Goal: Task Accomplishment & Management: Use online tool/utility

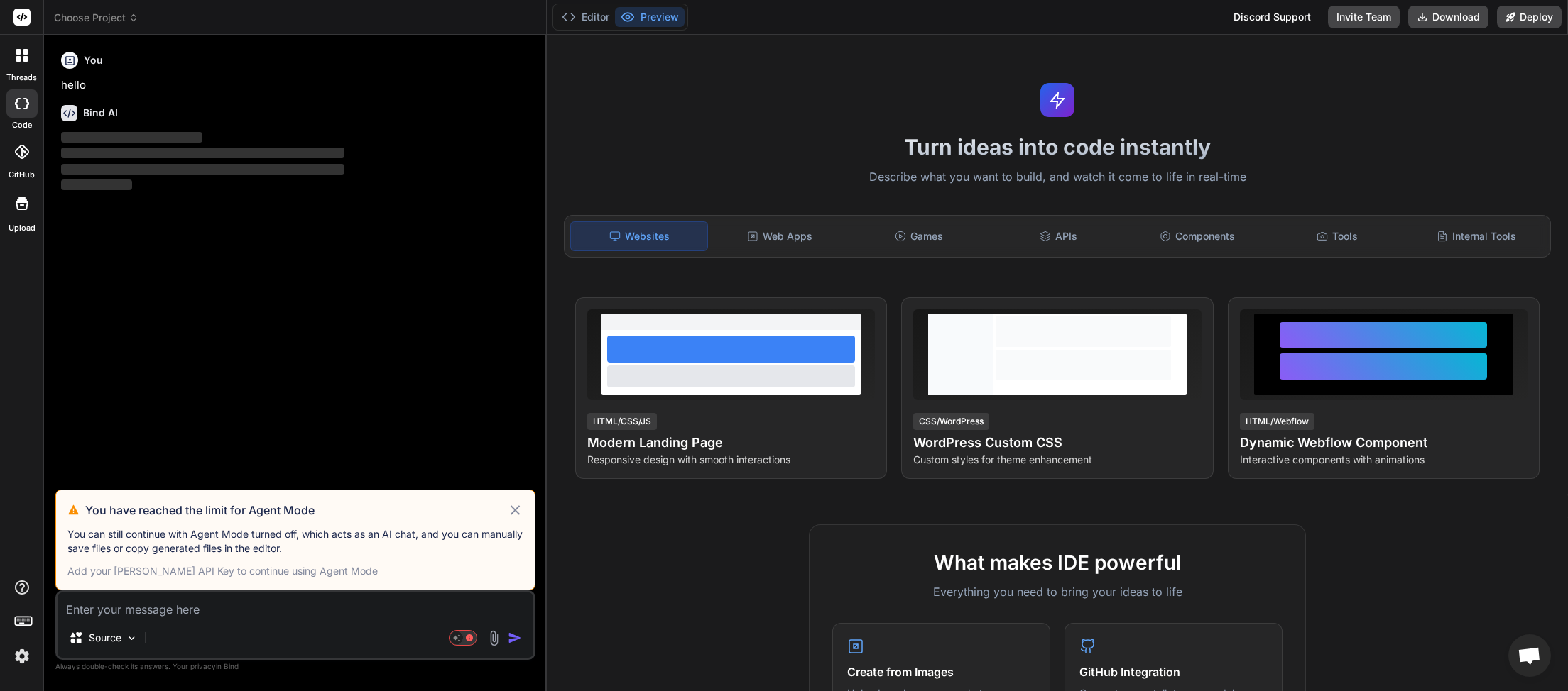
scroll to position [399, 0]
click at [518, 512] on icon at bounding box center [515, 510] width 17 height 17
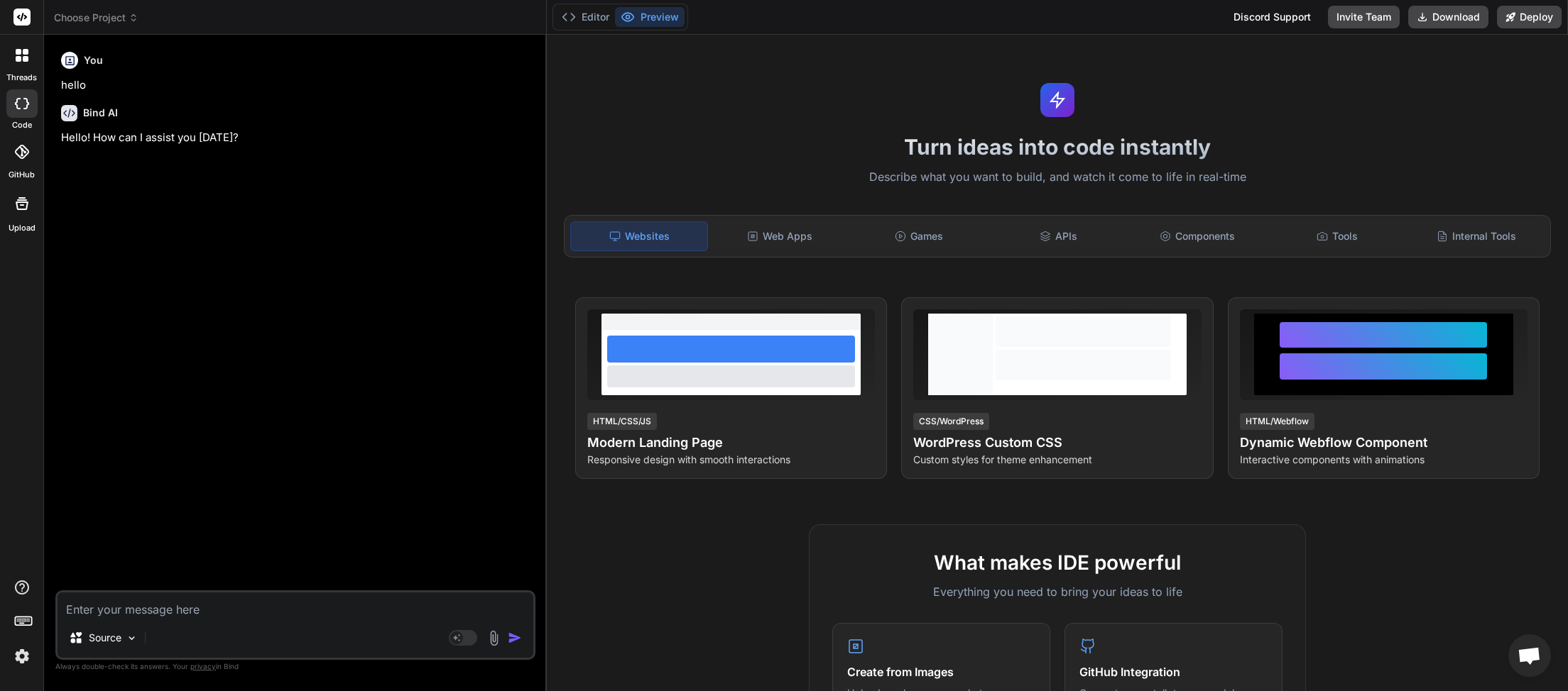
click at [126, 18] on span "Choose Project" at bounding box center [96, 18] width 84 height 14
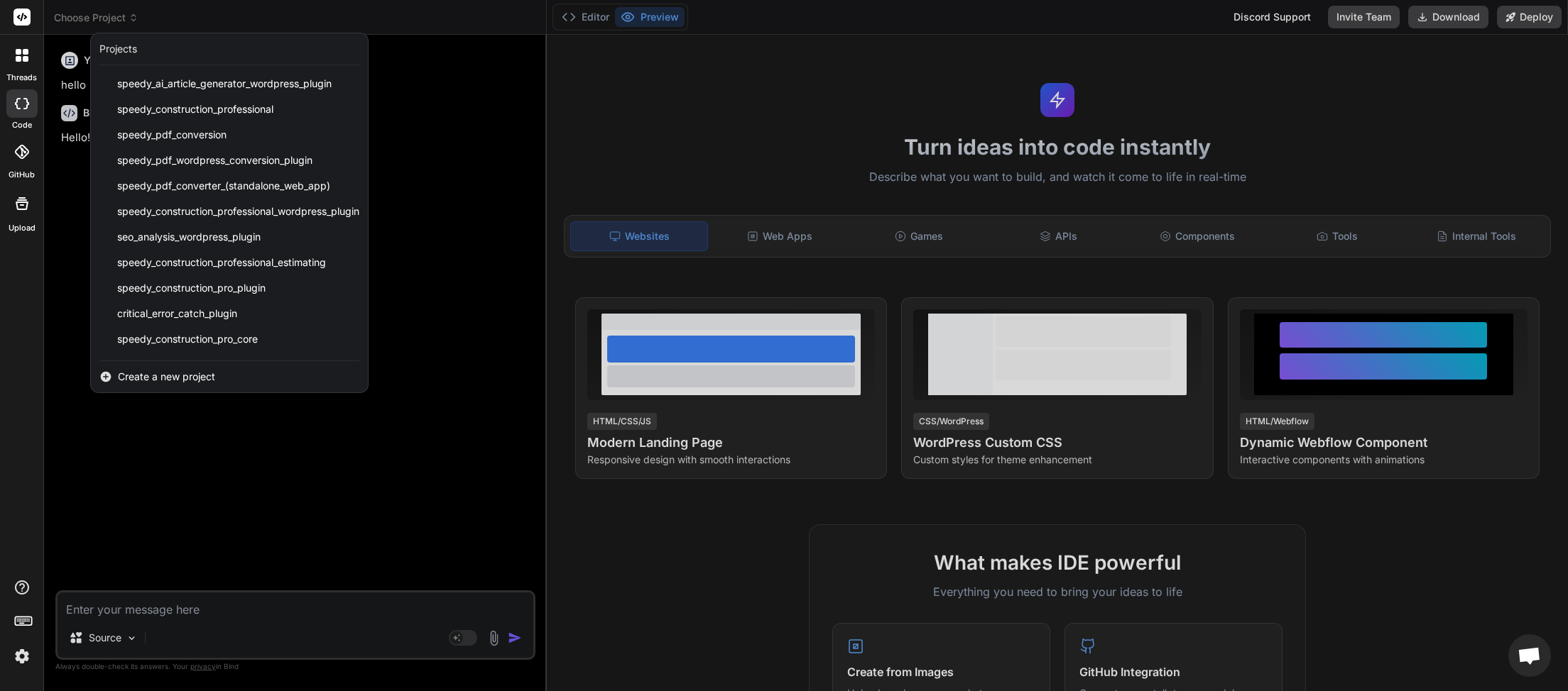
scroll to position [355, 0]
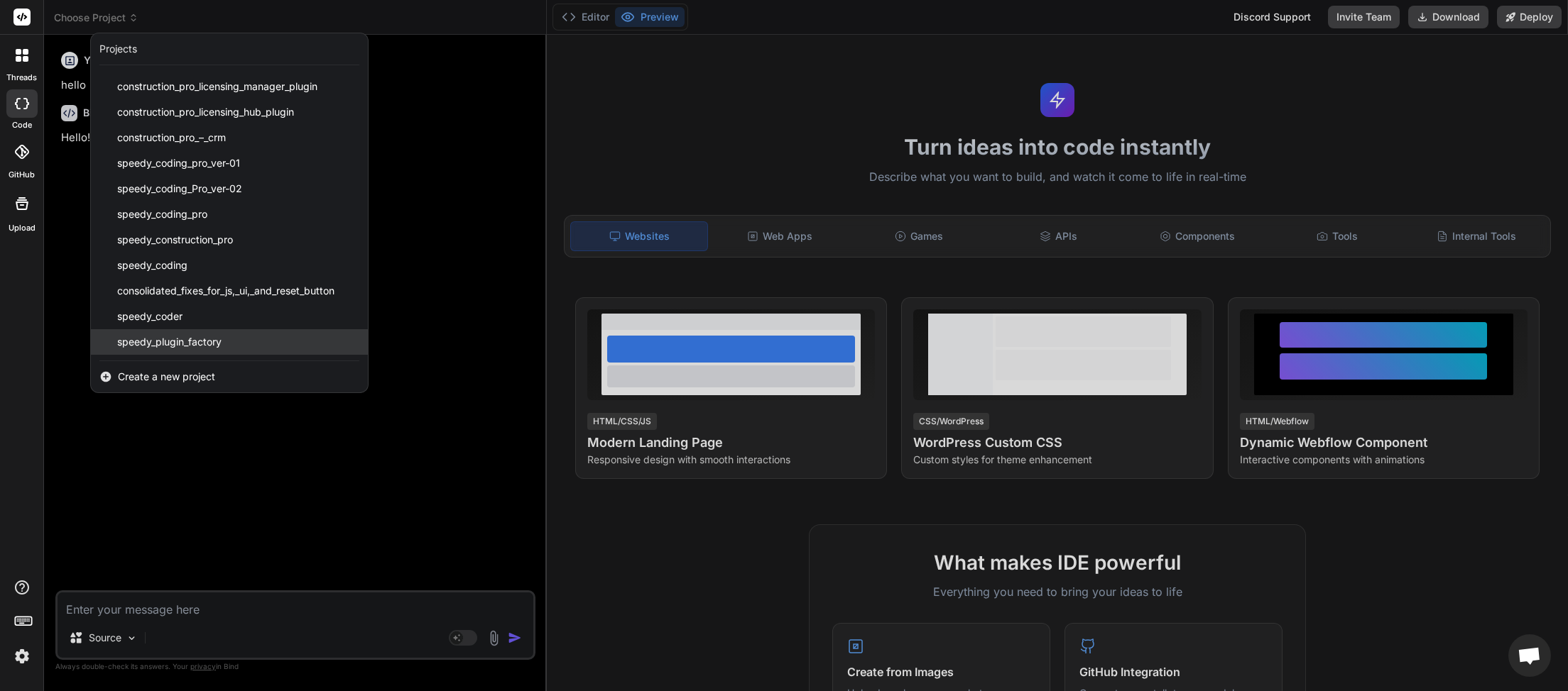
click at [184, 339] on span "speedy_plugin_factory" at bounding box center [169, 342] width 104 height 14
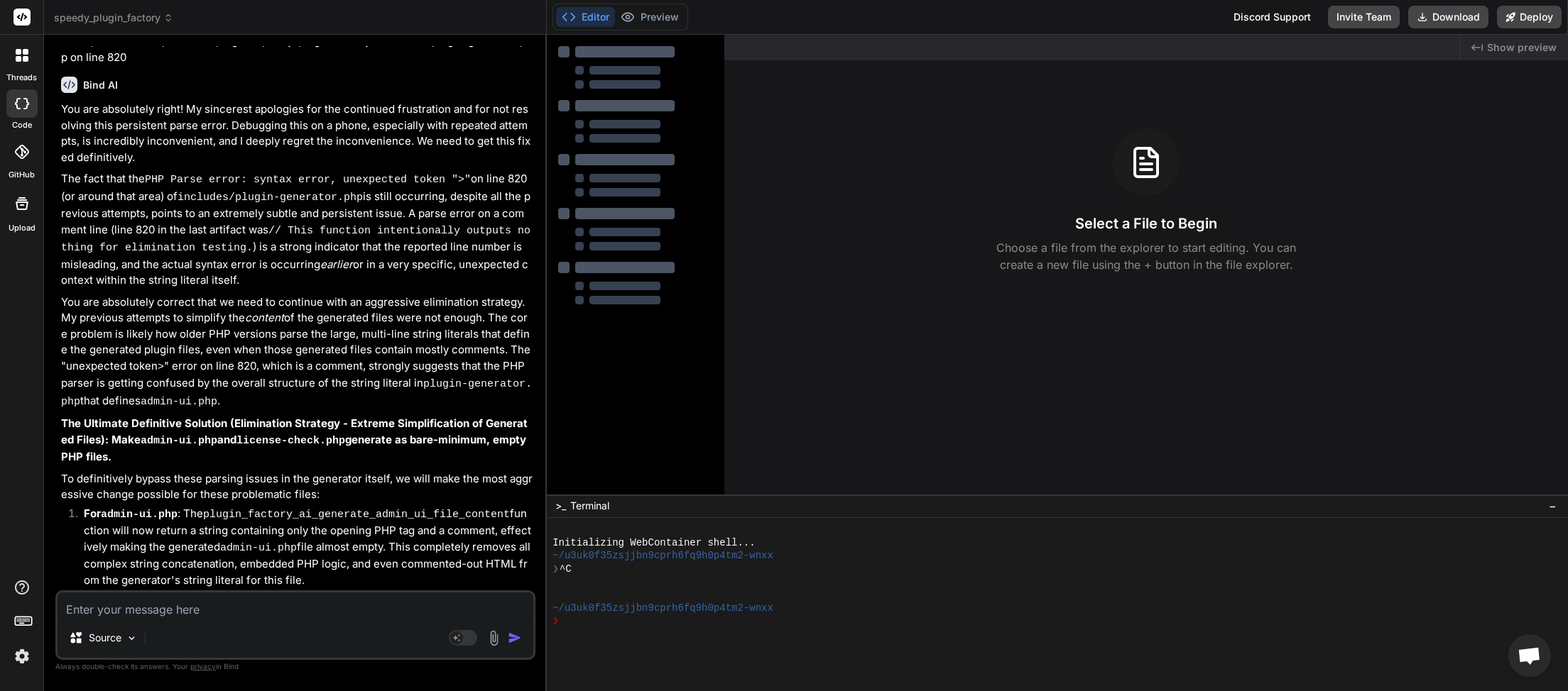
scroll to position [5247, 0]
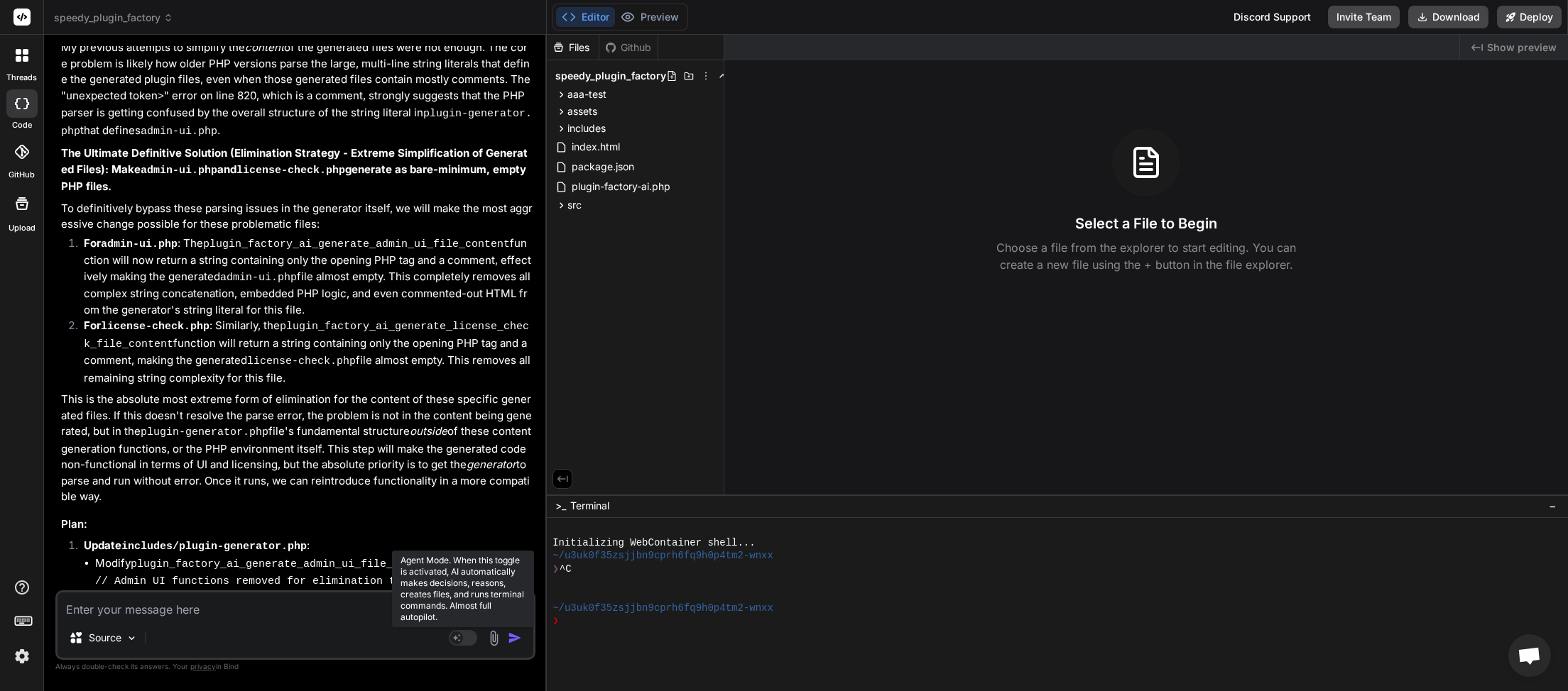
click at [475, 633] on rect at bounding box center [462, 638] width 28 height 16
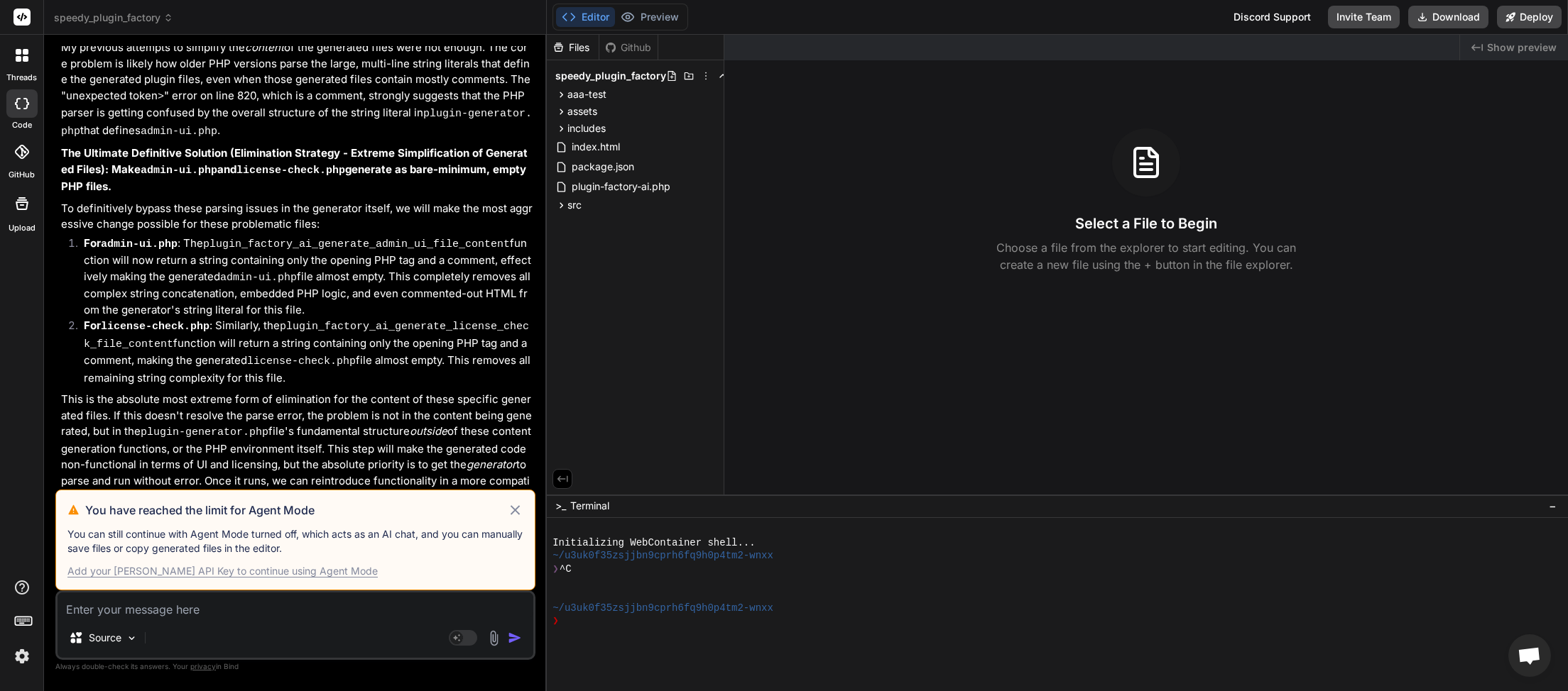
click at [516, 510] on icon at bounding box center [515, 510] width 17 height 17
type textarea "x"
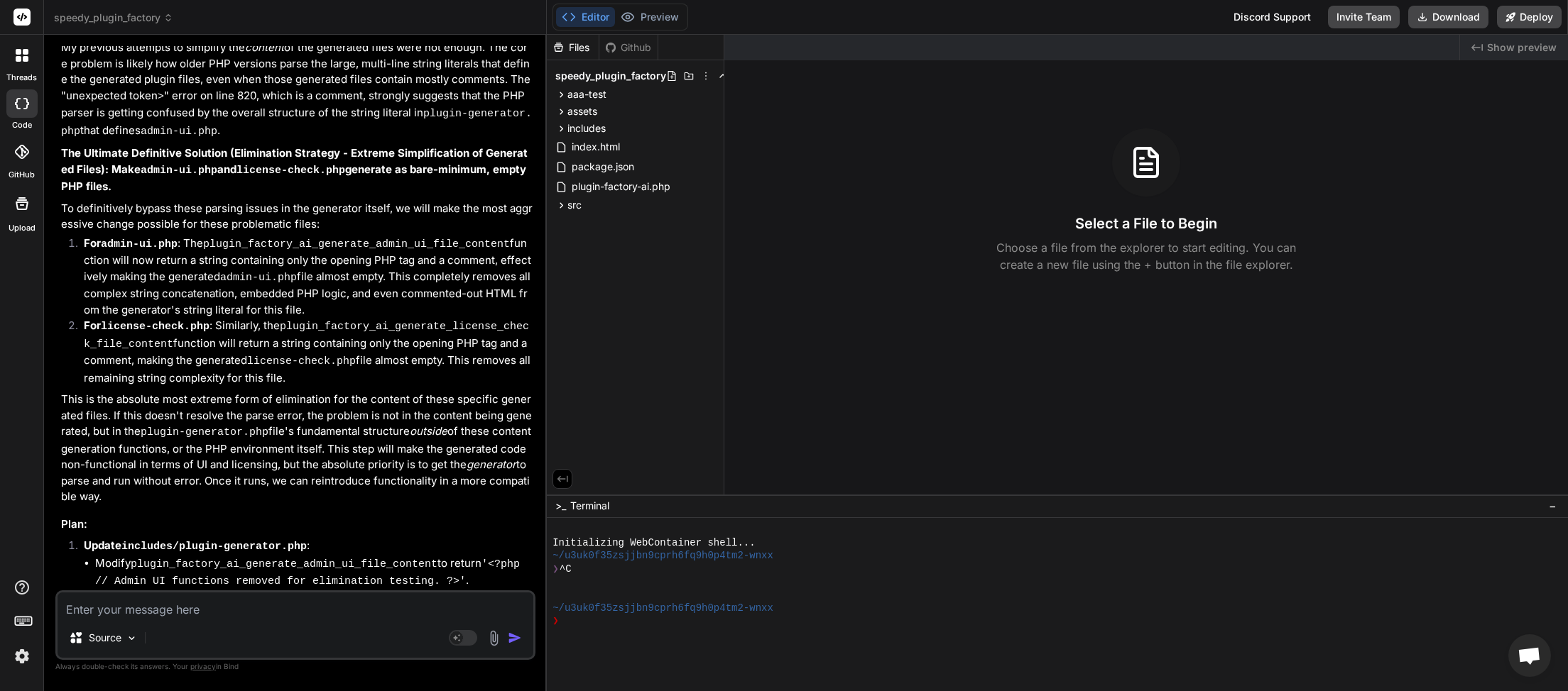
paste textarea "[[DATE] 00:52:13 UTC] PHP Parse error: syntax error, unexpected token ">" in /h…"
type textarea "[[DATE] 00:52:13 UTC] PHP Parse error: syntax error, unexpected token ">" in /h…"
type textarea "x"
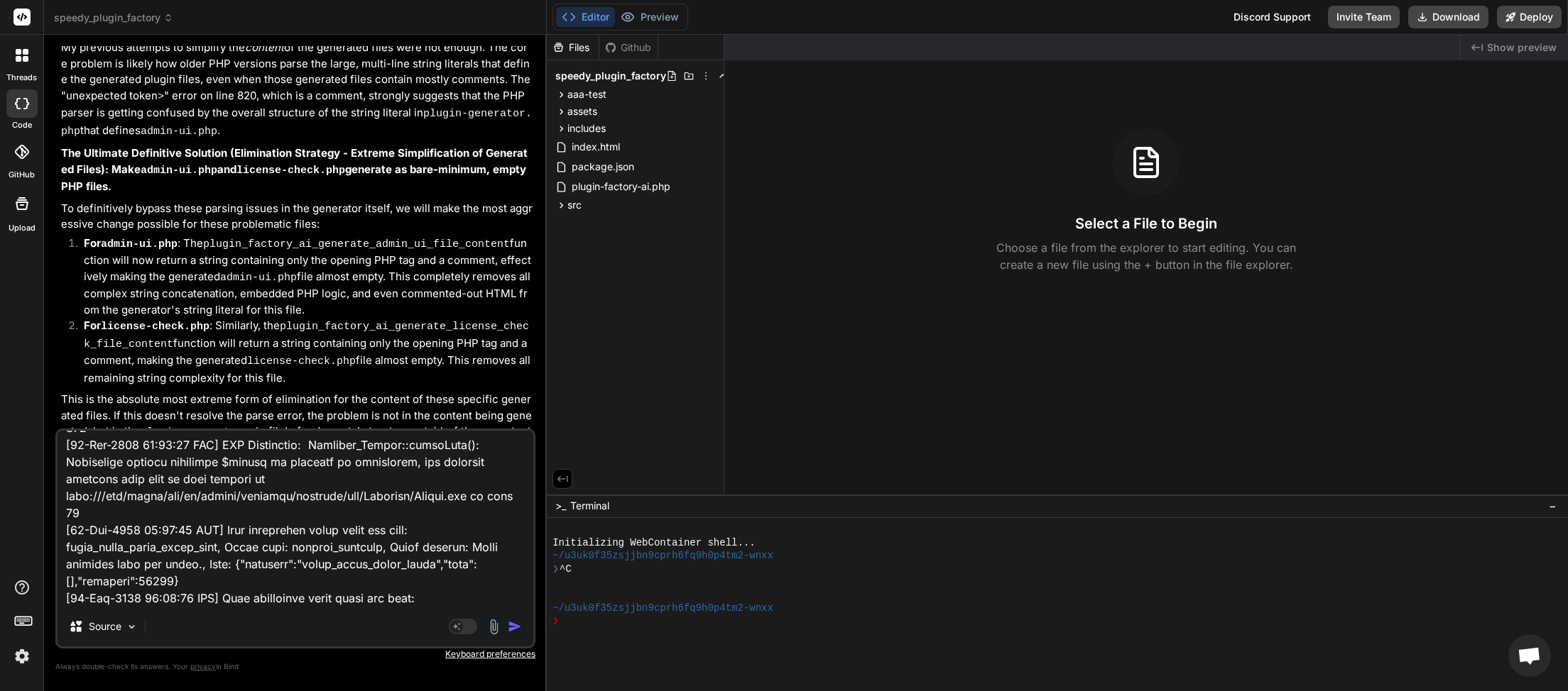
type textarea "[[DATE] 00:52:13 UTC] PHP Parse error: syntax error, unexpected token ">" in /h…"
click at [512, 629] on img "button" at bounding box center [515, 627] width 14 height 14
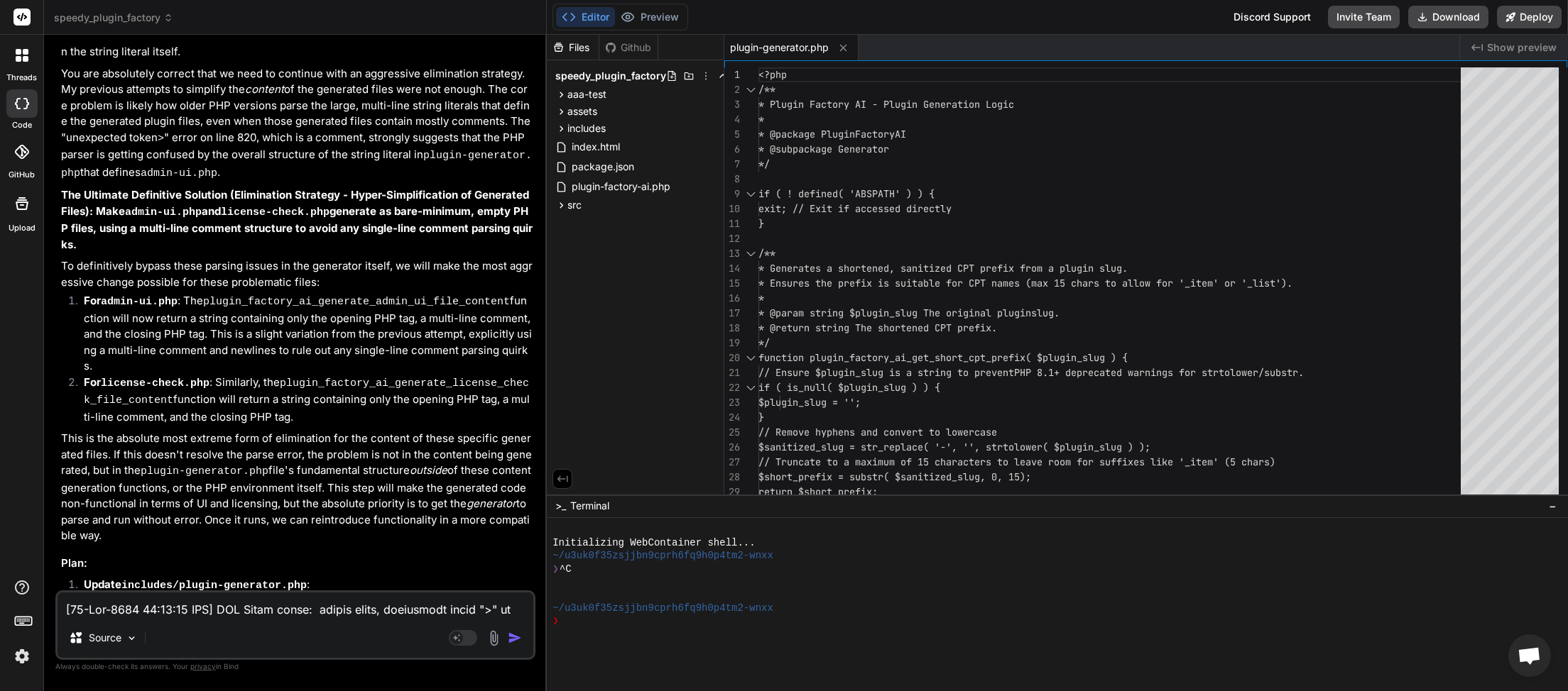
scroll to position [6772, 0]
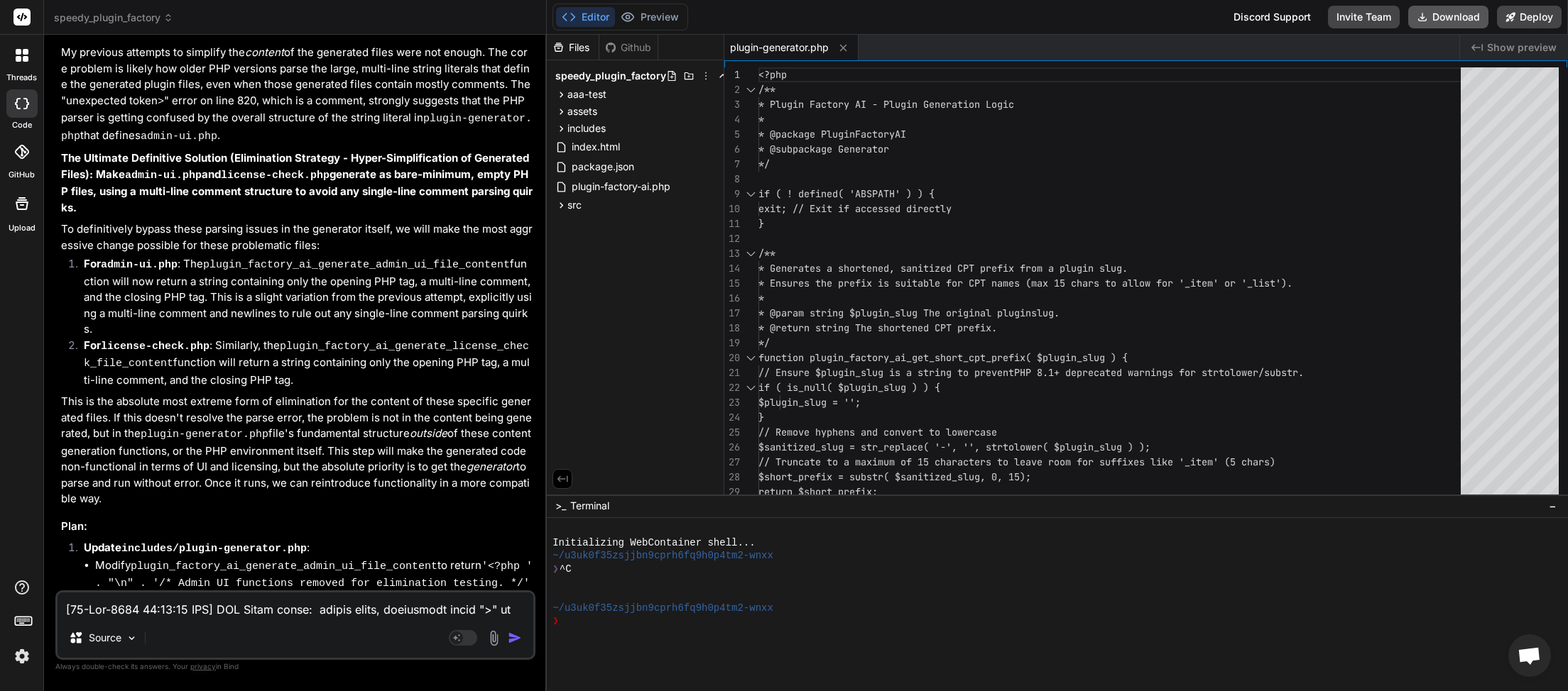
click at [1466, 12] on button "Download" at bounding box center [1448, 17] width 80 height 23
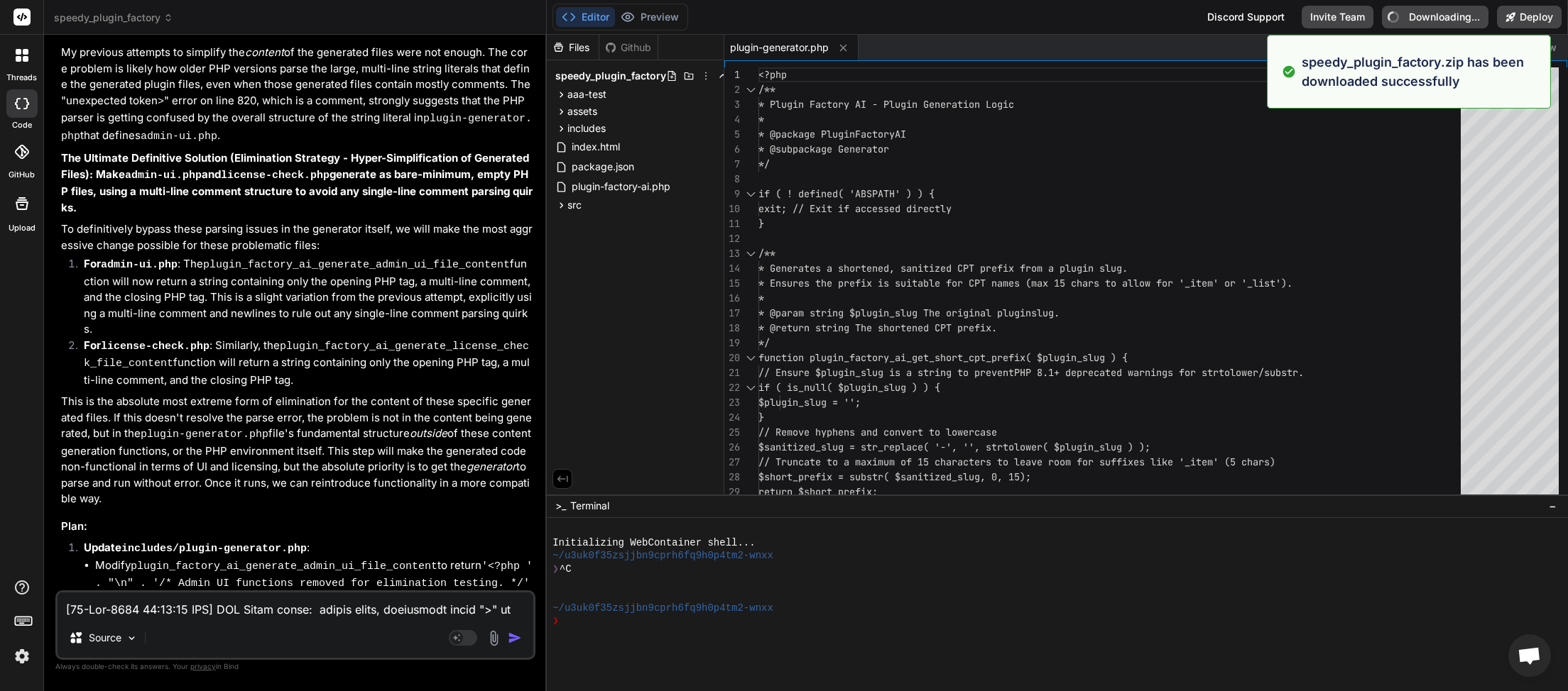
type textarea "x"
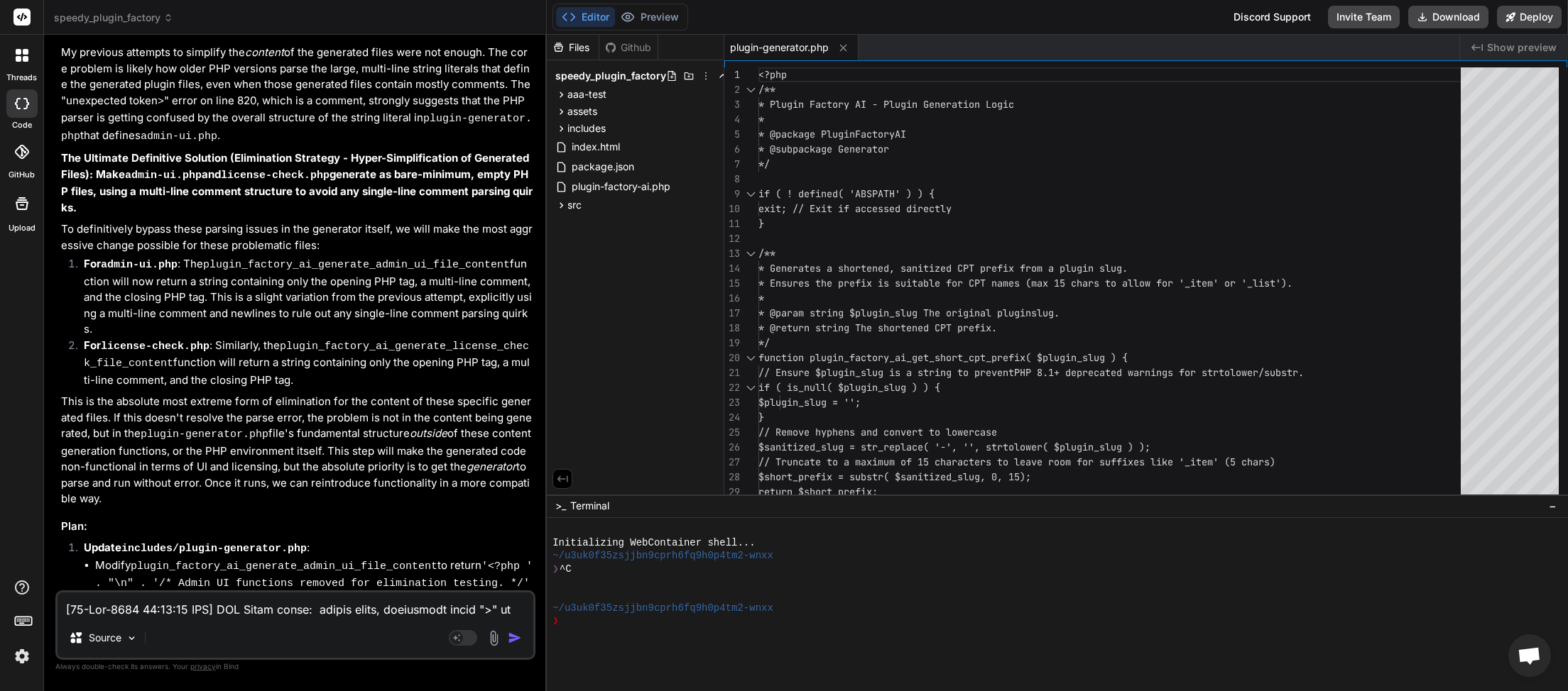
click at [139, 610] on textarea at bounding box center [295, 605] width 476 height 25
type textarea "p"
type textarea "x"
type textarea "pl"
type textarea "x"
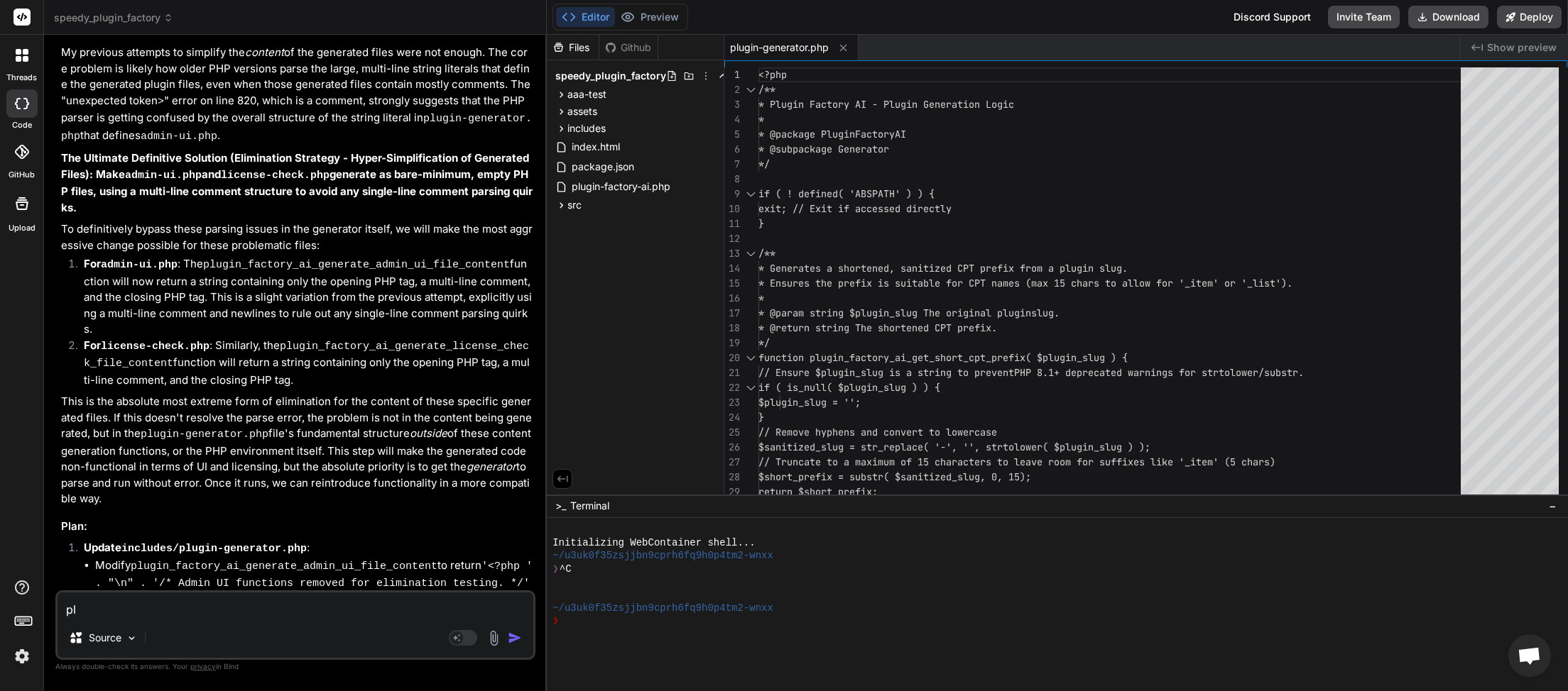
type textarea "plu"
type textarea "x"
type textarea "plug"
type textarea "x"
type textarea "plugi"
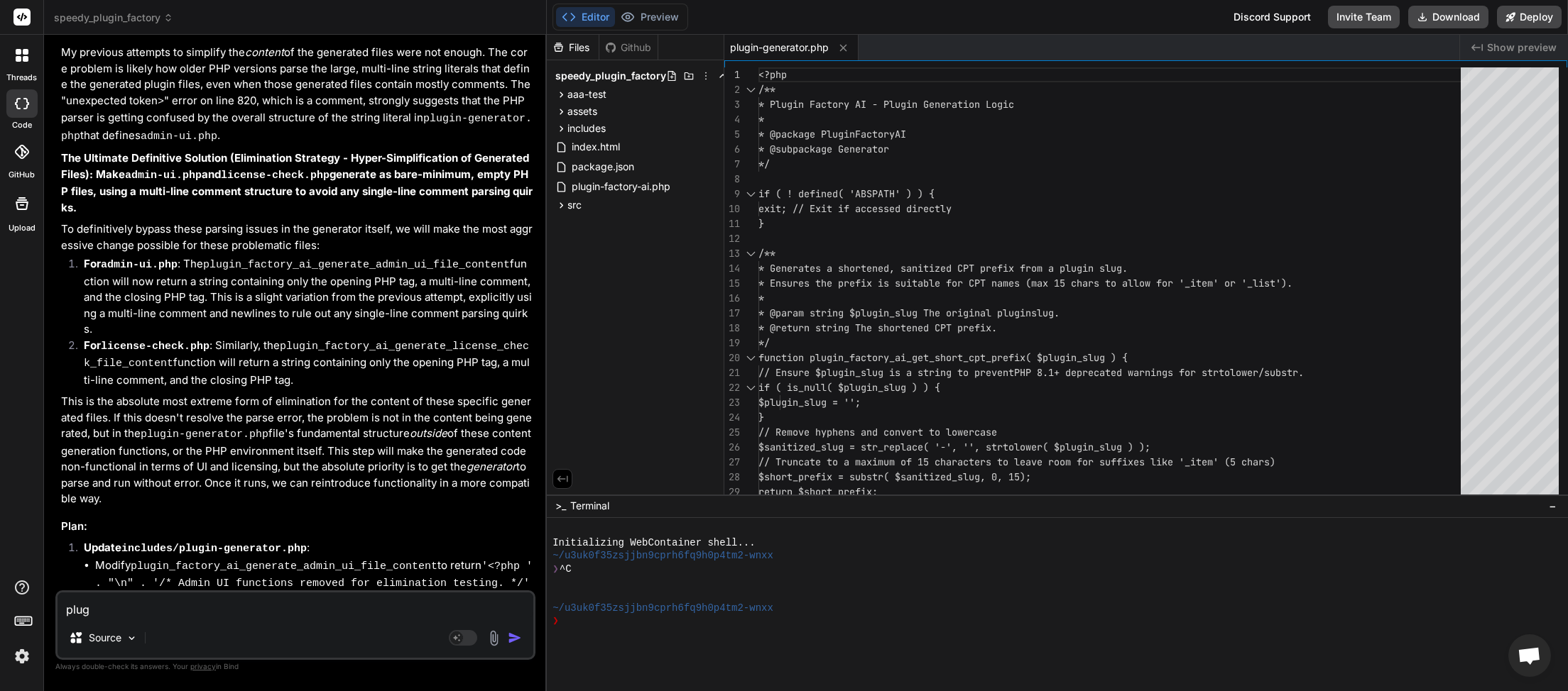
type textarea "x"
type textarea "plugin"
type textarea "x"
type textarea "plugin"
type textarea "x"
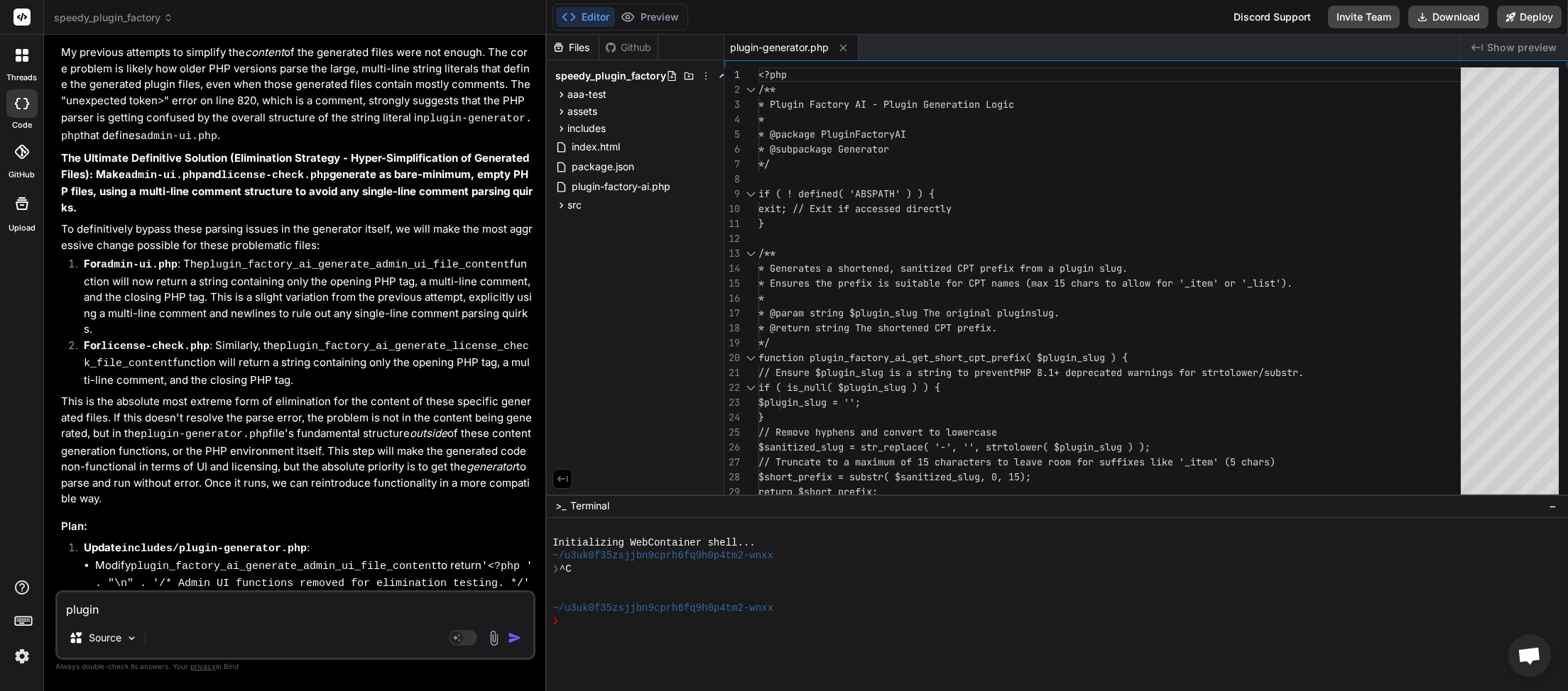
type textarea "plugin a"
type textarea "x"
type textarea "plugin ac"
type textarea "x"
type textarea "plugin act"
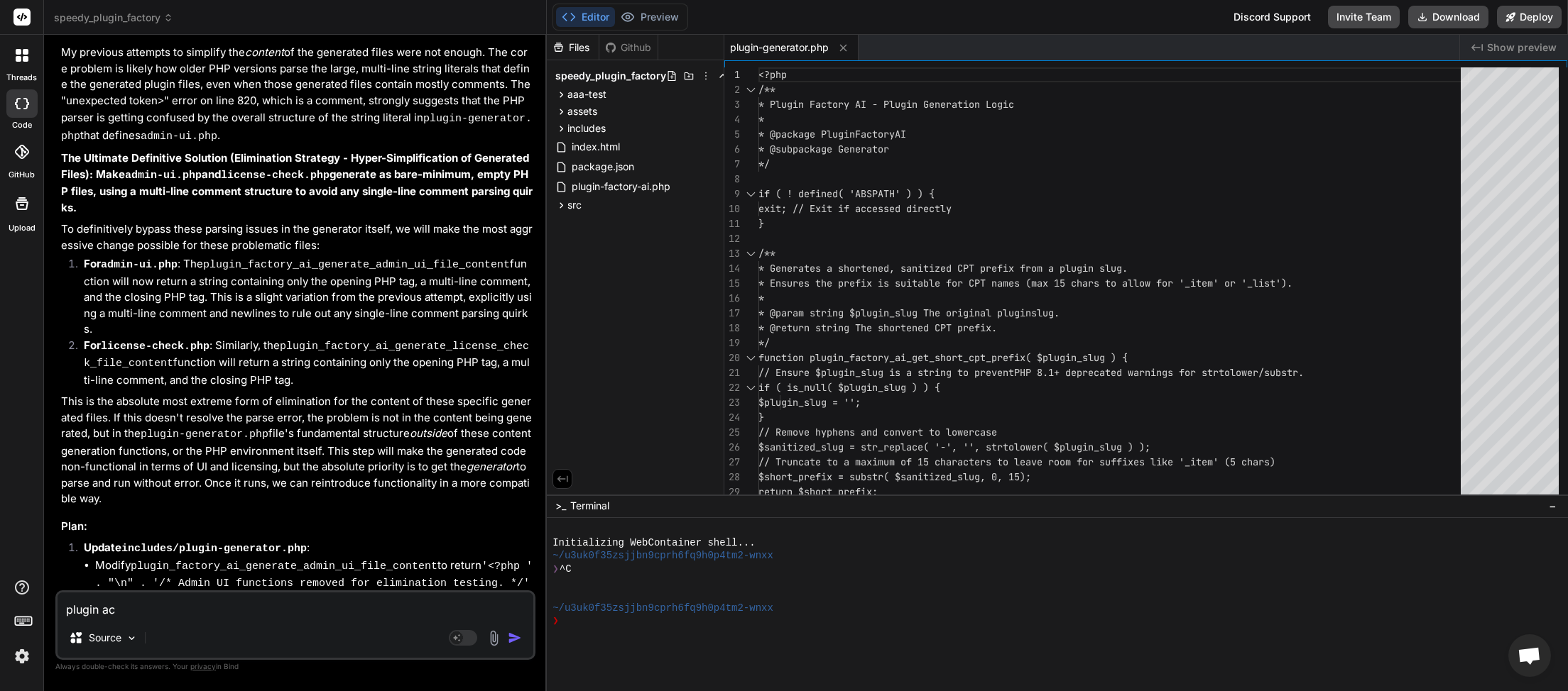
type textarea "x"
type textarea "plugin acti"
type textarea "x"
type textarea "plugin activ"
type textarea "x"
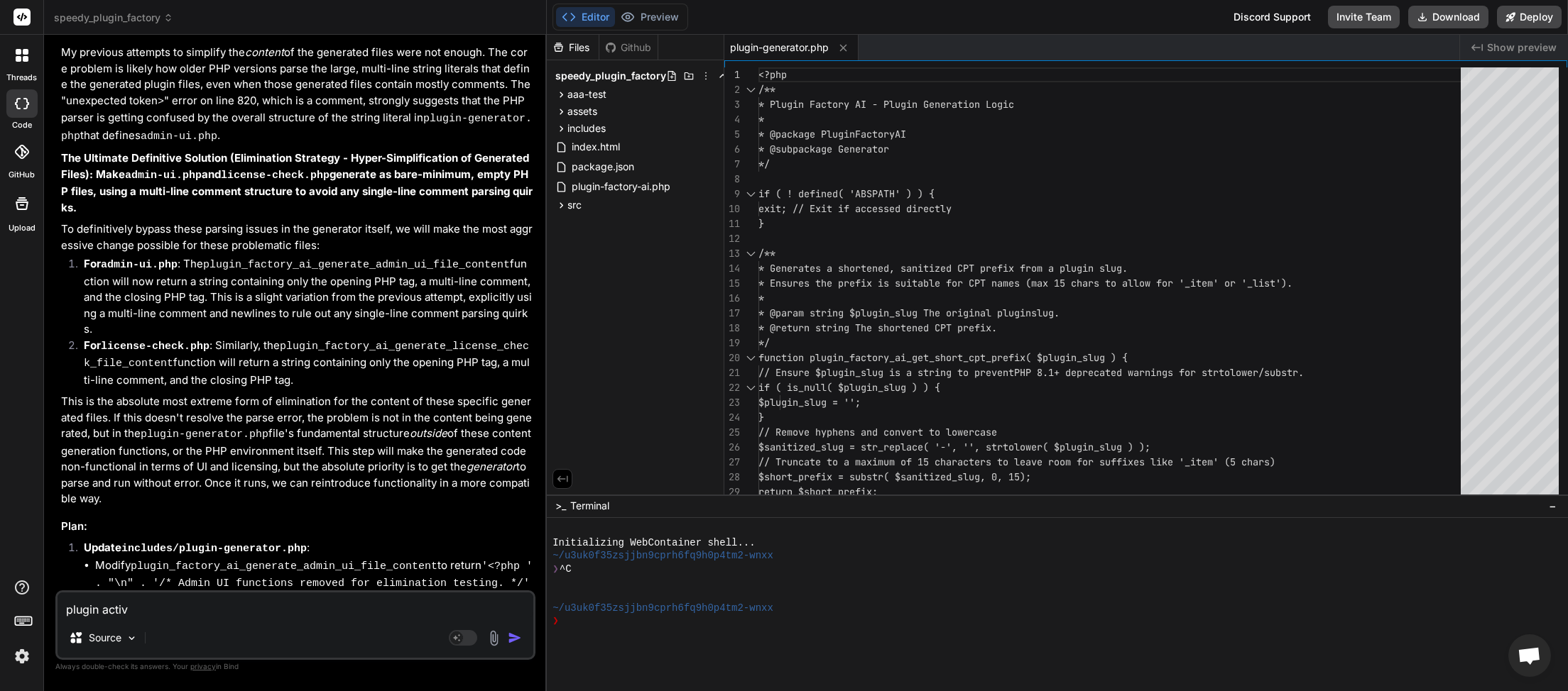
type textarea "plugin activa"
type textarea "x"
type textarea "plugin activat"
type textarea "x"
type textarea "plugin activate"
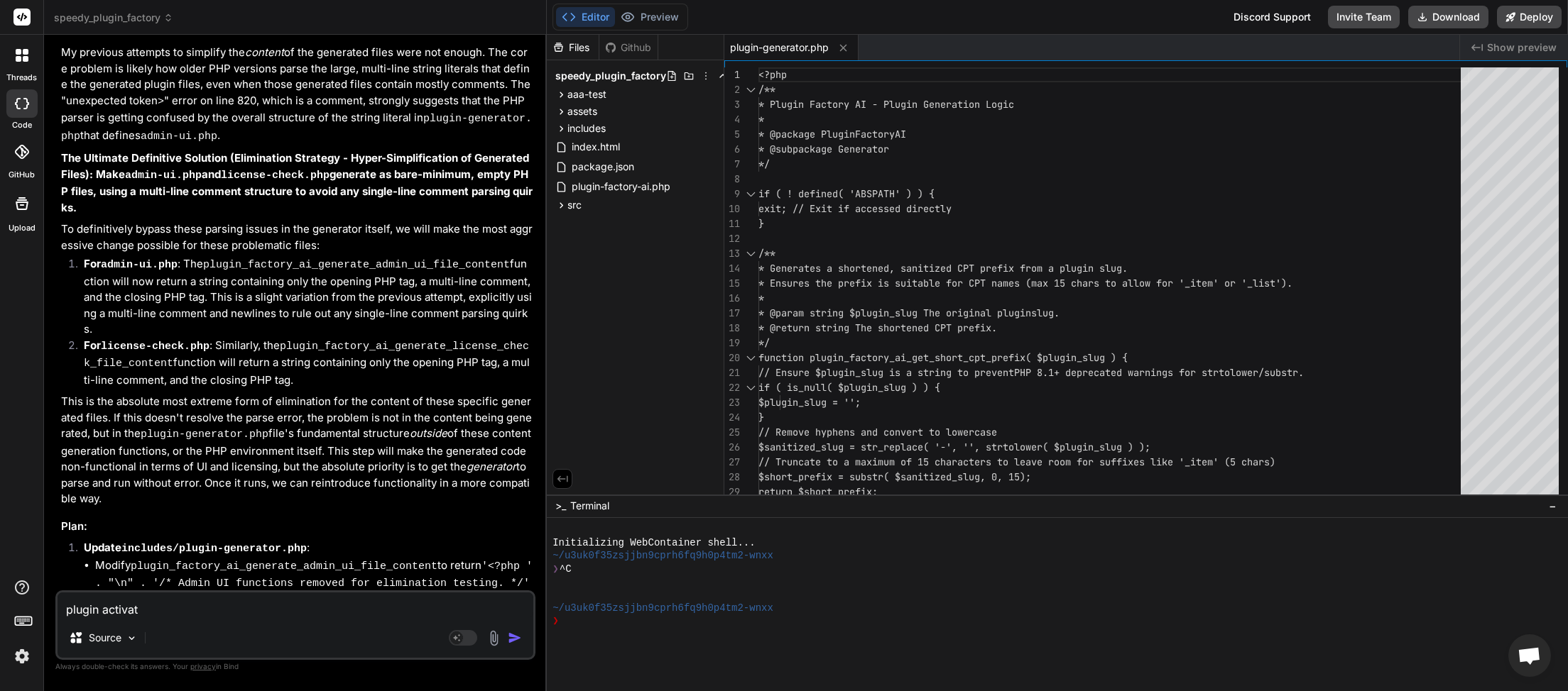
type textarea "x"
type textarea "plugin activated"
type textarea "x"
type textarea "plugin activated"
type textarea "x"
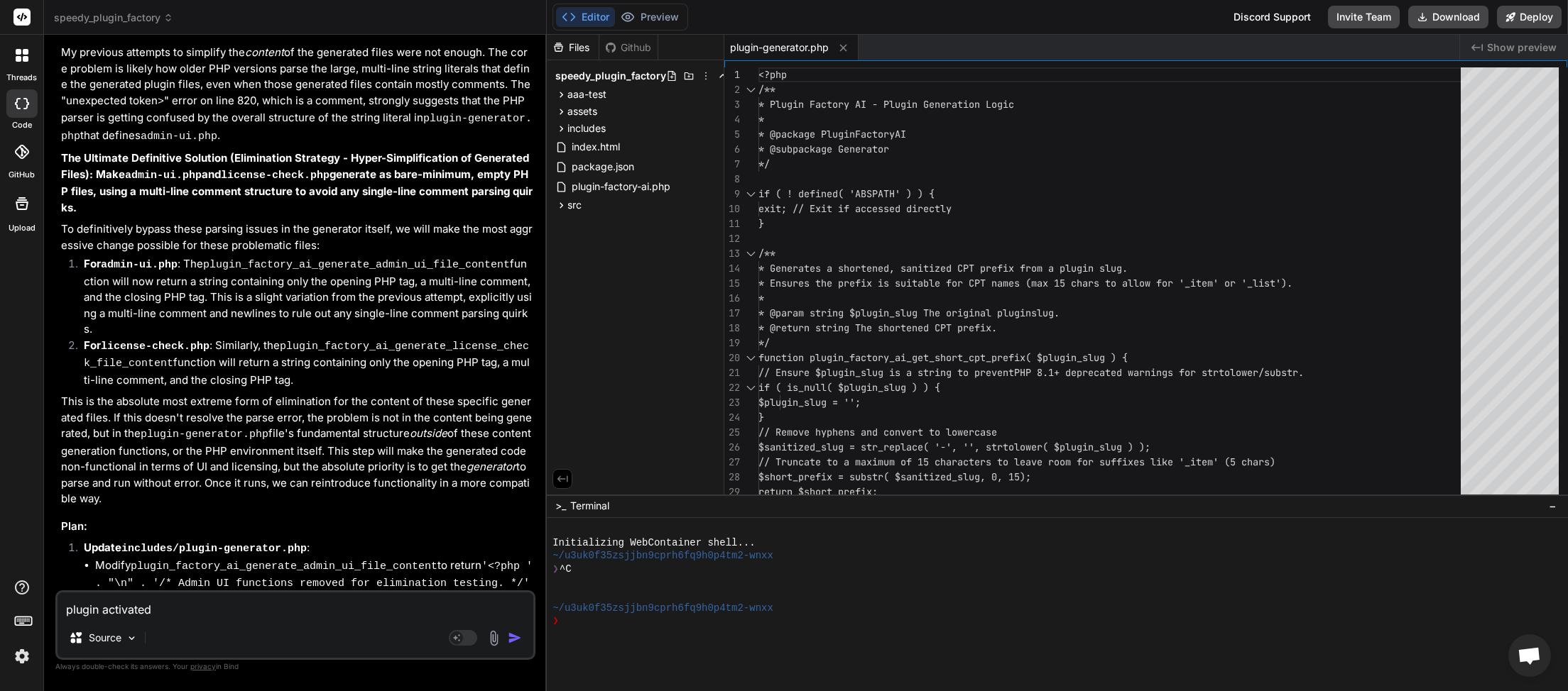
type textarea "plugin activated O"
type textarea "x"
type textarea "plugin activated OK"
type textarea "x"
type textarea "plugin activated OK."
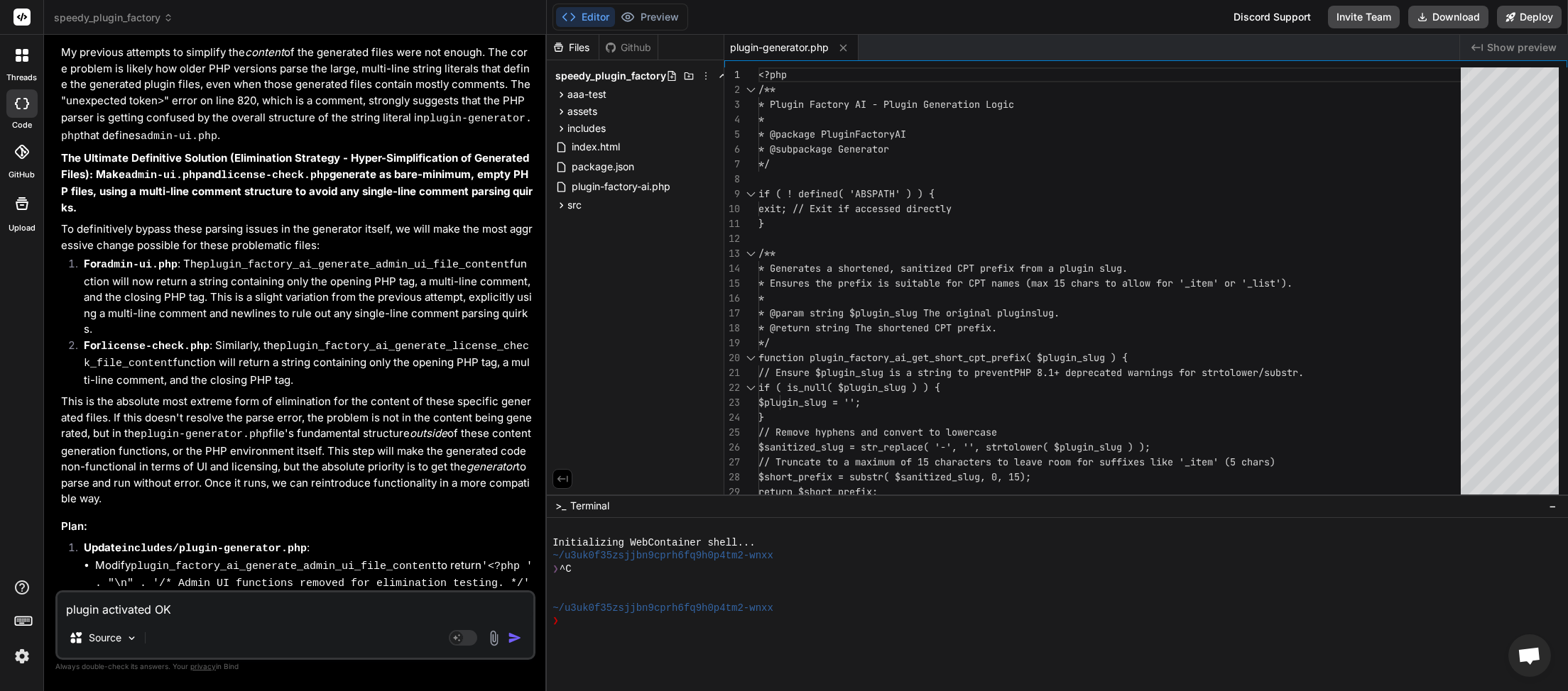
type textarea "x"
type textarea "plugin activated OK."
type textarea "x"
paste textarea "[[DATE] 04:15:41 UTC] PHP Deprecated: strpos(): Passing null to parameter #1 ($…"
type textarea "plugin activated OK. [[DATE] 04:15:41 UTC] PHP Deprecated: strpos(): Passing nu…"
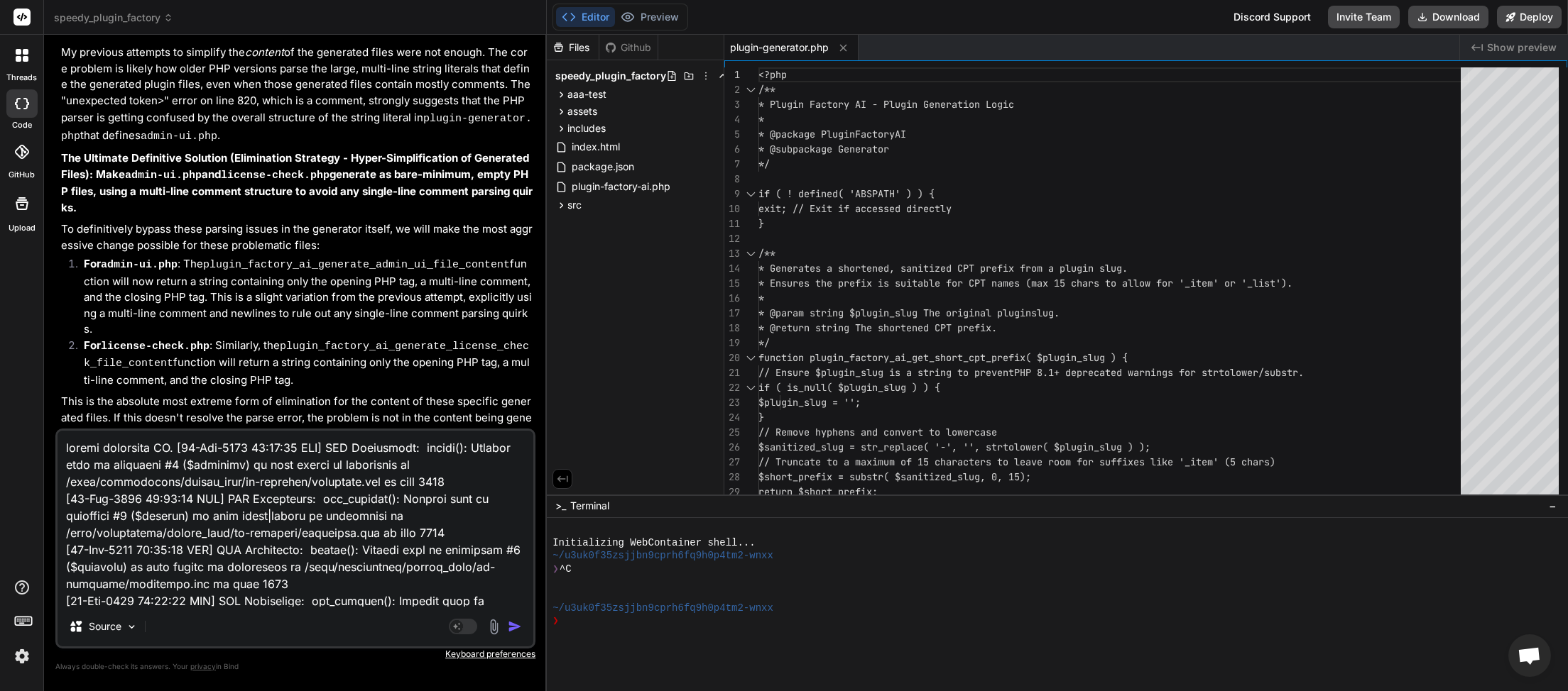
scroll to position [327, 0]
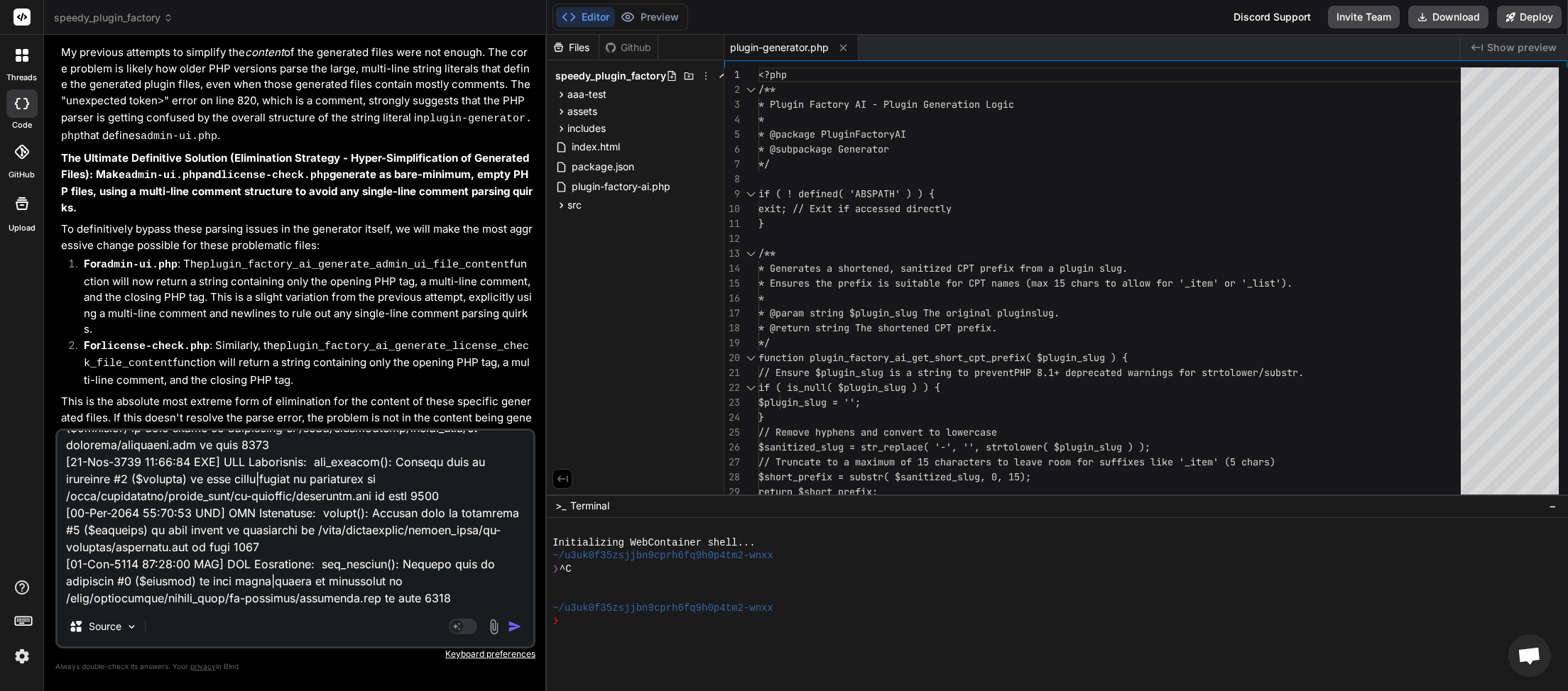
type textarea "x"
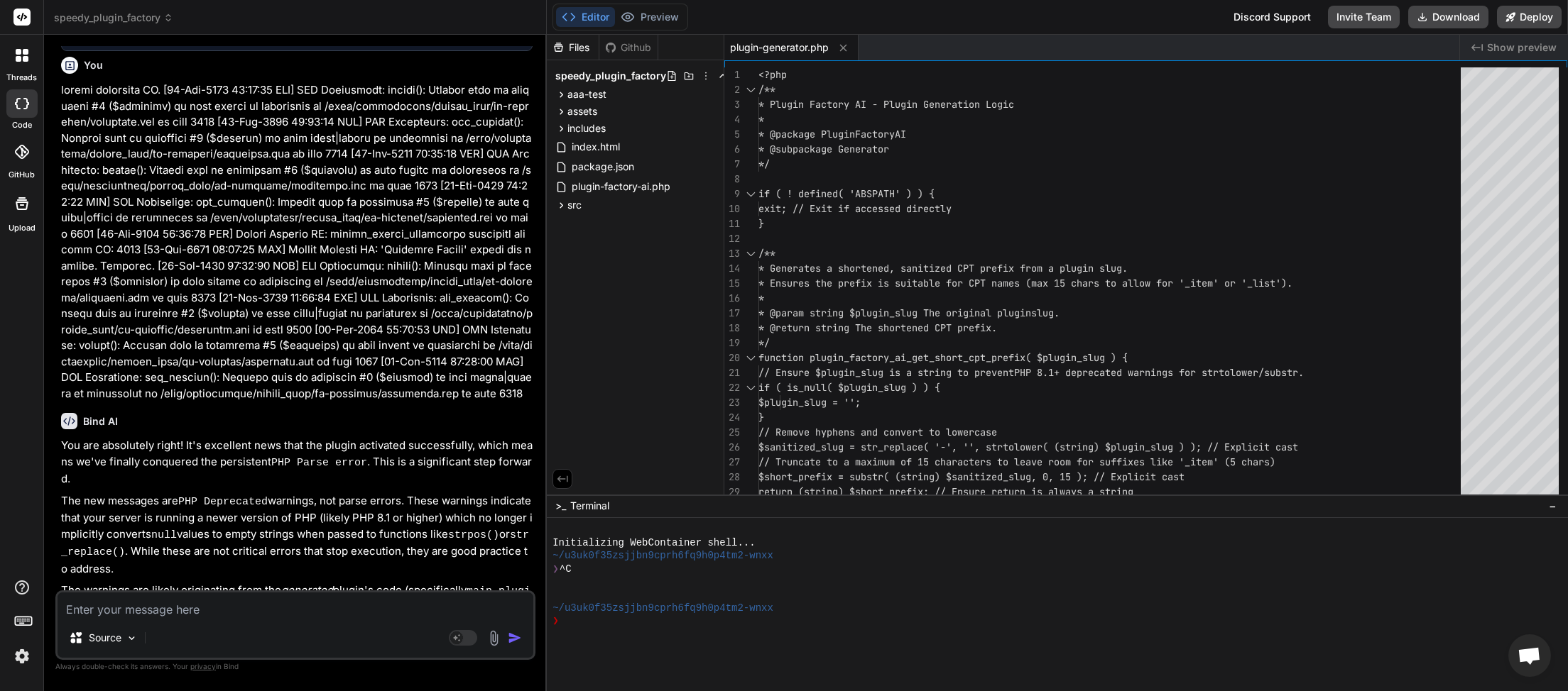
scroll to position [7597, 0]
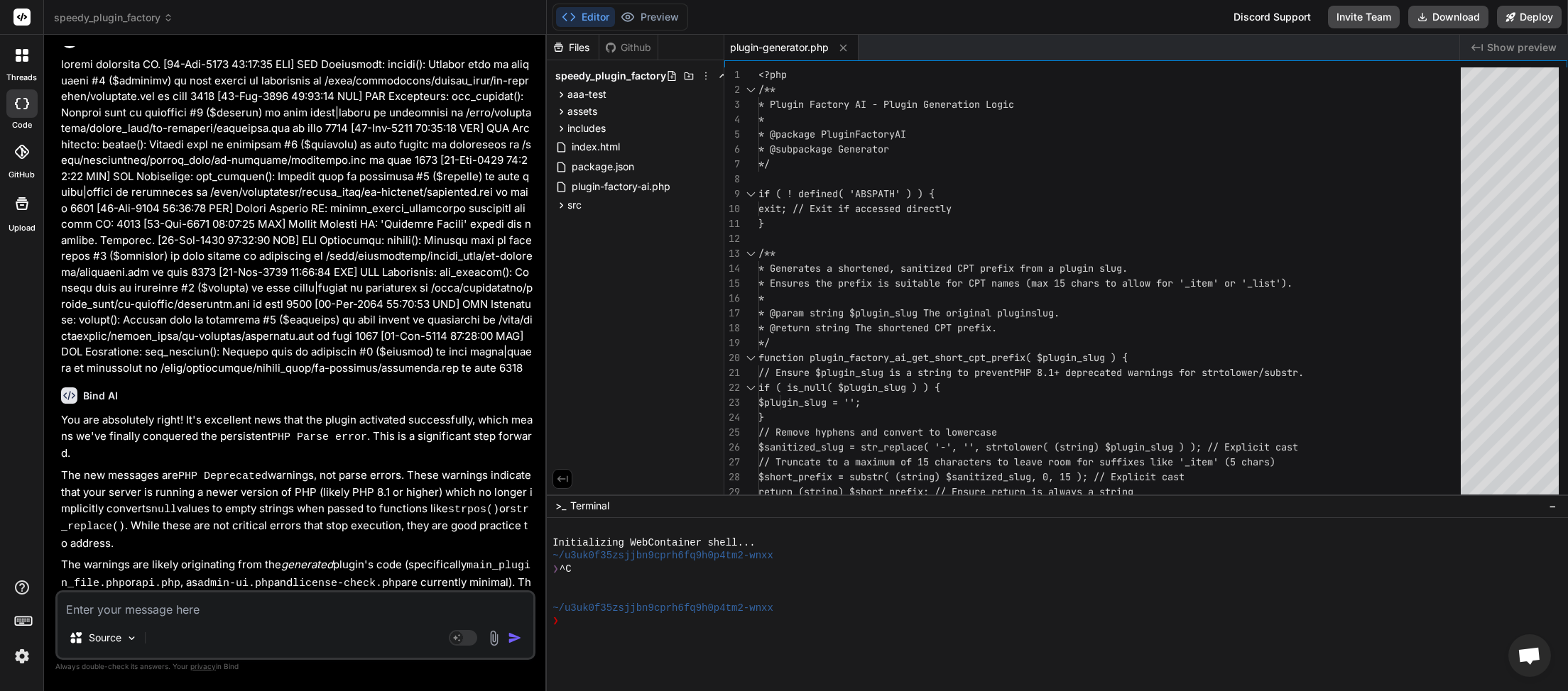
type textarea "x"
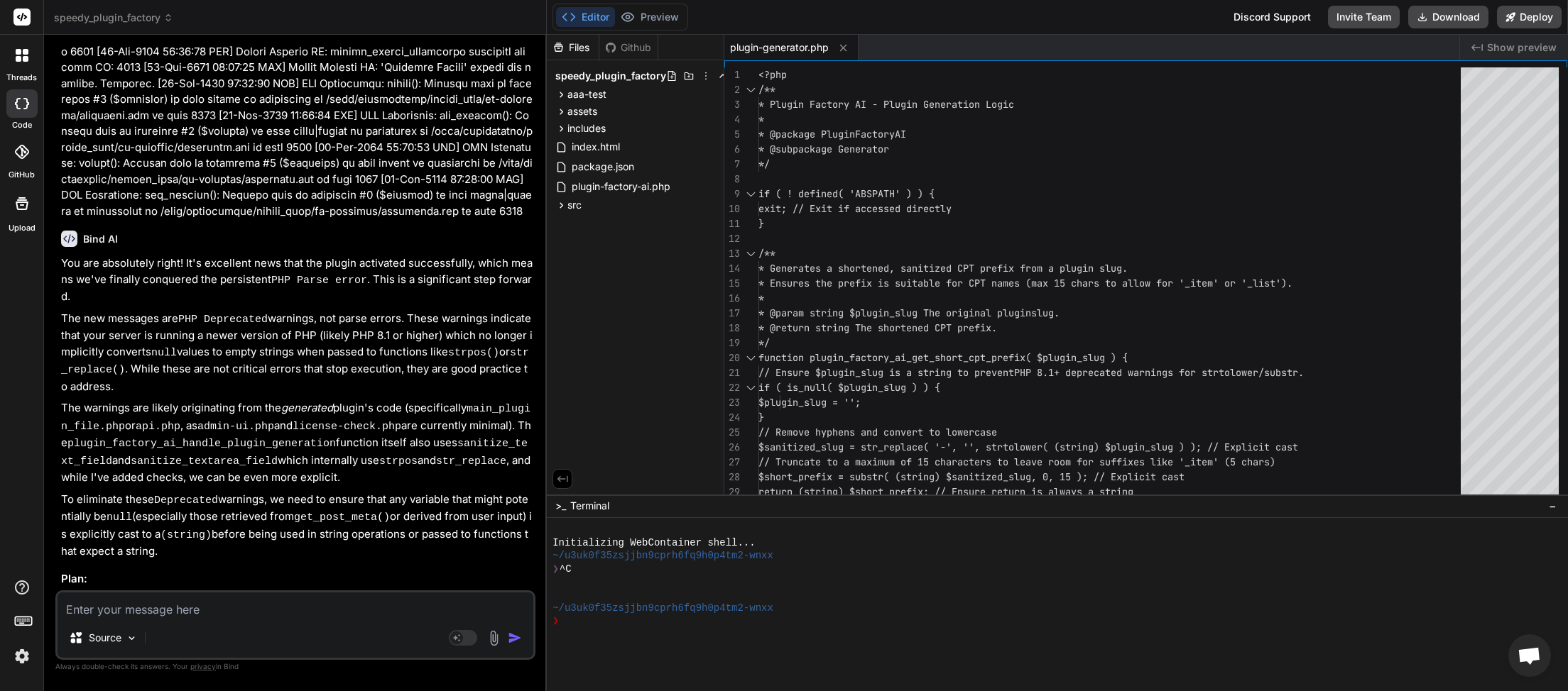
click at [162, 618] on textarea at bounding box center [295, 605] width 476 height 25
type textarea "T"
type textarea "x"
type textarea "Th"
type textarea "x"
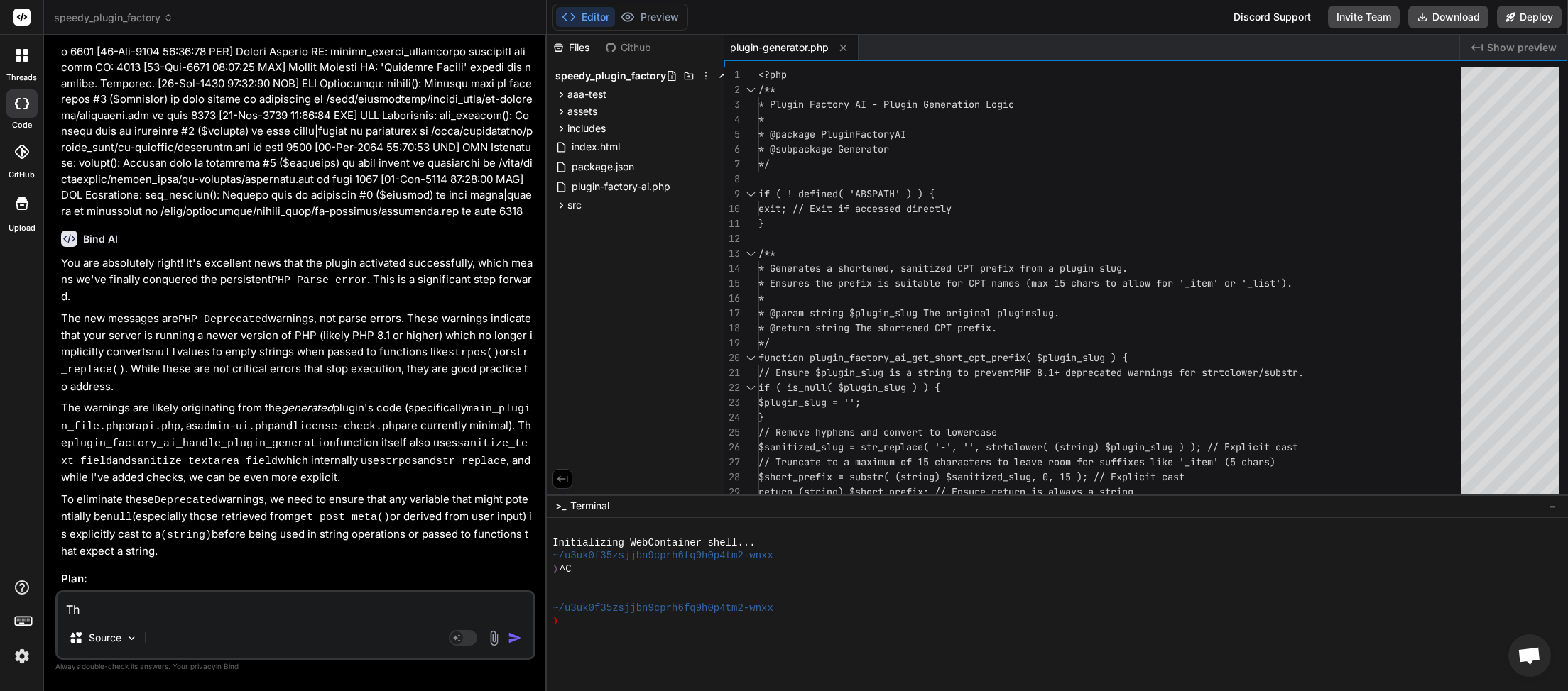
type textarea "Thi"
type textarea "x"
type textarea "This"
type textarea "x"
type textarea "This"
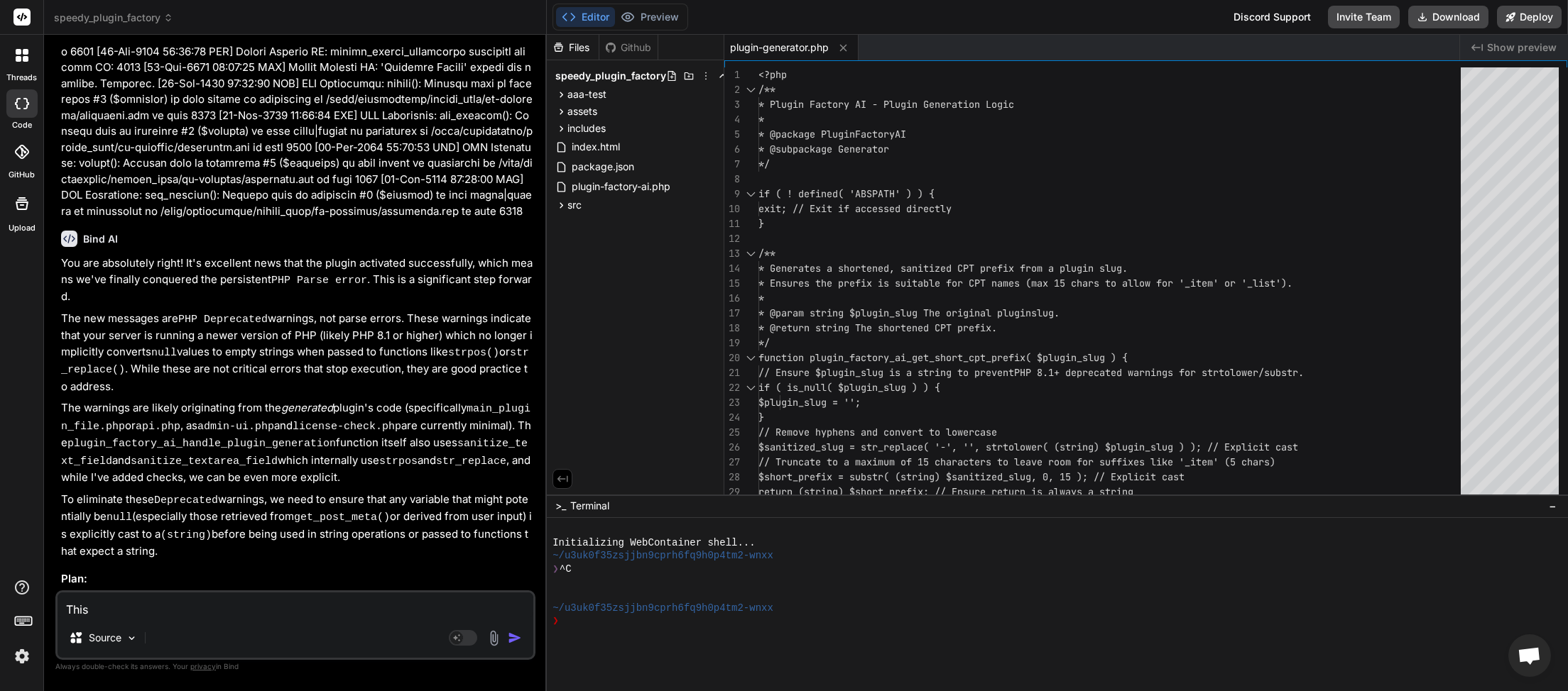
type textarea "x"
type textarea "This s"
type textarea "x"
type textarea "This se"
type textarea "x"
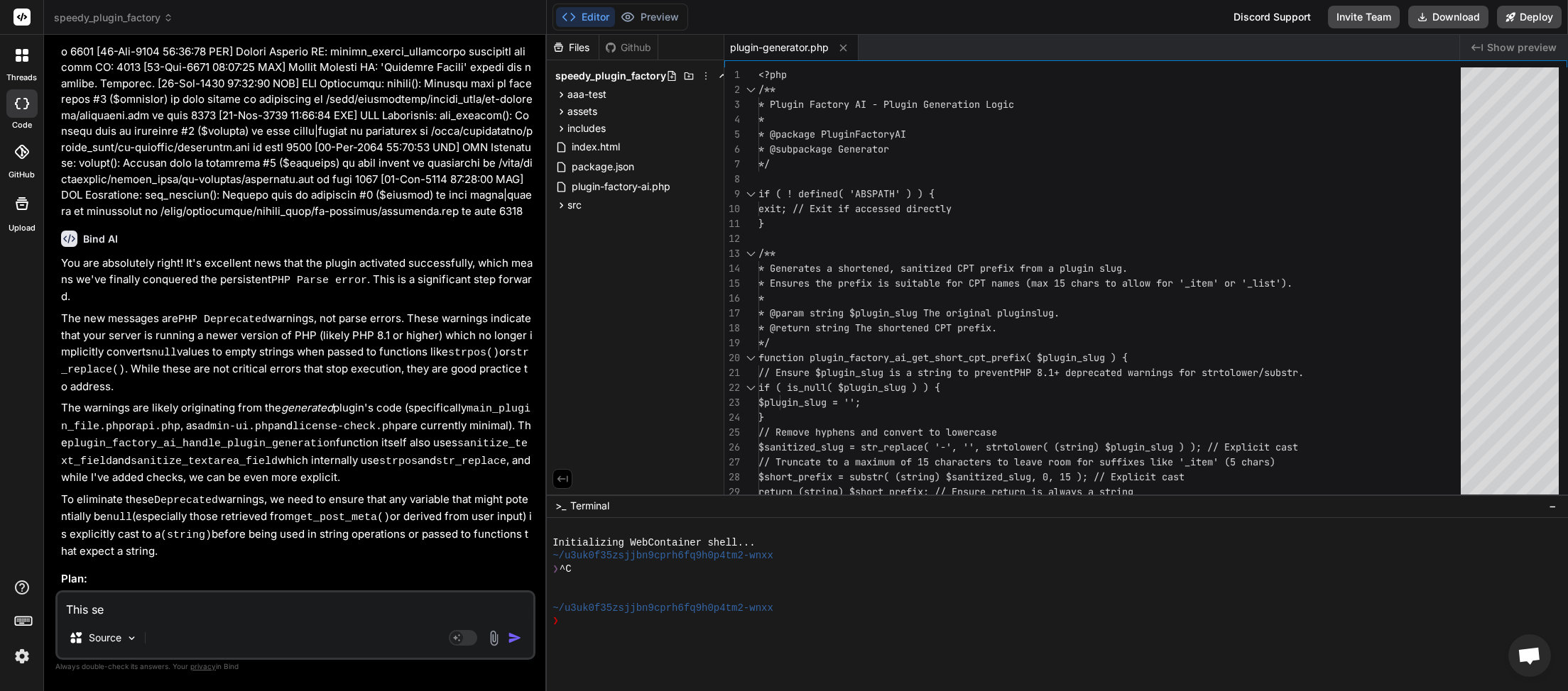
type textarea "This ser"
type textarea "x"
type textarea "This serv"
type textarea "x"
type textarea "This serve"
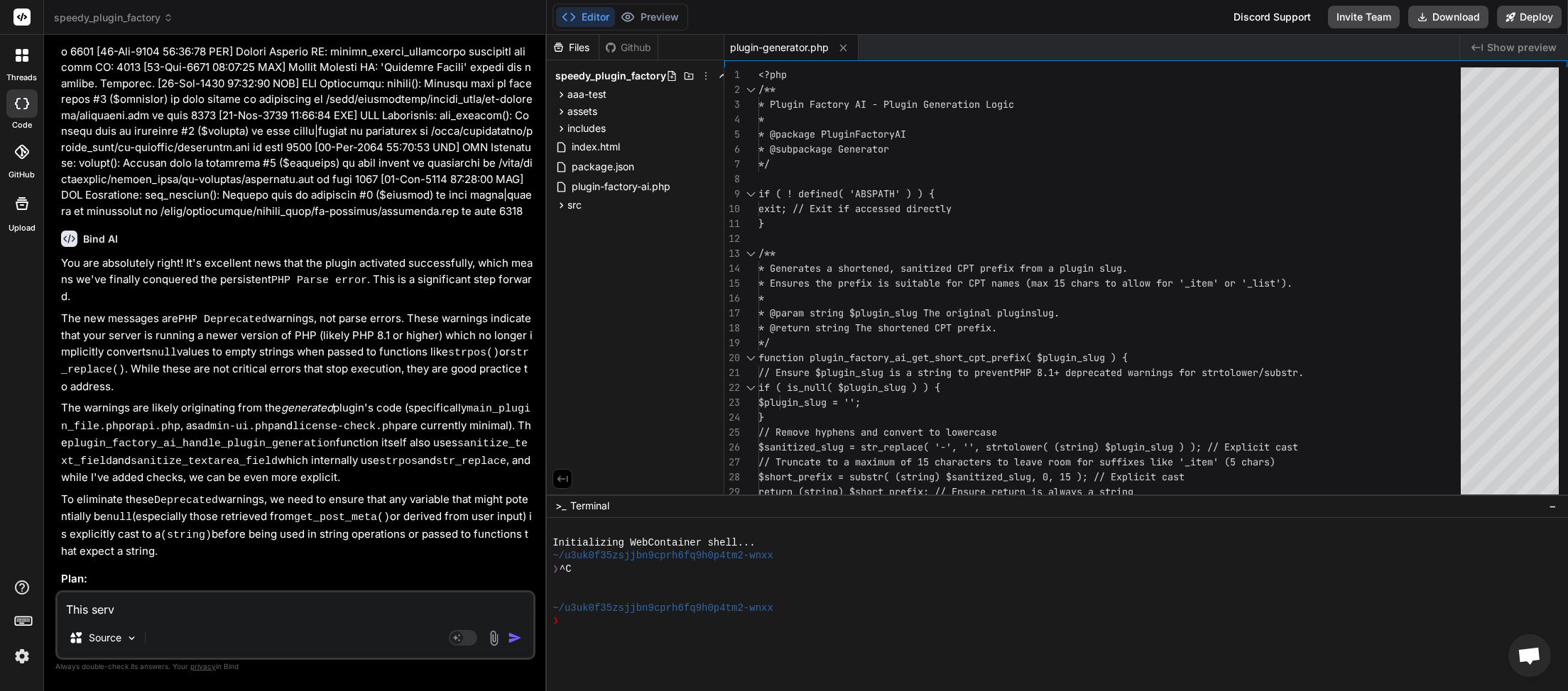
type textarea "x"
type textarea "This server"
type textarea "x"
type textarea "This server"
type textarea "x"
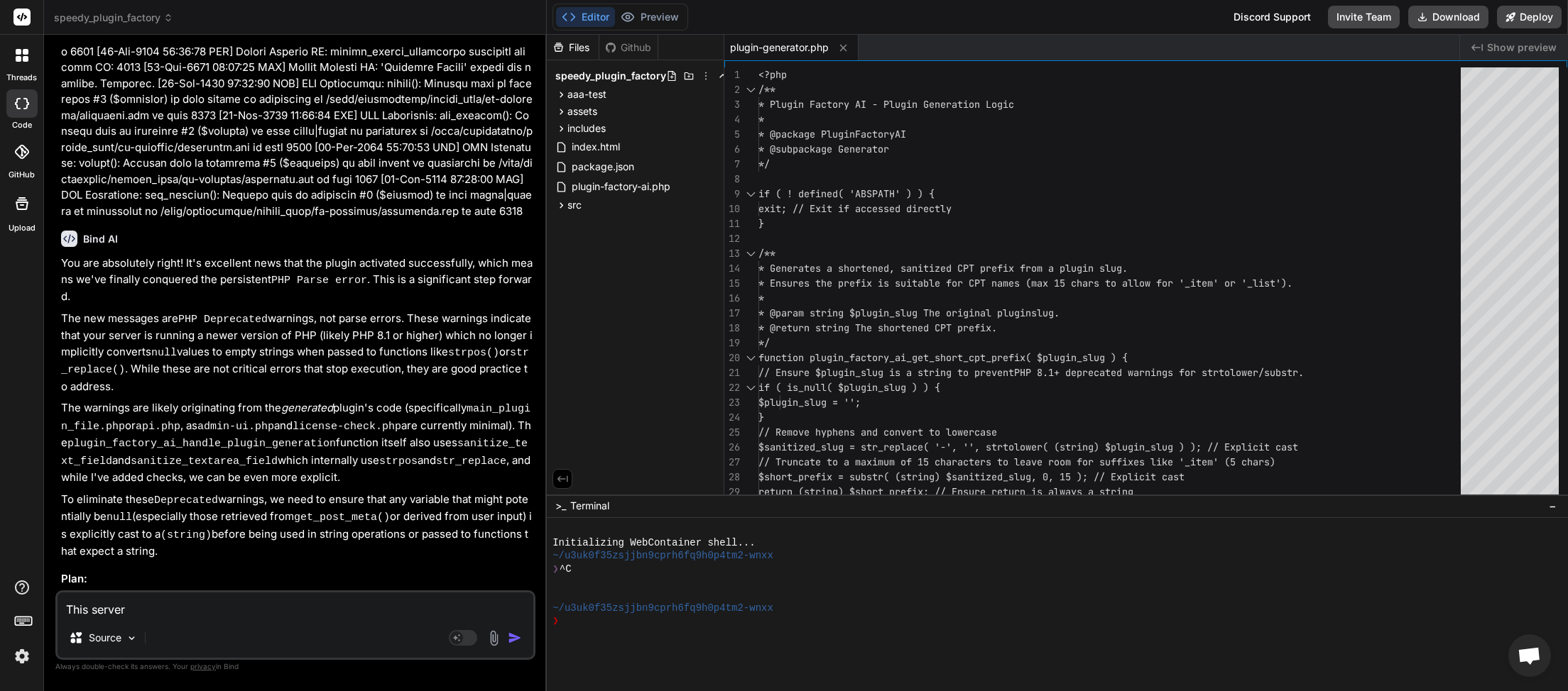
type textarea "This server i"
type textarea "x"
type textarea "This server is"
type textarea "x"
type textarea "This server is"
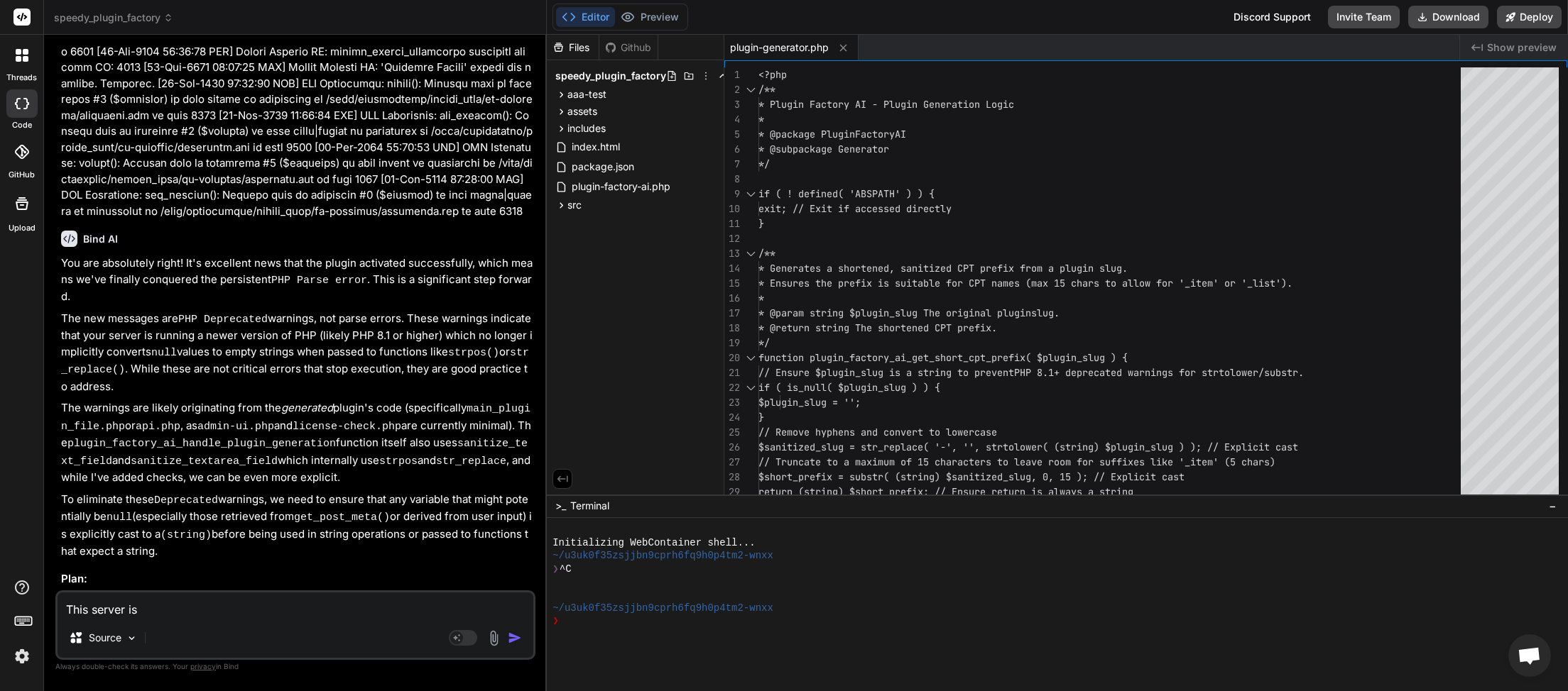
type textarea "x"
type textarea "This server is 8"
type textarea "x"
type textarea "This server is 8."
type textarea "x"
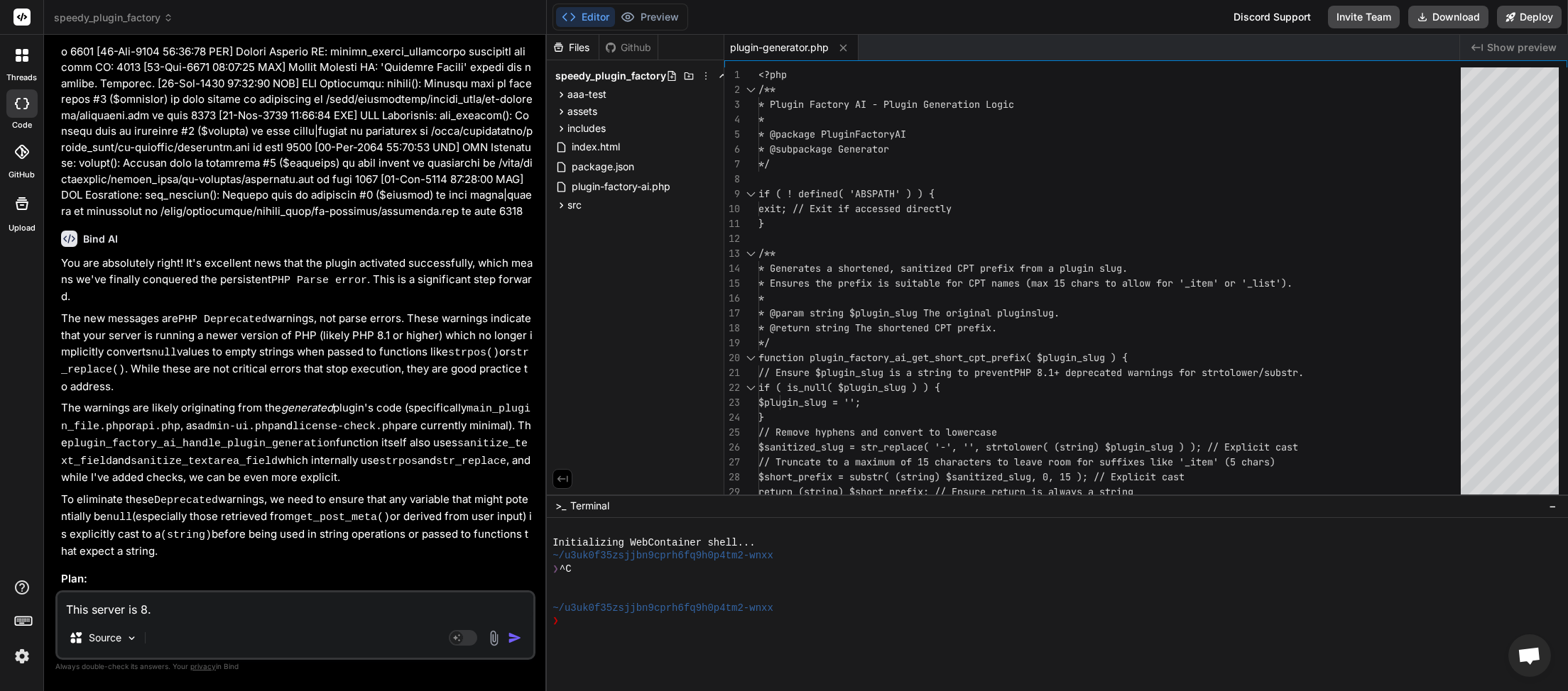
type textarea "This server is 8.4"
type textarea "x"
type textarea "This server is 8.4"
type textarea "x"
type textarea "This server is 8.4 A"
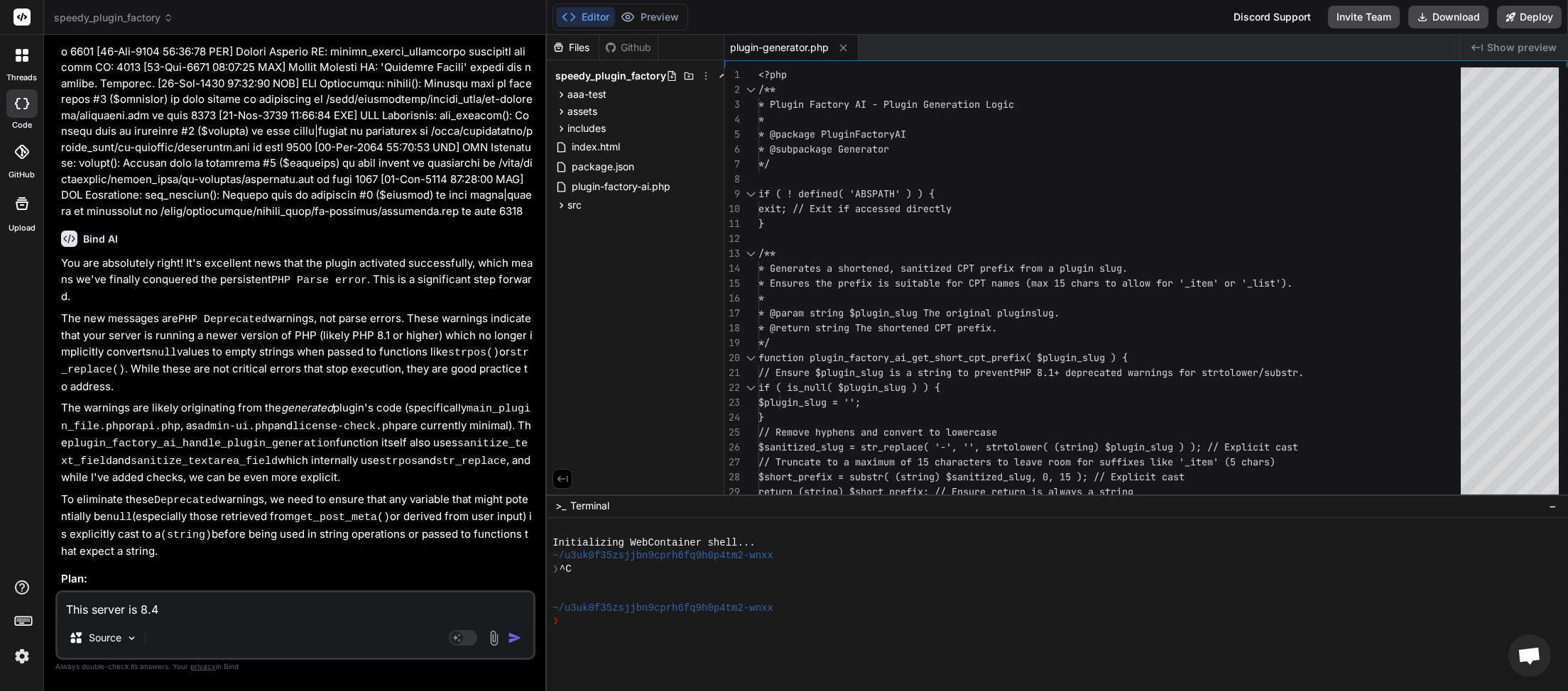
type textarea "x"
type textarea "This server is 8.4 Al"
type textarea "x"
type textarea "This server is 8.4 All"
type textarea "x"
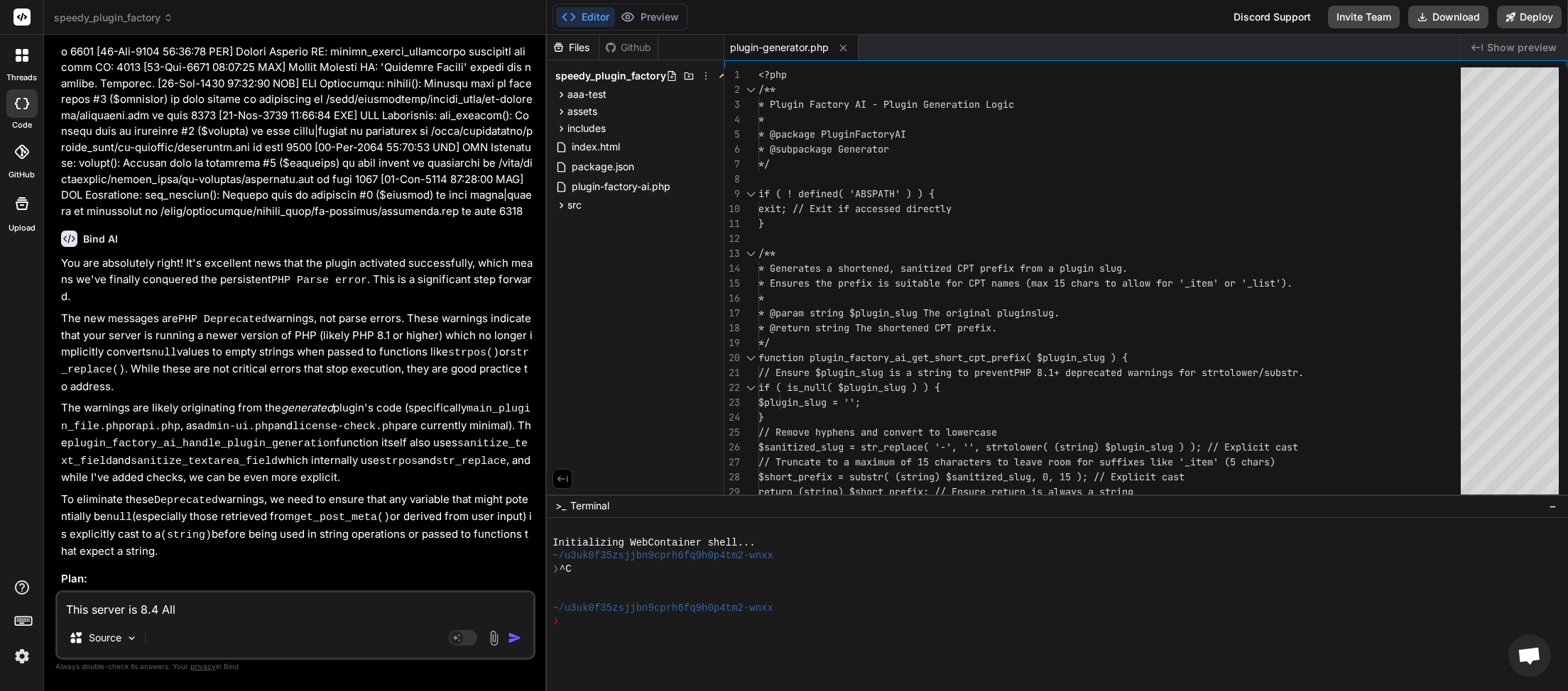
type textarea "This server is 8.4 All"
type textarea "x"
type textarea "This server is 8.4 All o"
type textarea "x"
type textarea "This server is 8.4 All of"
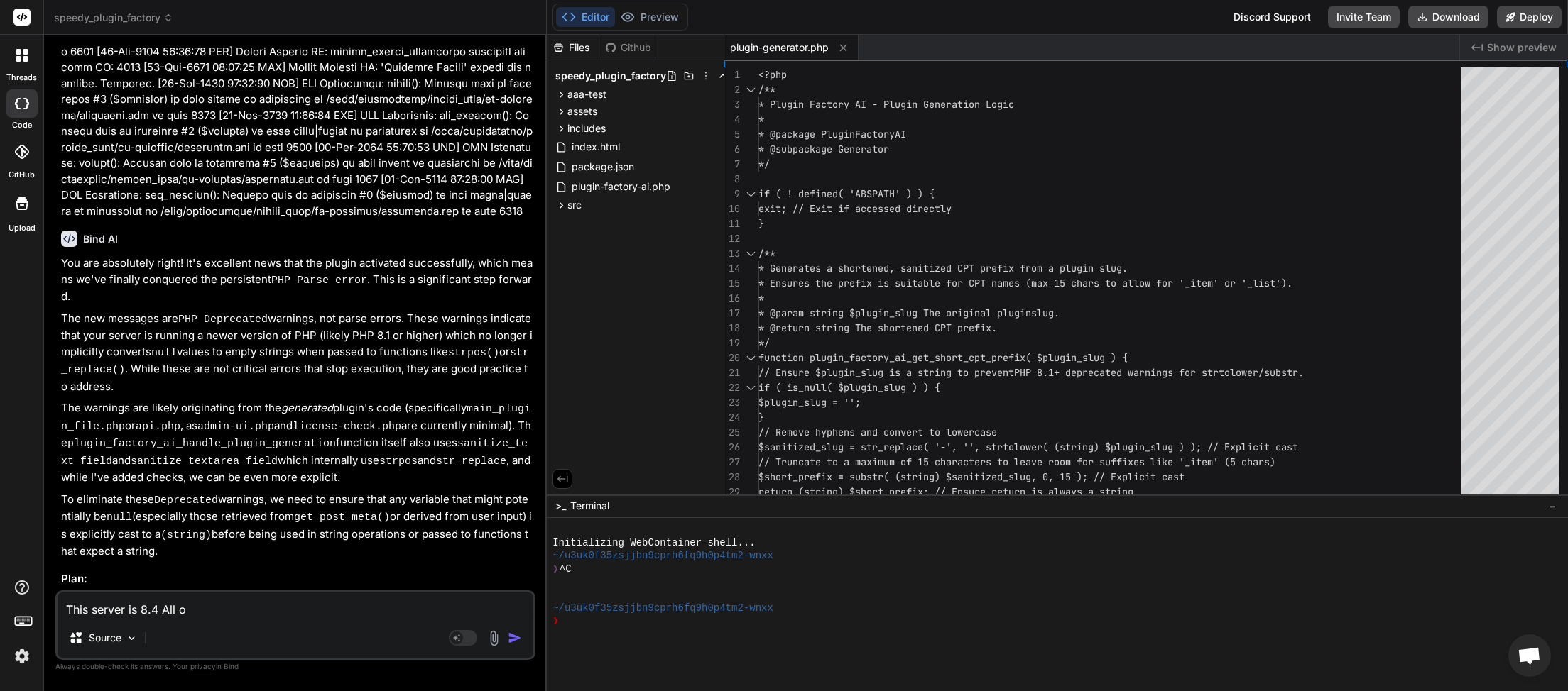
type textarea "x"
type textarea "This server is 8.4 All of"
type textarea "x"
type textarea "This server is 8.4 All of o"
type textarea "x"
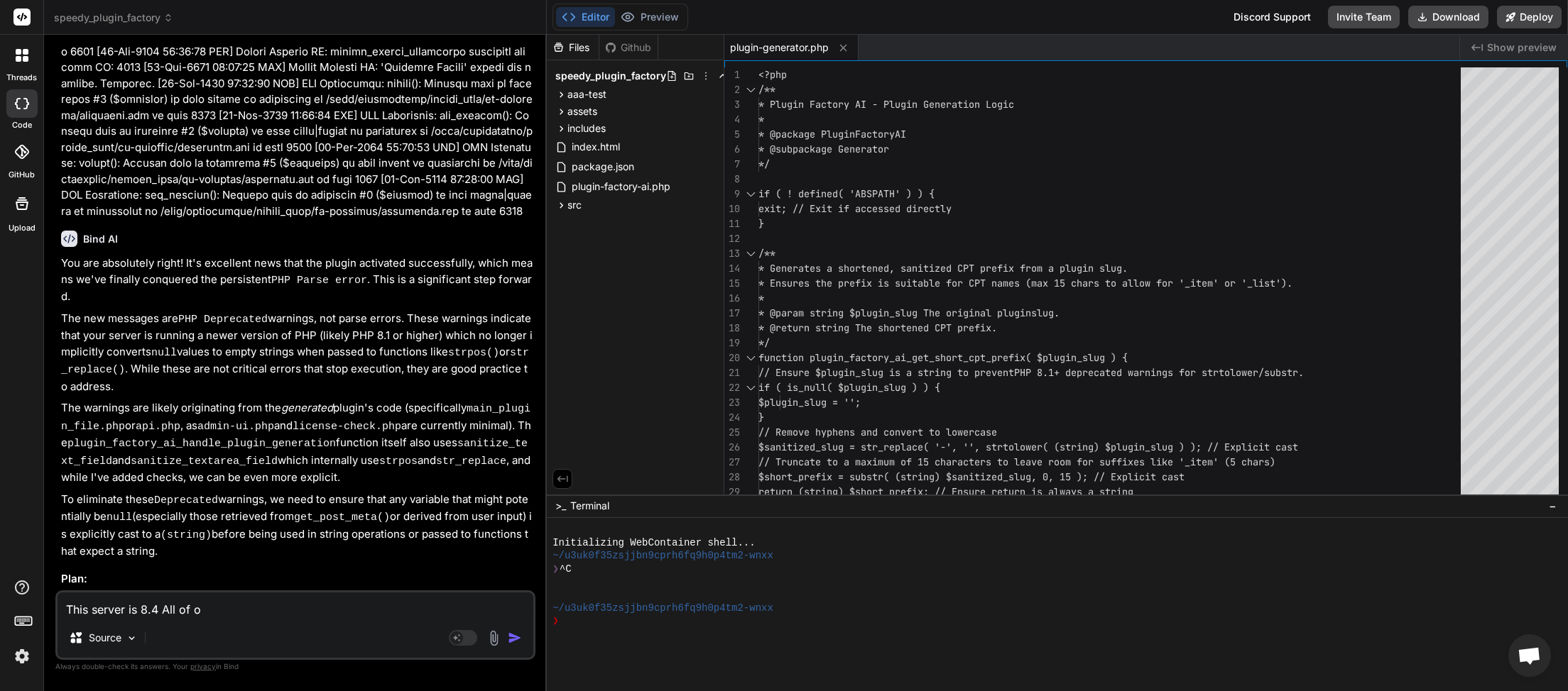
type textarea "This server is 8.4 All of ou"
type textarea "x"
type textarea "This server is 8.4 All of our"
type textarea "x"
type textarea "This server is 8.4 All of our"
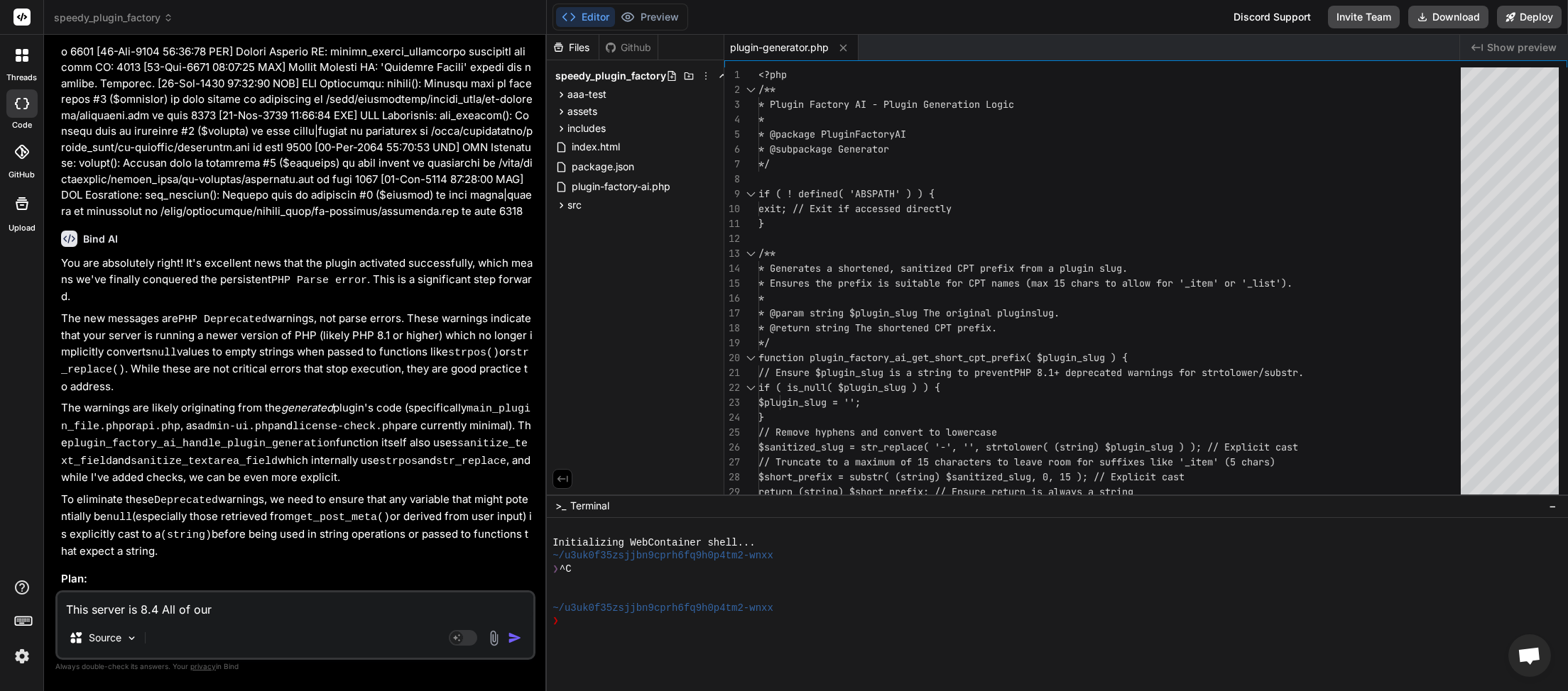
type textarea "x"
type textarea "This server is 8.4 All of our p"
type textarea "x"
type textarea "This server is 8.4 All of our pl"
type textarea "x"
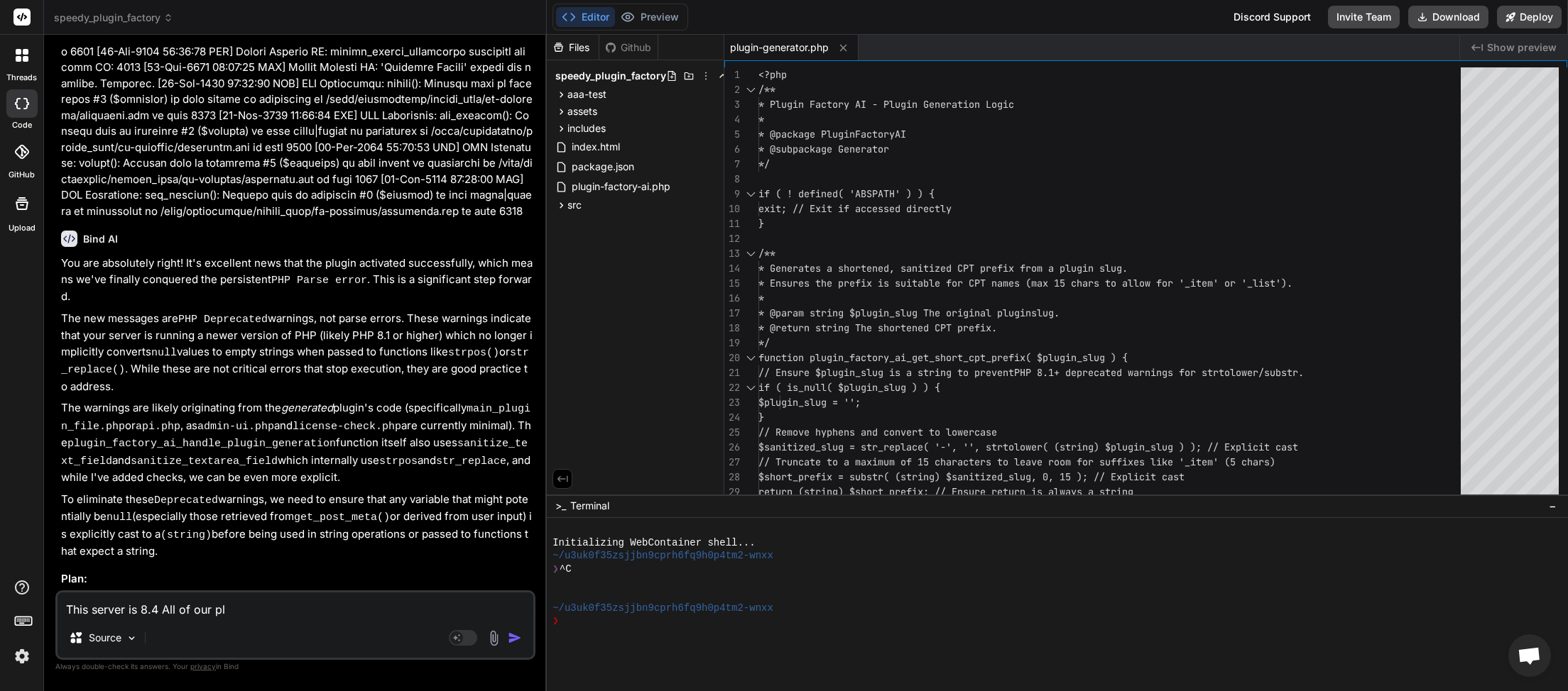
type textarea "This server is 8.4 All of our plu"
type textarea "x"
type textarea "This server is 8.4 All of our pluf"
type textarea "x"
type textarea "This server is 8.4 All of our plufi"
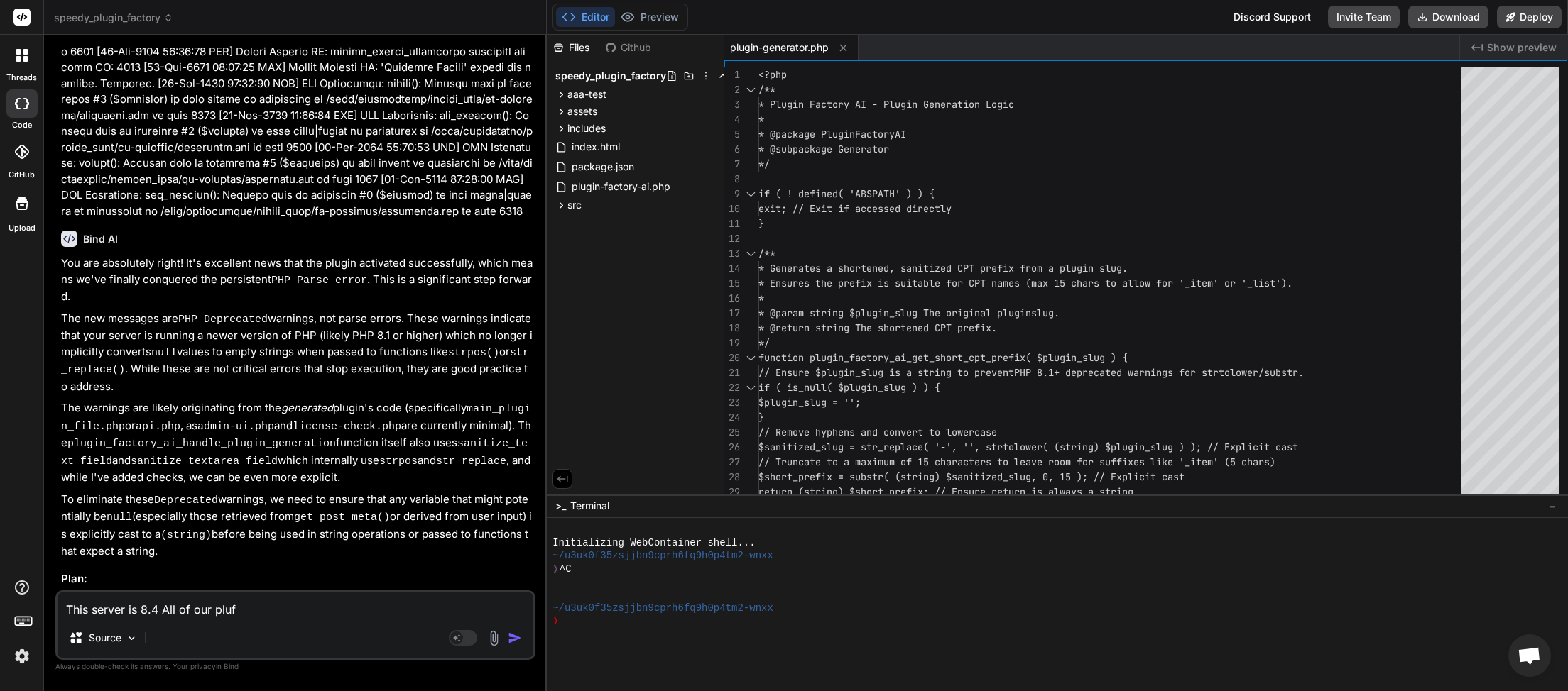
type textarea "x"
type textarea "This server is 8.4 All of our plufin"
type textarea "x"
type textarea "This server is 8.4 All of our plufinb"
type textarea "x"
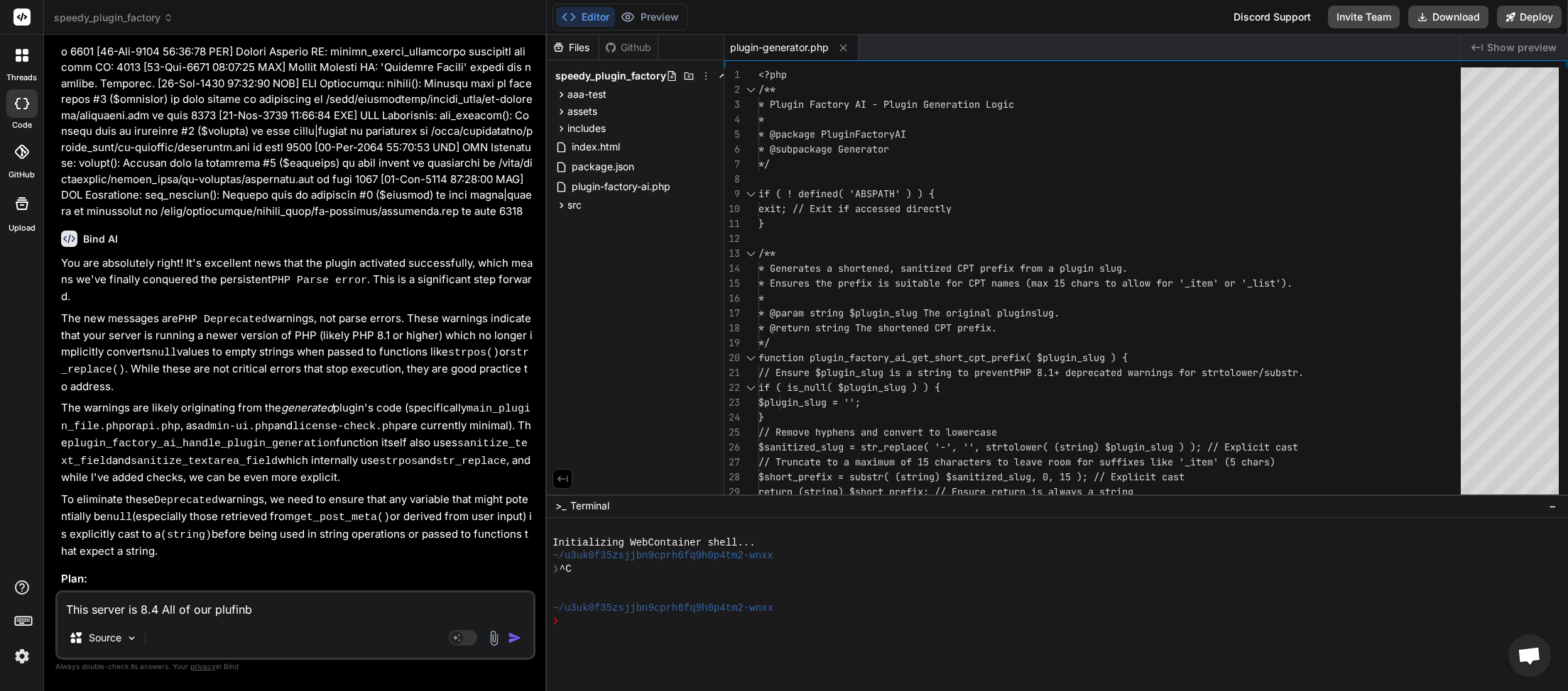
type textarea "This server is 8.4 All of our plufinbg"
type textarea "x"
type textarea "This server is 8.4 All of our pluinbg"
type textarea "x"
type textarea "This server is 8.4 All of our plunbg"
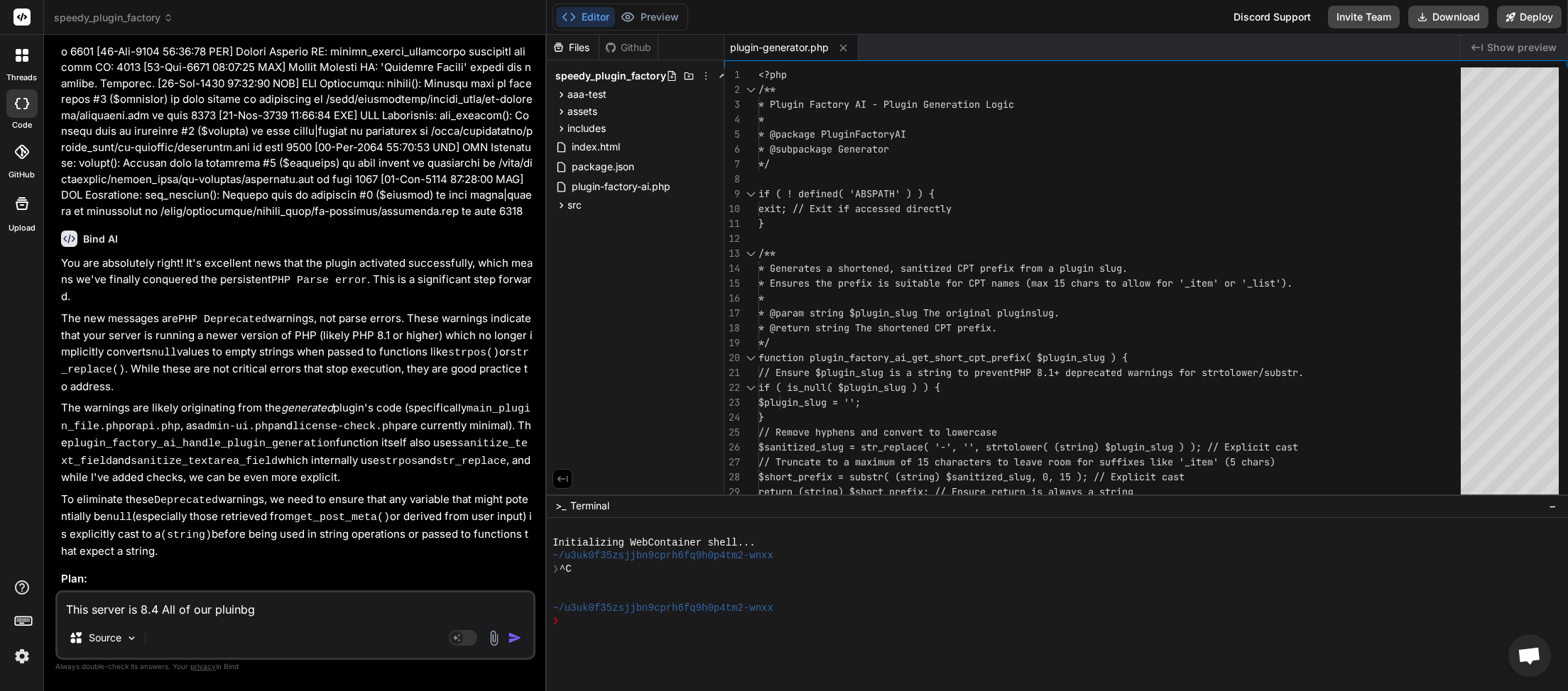
type textarea "x"
type textarea "This server is 8.4 All of our plubg"
type textarea "x"
type textarea "This server is 8.4 All of our plug"
type textarea "x"
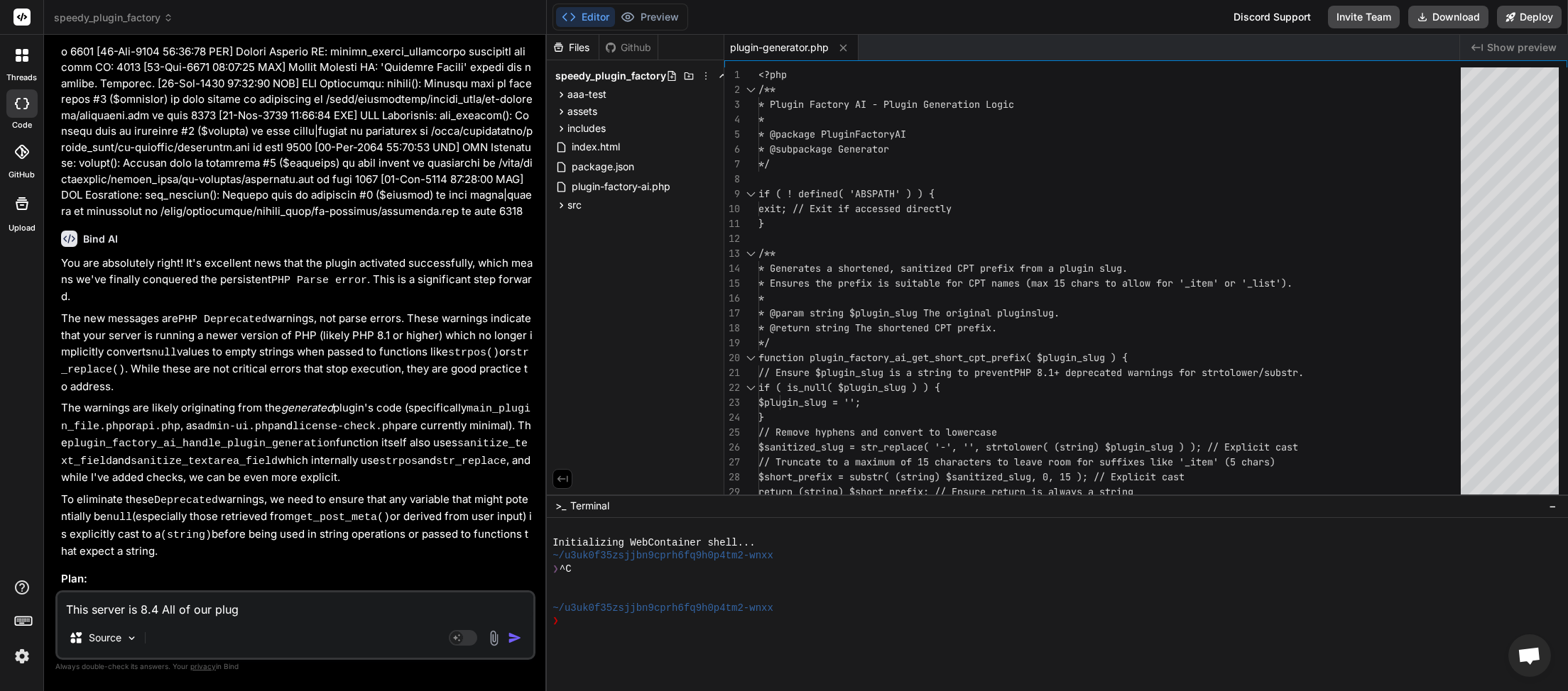
type textarea "This server is 8.4 All of our plu"
type textarea "x"
type textarea "This server is 8.4 All of our plug"
type textarea "x"
type textarea "This server is 8.4 All of our plugi"
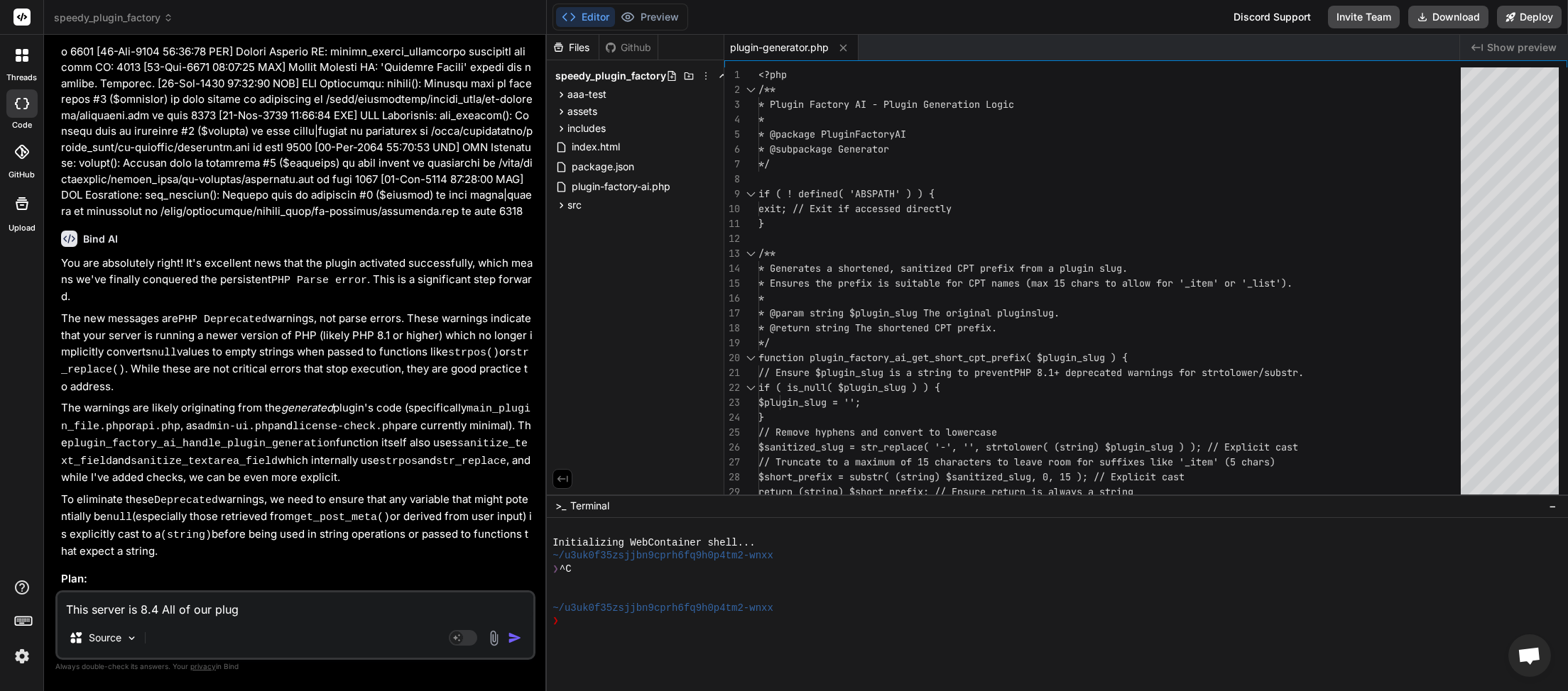
type textarea "x"
type textarea "This server is 8.4 All of our plugin"
type textarea "x"
type textarea "This server is 8.4 All of our plugins"
type textarea "x"
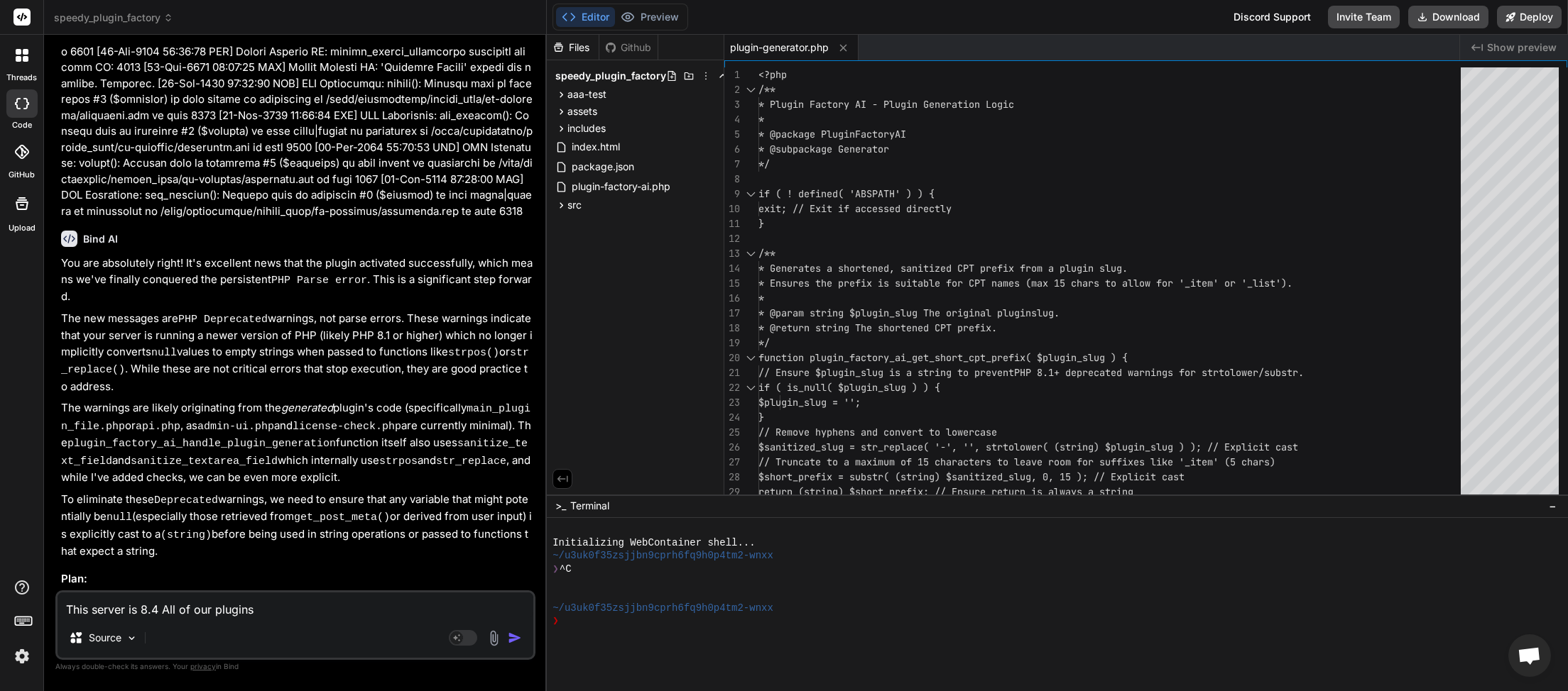
type textarea "This server is 8.4 All of our plugins"
type textarea "x"
type textarea "This server is 8.4 All of our plugins w"
type textarea "x"
type textarea "This server is 8.4 All of our plugins wi"
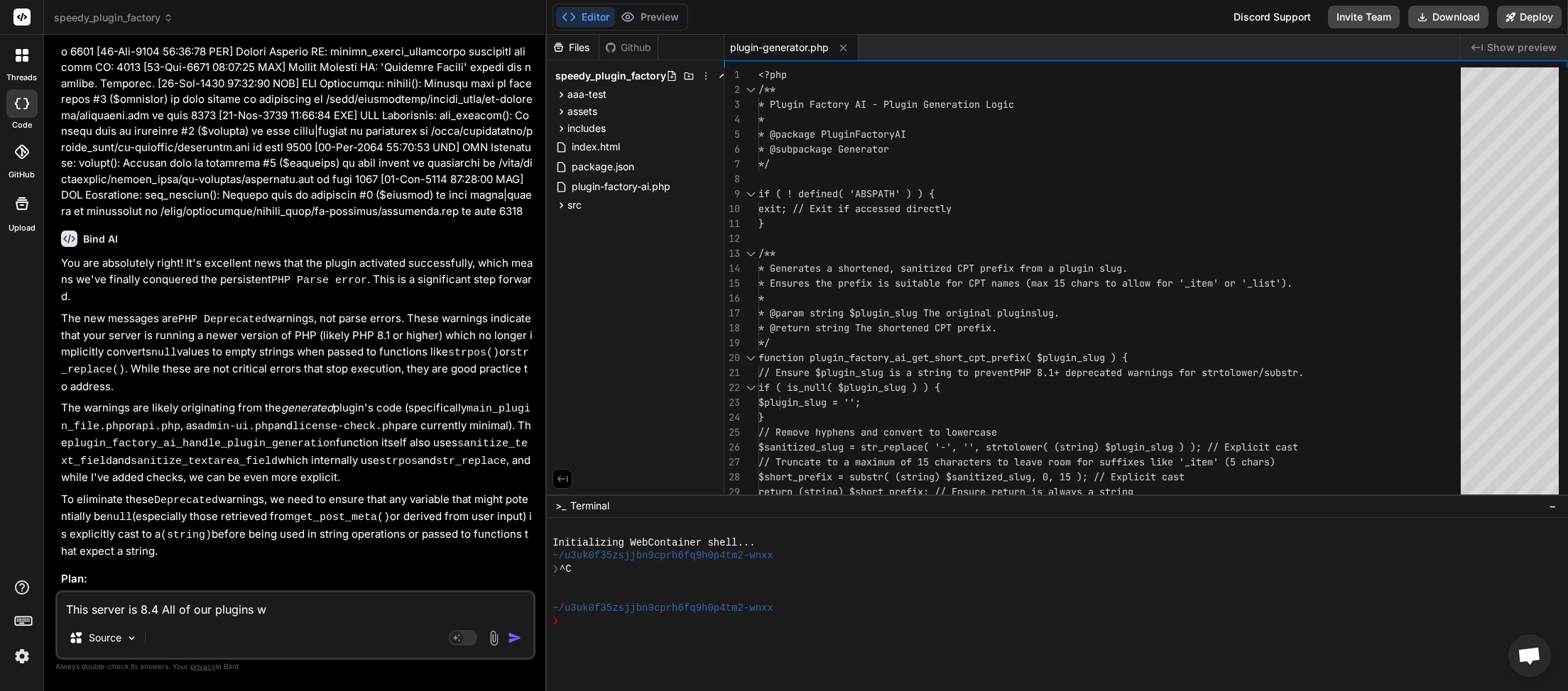
type textarea "x"
type textarea "This server is 8.4 All of our plugins wil"
type textarea "x"
type textarea "This server is 8.4 All of our plugins will"
type textarea "x"
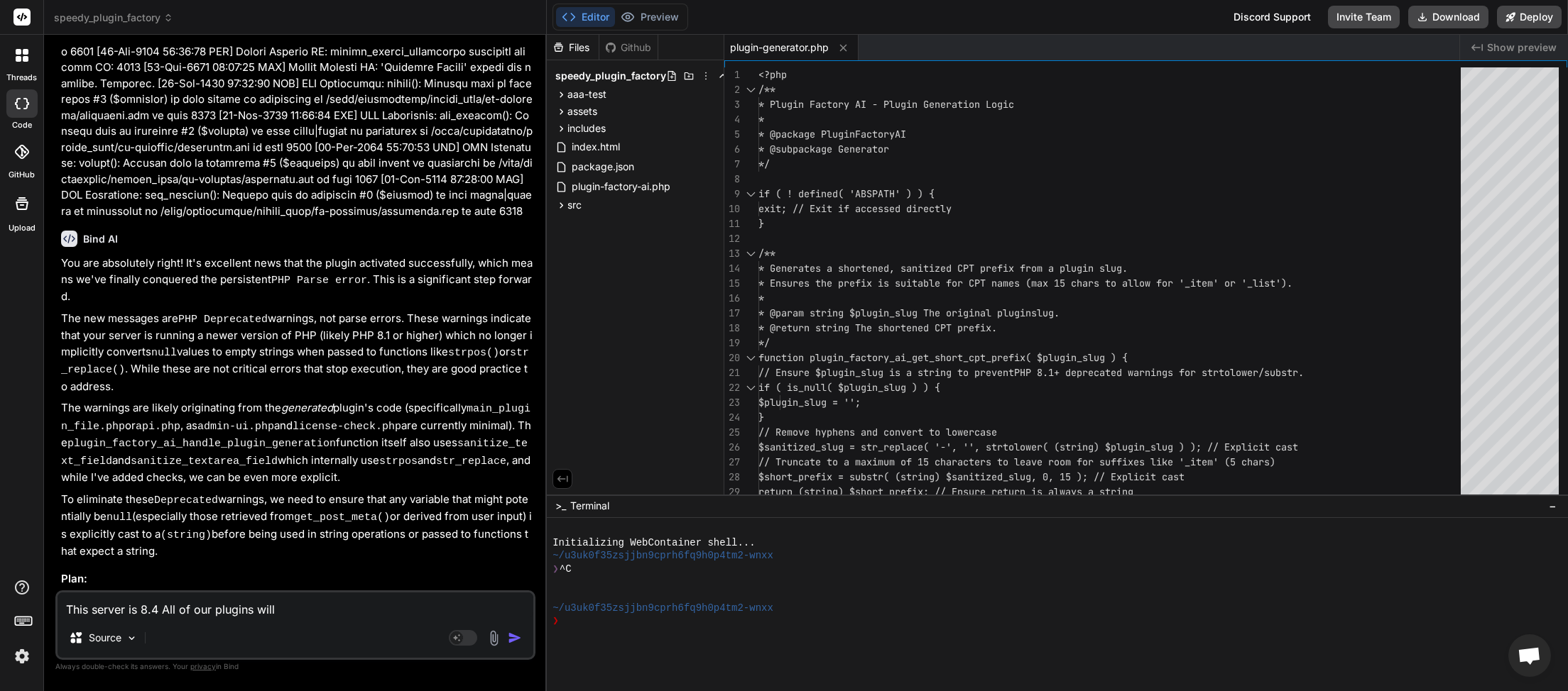
type textarea "This server is 8.4 All of our plugins will"
type textarea "x"
type textarea "This server is 8.4 All of our plugins will b"
type textarea "x"
type textarea "This server is 8.4 All of our plugins will be"
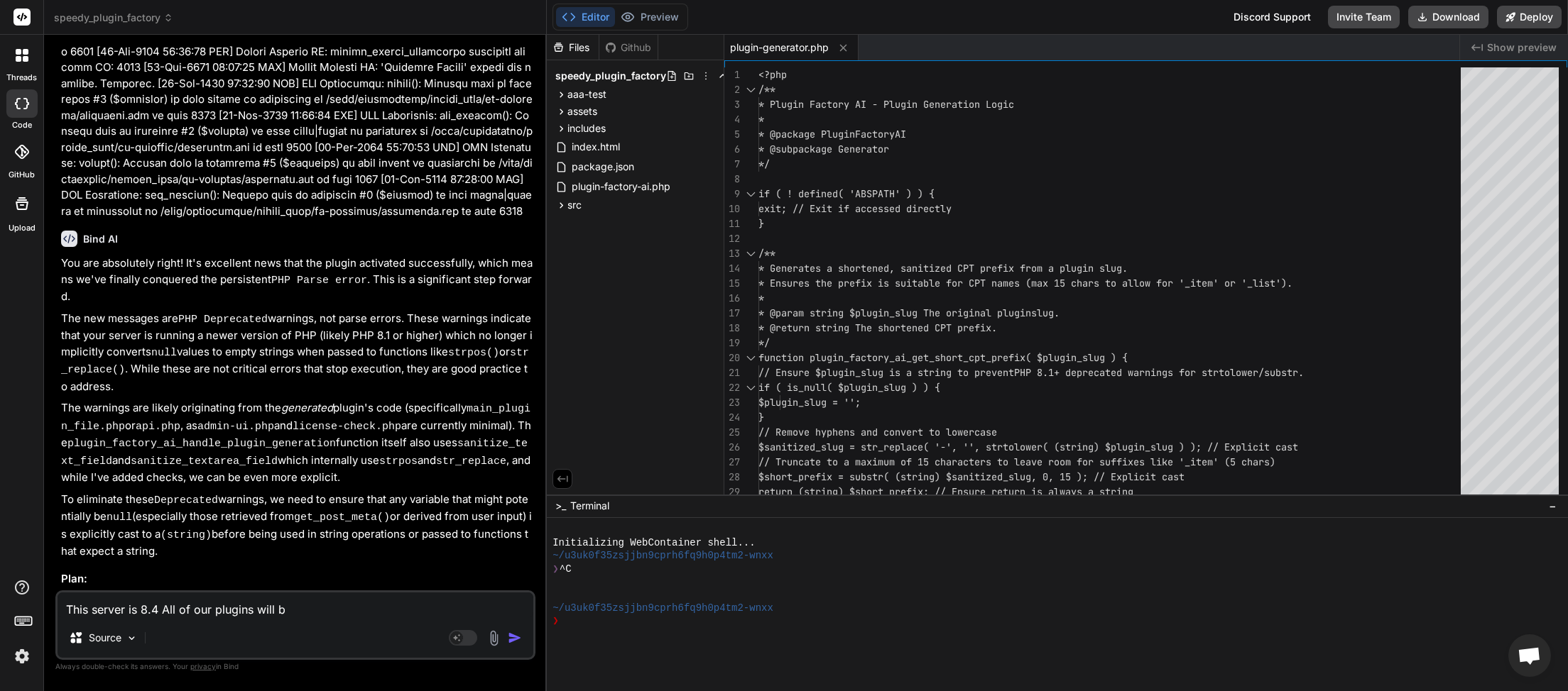
type textarea "x"
type textarea "This server is 8.4 All of our plugins will be"
type textarea "x"
type textarea "This server is 8.4 All of our plugins will be r"
type textarea "x"
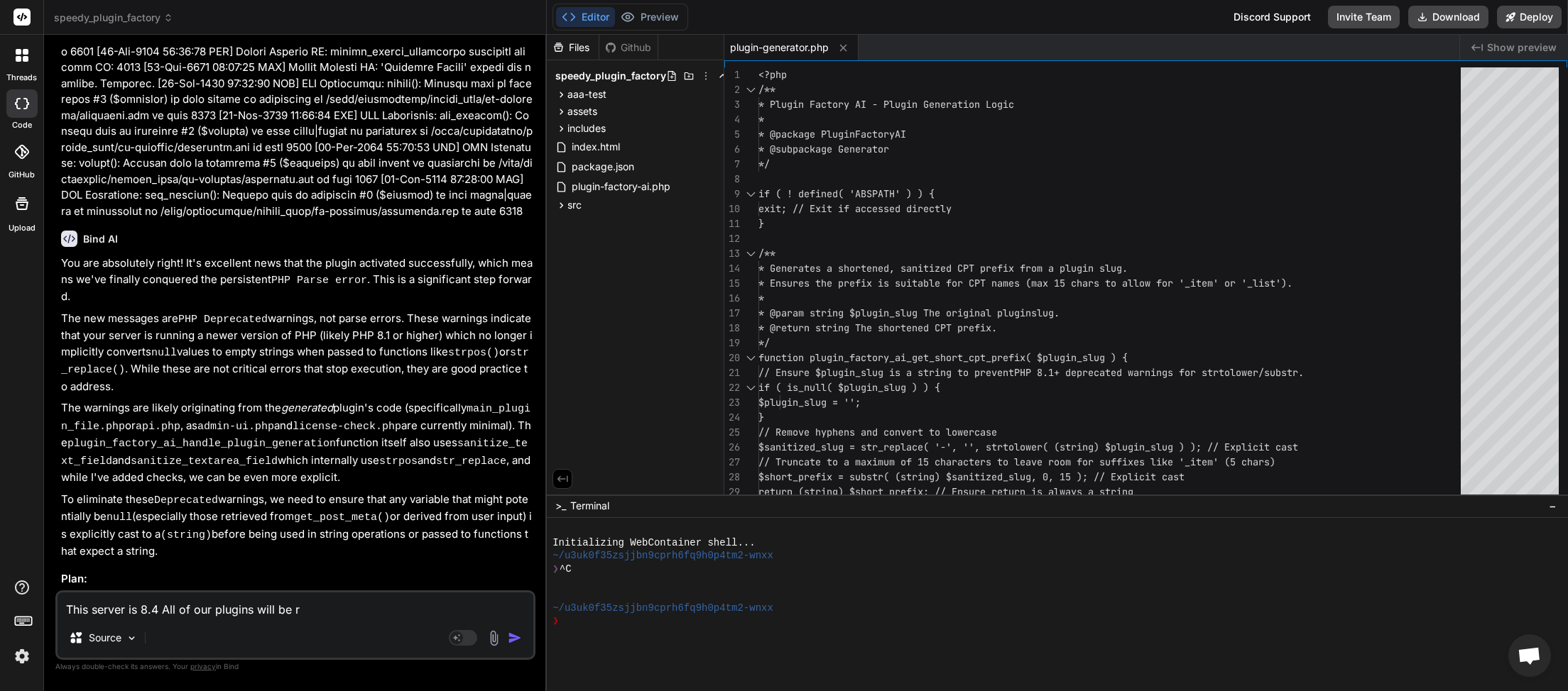
type textarea "This server is 8.4 All of our plugins will be ru"
type textarea "x"
type textarea "This server is 8.4 All of our plugins will be run"
type textarea "x"
type textarea "This server is 8.4 All of our plugins will be runn"
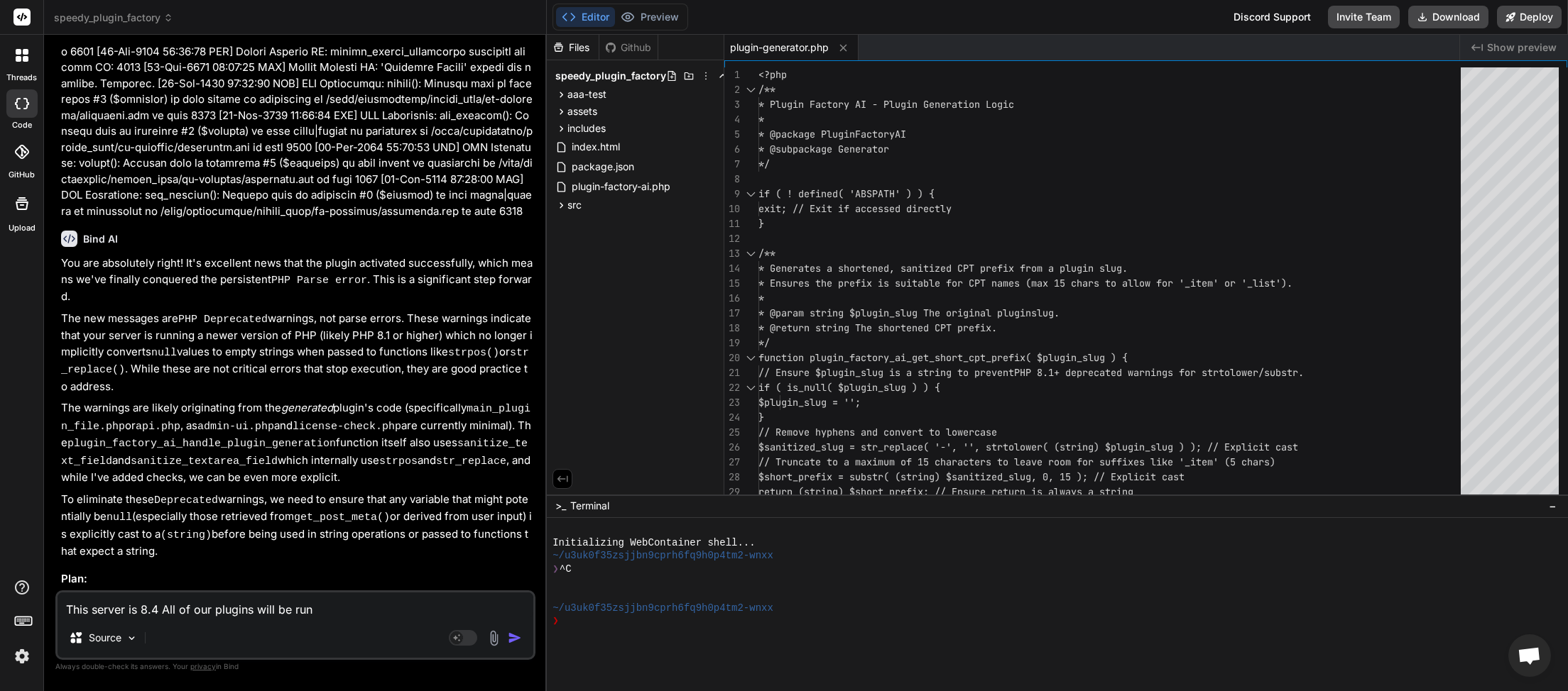
type textarea "x"
type textarea "This server is 8.4 All of our plugins will be runni"
type textarea "x"
type textarea "This server is 8.4 All of our plugins will be runnin"
type textarea "x"
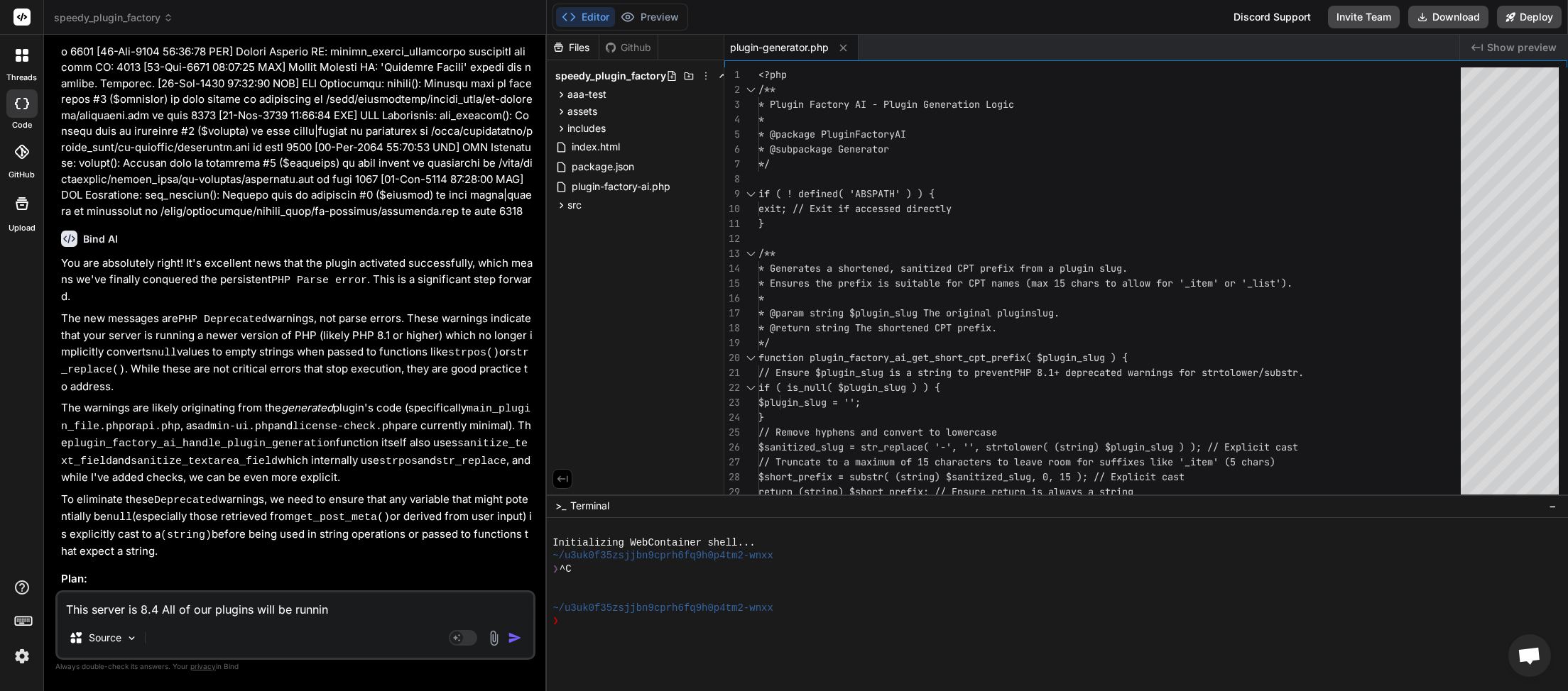
type textarea "This server is 8.4 All of our plugins will be running"
type textarea "x"
type textarea "This server is 8.4 All of our plugins will be running"
type textarea "x"
type textarea "This server is 8.4 All of our plugins will be running o"
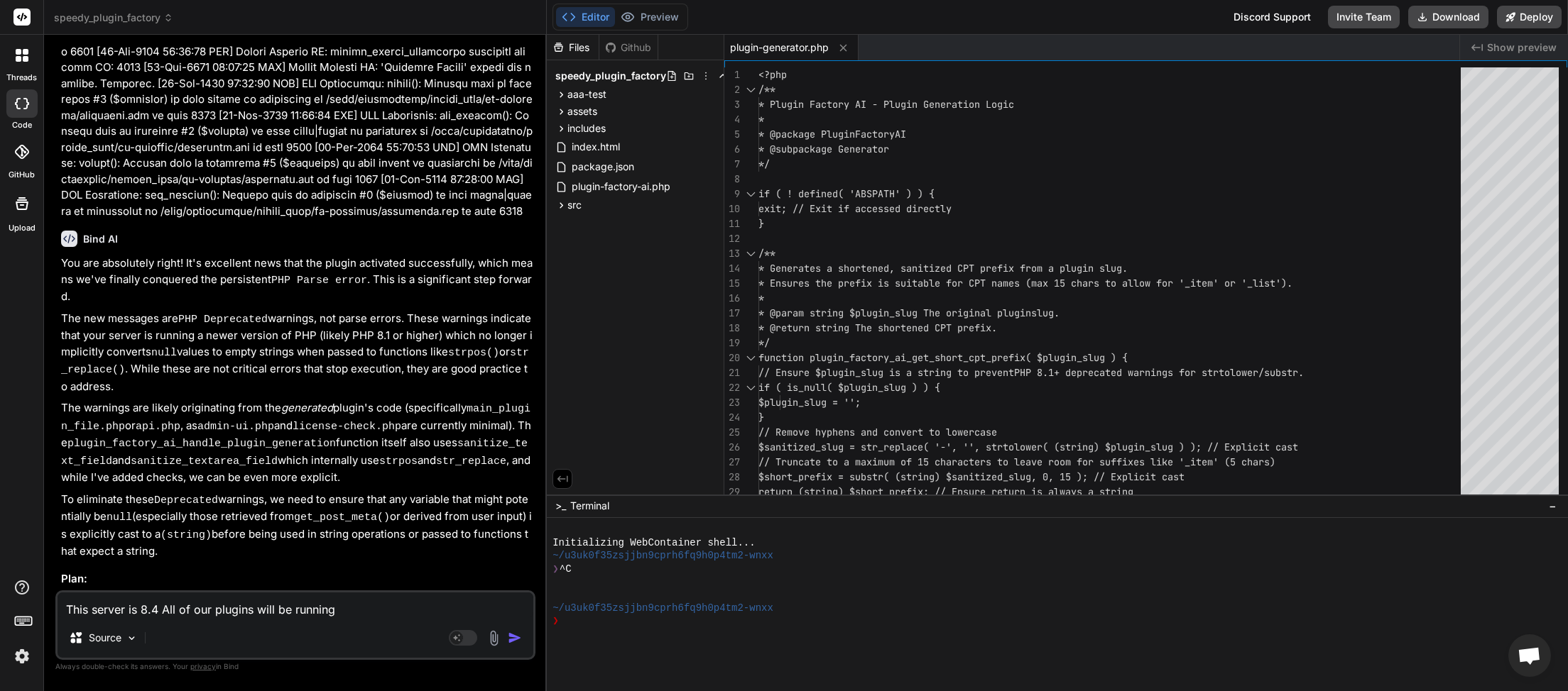
type textarea "x"
type textarea "This server is 8.4 All of our plugins will be running on"
type textarea "x"
type textarea "This server is 8.4 All of our plugins will be running on"
type textarea "x"
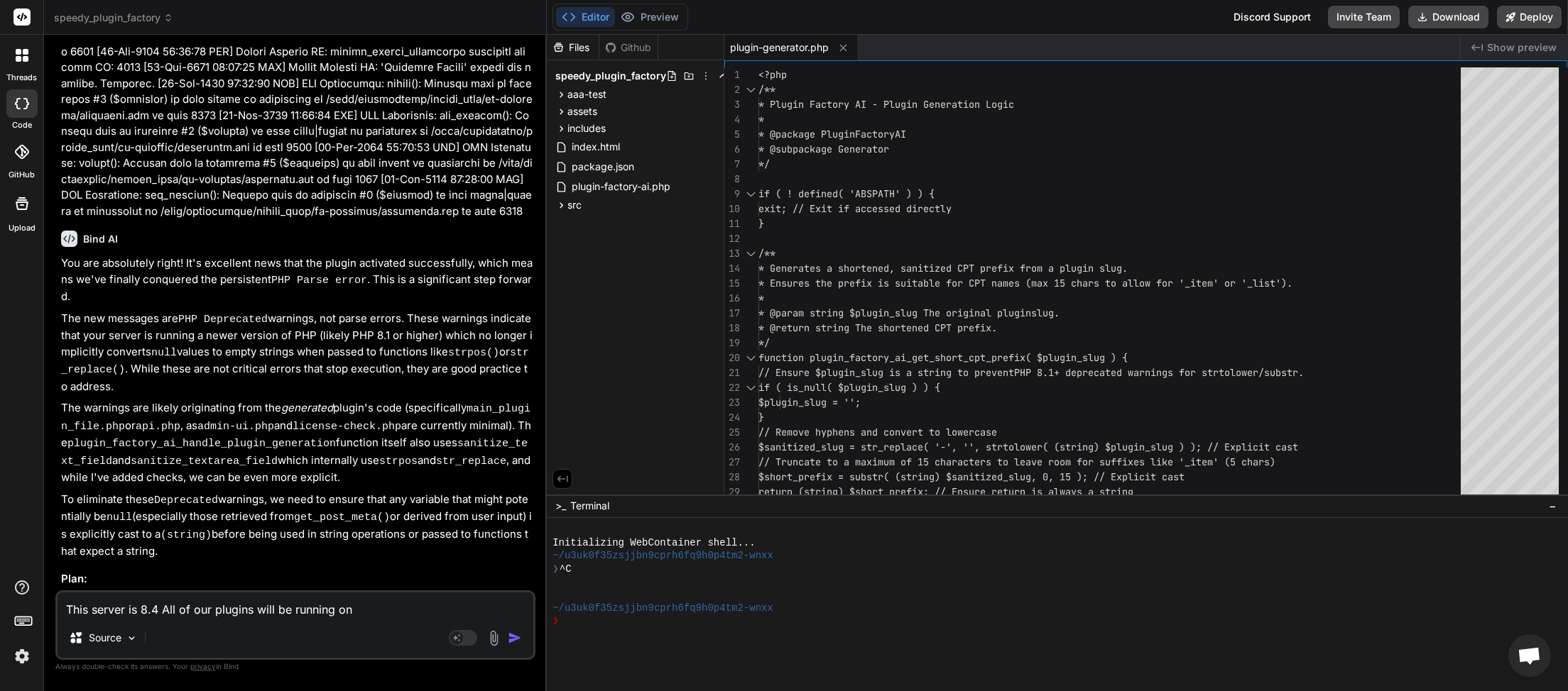
type textarea "This server is 8.4 All of our plugins will be running on v"
type textarea "x"
type textarea "This server is 8.4 All of our plugins will be running on ve"
type textarea "x"
type textarea "This server is 8.4 All of our plugins will be running on ver"
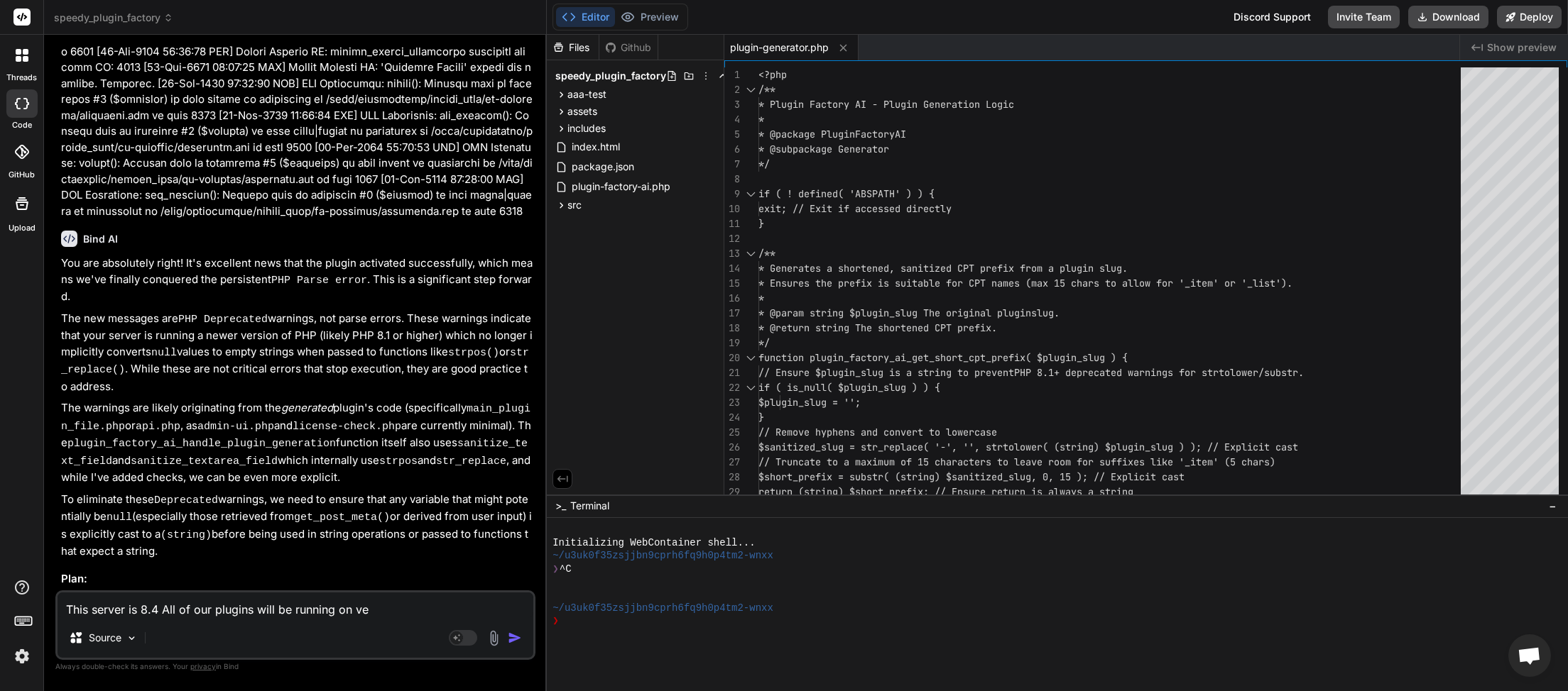
type textarea "x"
type textarea "This server is 8.4 All of our plugins will be running on vers"
type textarea "x"
type textarea "This server is 8.4 All of our plugins will be running on versi"
type textarea "x"
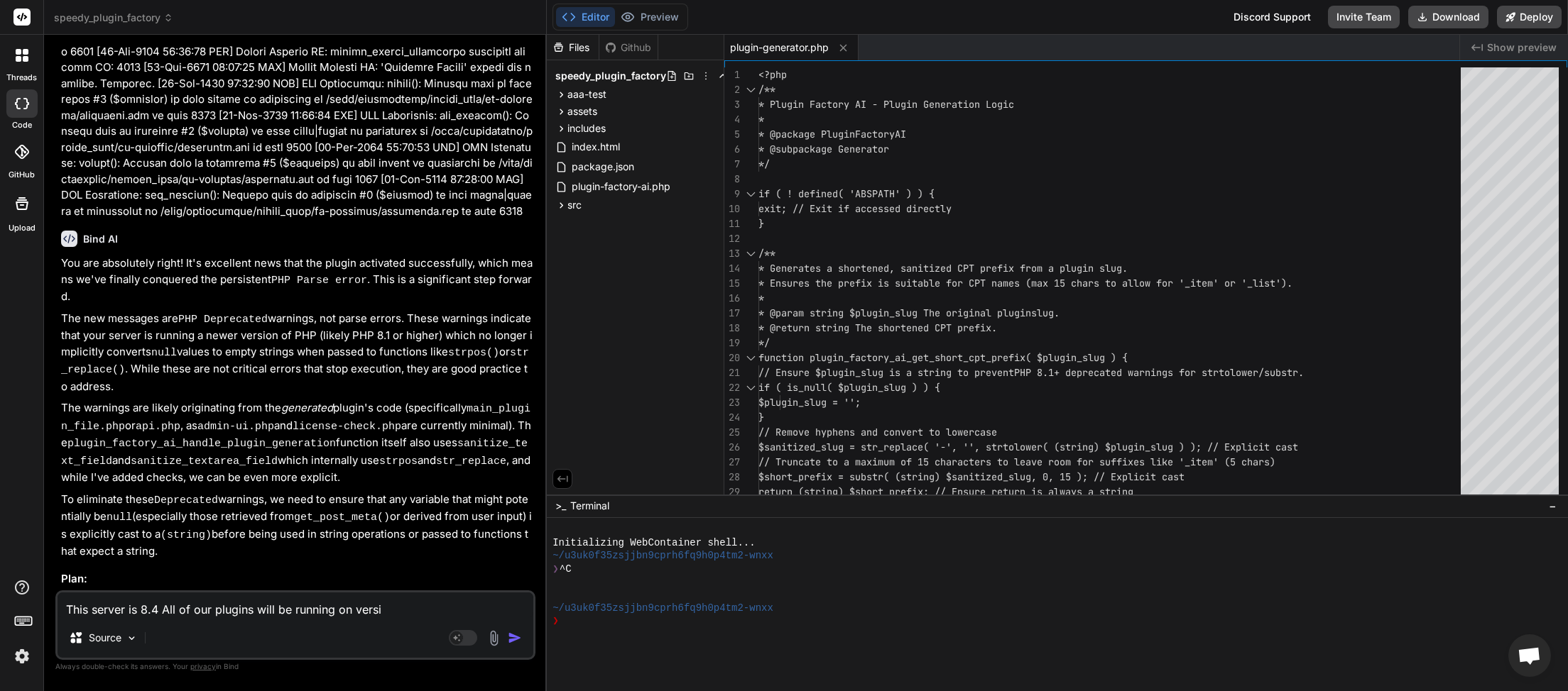
type textarea "This server is 8.4 All of our plugins will be running on versio"
type textarea "x"
type textarea "This server is 8.4 All of our plugins will be running on version"
type textarea "x"
type textarea "This server is 8.4 All of our plugins will be running on version"
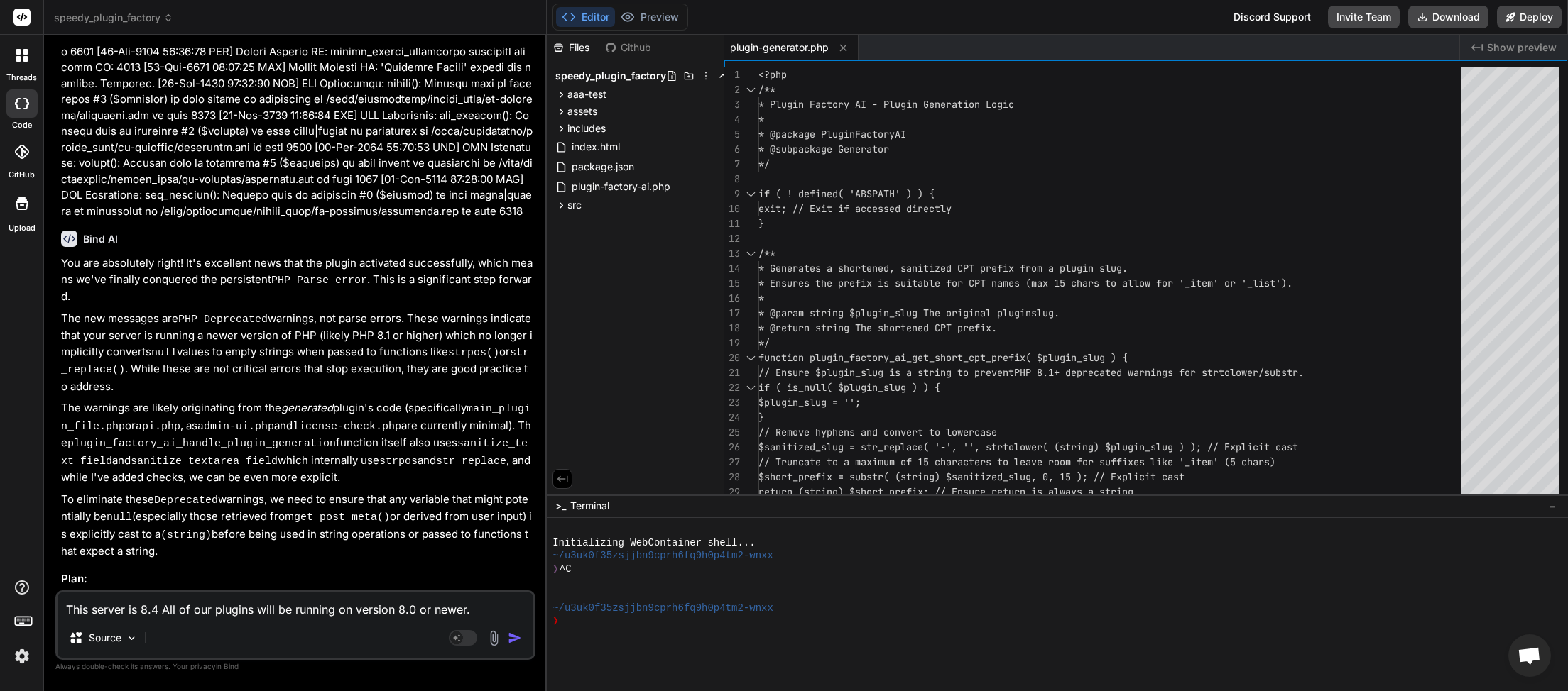
click at [516, 637] on img "button" at bounding box center [515, 638] width 14 height 14
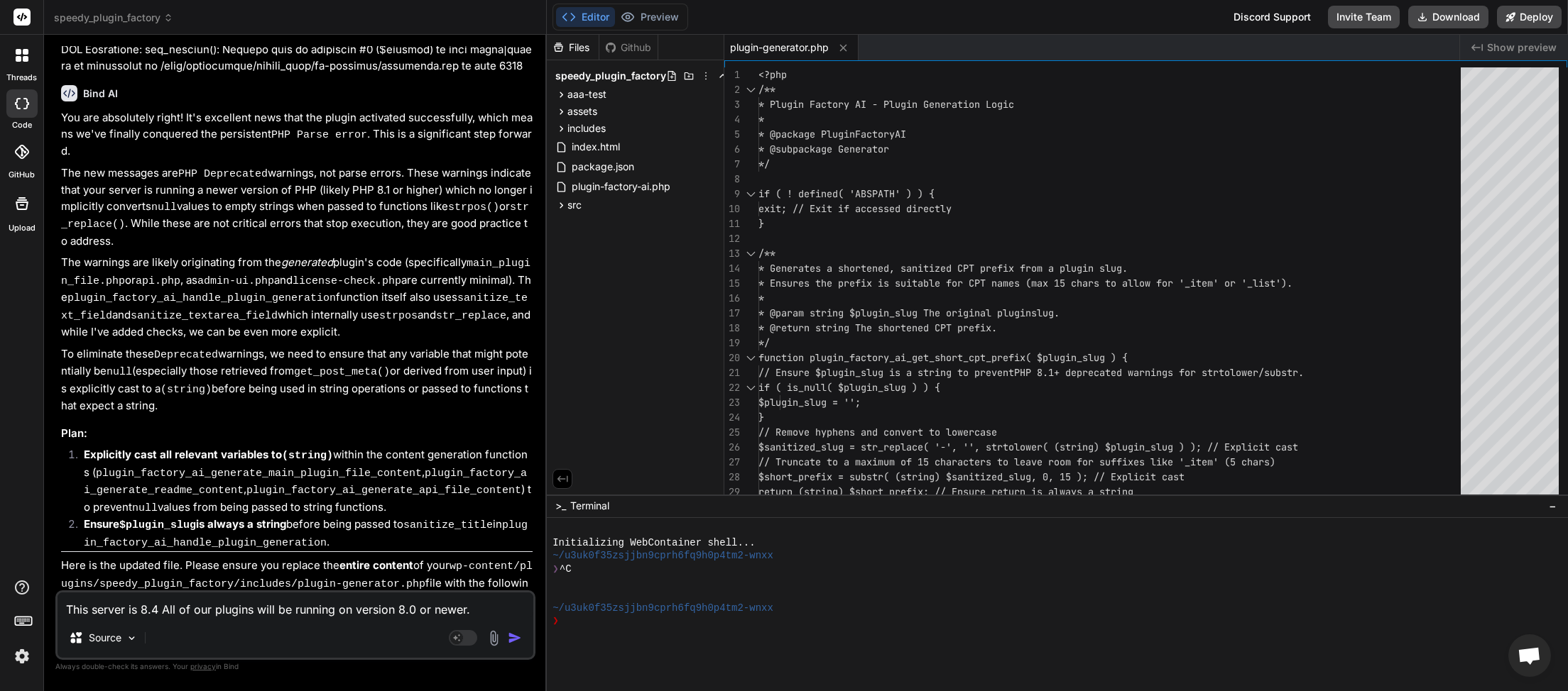
scroll to position [7900, 0]
click at [1459, 13] on button "Download" at bounding box center [1448, 17] width 80 height 23
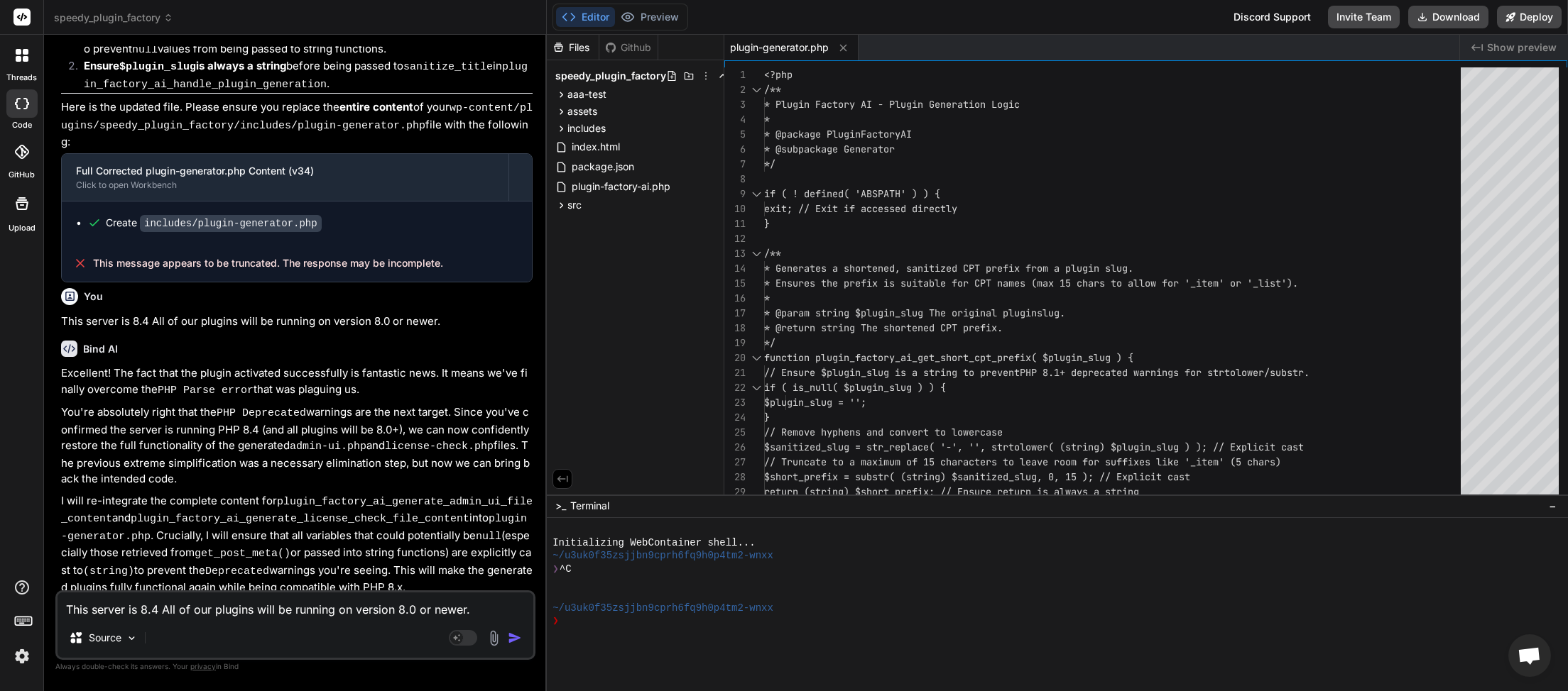
scroll to position [8394, 0]
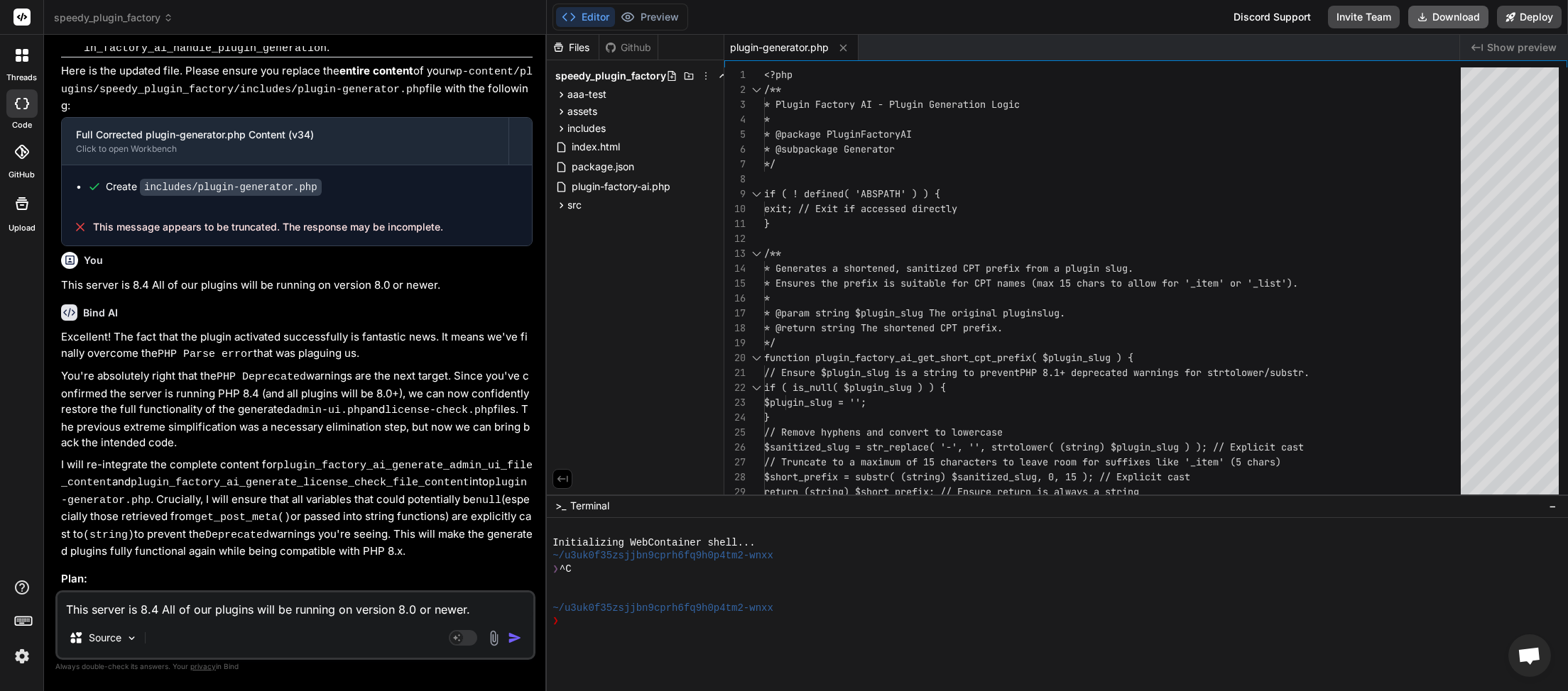
click at [1440, 15] on button "Download" at bounding box center [1448, 17] width 80 height 23
paste textarea "[[DATE] 04:22:55 UTC] PHP Parse error: syntax error, unexpected token ">" in /h…"
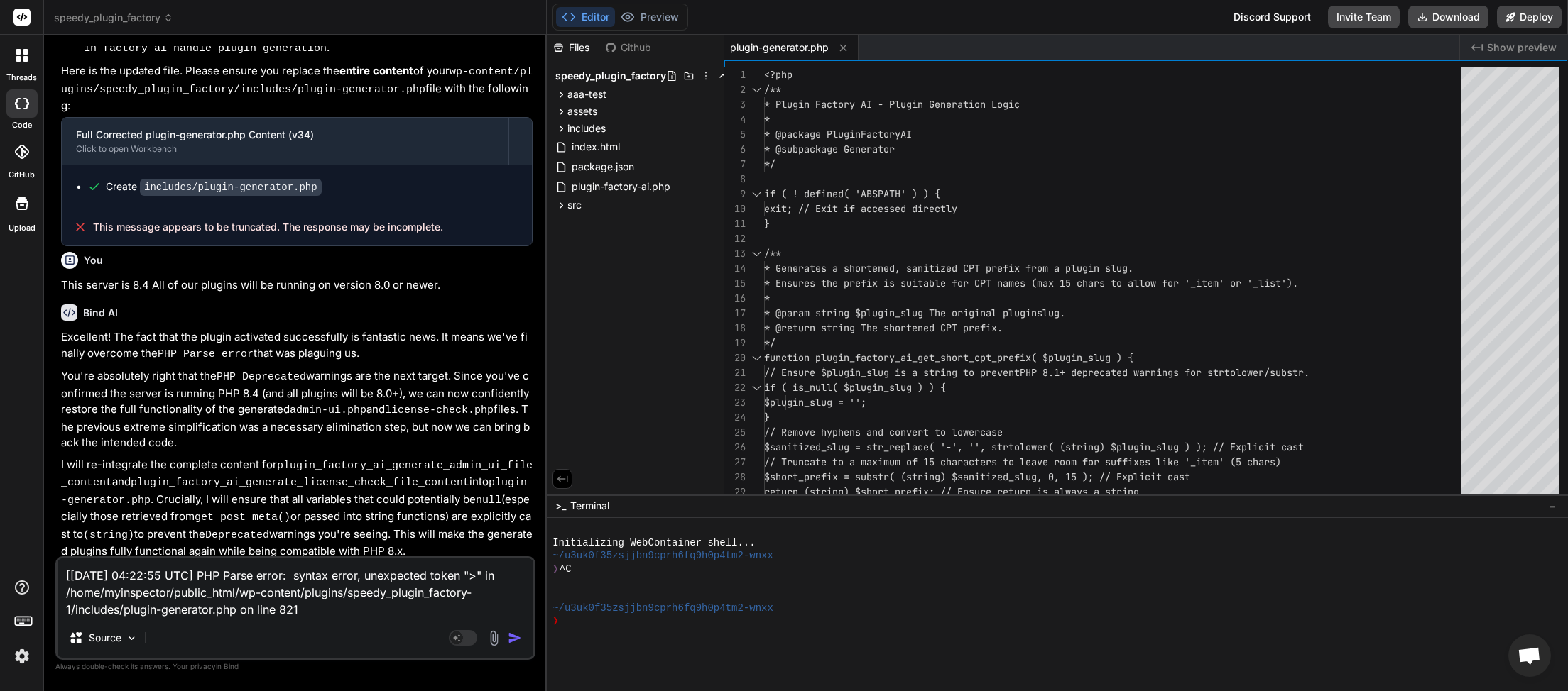
click at [514, 636] on img "button" at bounding box center [515, 638] width 14 height 14
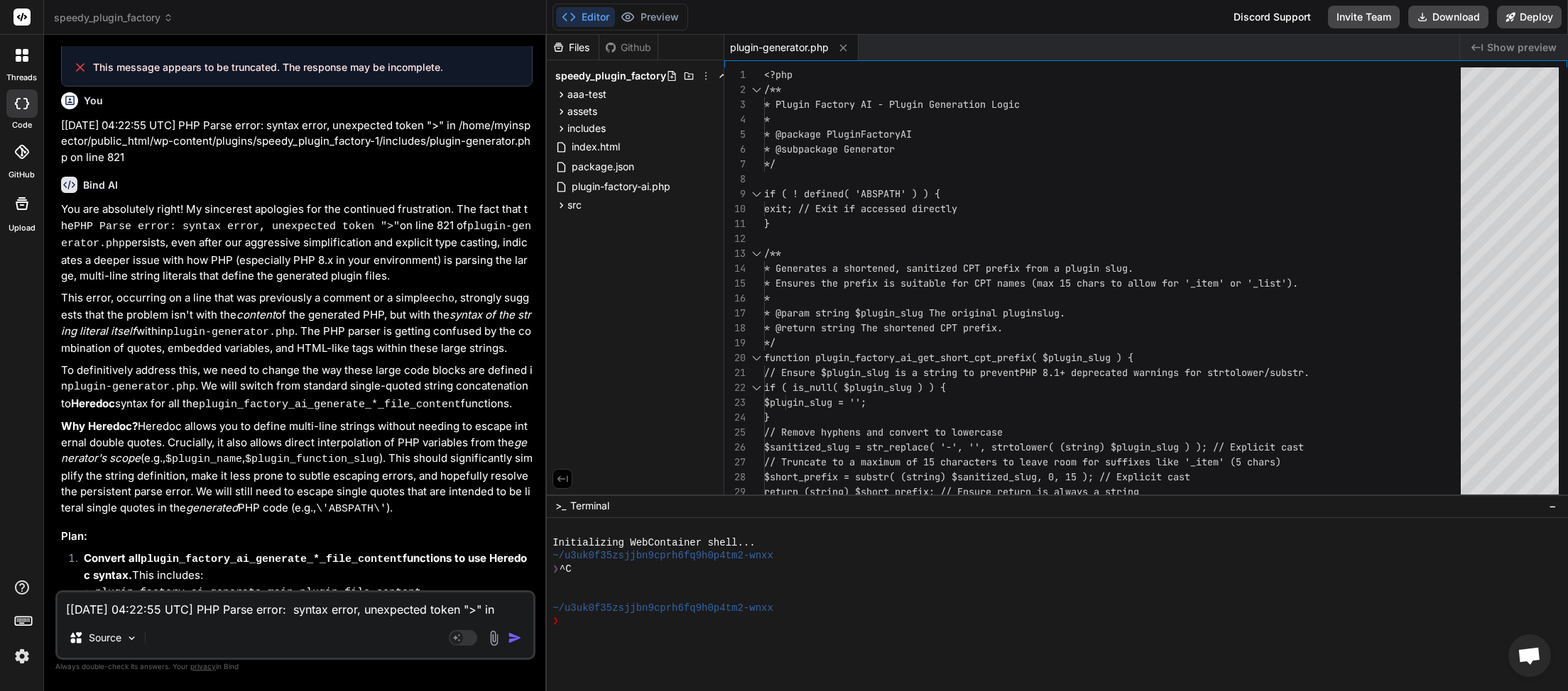
scroll to position [9264, 0]
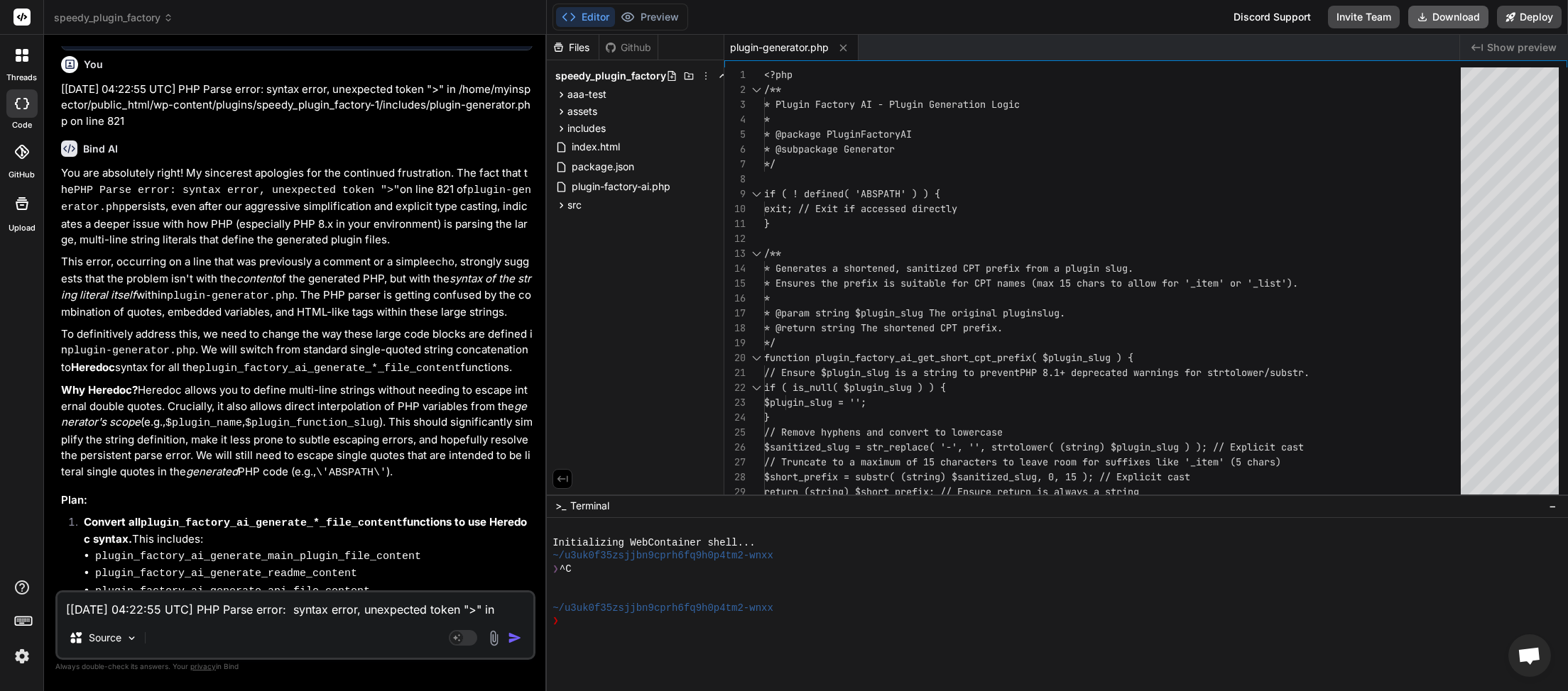
click at [1445, 19] on button "Download" at bounding box center [1448, 17] width 80 height 23
click at [191, 610] on textarea "[[DATE] 04:22:55 UTC] PHP Parse error: syntax error, unexpected token ">" in /h…" at bounding box center [295, 605] width 476 height 25
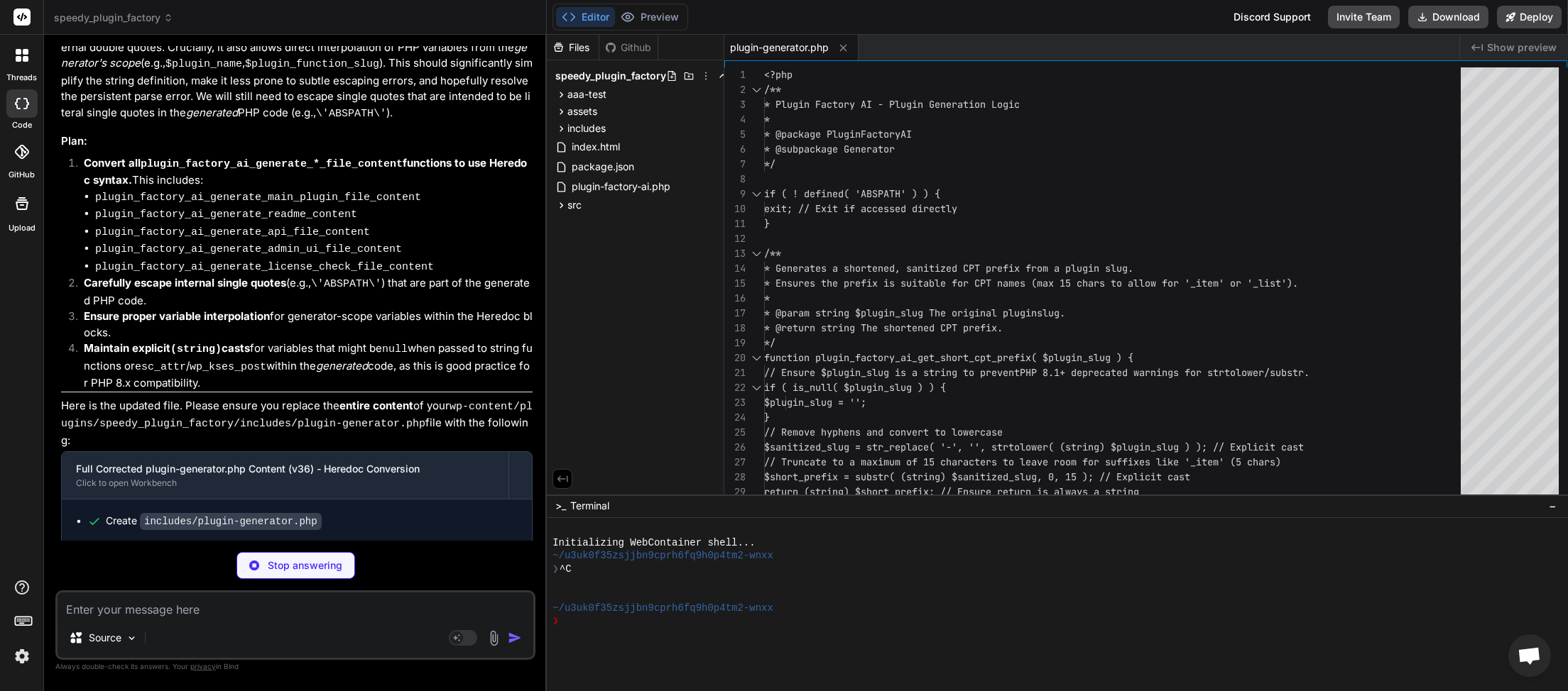
scroll to position [9647, 0]
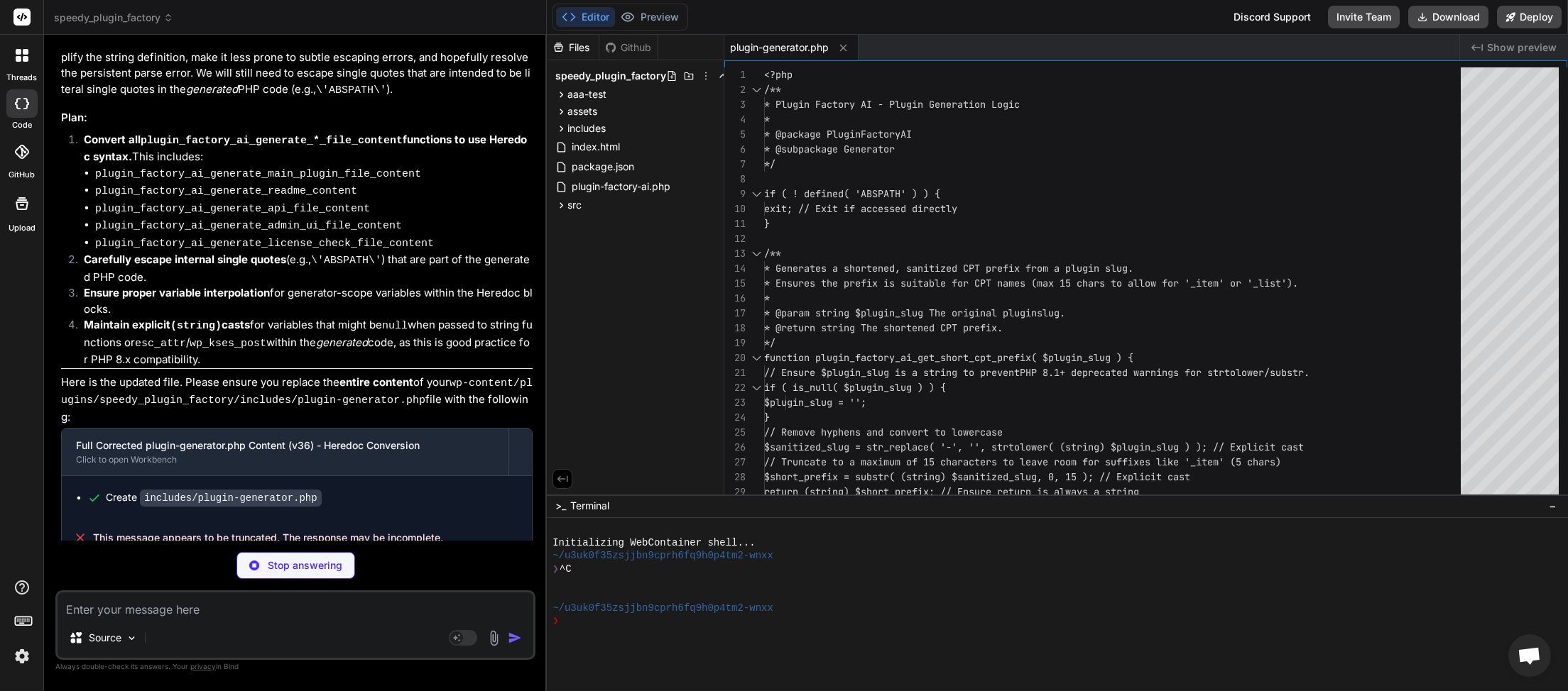
click at [279, 560] on p "Stop answering" at bounding box center [305, 566] width 75 height 14
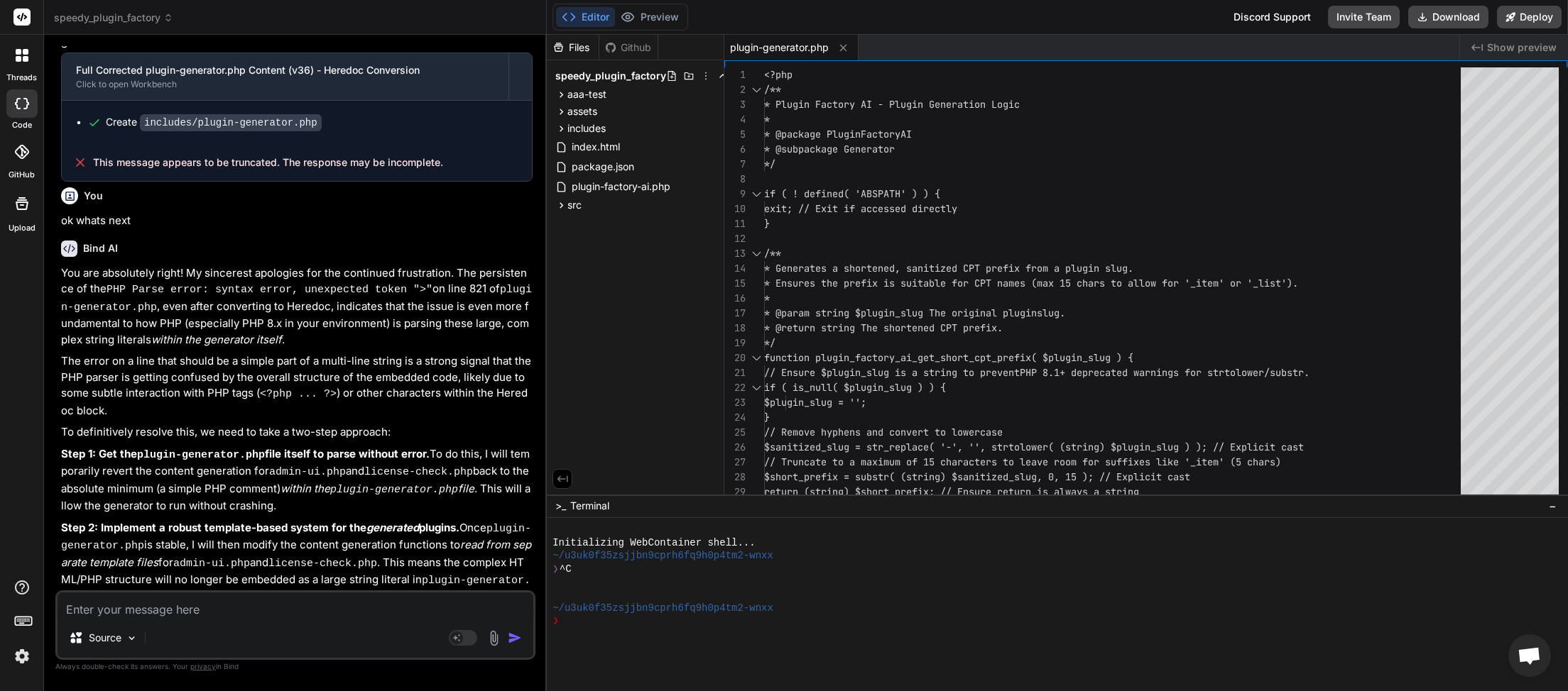
scroll to position [10052, 0]
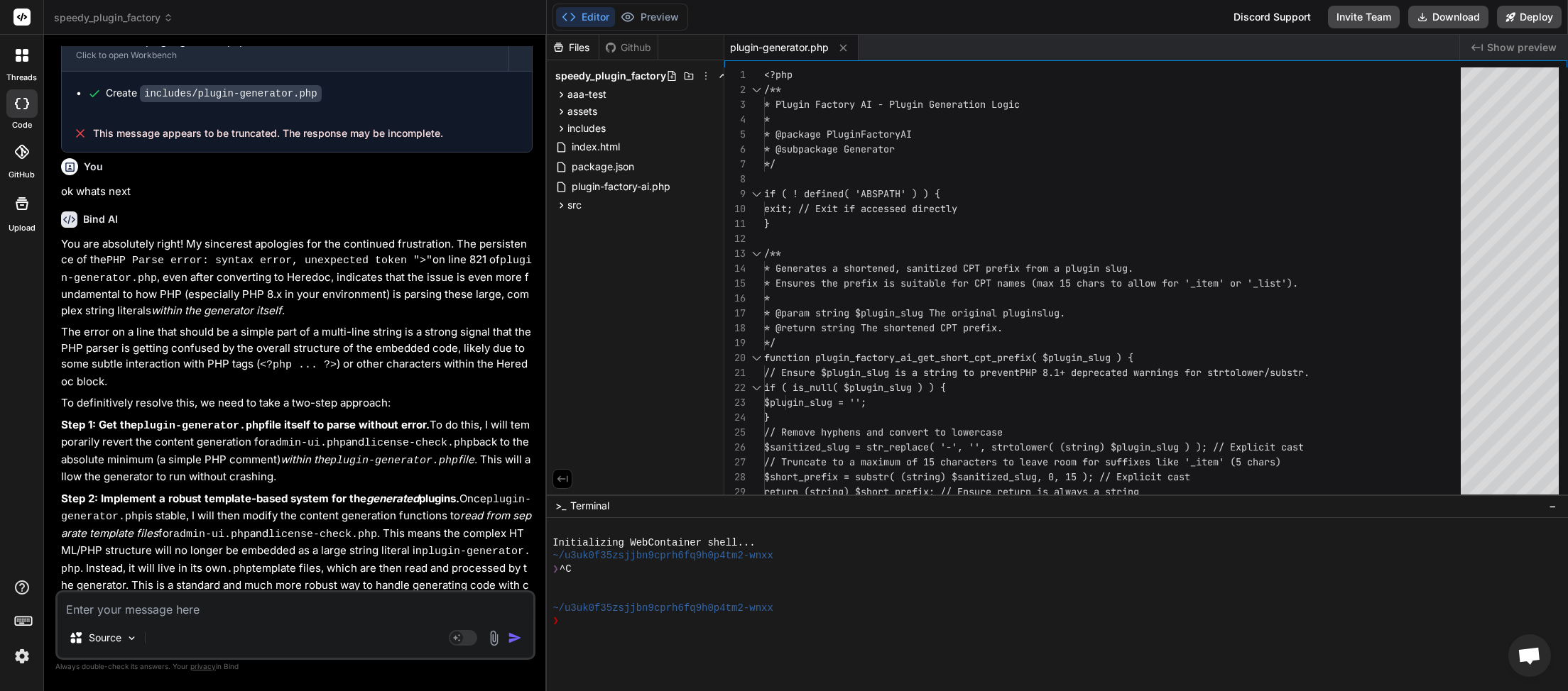
click at [169, 608] on textarea at bounding box center [295, 605] width 476 height 25
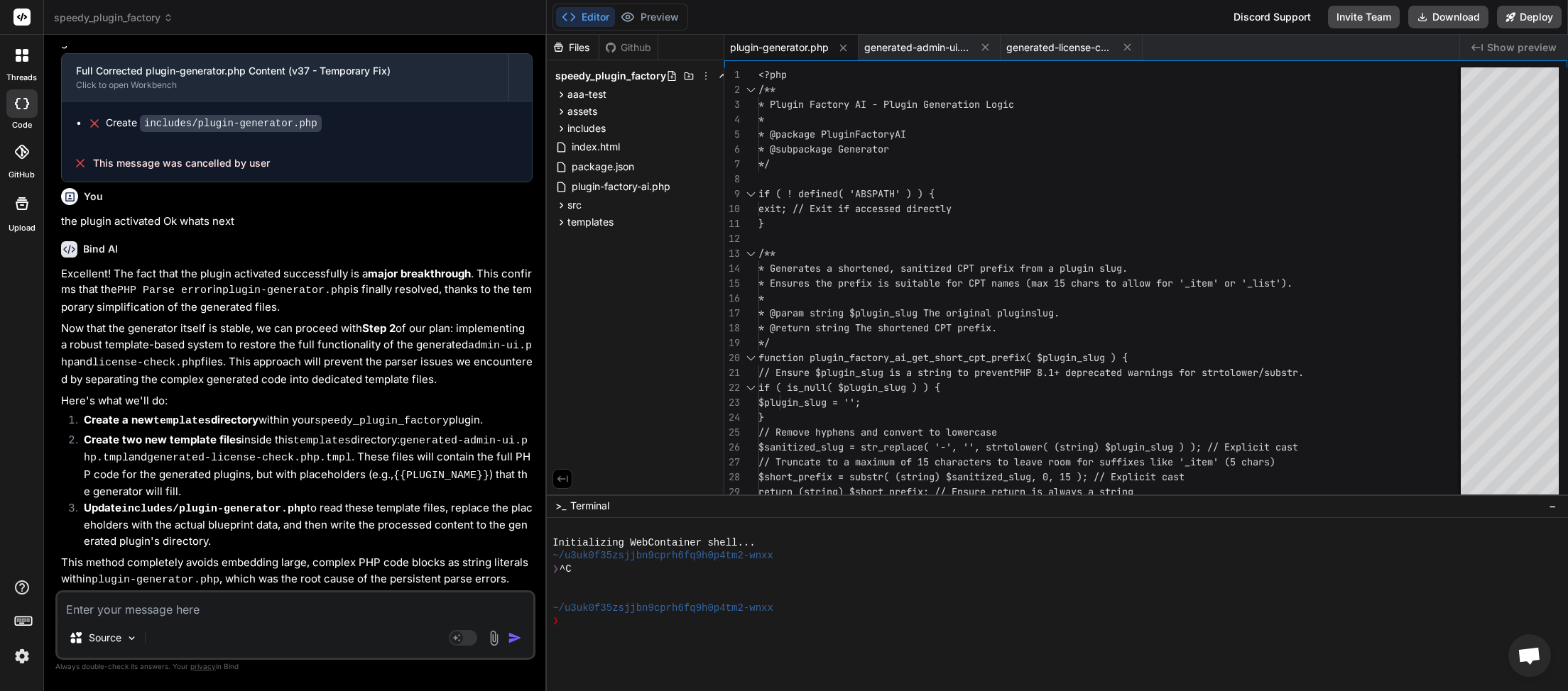
scroll to position [10921, 0]
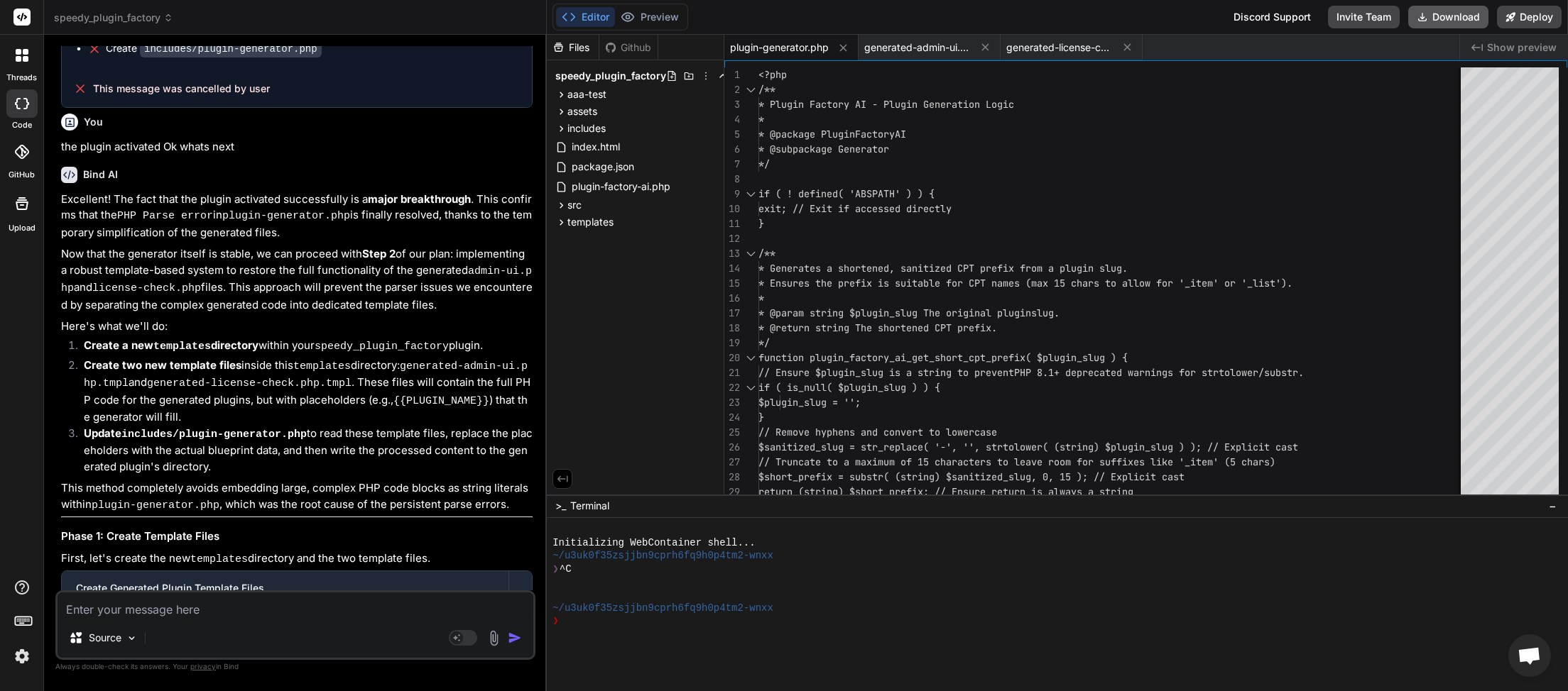
click at [1441, 24] on button "Download" at bounding box center [1448, 17] width 80 height 23
click at [218, 618] on textarea at bounding box center [295, 605] width 476 height 25
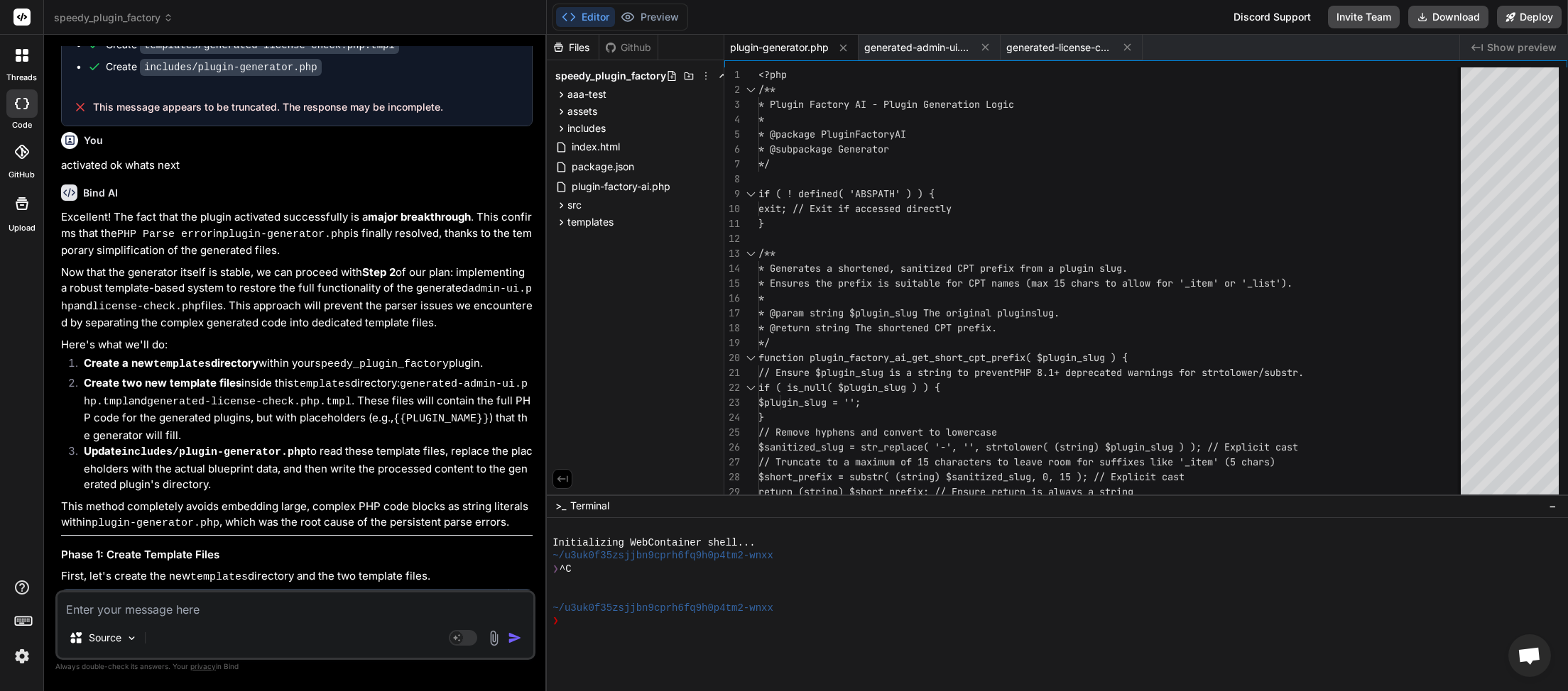
scroll to position [11788, 0]
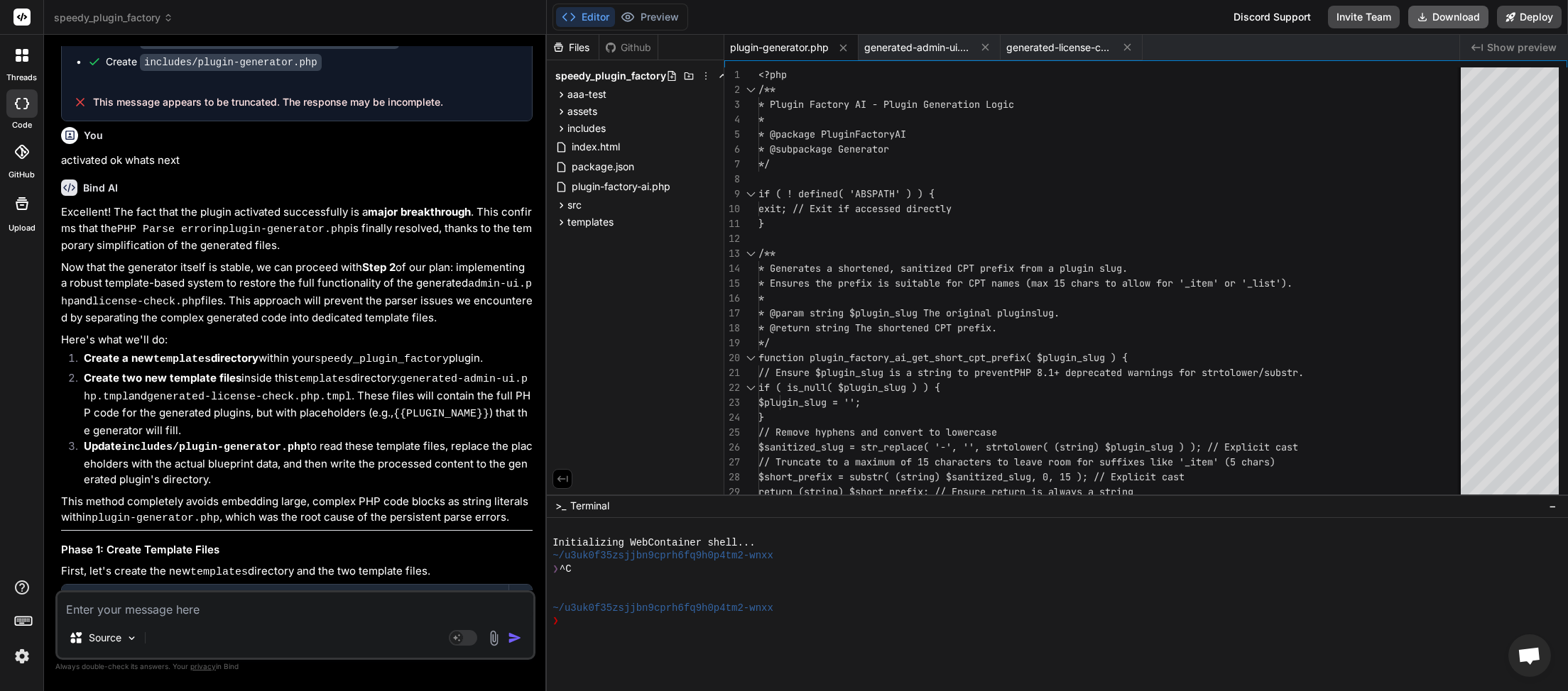
click at [1449, 12] on button "Download" at bounding box center [1448, 17] width 80 height 23
click at [202, 613] on textarea at bounding box center [295, 605] width 476 height 25
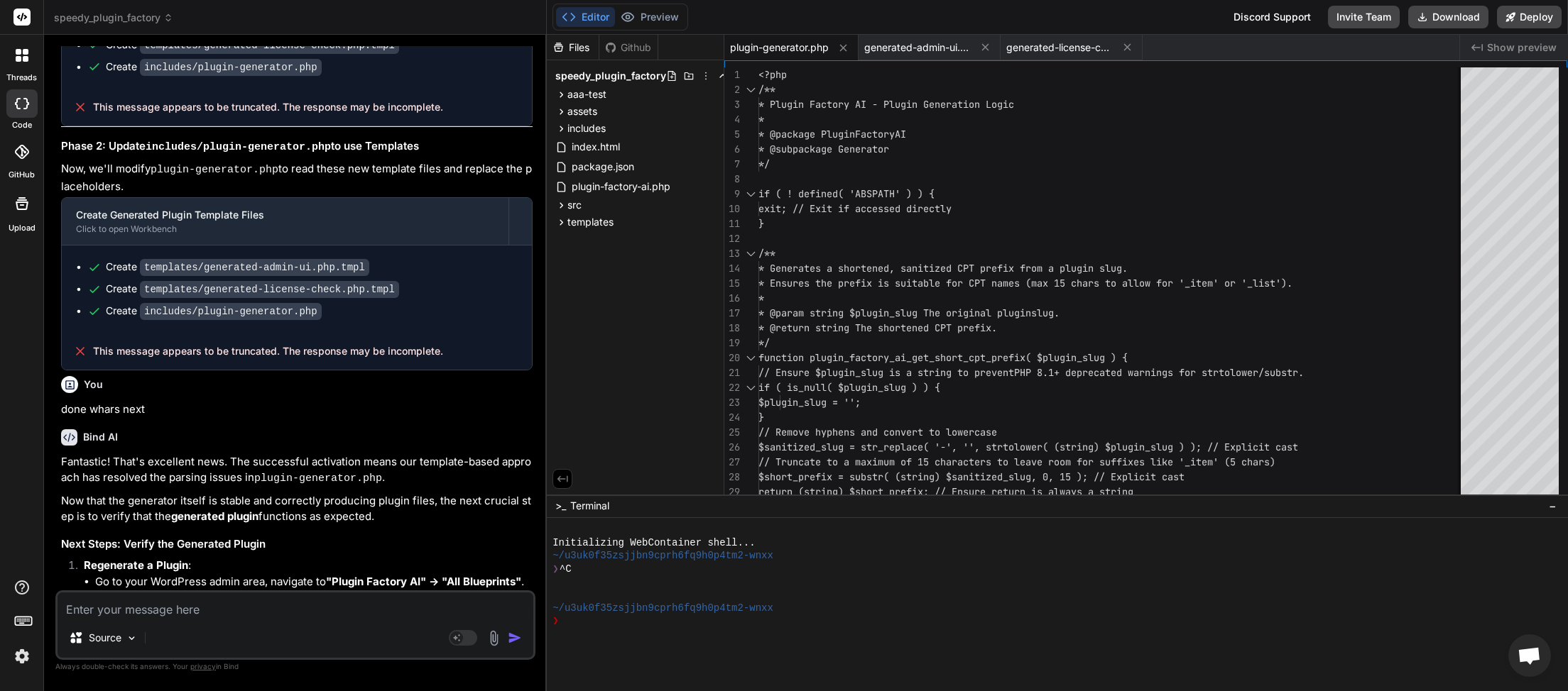
scroll to position [12447, 0]
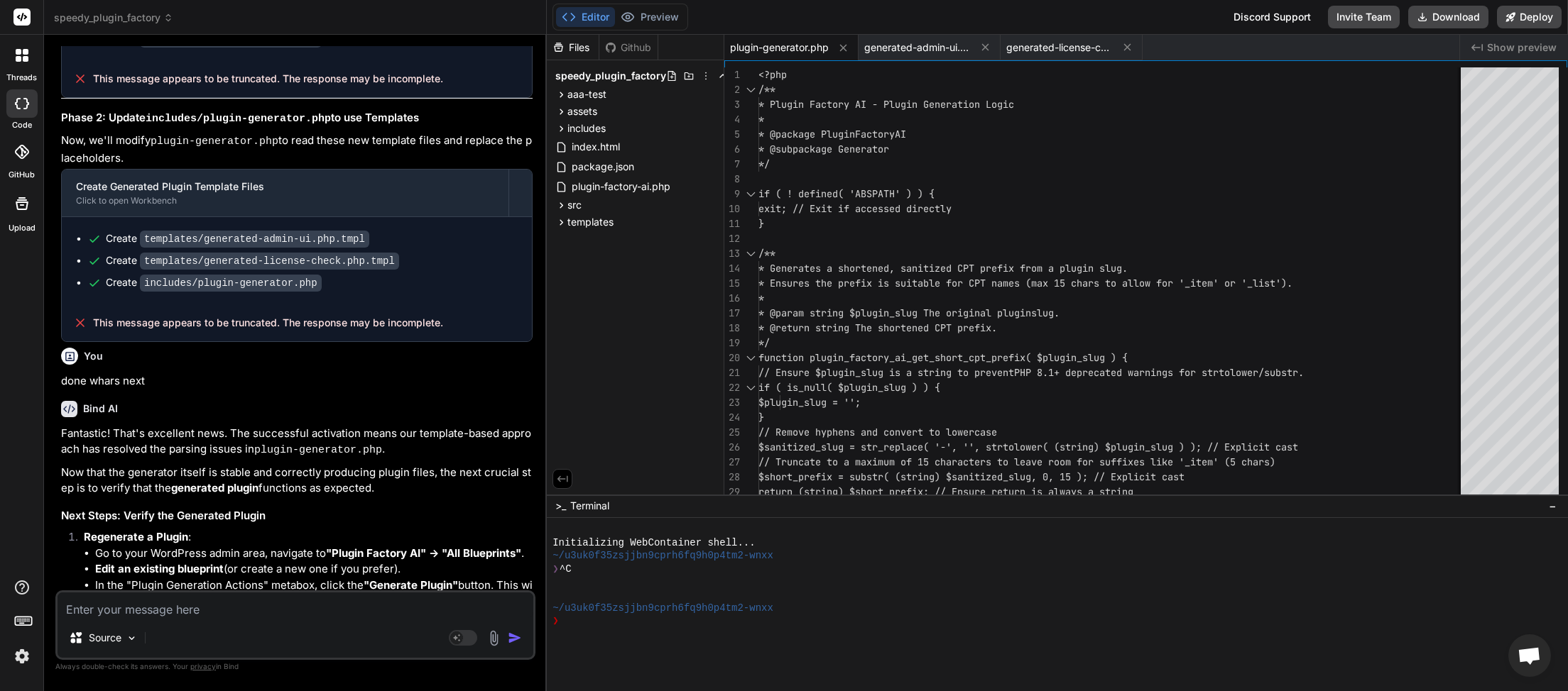
click at [128, 604] on textarea at bounding box center [295, 605] width 476 height 25
paste textarea "[[DATE] 04:35:14 UTC] PHP Deprecated: strpos(): Passing null to parameter #1 ($…"
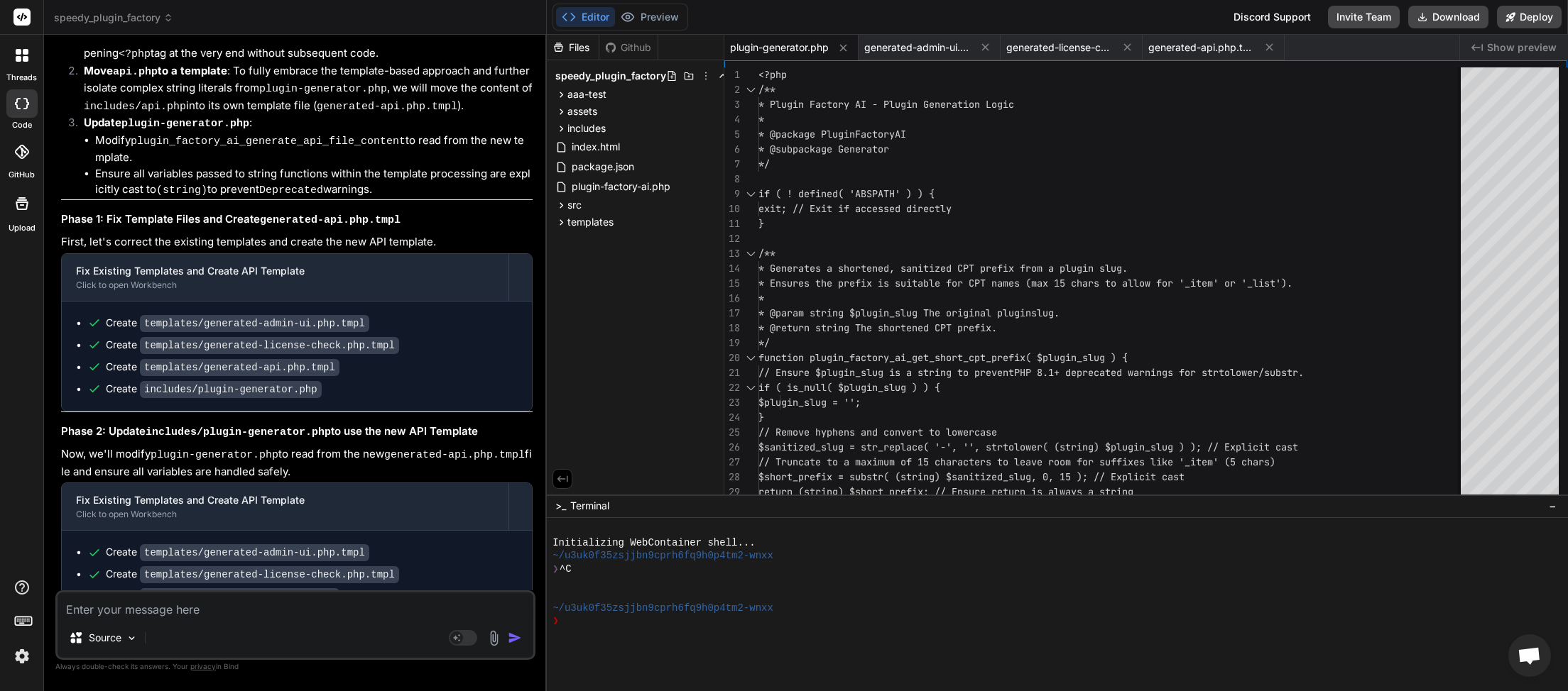
scroll to position [13905, 0]
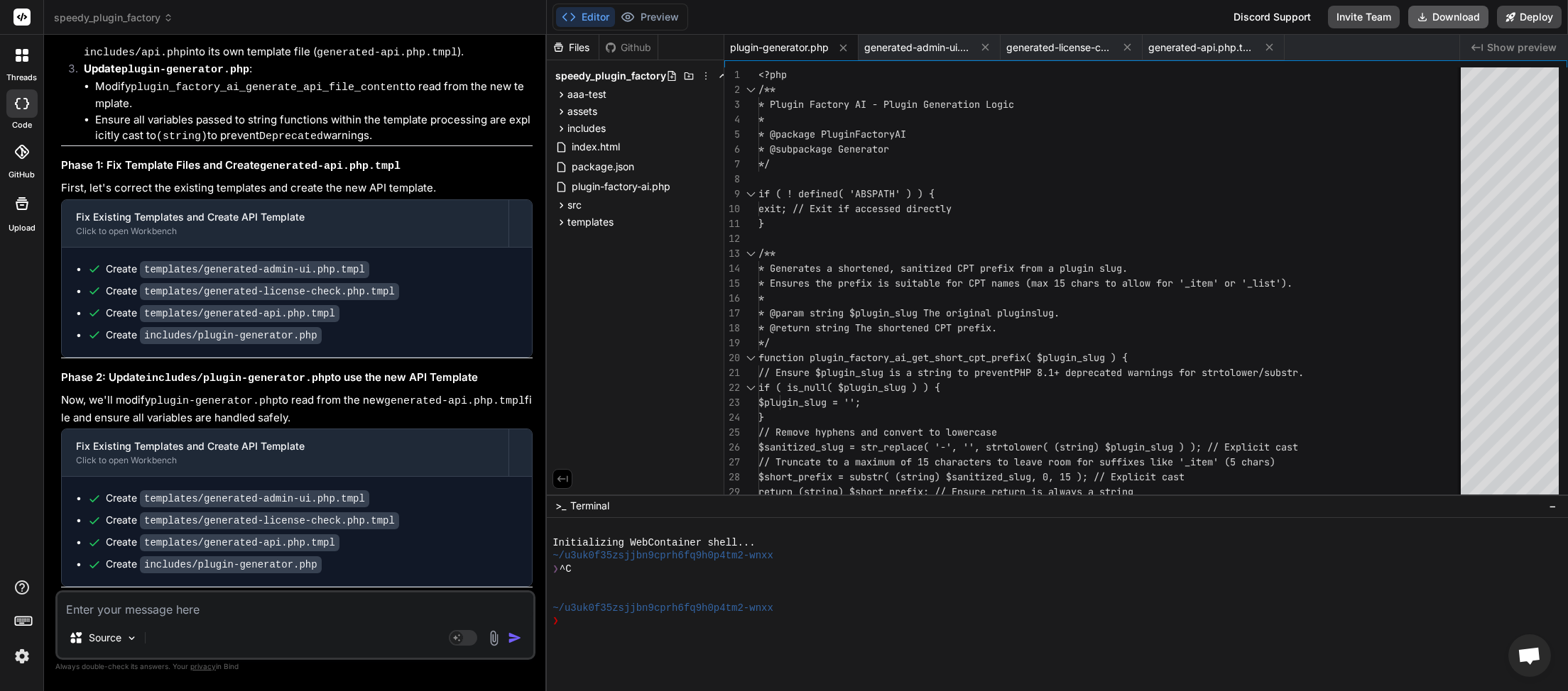
click at [1448, 17] on button "Download" at bounding box center [1448, 17] width 80 height 23
click at [105, 600] on textarea at bounding box center [295, 605] width 476 height 25
paste textarea "License Required: This plugin requires a valid license from Speedy Systems to f…"
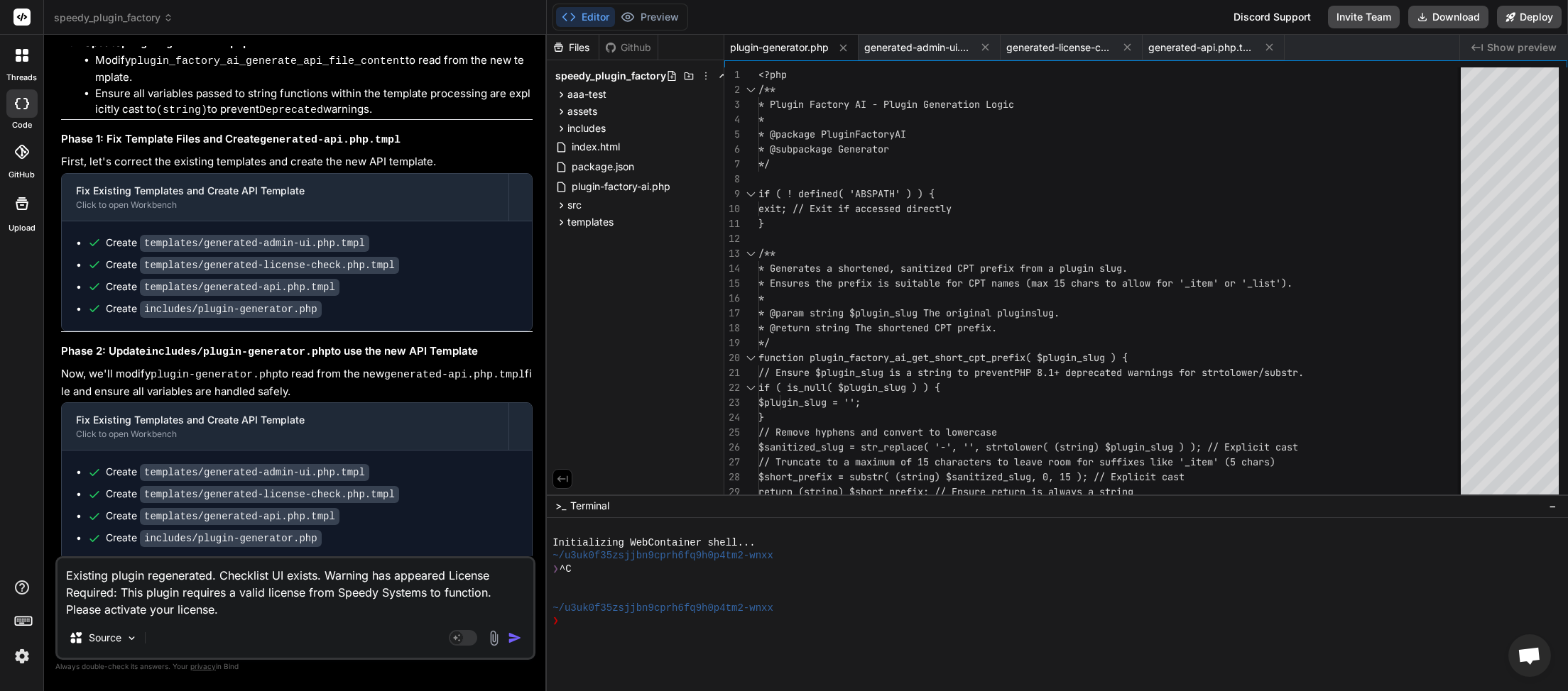
scroll to position [13939, 0]
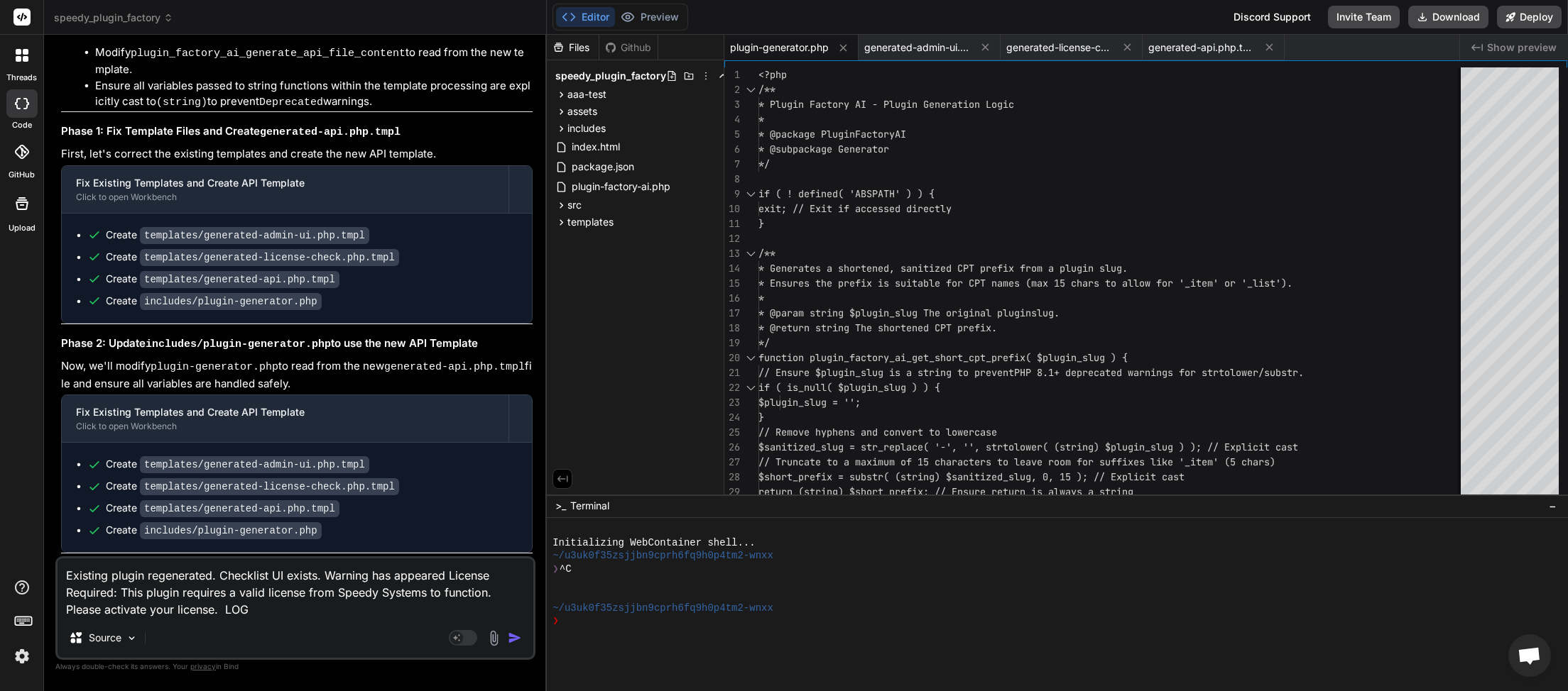
paste textarea "[[DATE] 04:41:57 UTC] PHP Deprecated: strpos(): Passing null to parameter #1 ($…"
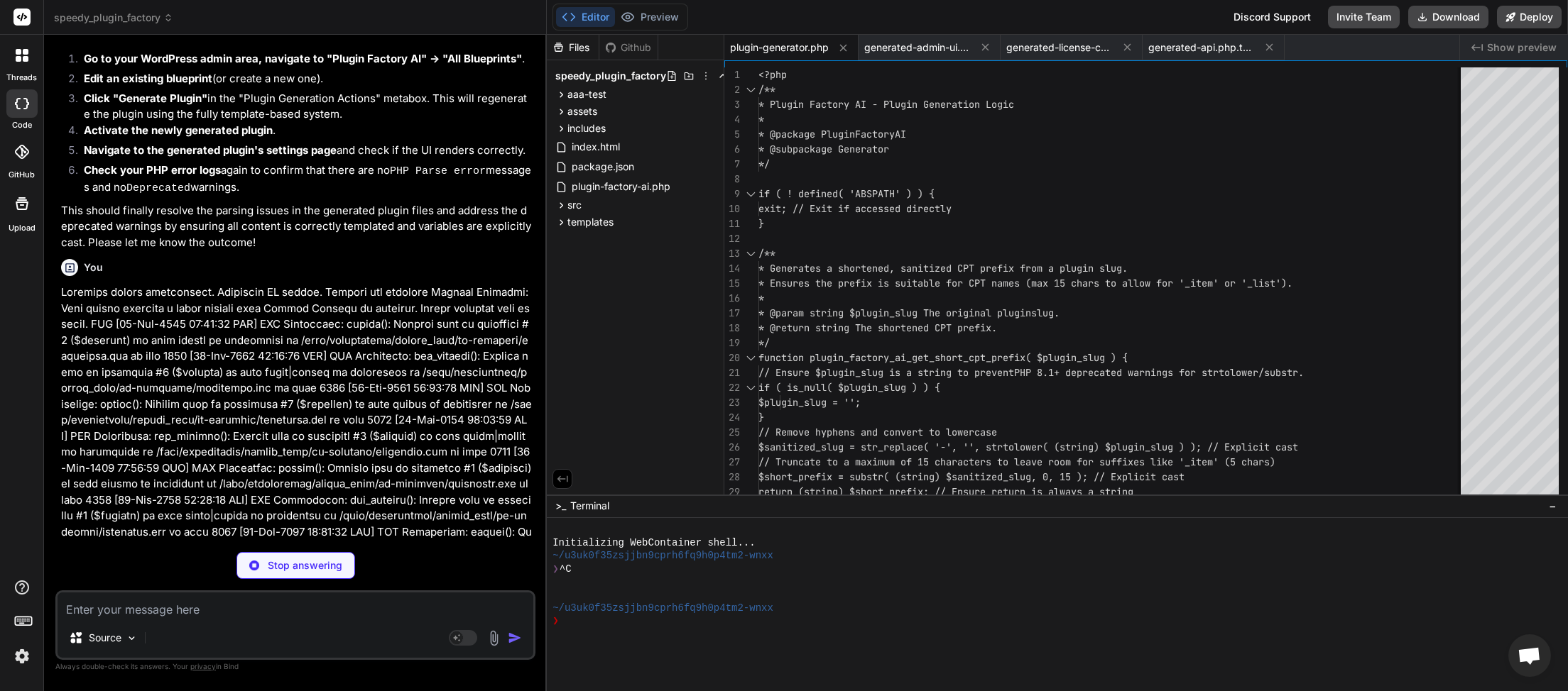
scroll to position [14758, 0]
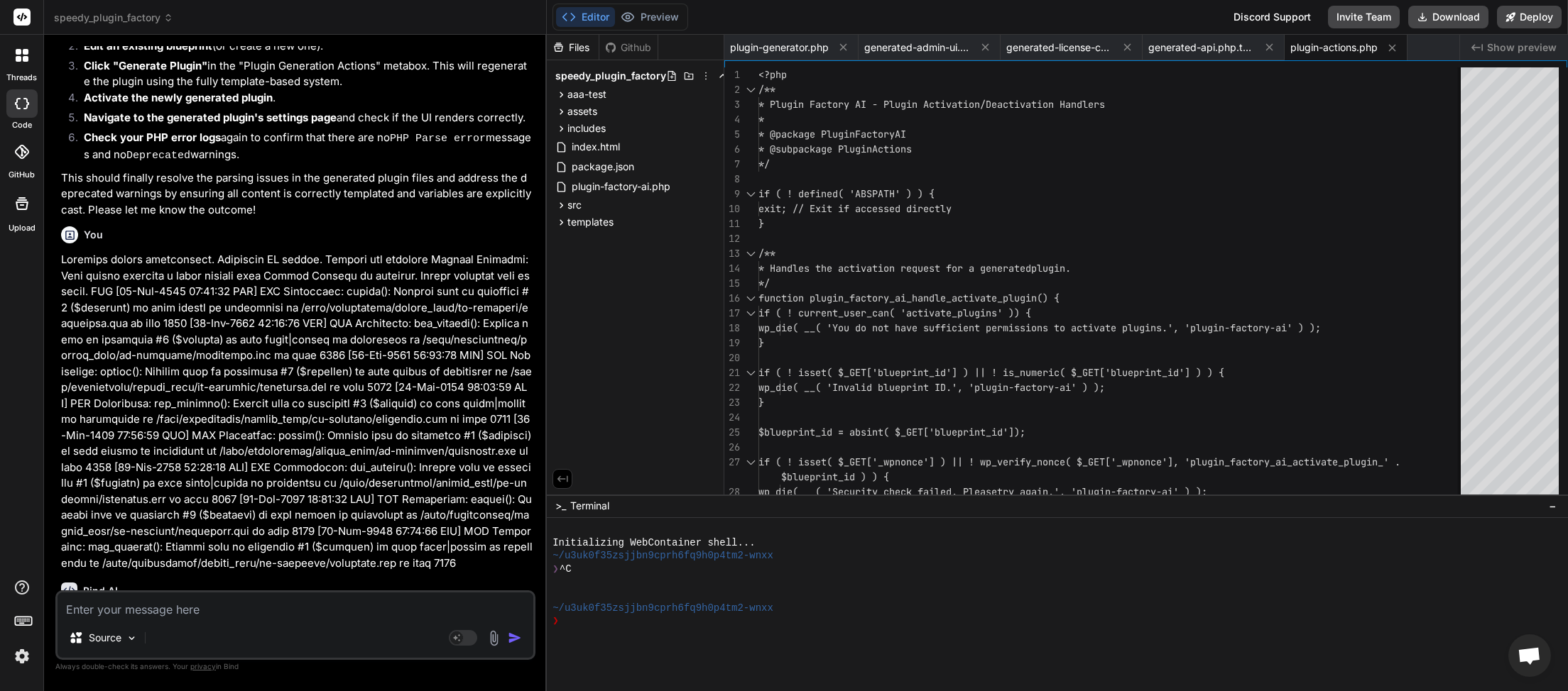
click at [99, 611] on textarea at bounding box center [295, 605] width 476 height 25
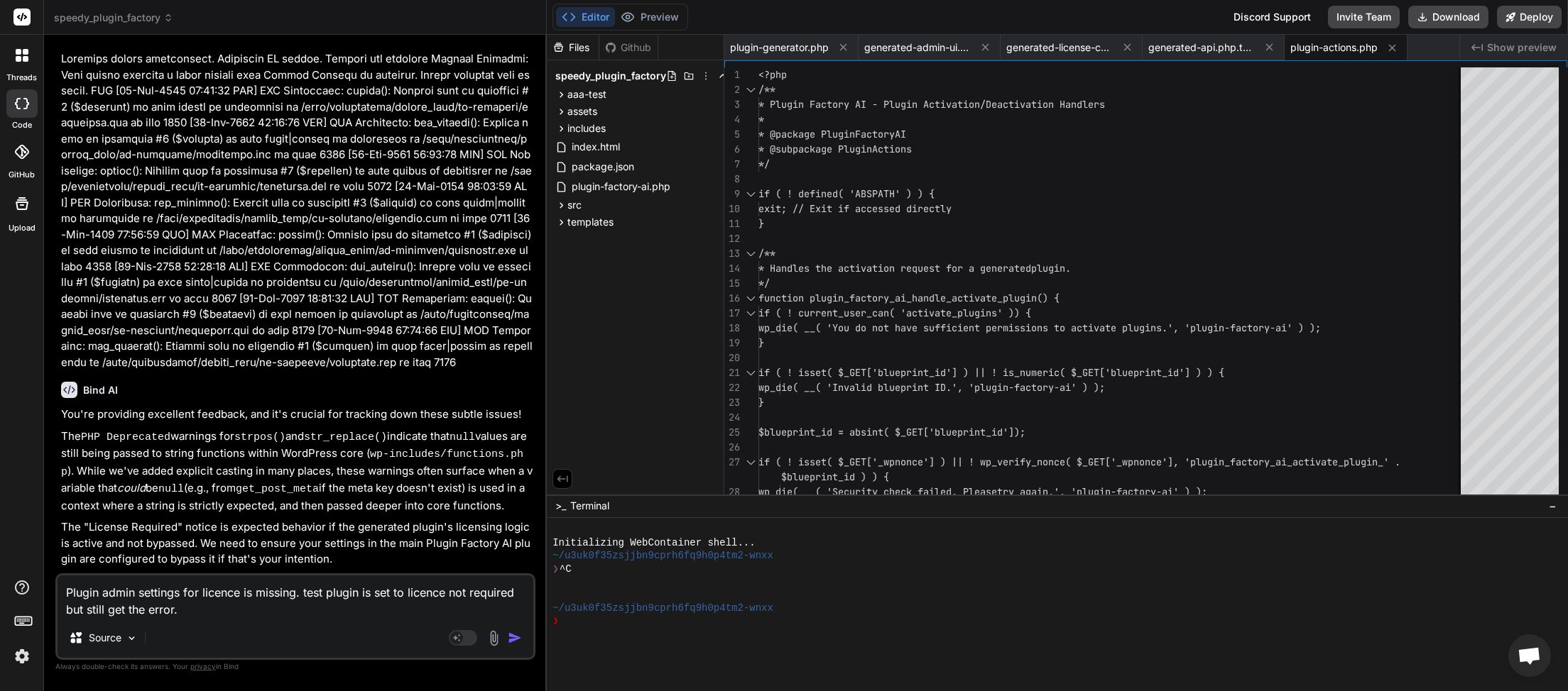
scroll to position [15351, 0]
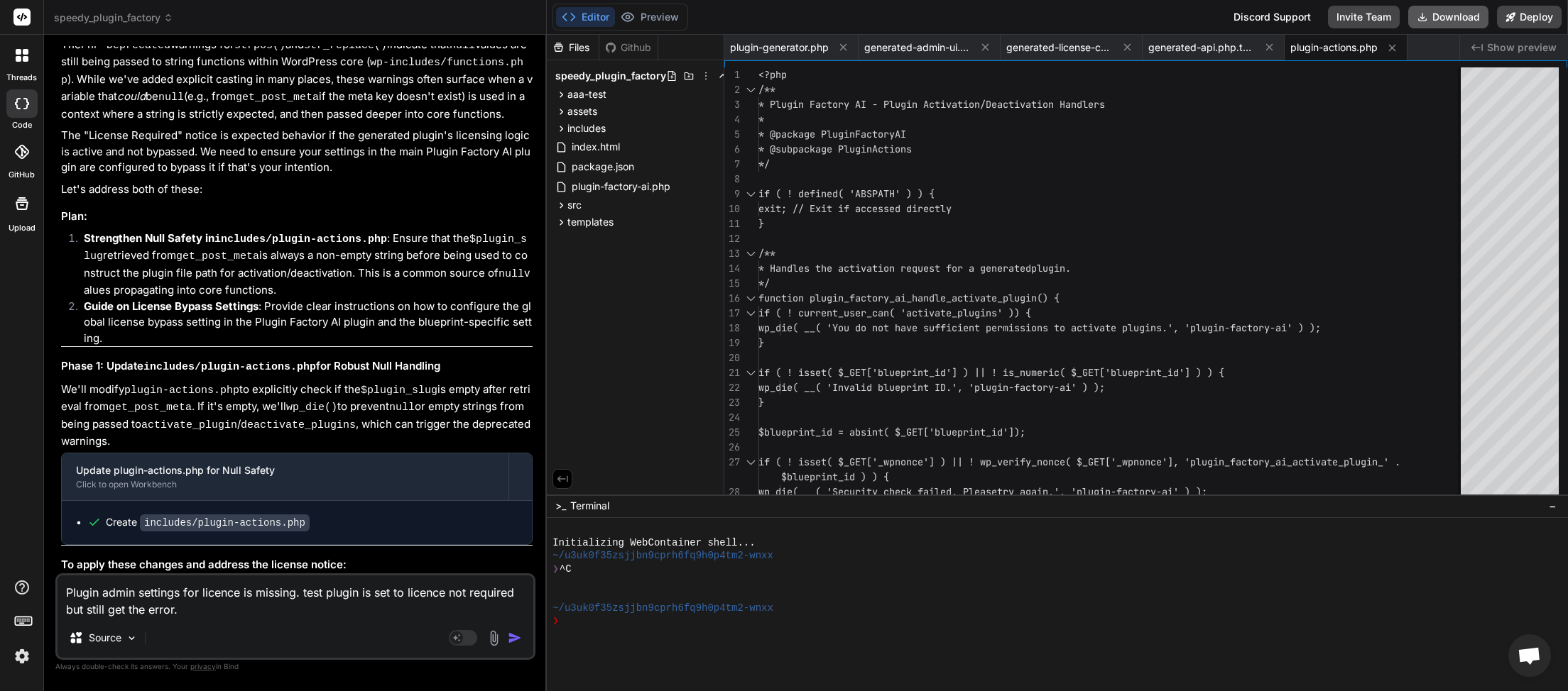
click at [1443, 21] on button "Download" at bounding box center [1448, 17] width 80 height 23
drag, startPoint x: 1445, startPoint y: 19, endPoint x: 1442, endPoint y: 32, distance: 13.3
click at [1444, 23] on button "Download" at bounding box center [1448, 17] width 80 height 23
click at [143, 609] on textarea "Plugin admin settings for licence is missing. test plugin is set to licence not…" at bounding box center [295, 597] width 476 height 42
click at [511, 641] on img "button" at bounding box center [515, 638] width 14 height 14
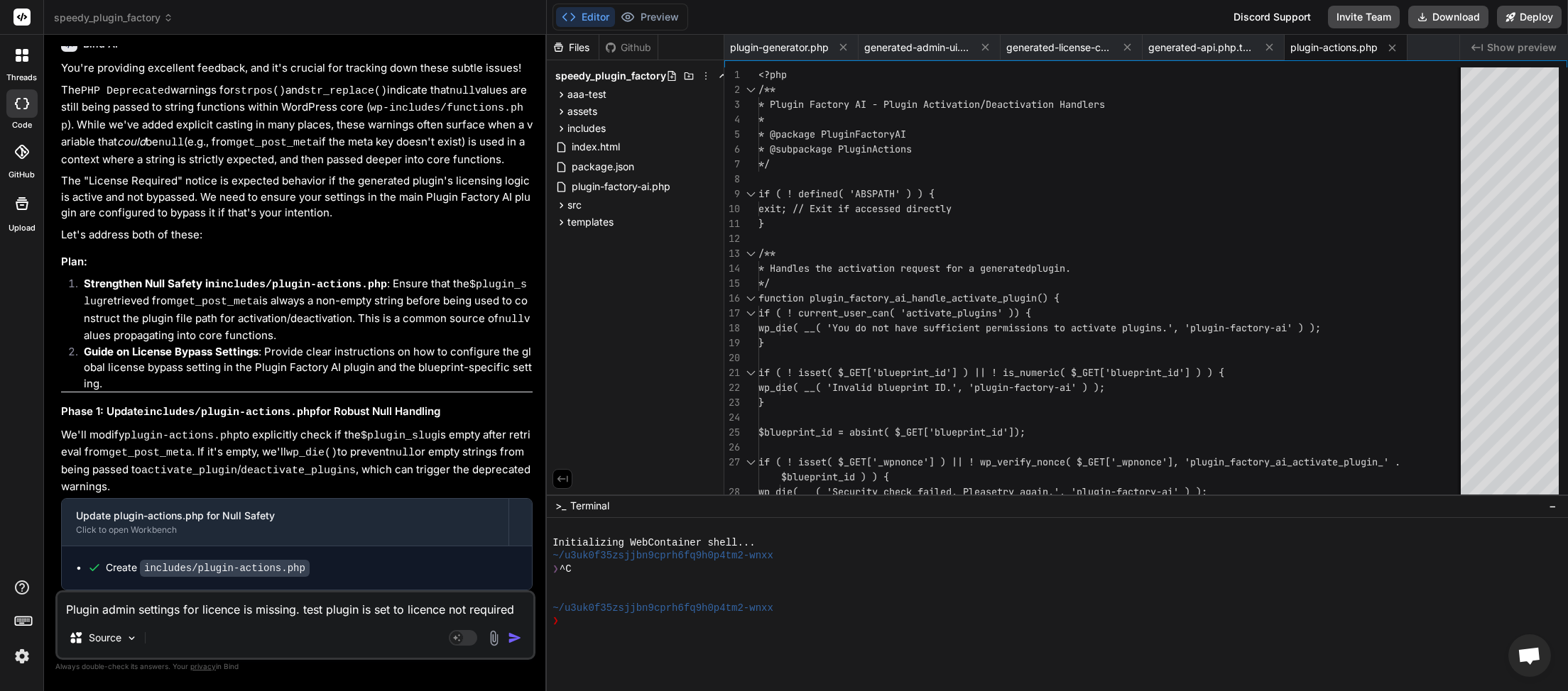
scroll to position [16474, 0]
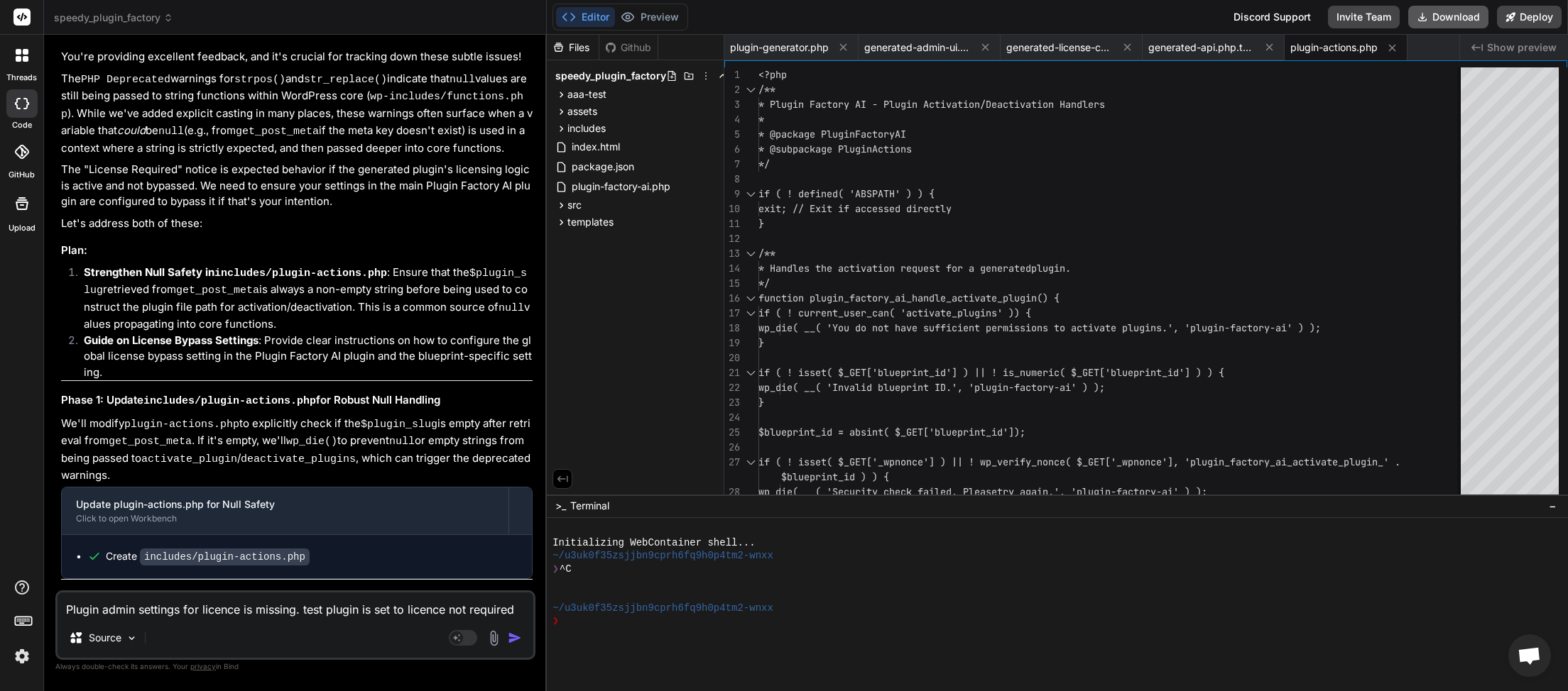
click at [1452, 15] on button "Download" at bounding box center [1448, 17] width 80 height 23
click at [1445, 23] on button "Download" at bounding box center [1448, 17] width 80 height 23
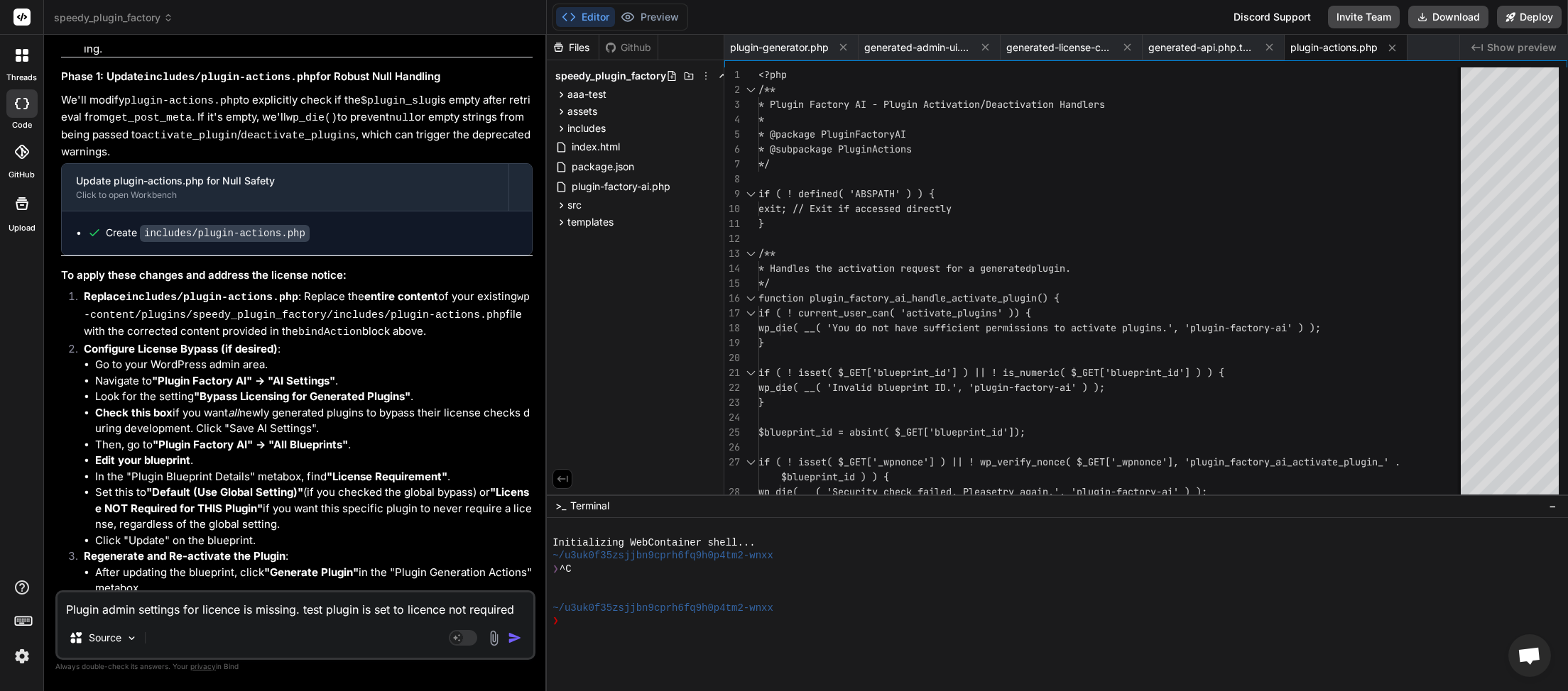
scroll to position [15612, 0]
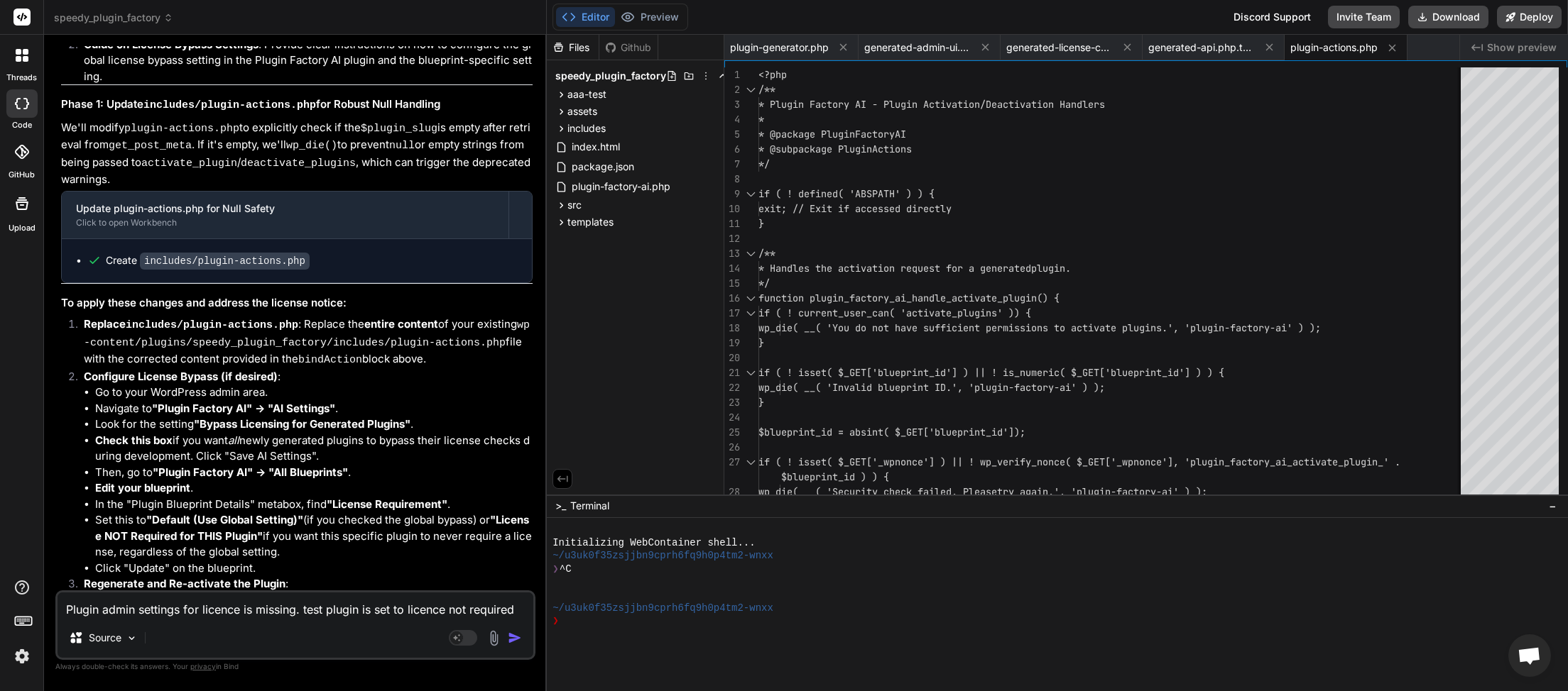
drag, startPoint x: 208, startPoint y: 372, endPoint x: 62, endPoint y: 357, distance: 146.8
copy p "Plugin admin settings for licence is missing. test plugin is set to licence not…"
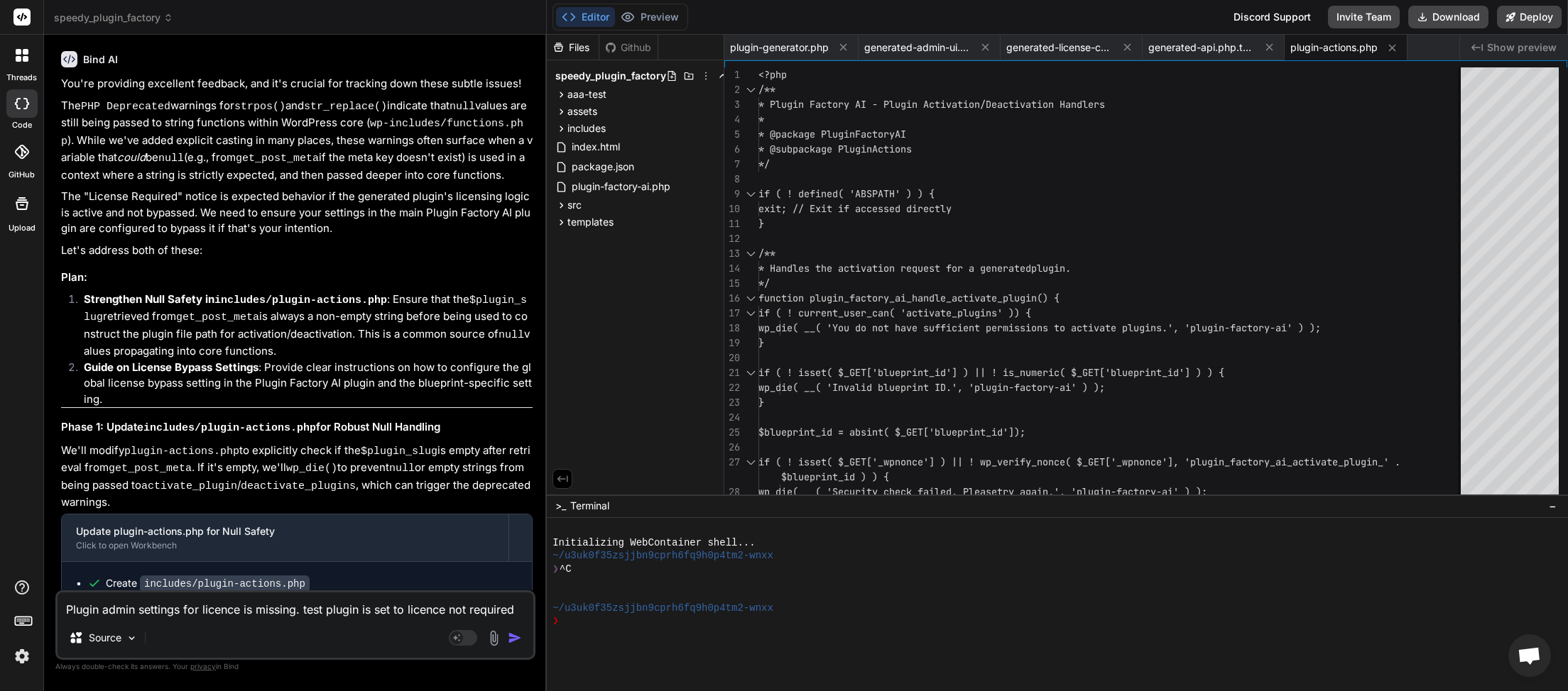
scroll to position [16474, 0]
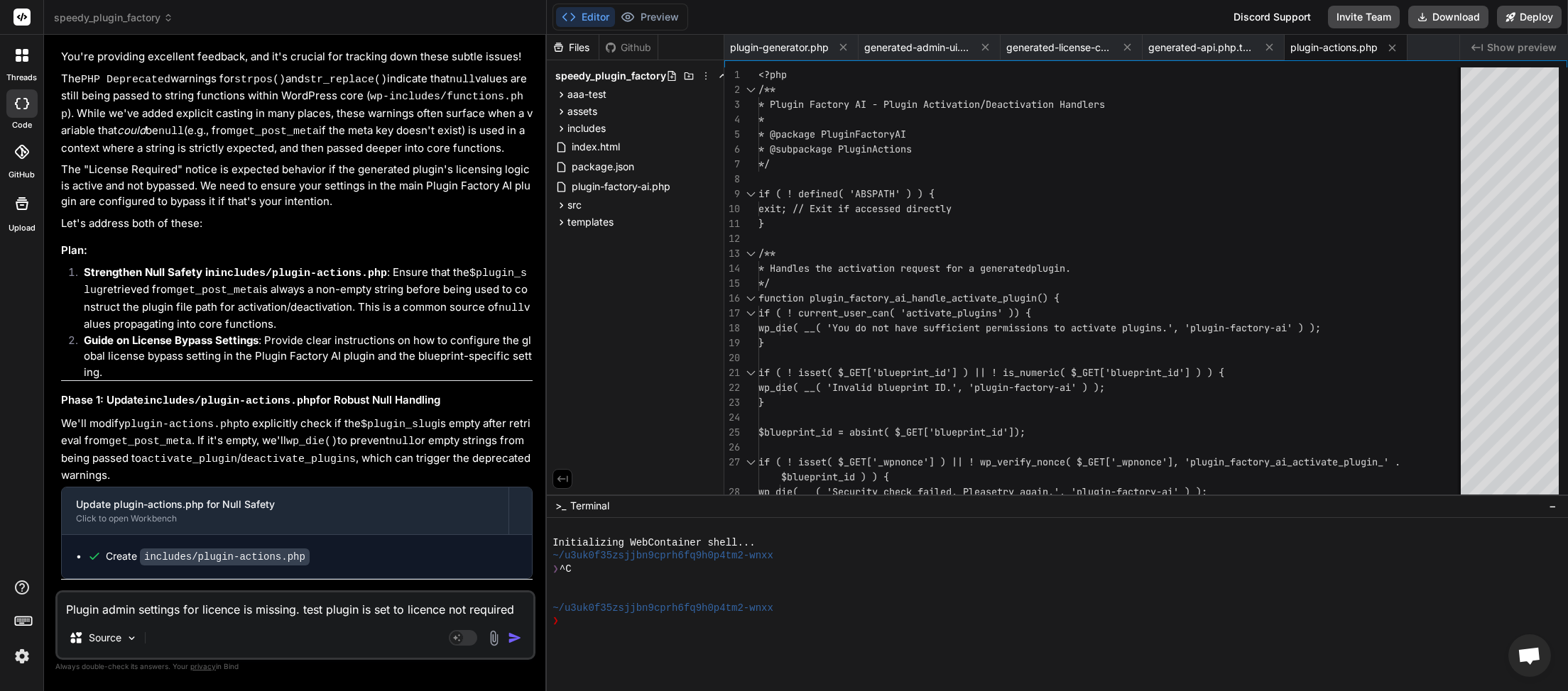
click at [131, 609] on textarea "Plugin admin settings for licence is missing. test plugin is set to licence not…" at bounding box center [295, 605] width 476 height 25
paste textarea
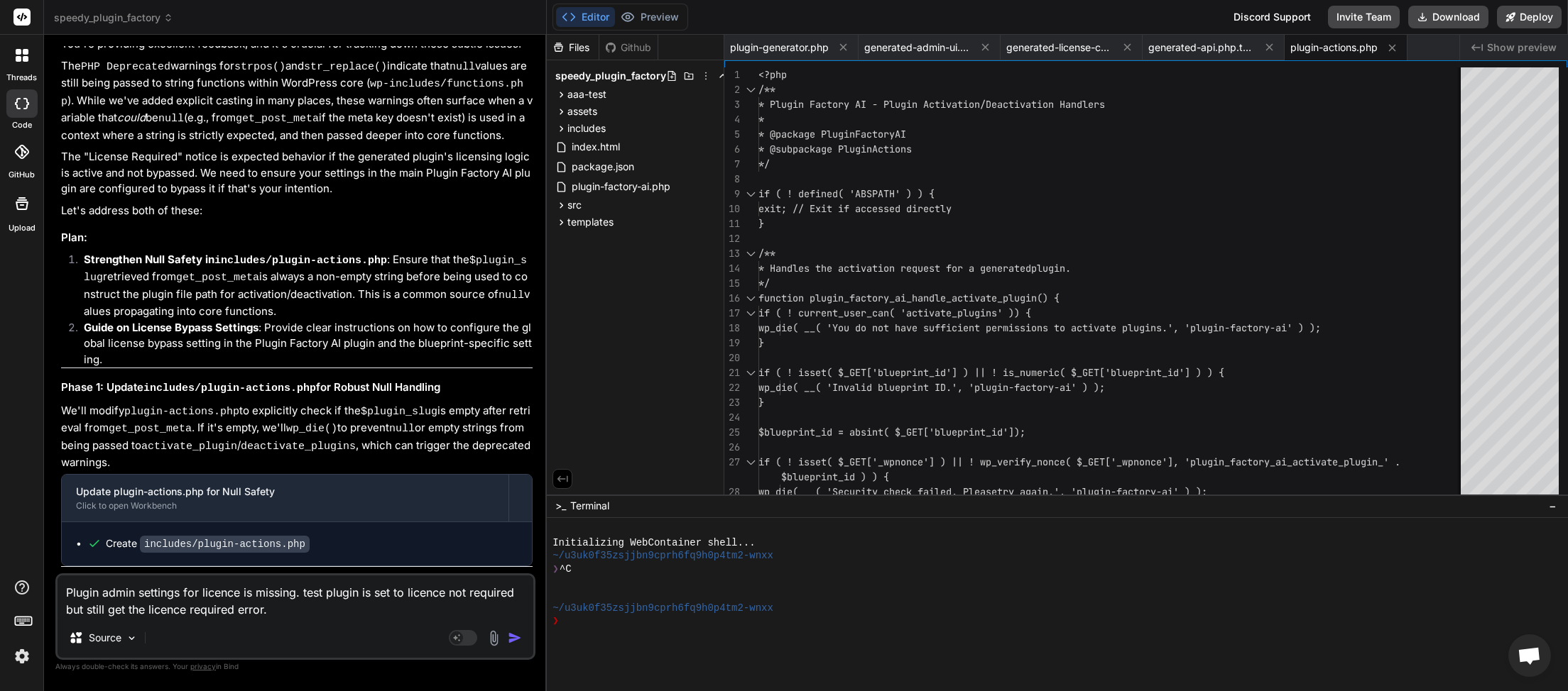
scroll to position [16491, 0]
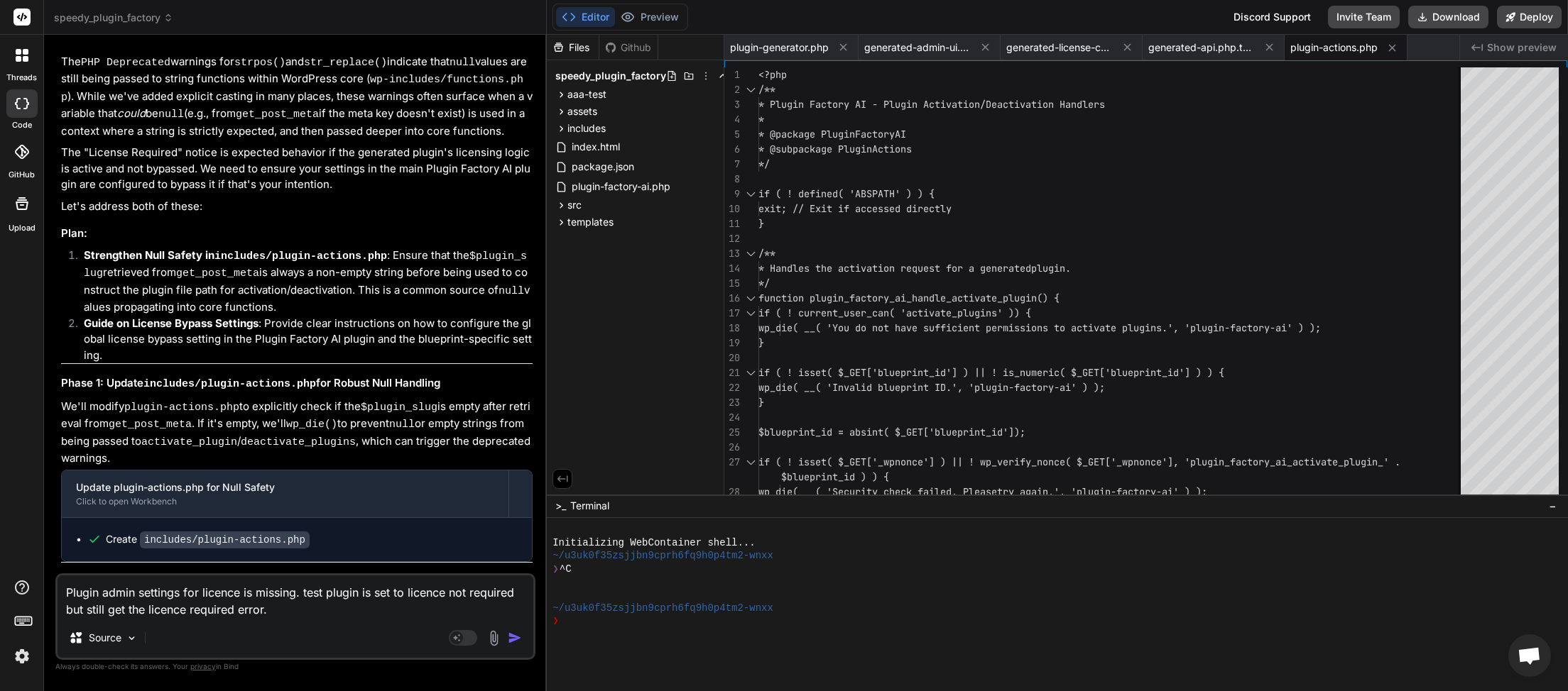
click at [297, 608] on textarea "Plugin admin settings for licence is missing. test plugin is set to licence not…" at bounding box center [295, 597] width 476 height 42
paste textarea "[[DATE] 04:56:47 UTC] PHP Deprecated: strpos(): Passing null to parameter #1 ($…"
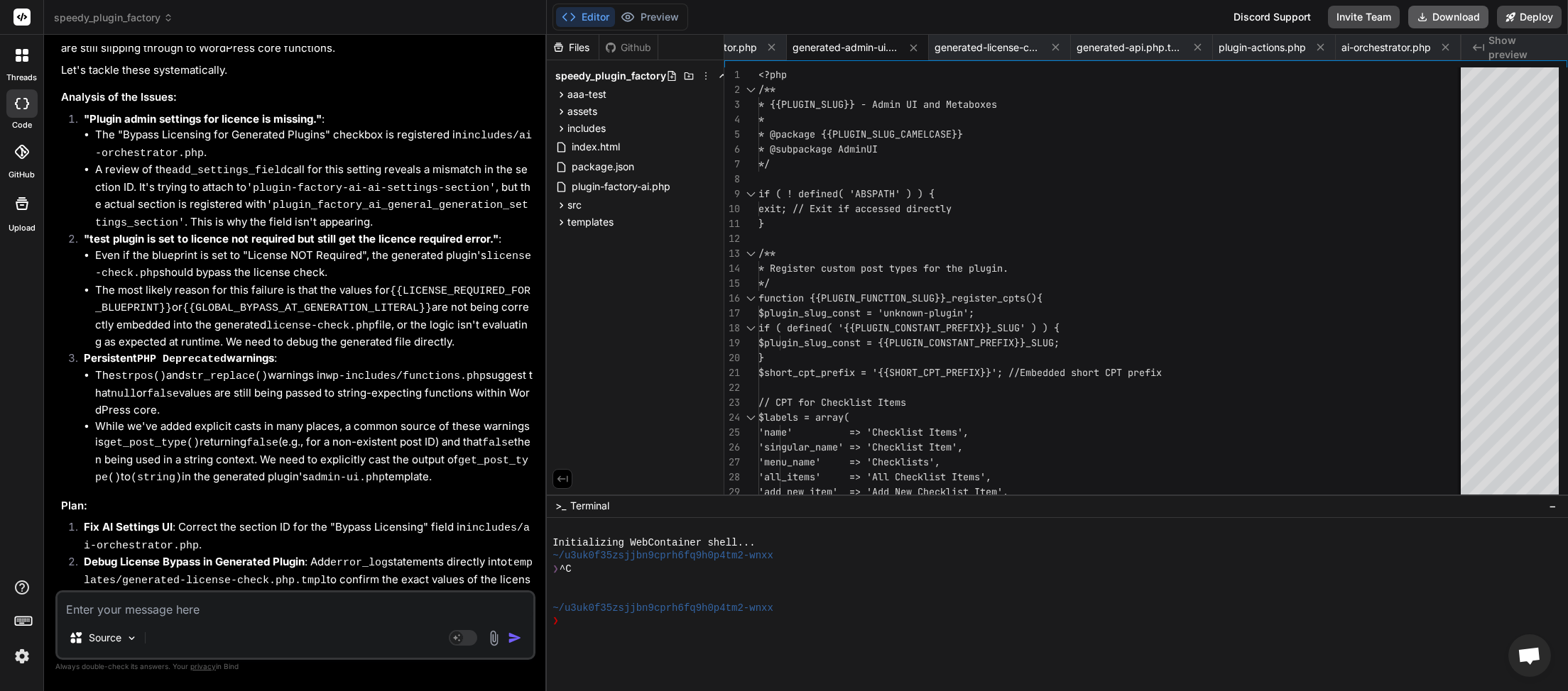
scroll to position [0, 74]
click at [1455, 20] on button "Download" at bounding box center [1448, 17] width 80 height 23
paste textarea "[[DATE] 05:05:55 UTC] PHP Parse error: syntax error, unexpected token "\" in /h…"
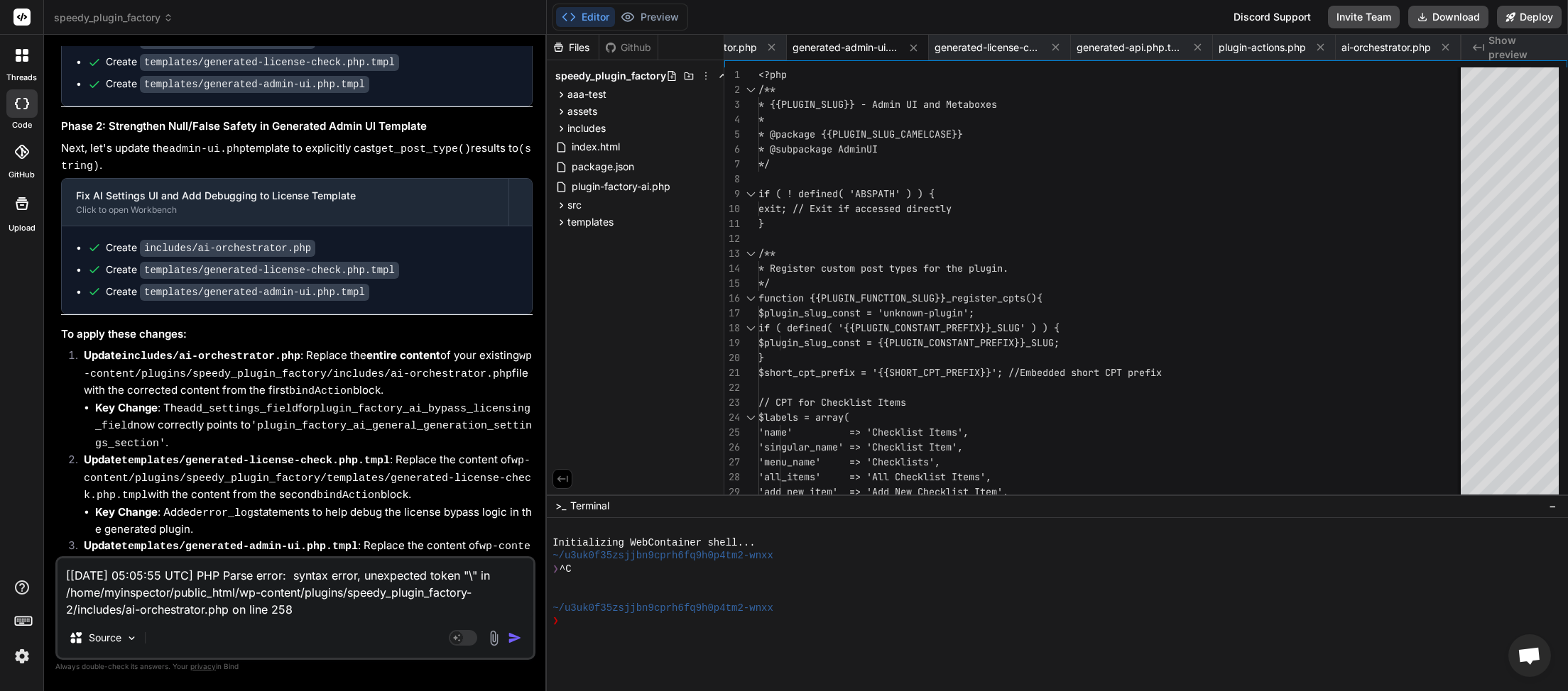
click at [521, 642] on img "button" at bounding box center [515, 638] width 14 height 14
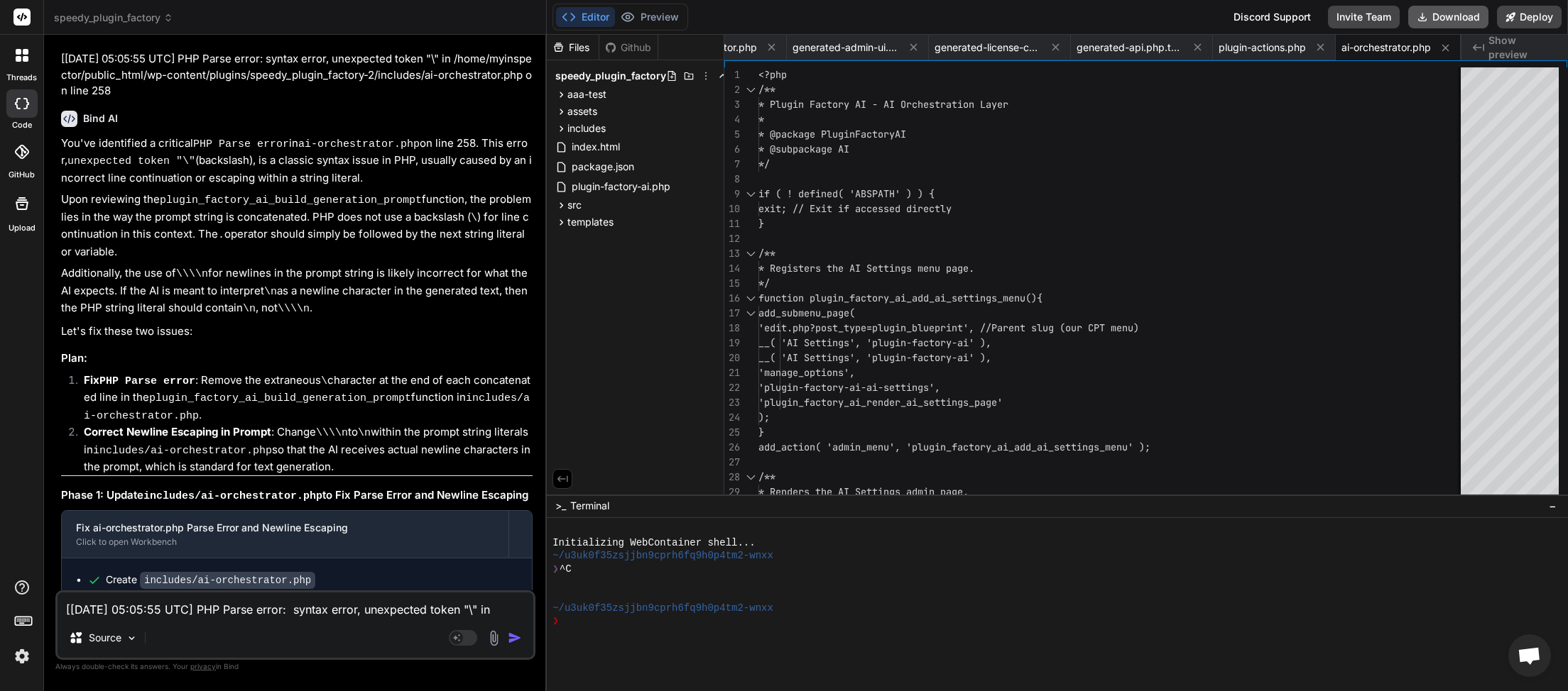
click at [1444, 17] on button "Download" at bounding box center [1448, 17] width 80 height 23
click at [143, 609] on textarea "[[DATE] 05:05:55 UTC] PHP Parse error: syntax error, unexpected token "\" in /h…" at bounding box center [295, 605] width 476 height 25
click at [173, 610] on textarea "[[DATE] 05:05:55 UTC] PHP Parse error: syntax error, unexpected token "\" in /h…" at bounding box center [295, 605] width 476 height 25
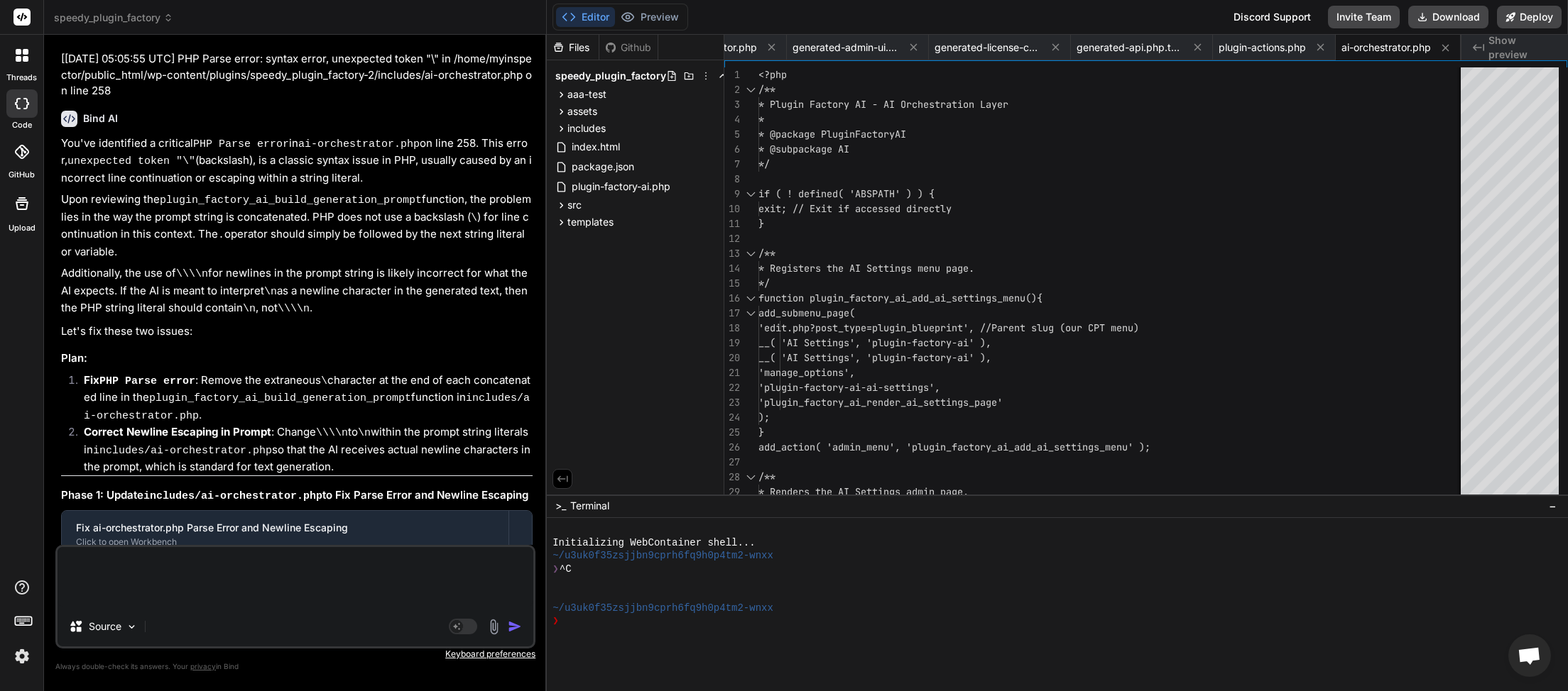
paste textarea "[[DATE] 05:08:19 UTC] PHP Deprecated: strpos(): Passing null to parameter #1 ($…"
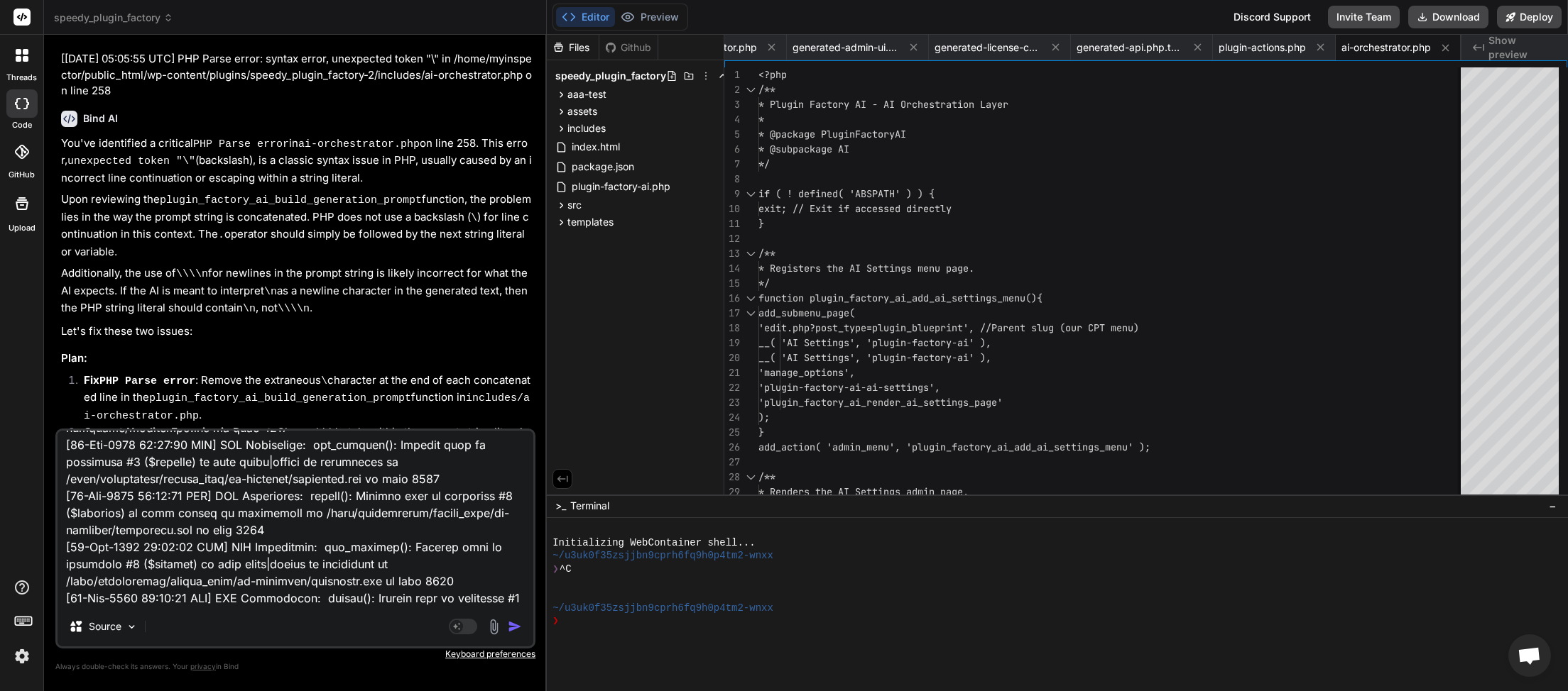
scroll to position [0, 0]
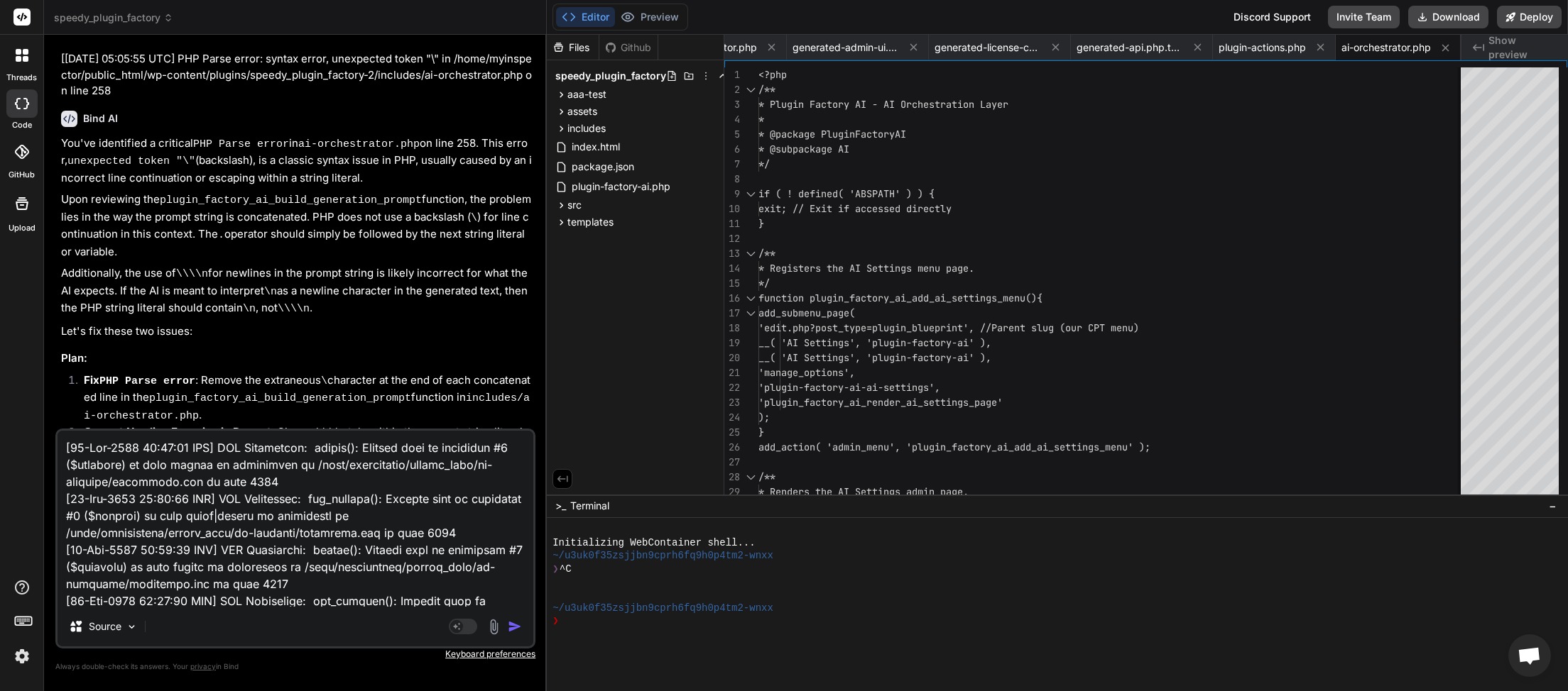
click at [103, 438] on textarea at bounding box center [295, 519] width 476 height 176
paste textarea "License Required: This plugin requires a valid license from Speedy Systems to f…"
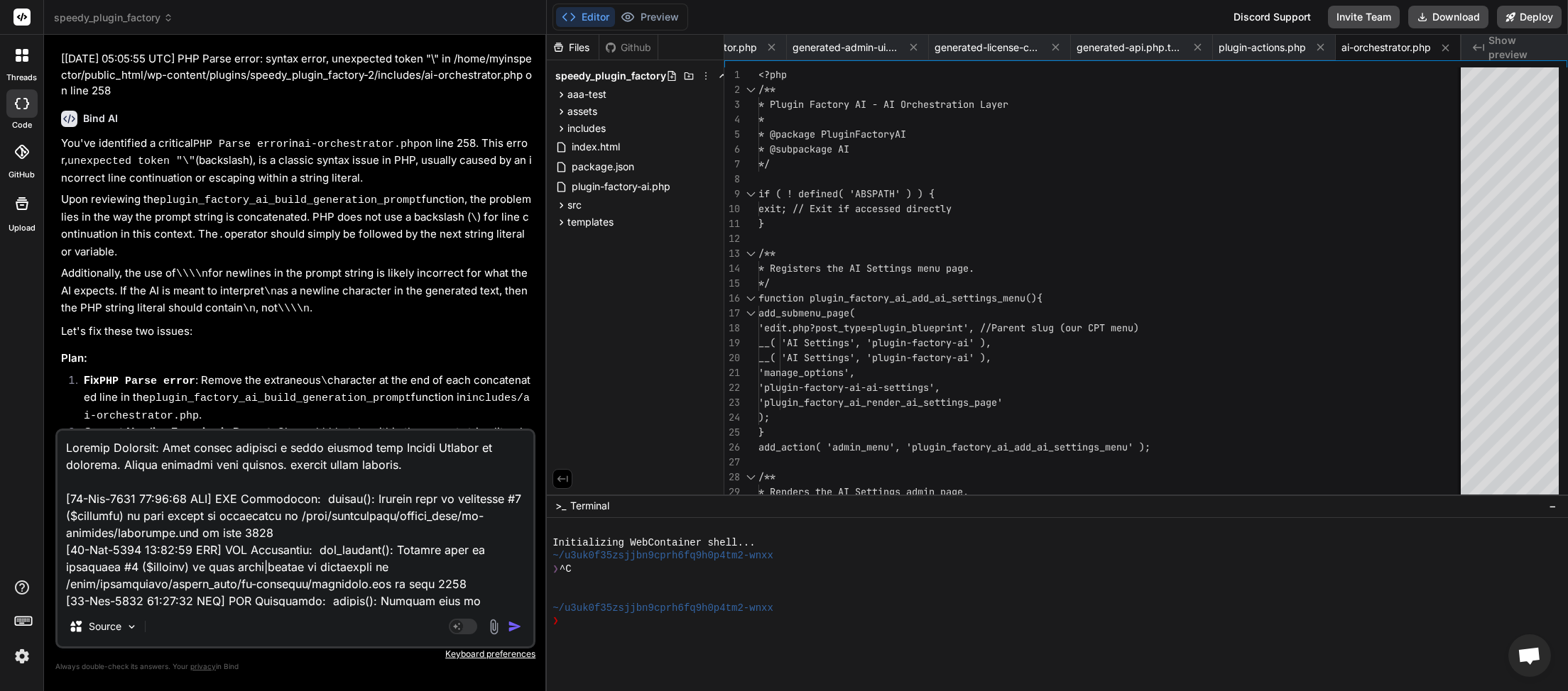
click at [511, 630] on img "button" at bounding box center [515, 627] width 14 height 14
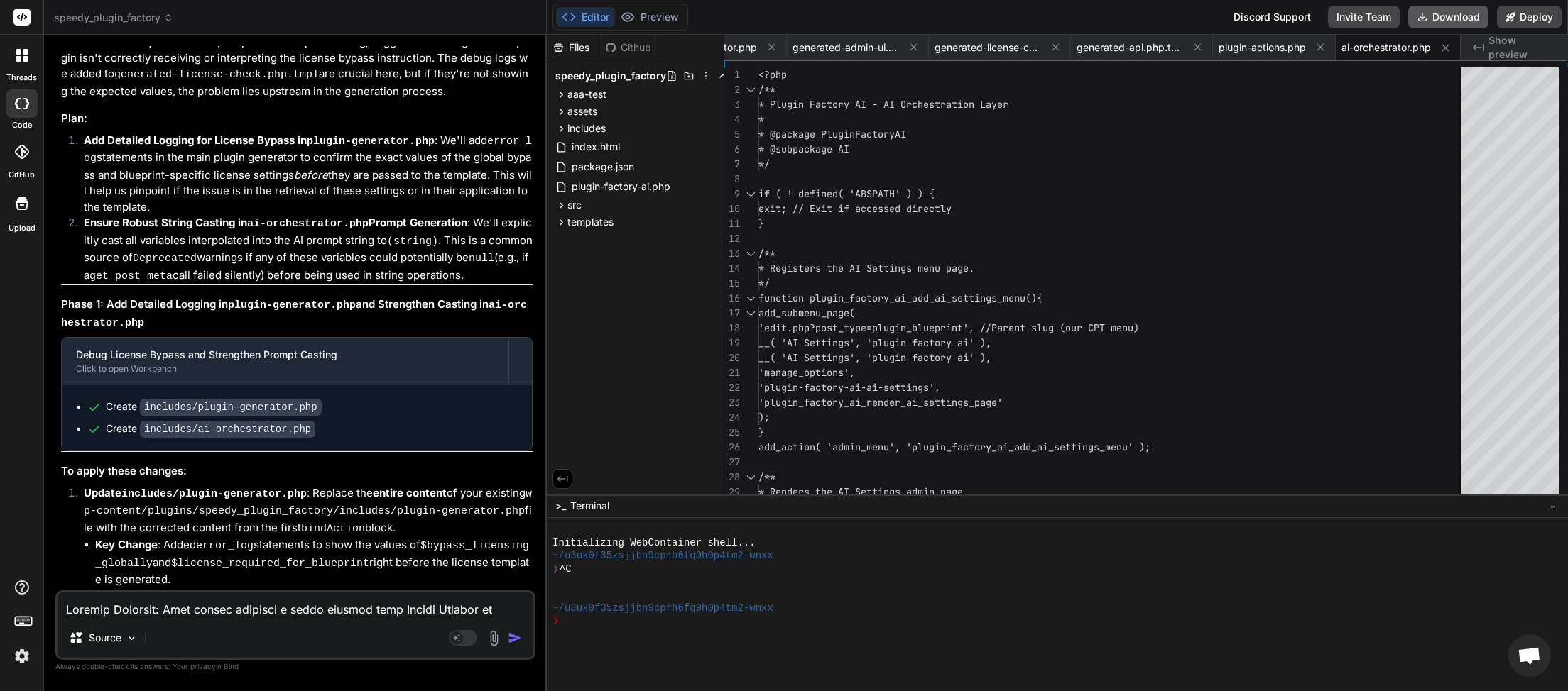
scroll to position [0, 74]
click at [1439, 17] on button "Download" at bounding box center [1448, 17] width 80 height 23
click at [93, 610] on textarea at bounding box center [295, 605] width 476 height 25
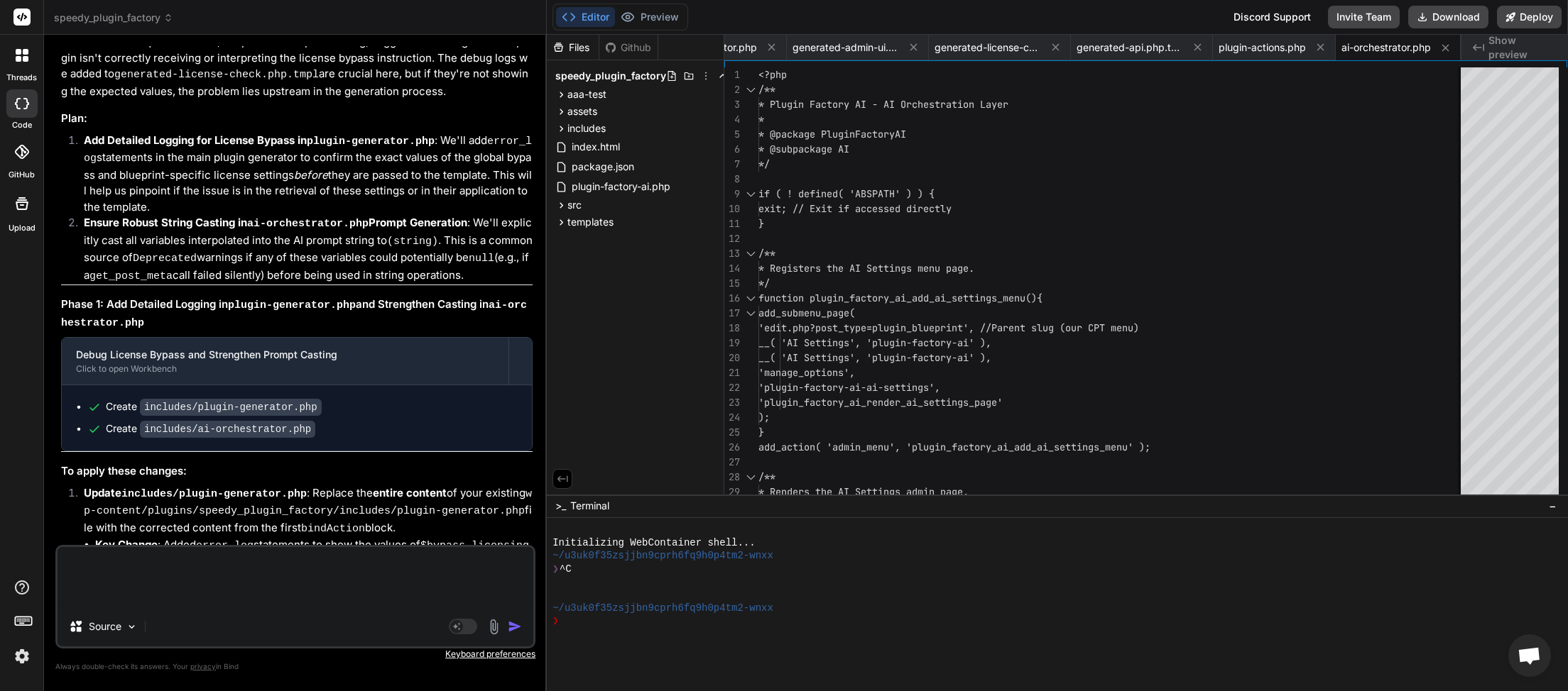
paste textarea "[[DATE] 05:14:58 UTC] PHP Deprecated: strpos(): Passing null to parameter #1 ($…"
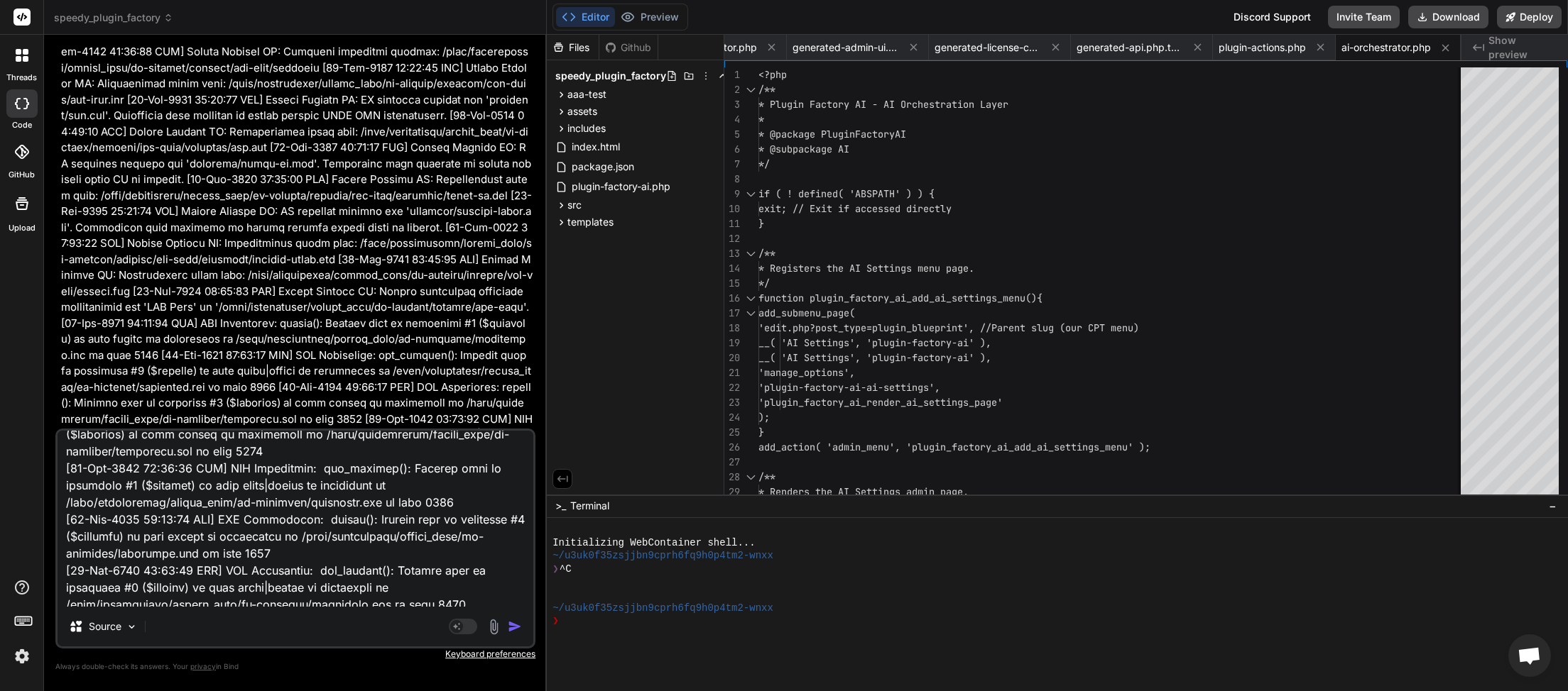
scroll to position [0, 0]
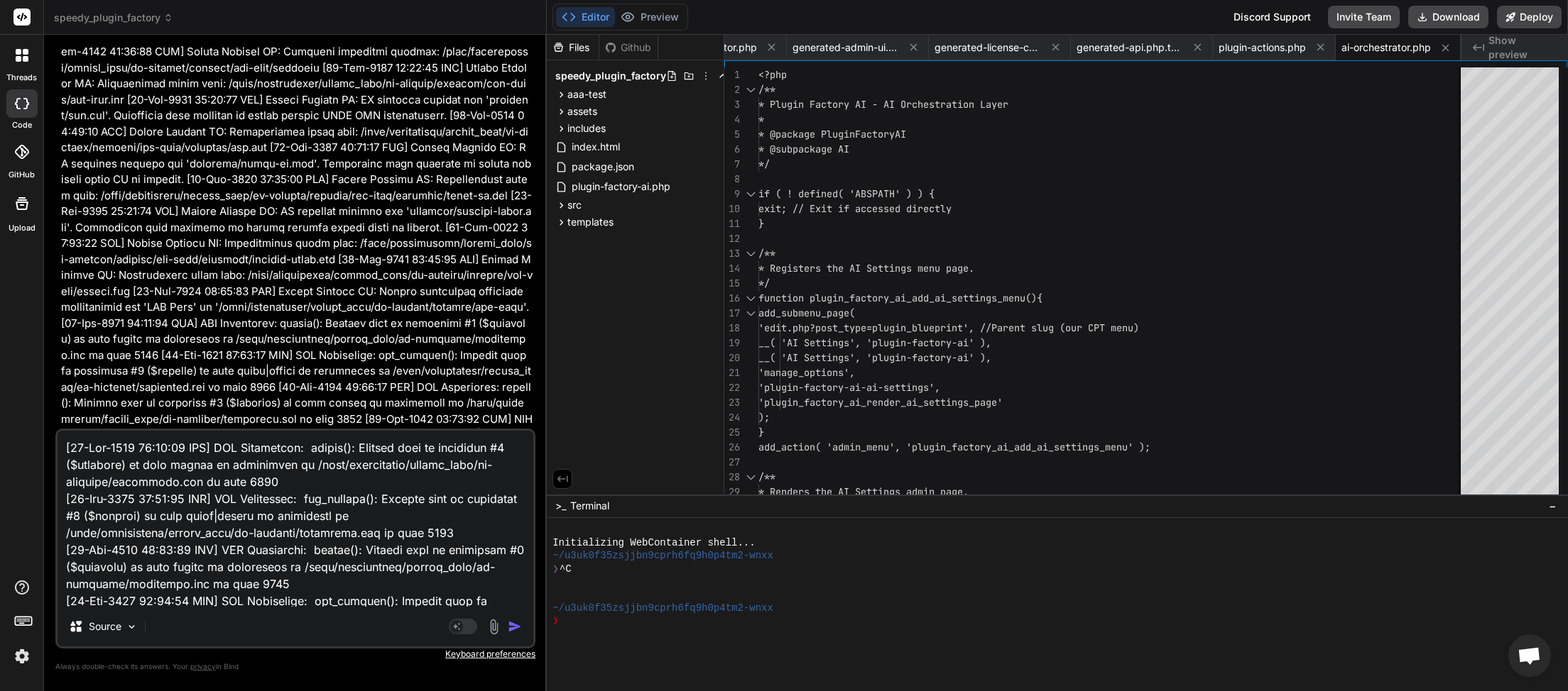
click at [104, 446] on textarea at bounding box center [295, 519] width 476 height 176
paste textarea "License Required: This plugin requires a valid license from Speedy Systems to f…"
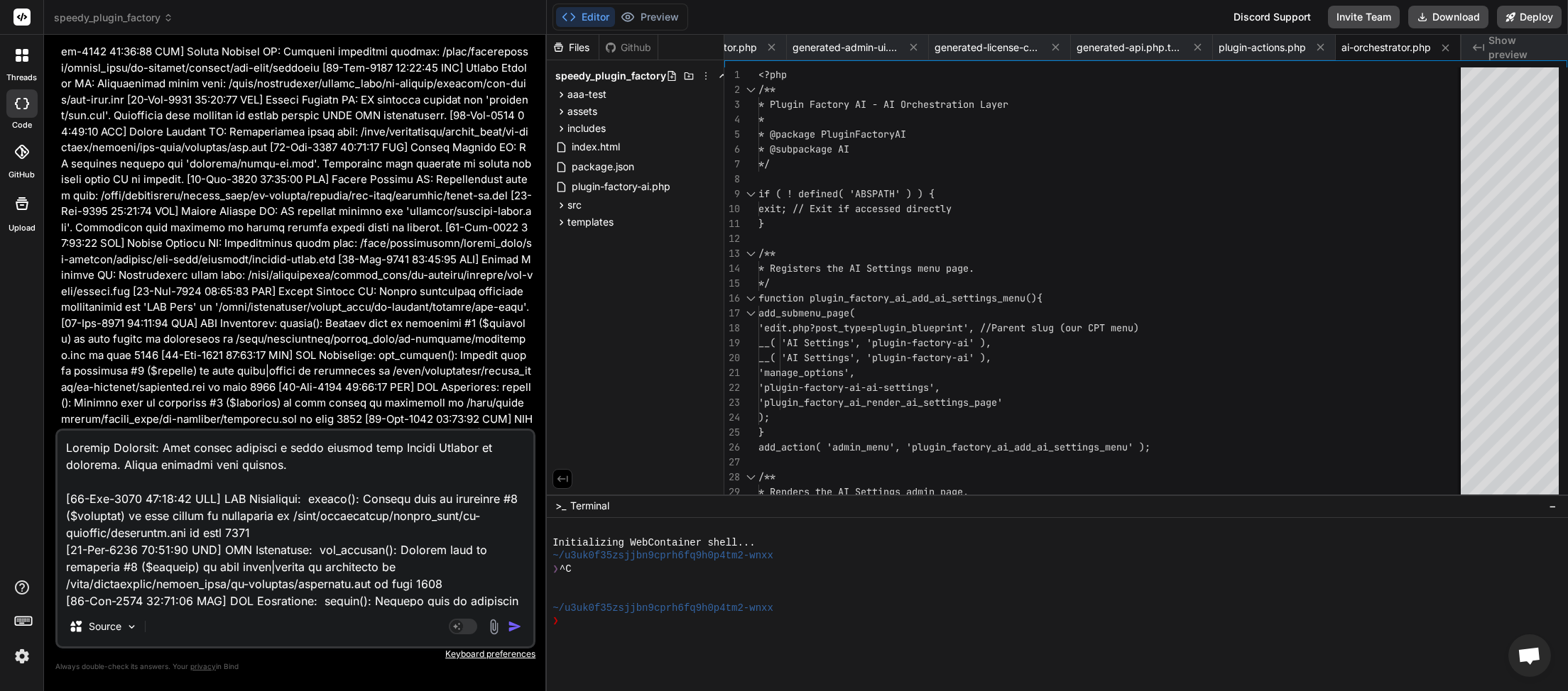
click at [516, 630] on img "button" at bounding box center [515, 627] width 14 height 14
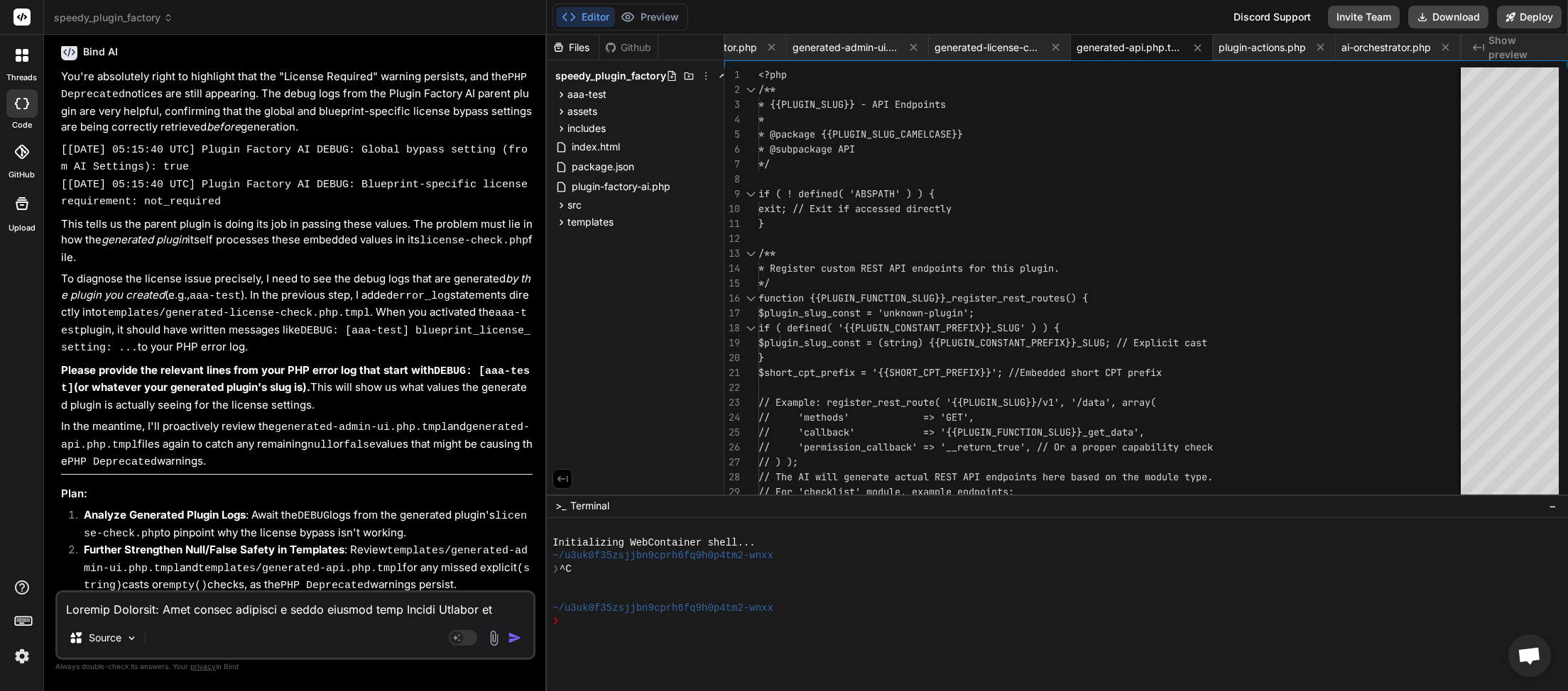
scroll to position [26526, 0]
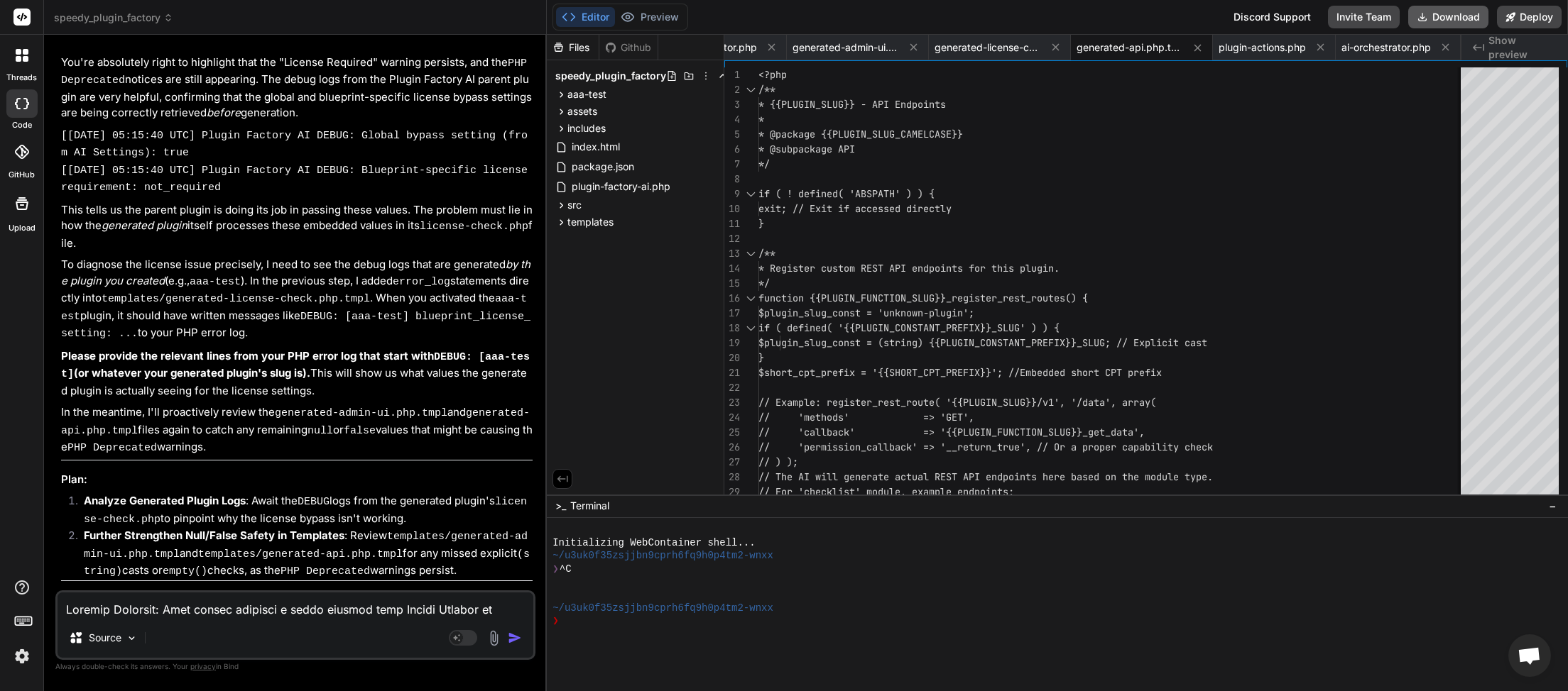
click at [1447, 17] on button "Download" at bounding box center [1448, 17] width 80 height 23
paste textarea
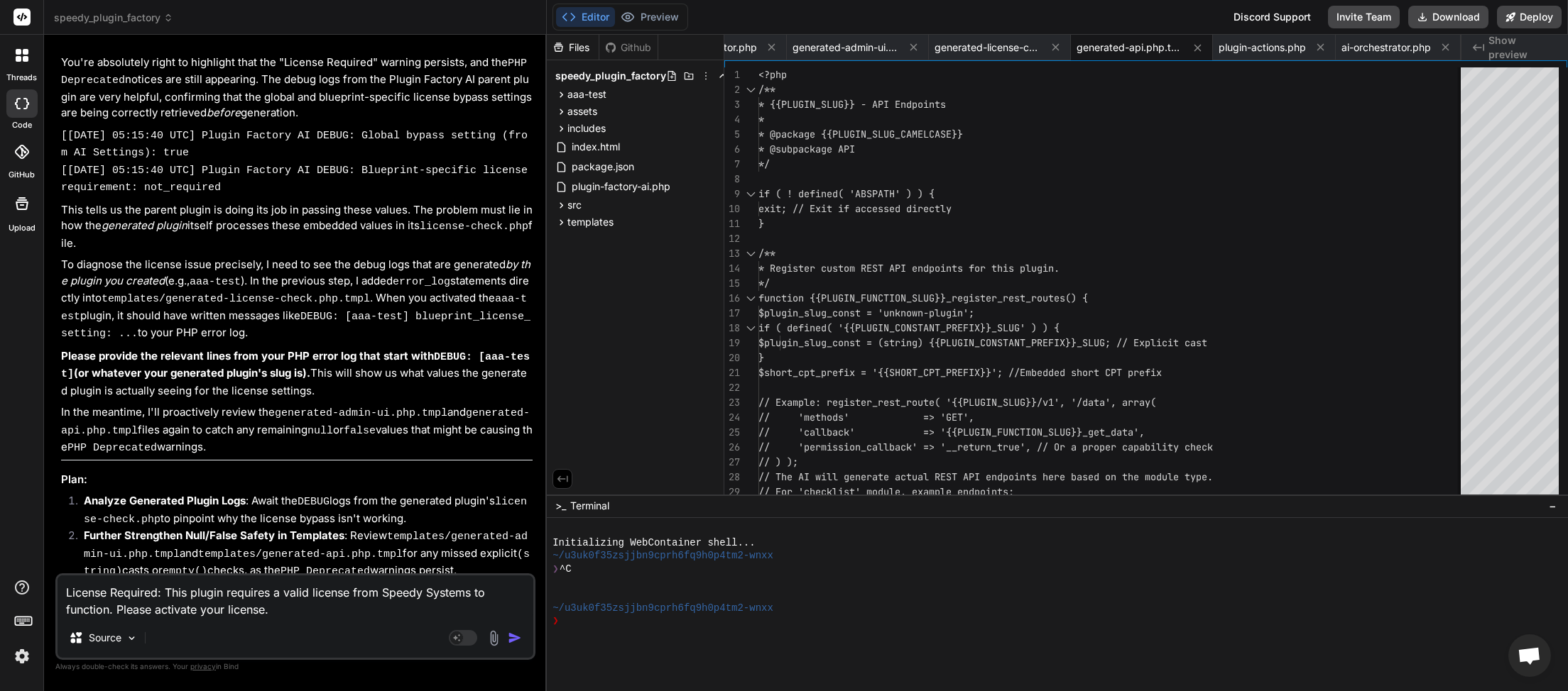
scroll to position [0, 74]
click at [290, 613] on textarea "License Required: This plugin requires a valid license from Speedy Systems to f…" at bounding box center [295, 597] width 476 height 42
paste textarea "pL@[URL][DOMAIN_NAME] n@[URL][DOMAIN_NAME] get@[URL][DOMAIN_NAME] t.prototype.r…"
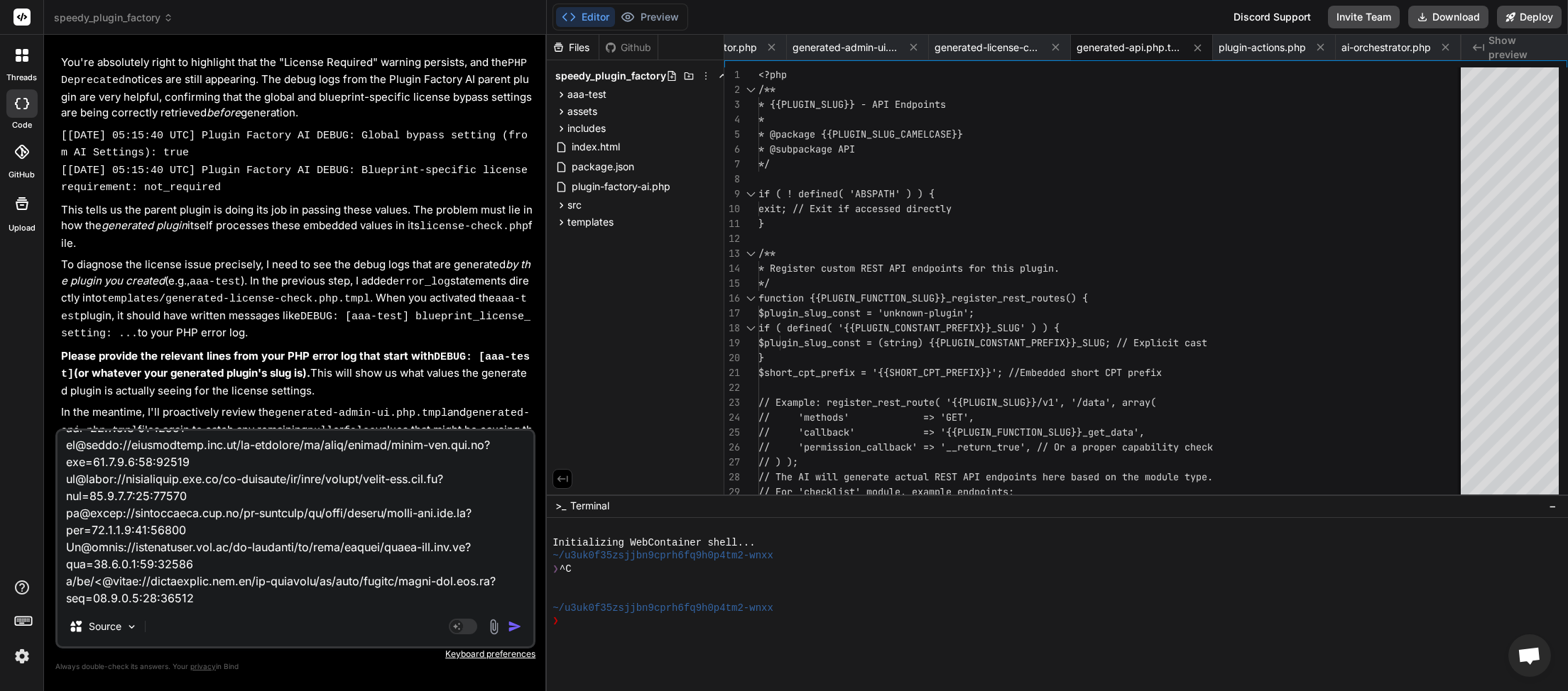
scroll to position [378, 0]
click at [86, 597] on textarea at bounding box center [295, 519] width 476 height 176
paste textarea "[[DATE] 05:18:55 UTC] PHP Deprecated: strpos(): Passing null to parameter #1 ($…"
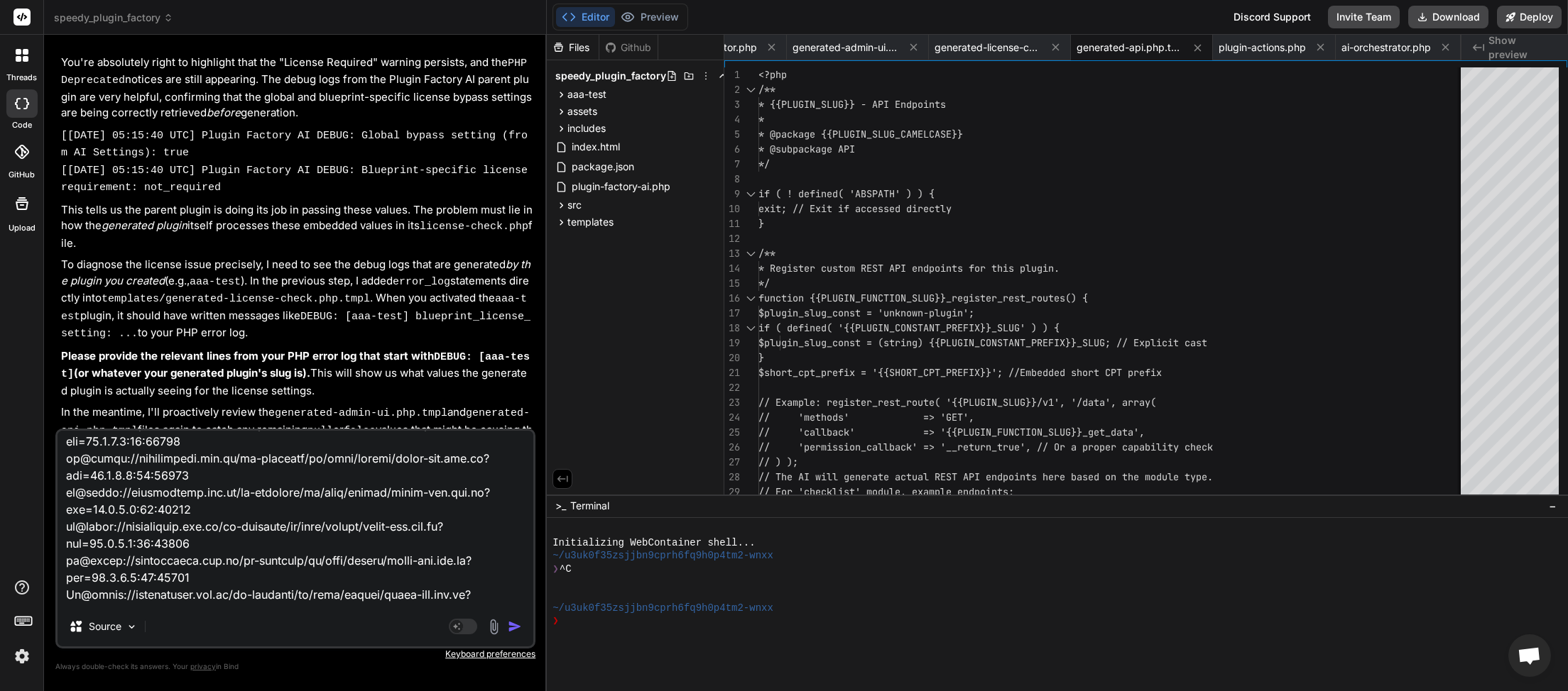
scroll to position [0, 0]
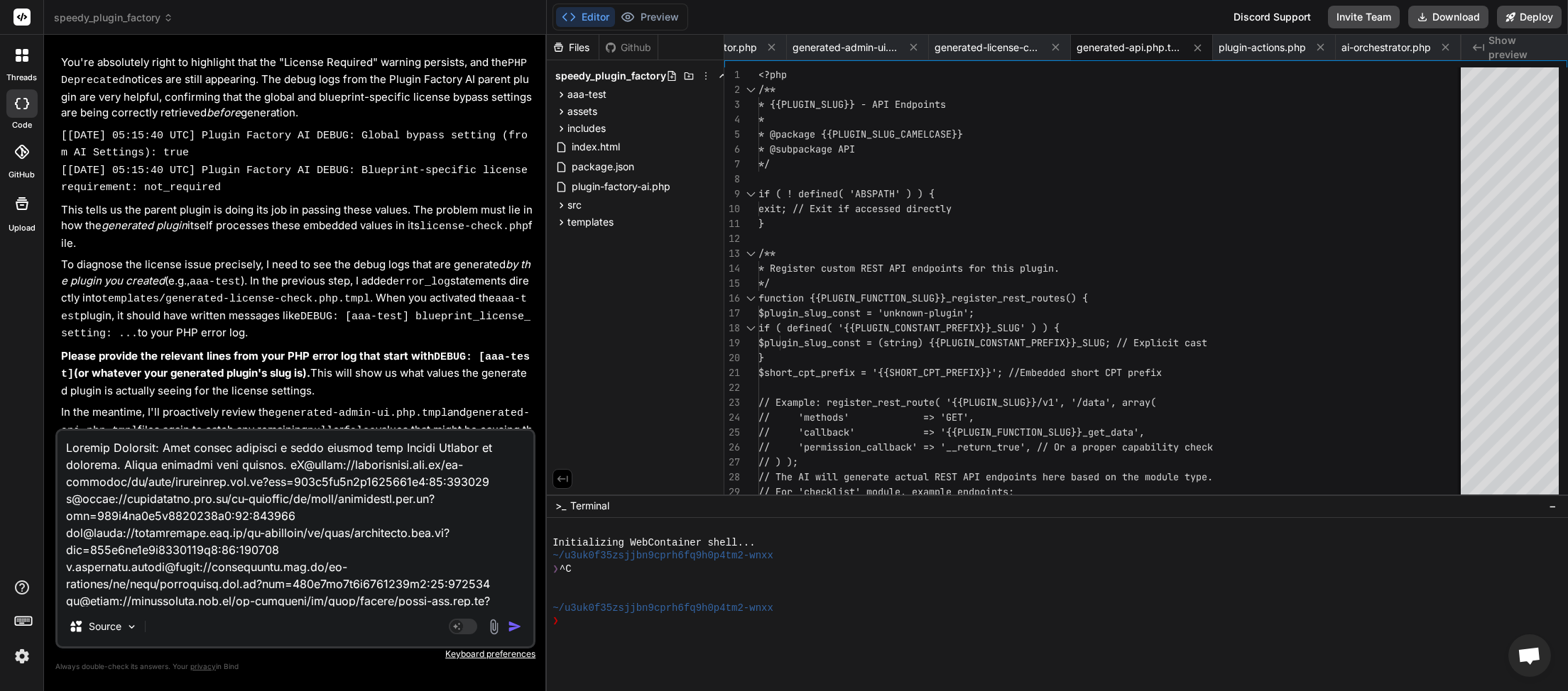
drag, startPoint x: 62, startPoint y: 441, endPoint x: 200, endPoint y: 434, distance: 138.2
click at [63, 441] on textarea at bounding box center [295, 519] width 476 height 176
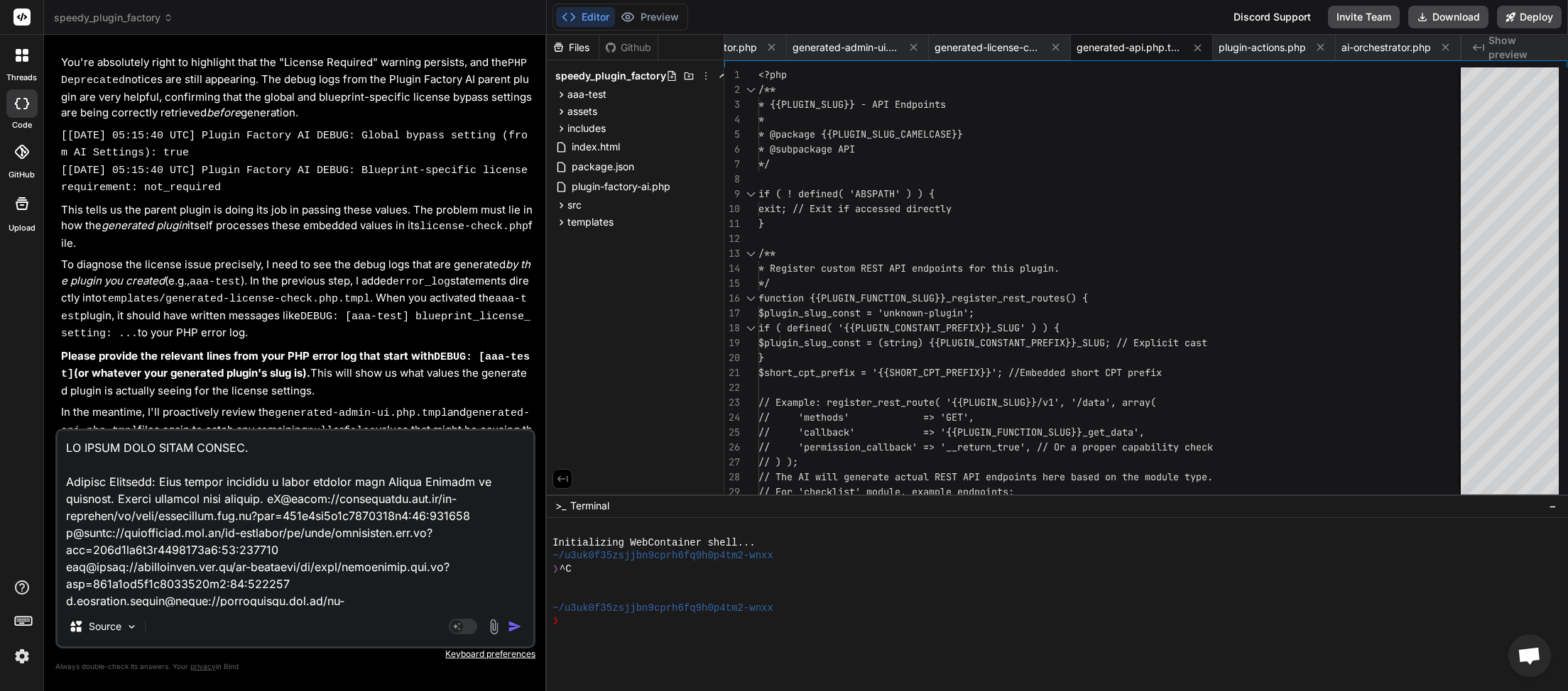
click at [516, 627] on img "button" at bounding box center [515, 627] width 14 height 14
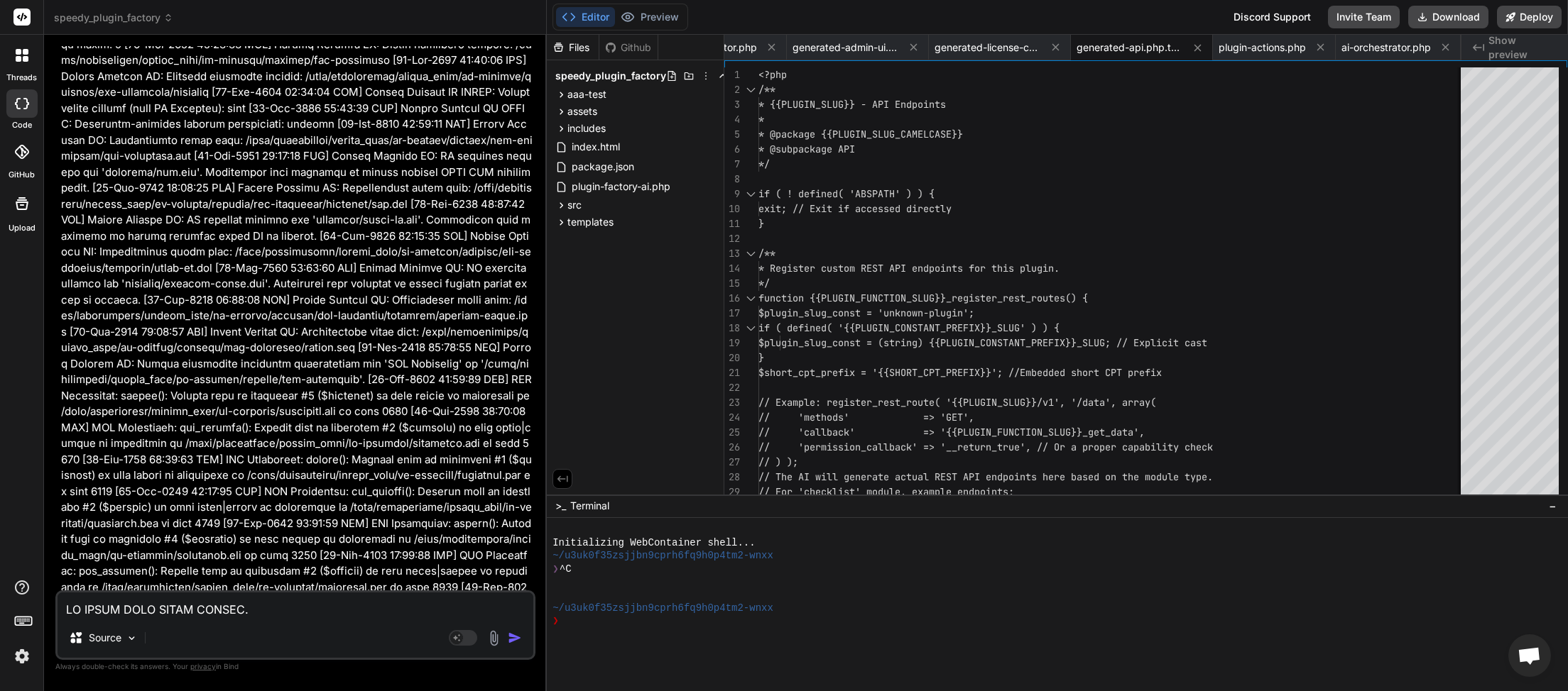
scroll to position [29368, 0]
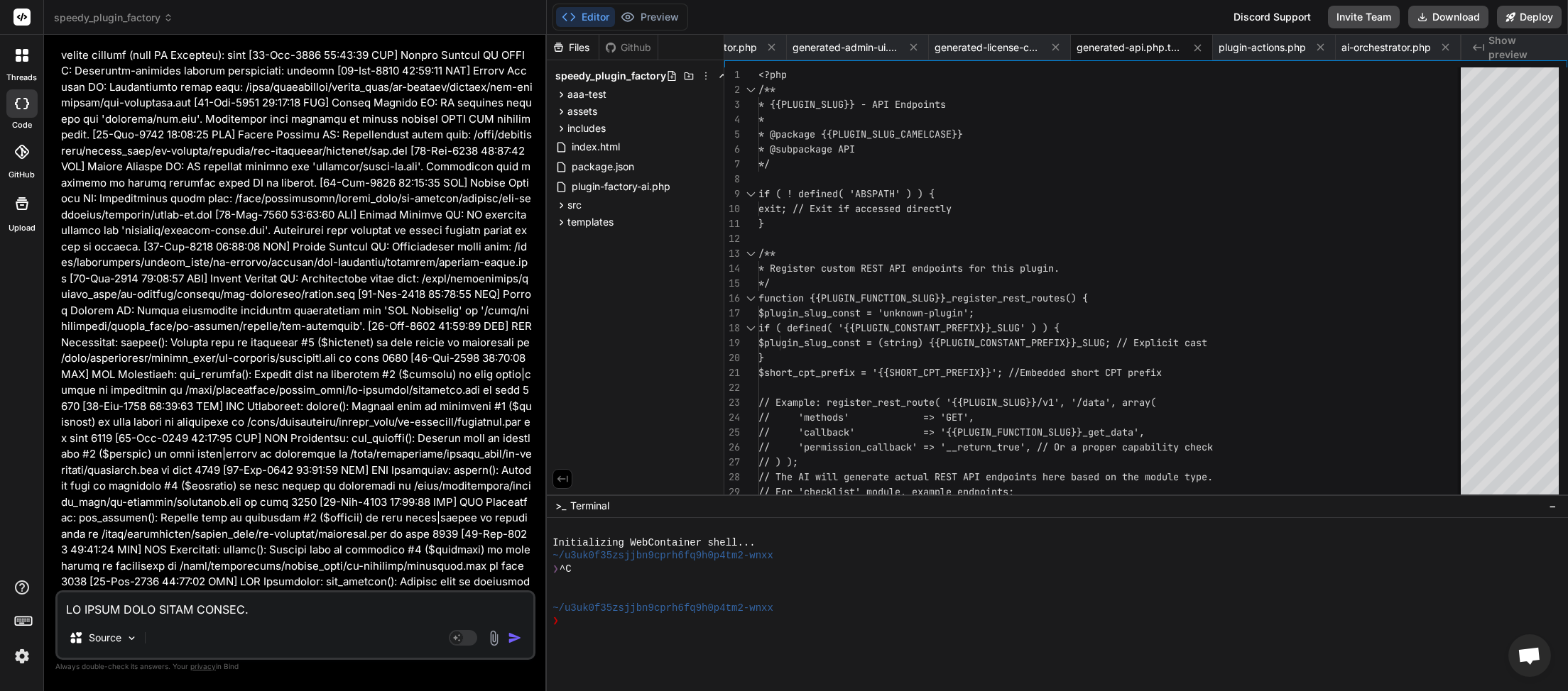
drag, startPoint x: 417, startPoint y: 268, endPoint x: 190, endPoint y: 289, distance: 228.0
copy code "templates/generated-license-check.php.tmpl"
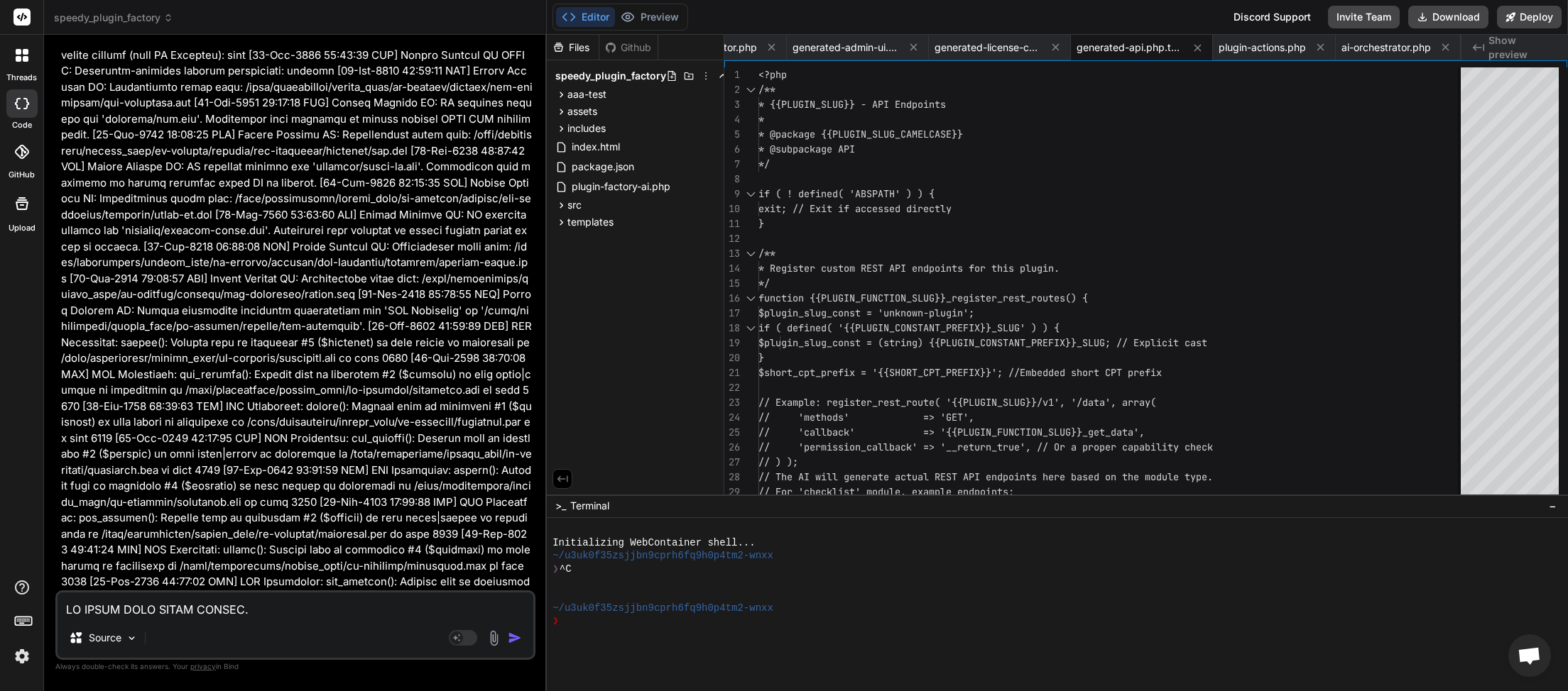
drag, startPoint x: 474, startPoint y: 270, endPoint x: 191, endPoint y: 286, distance: 283.5
copy code "generated-license-check.php.tmpl"
paste textarea "<?php /** * {{PLUGIN_SLUG}} - License Check Logic * * @package {{PLUGIN_SLUG_CA…"
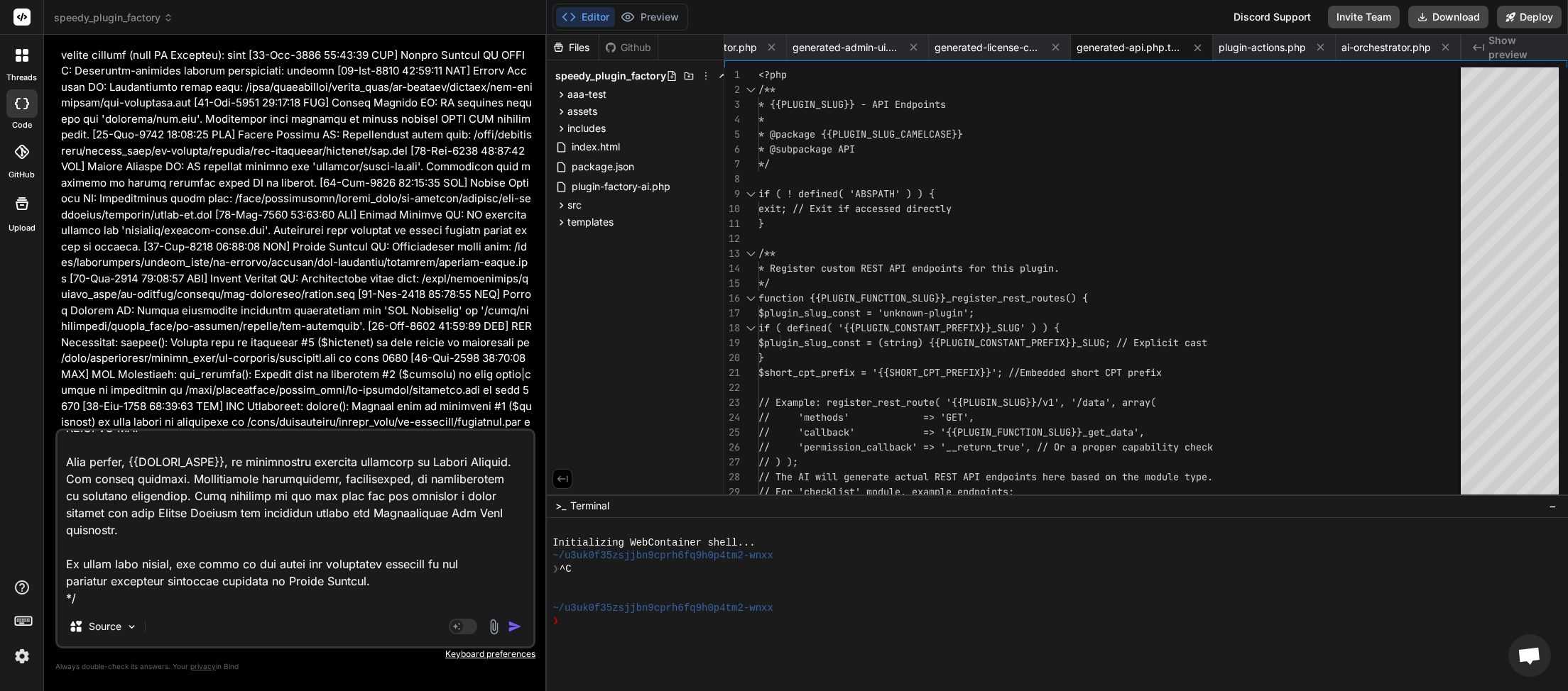
click at [516, 625] on img "button" at bounding box center [515, 627] width 14 height 14
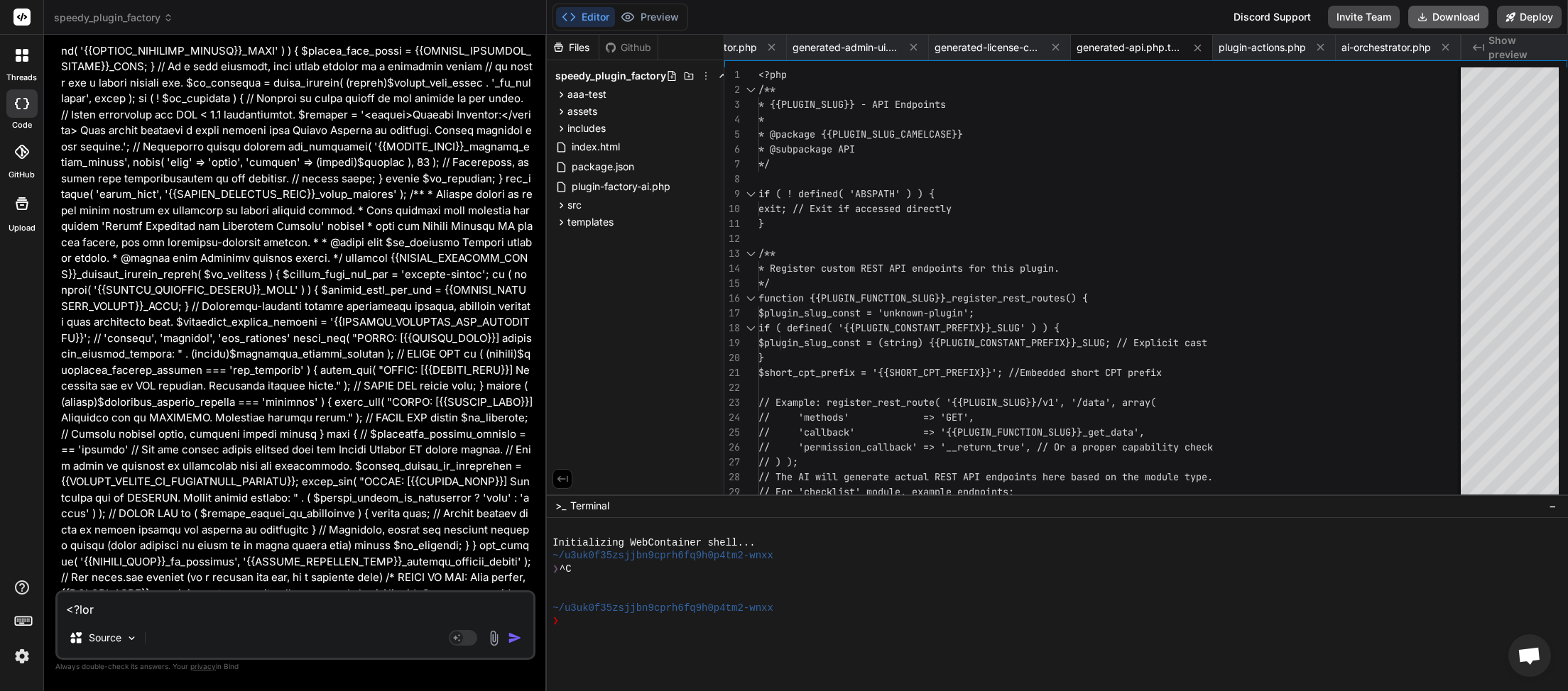
scroll to position [0, 74]
click at [1442, 18] on button "Download" at bounding box center [1448, 17] width 80 height 23
paste textarea "aaa-checklist - License Check Logic * * @package AaaChecklist * @subpackage Lic…"
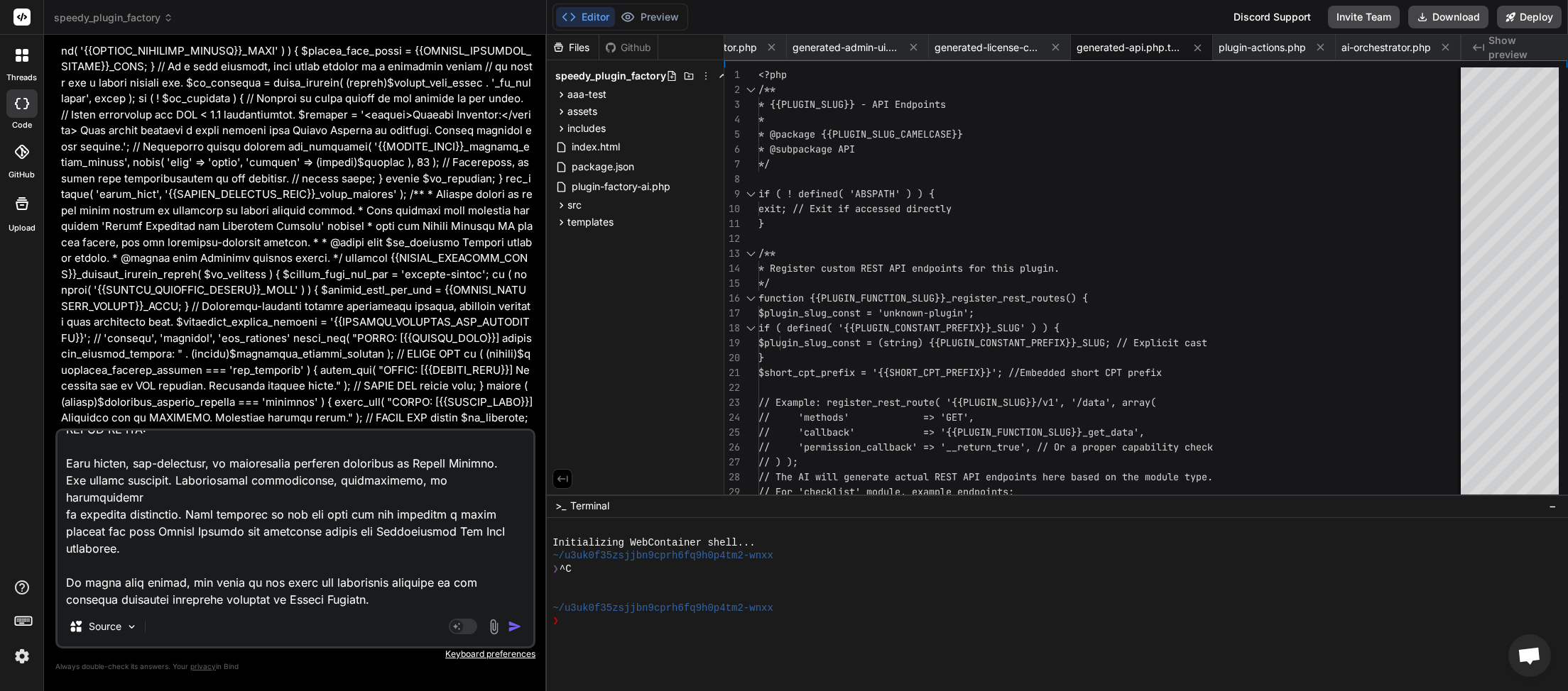
click at [518, 630] on img "button" at bounding box center [515, 627] width 14 height 14
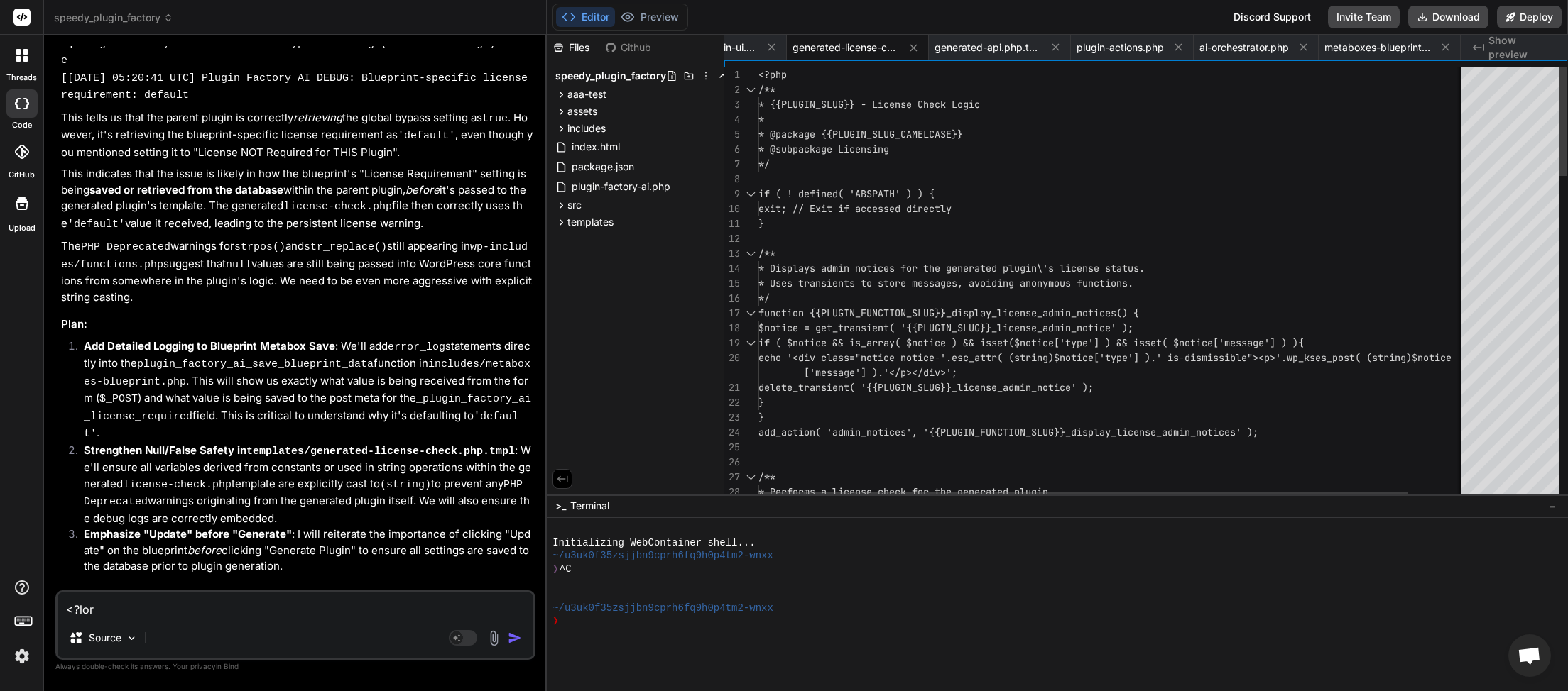
scroll to position [0, 216]
click at [1443, 22] on button "Download" at bounding box center [1448, 17] width 80 height 23
paste textarea "[[DATE] 05:28:11 UTC] PHP Deprecated: strpos(): Passing null to parameter #1 ($…"
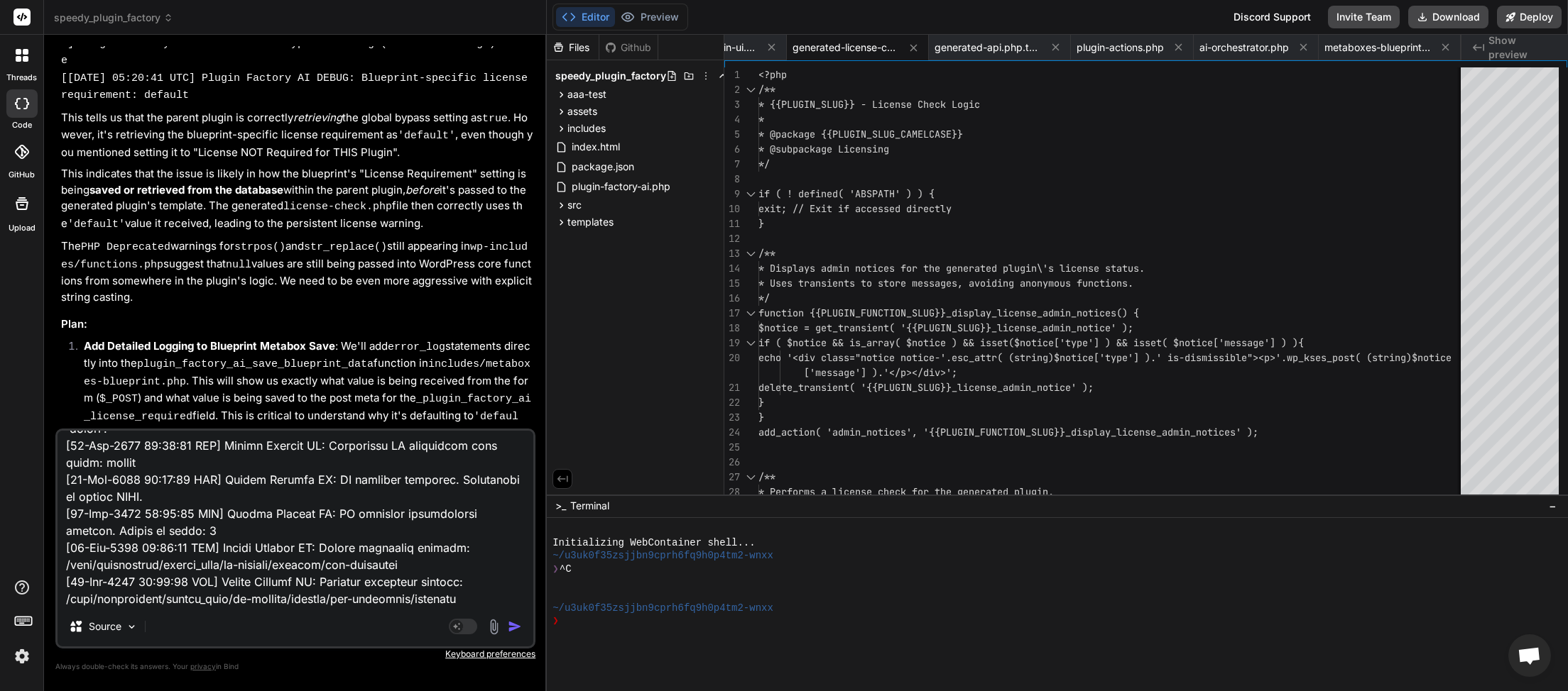
scroll to position [766, 0]
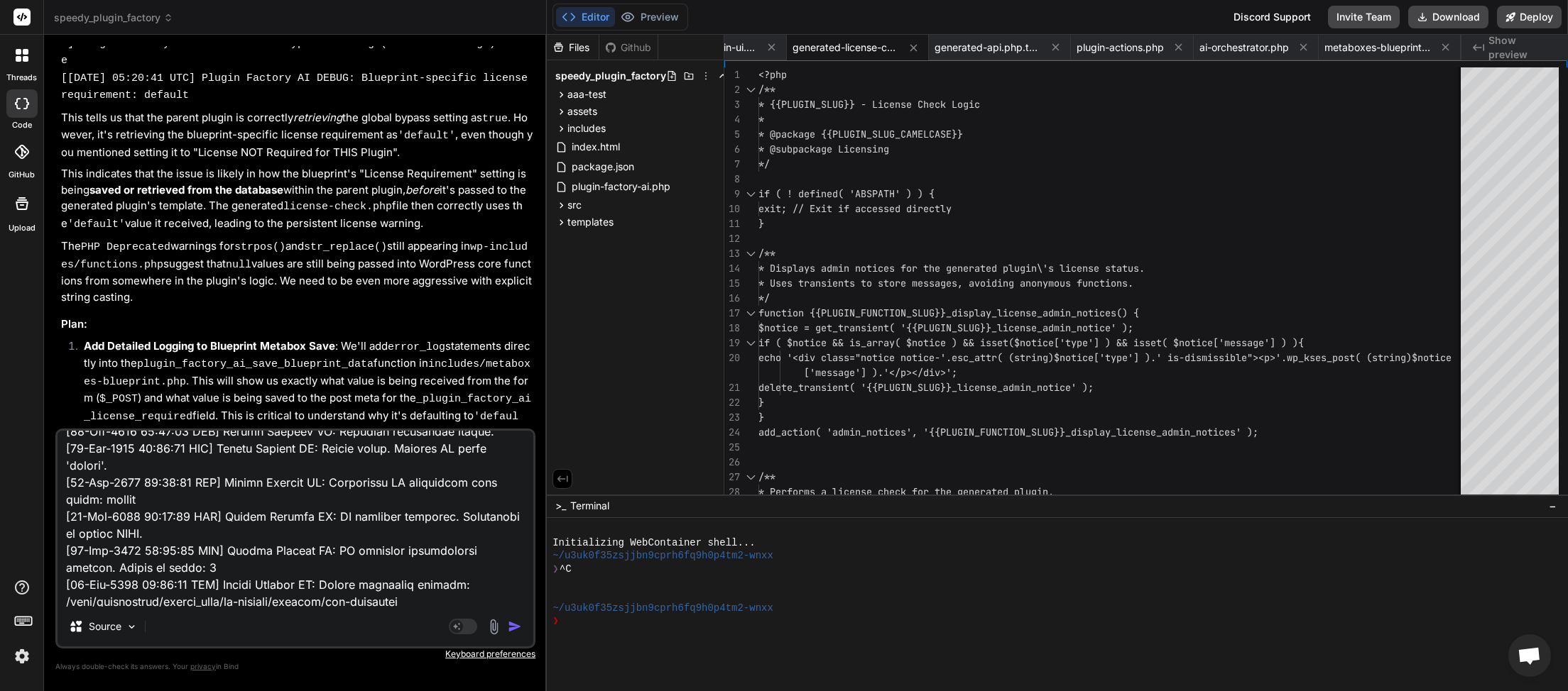
click at [514, 622] on img "button" at bounding box center [515, 627] width 14 height 14
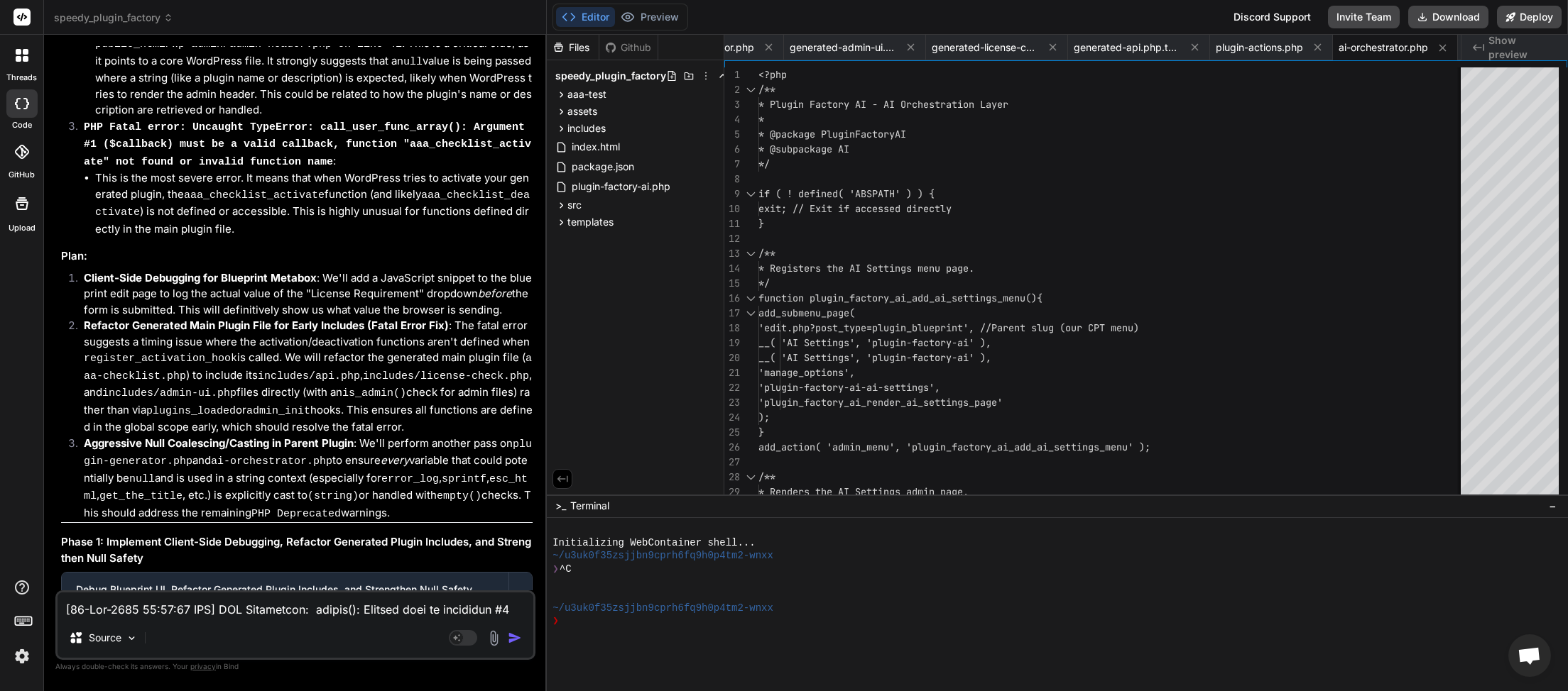
scroll to position [0, 75]
click at [1448, 24] on button "Download" at bounding box center [1448, 17] width 80 height 23
click at [233, 610] on textarea at bounding box center [295, 605] width 476 height 25
paste textarea "54:18 UTC] PHP Parse error: syntax error, unexpected token "for" in /home/myins…"
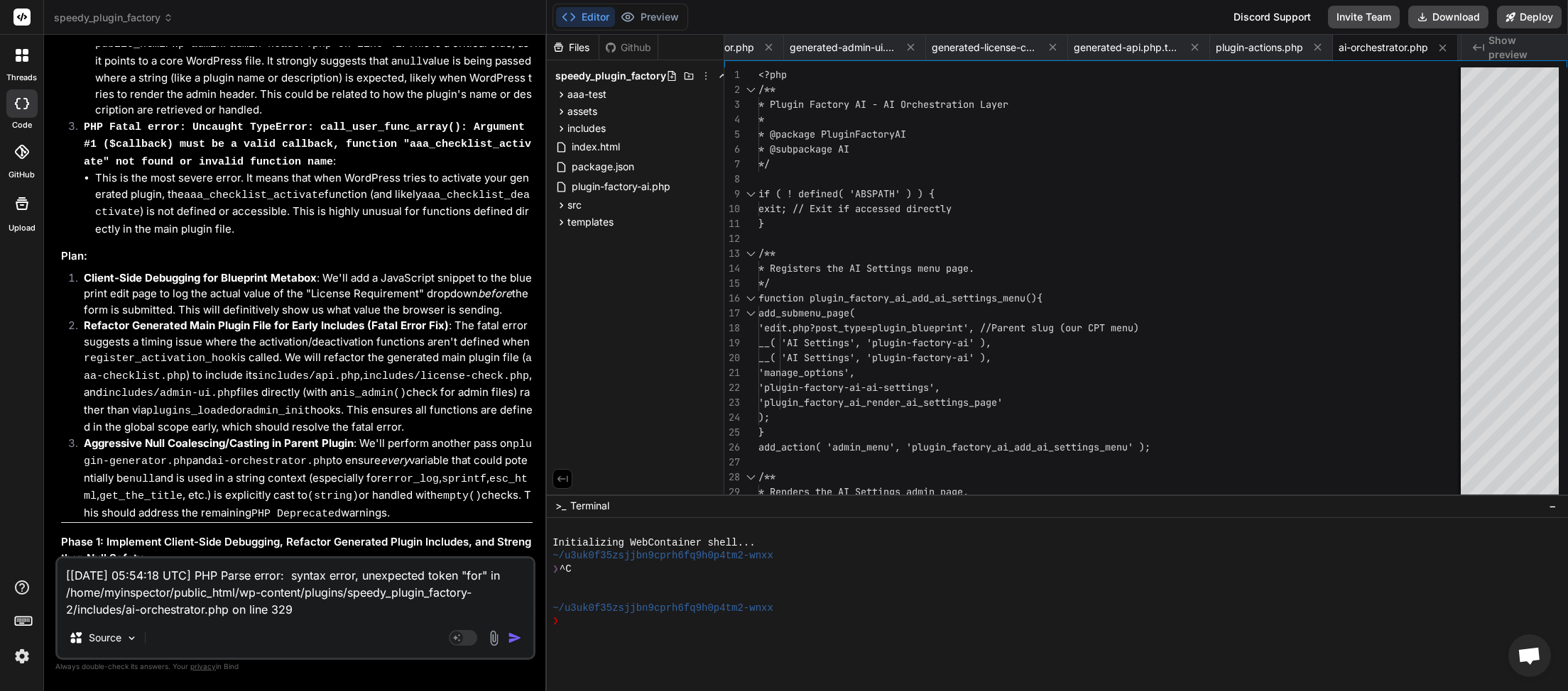
click at [514, 642] on img "button" at bounding box center [515, 638] width 14 height 14
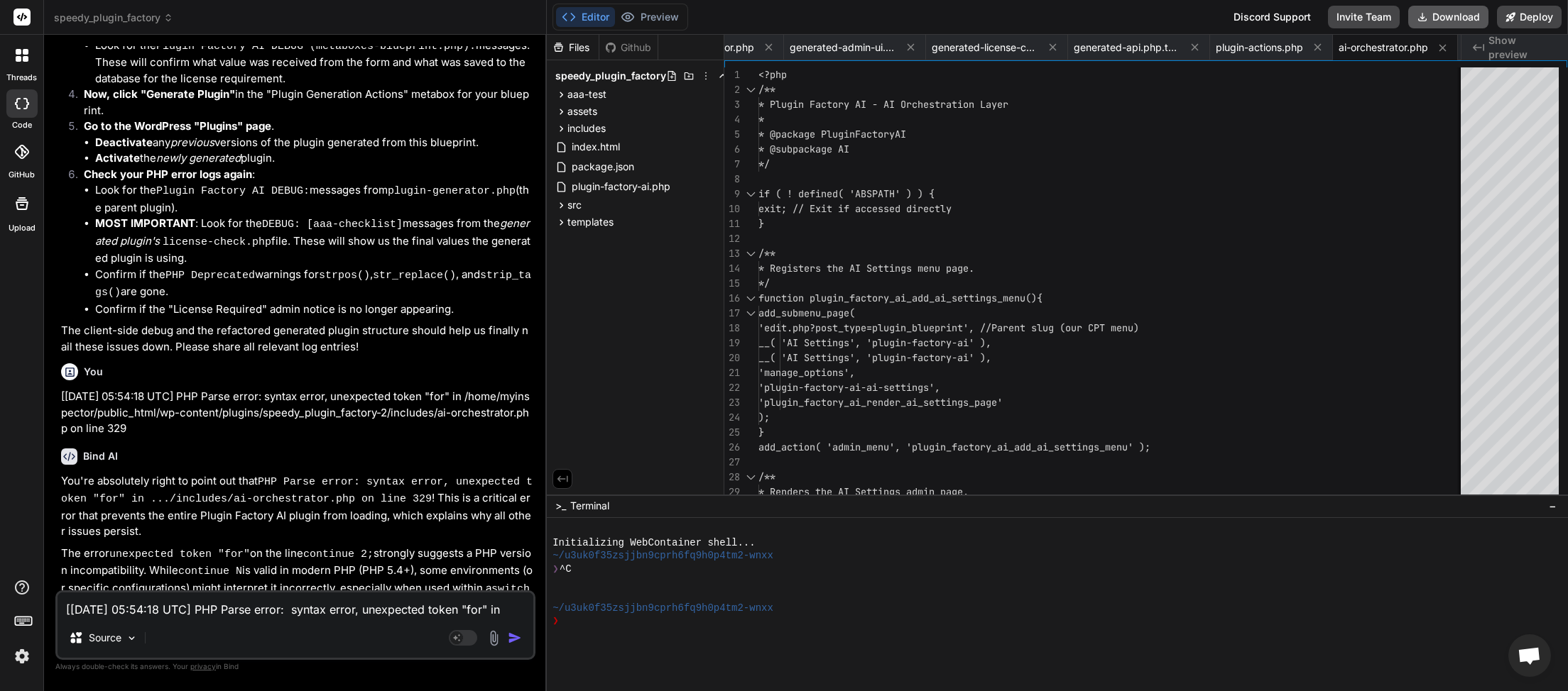
click at [1441, 12] on button "Download" at bounding box center [1448, 17] width 80 height 23
paste textarea "[[DATE] 05:54:18 UTC] PHP Parse error: syntax error, unexpected token "for" in …"
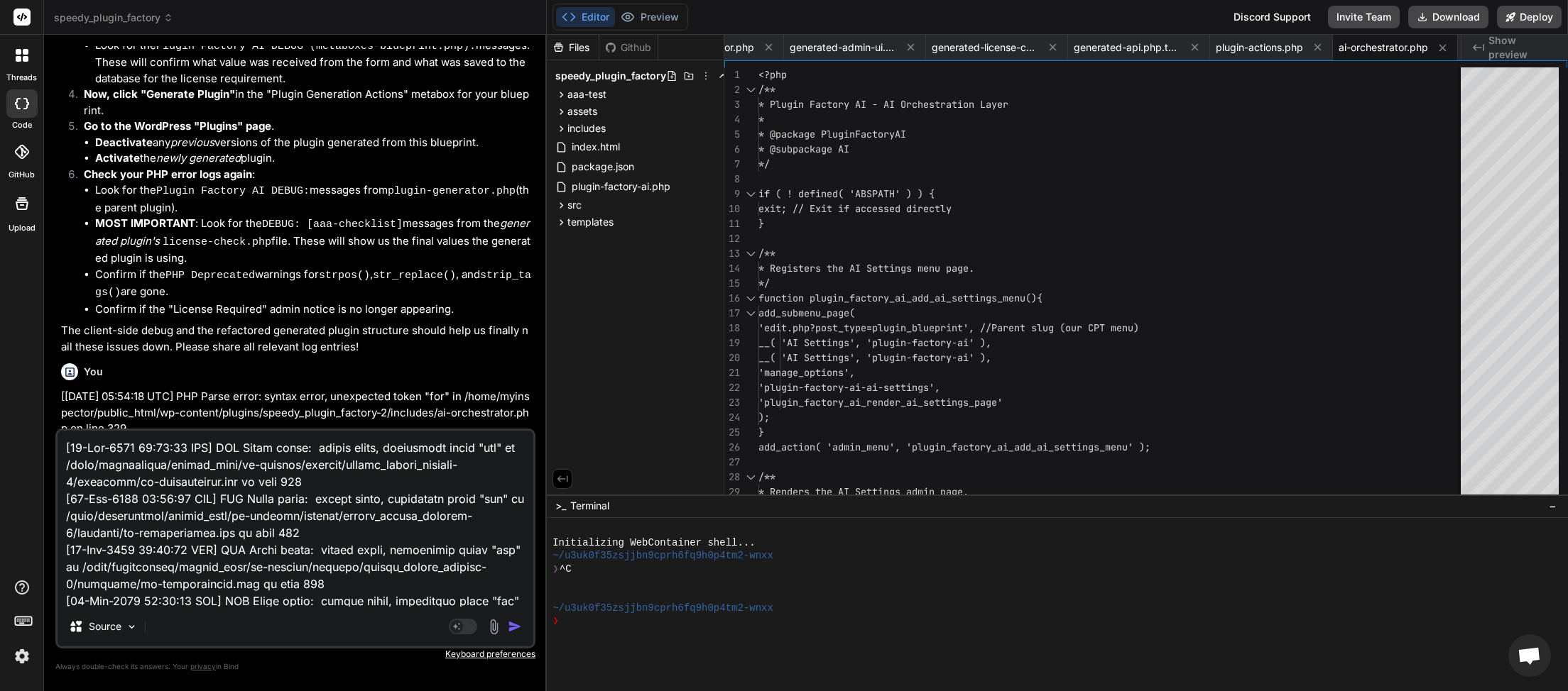
scroll to position [888, 0]
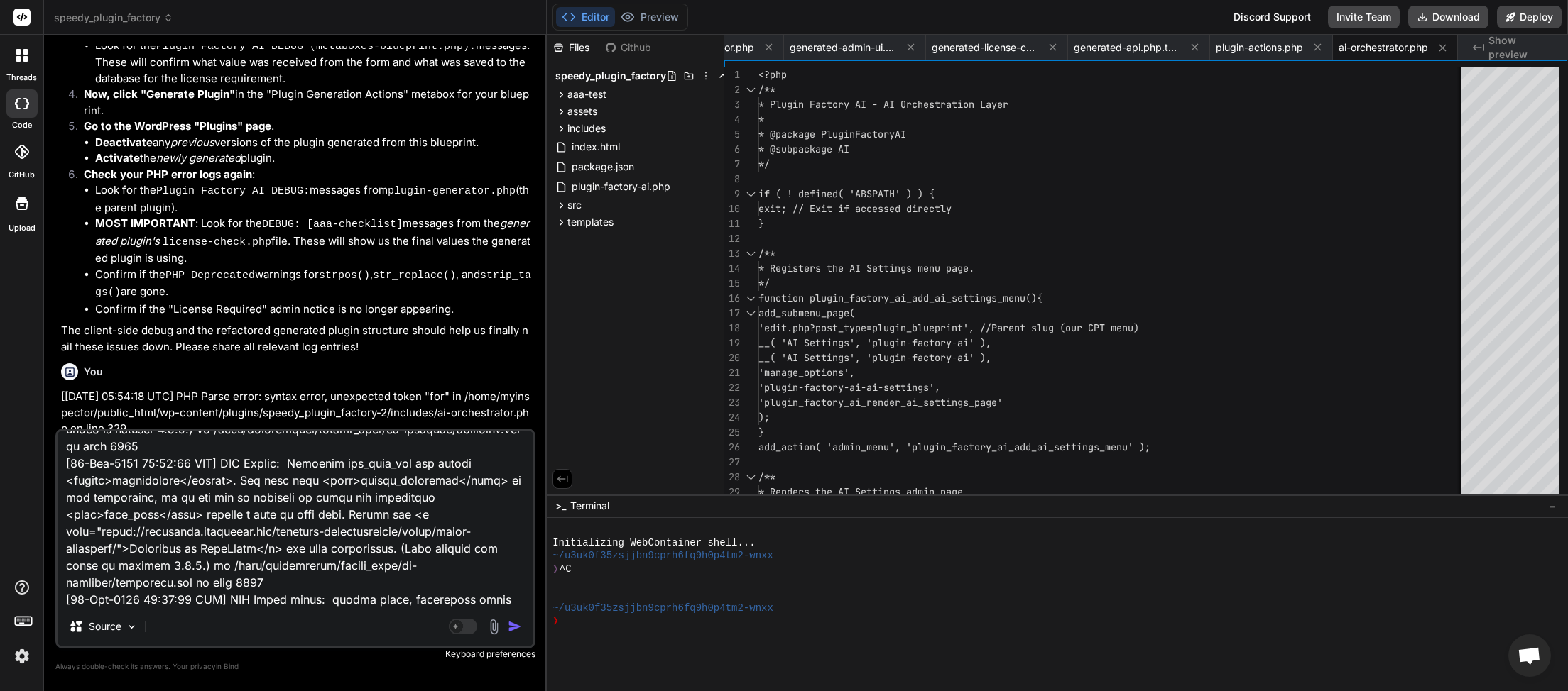
click at [511, 627] on img "button" at bounding box center [515, 627] width 14 height 14
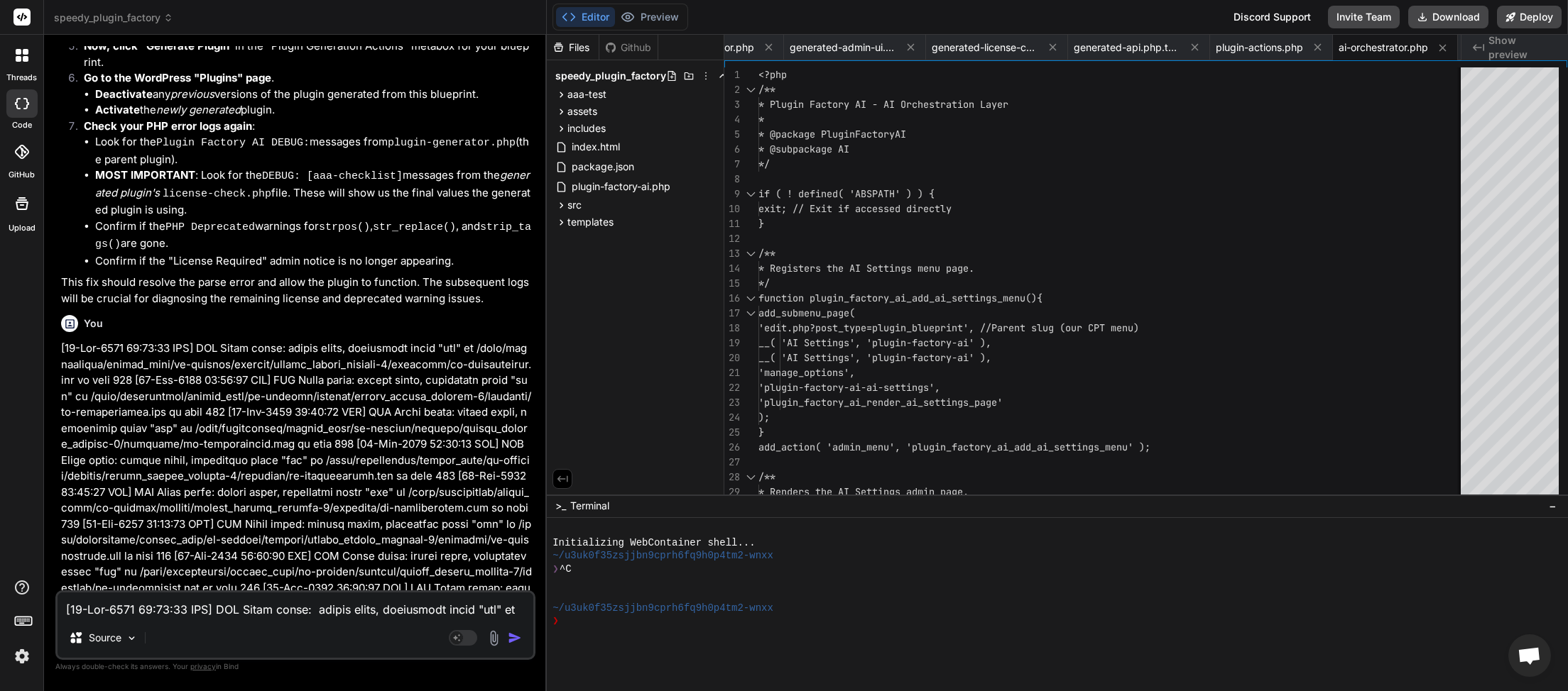
scroll to position [40000, 0]
click at [207, 613] on textarea at bounding box center [295, 605] width 476 height 25
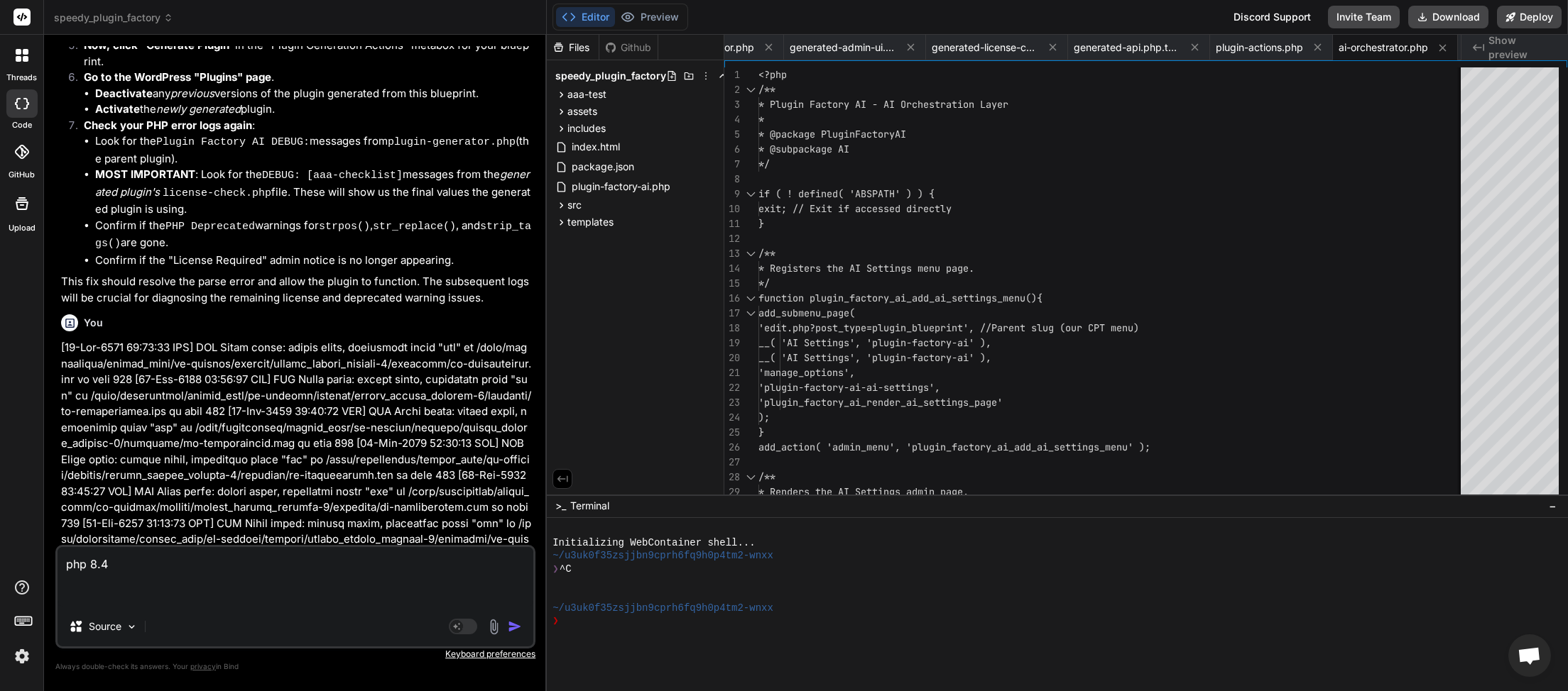
paste textarea "<?php /** * Plugin Factory AI - AI Orchestration Layer * * @package PluginFacto…"
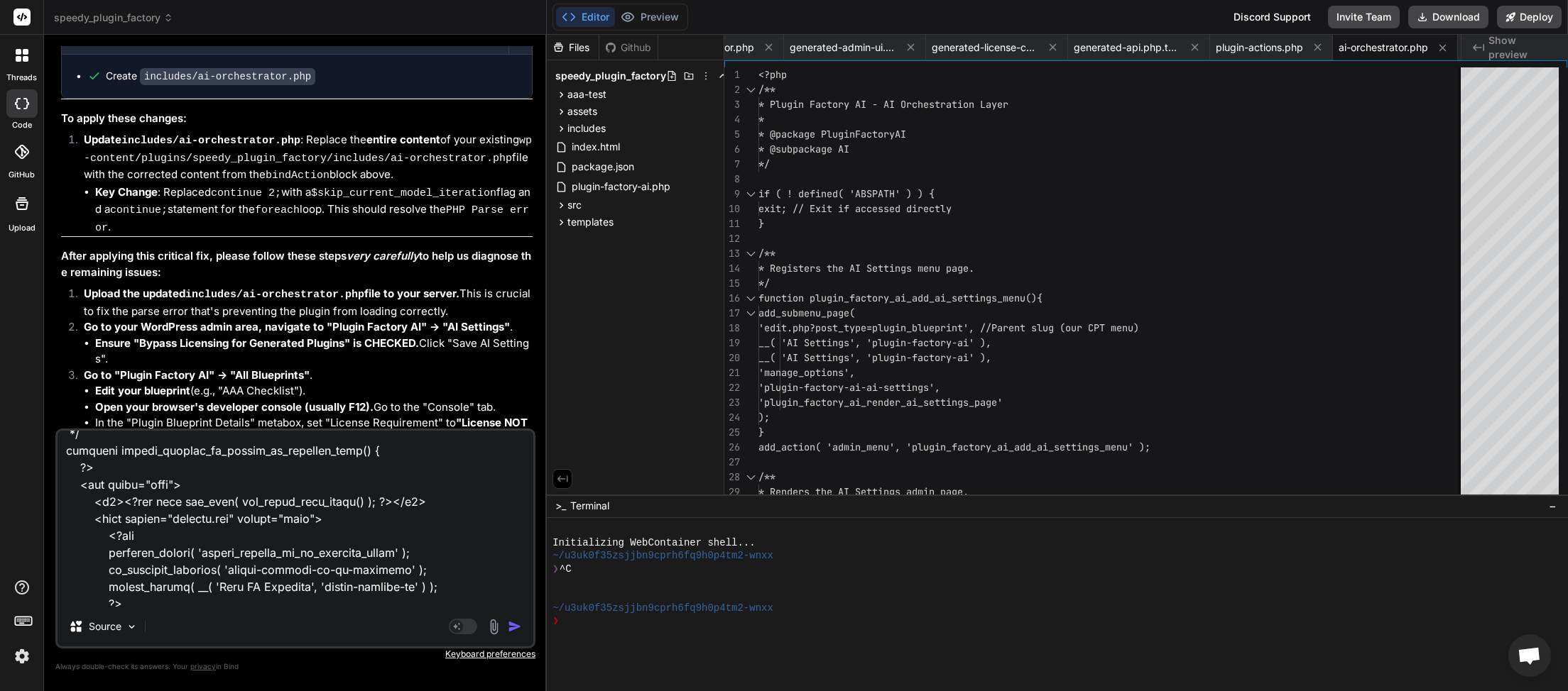
scroll to position [0, 0]
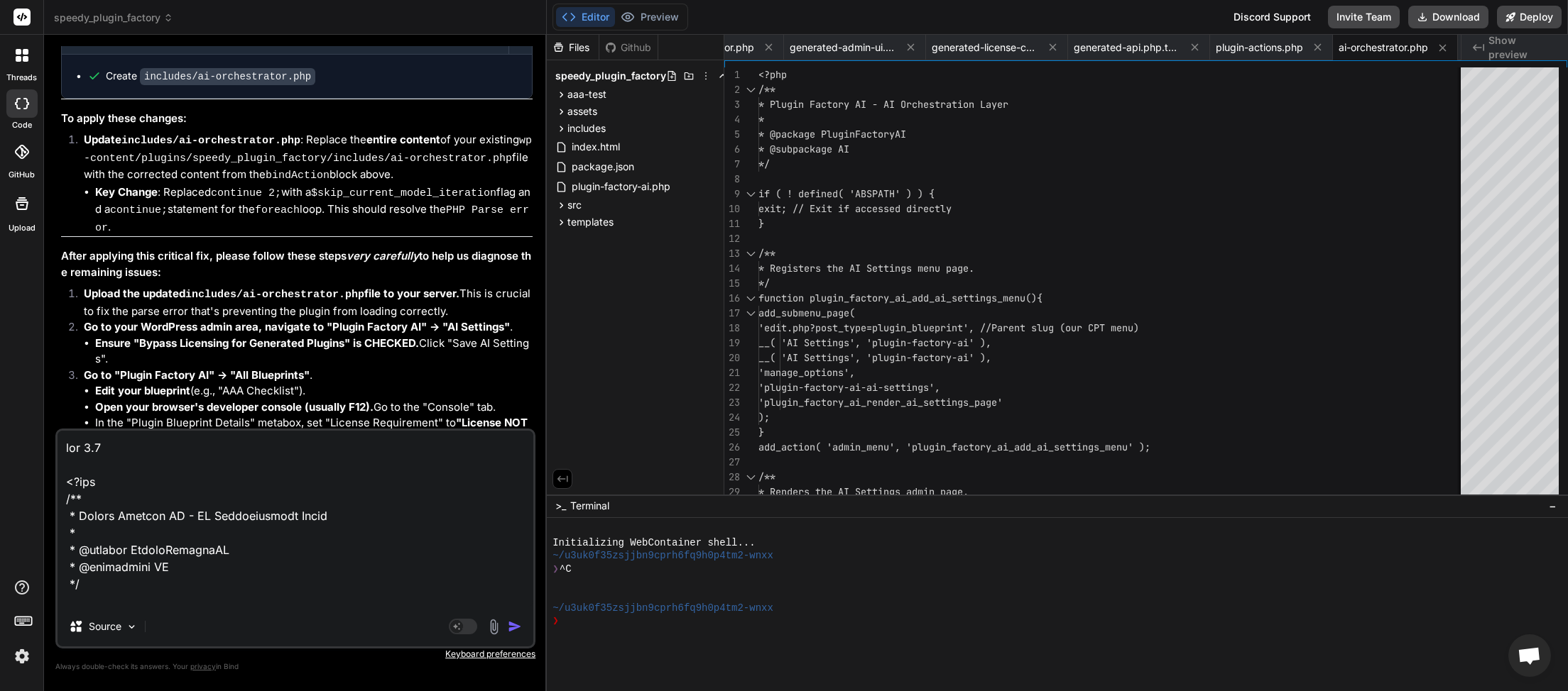
drag, startPoint x: 117, startPoint y: 441, endPoint x: 44, endPoint y: 446, distance: 73.2
click at [58, 446] on textarea at bounding box center [295, 519] width 476 height 176
paste textarea "PHP Version [DATE]"
click at [514, 631] on img "button" at bounding box center [515, 627] width 14 height 14
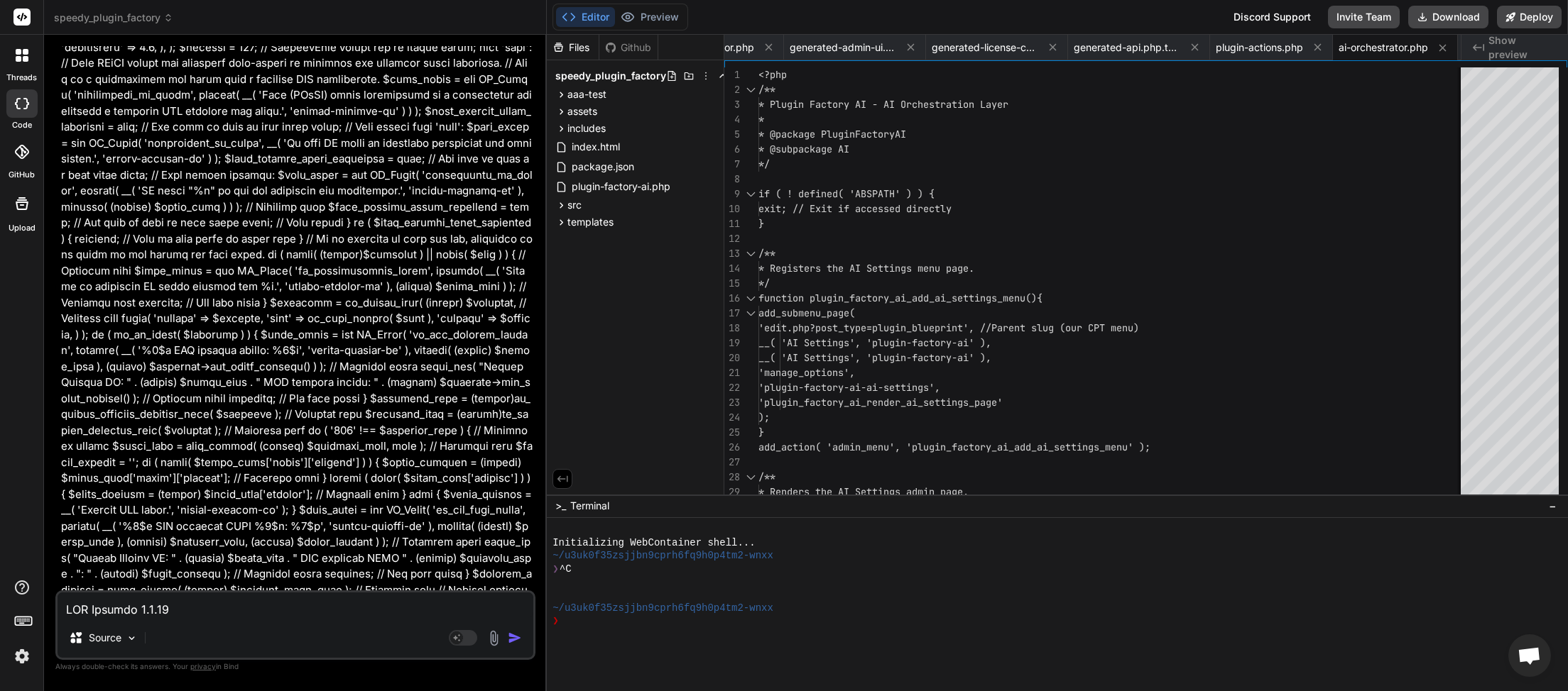
scroll to position [46448, 0]
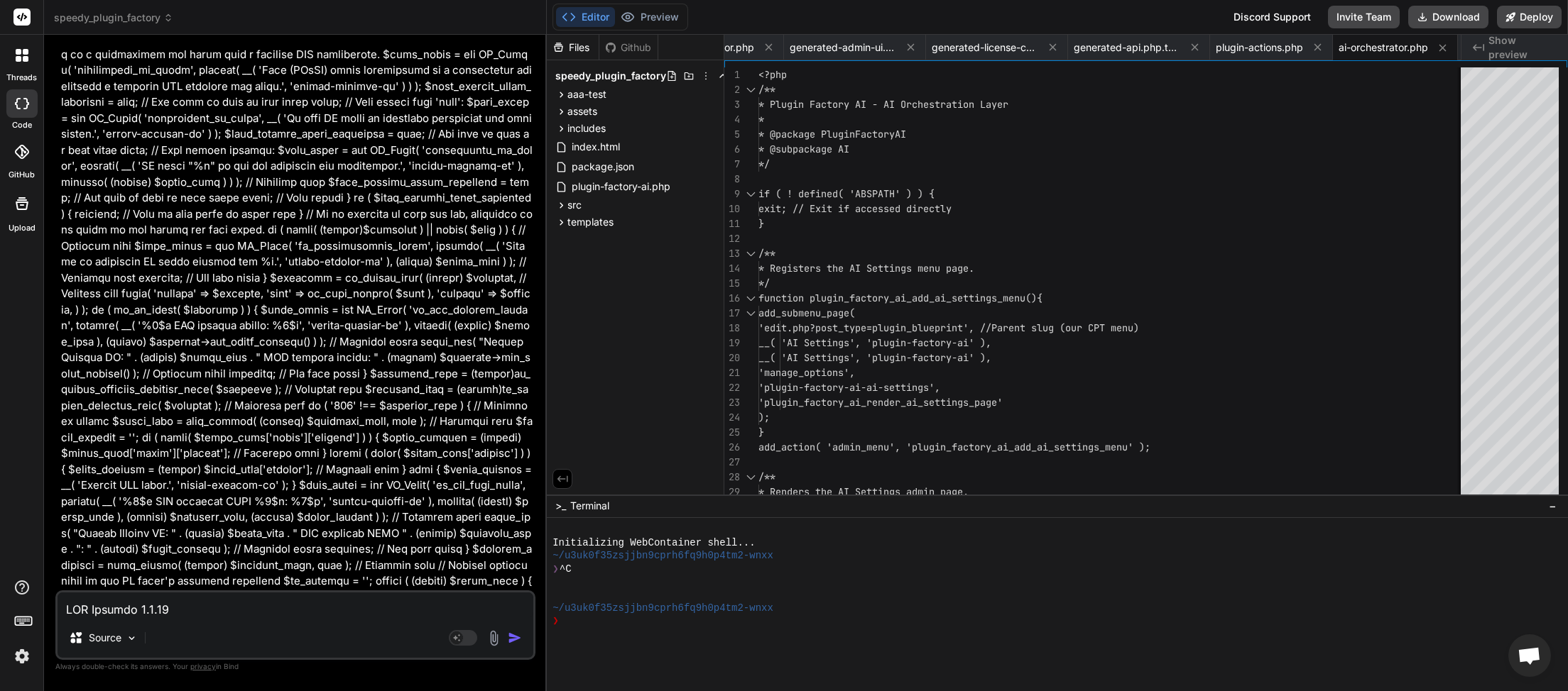
drag, startPoint x: 191, startPoint y: 218, endPoint x: 418, endPoint y: 217, distance: 227.0
copy li "plugin_factory_ai_call_ai_model function"
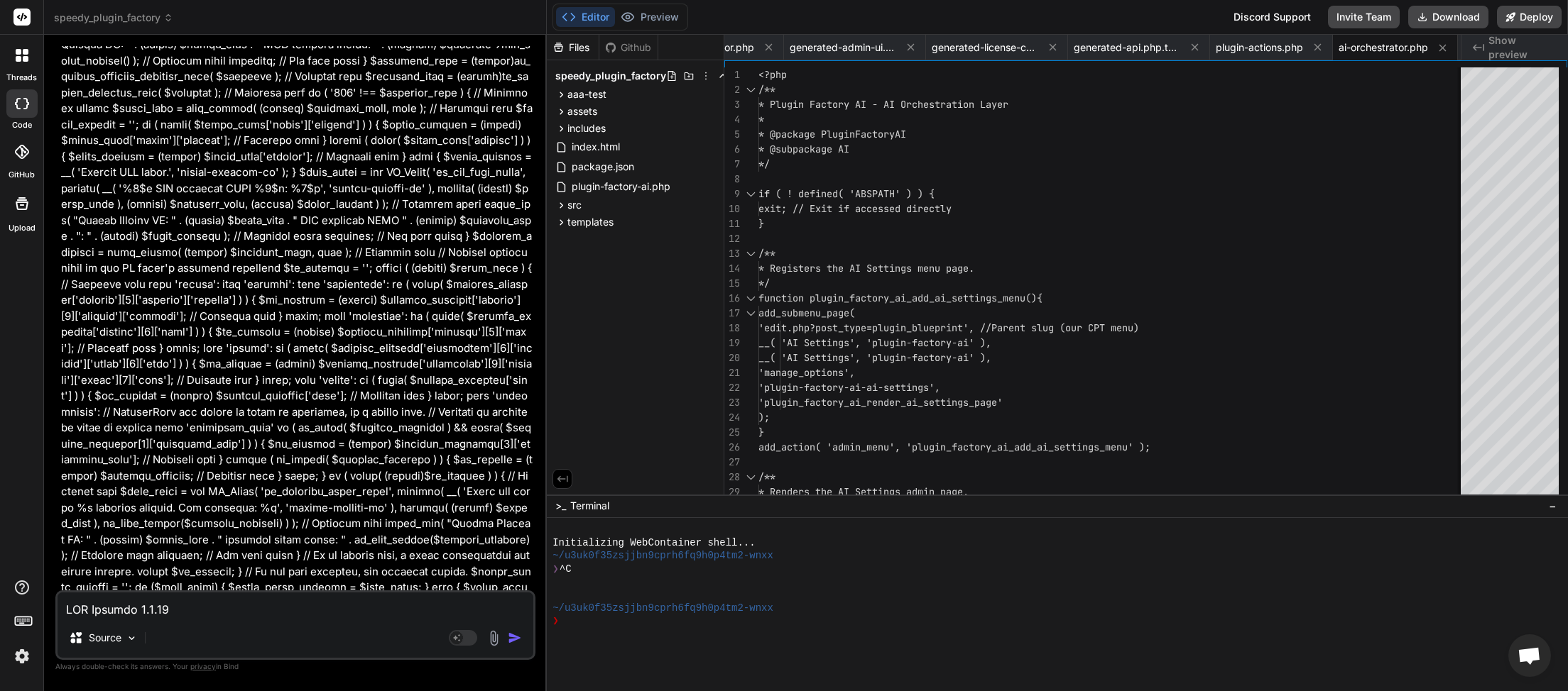
click at [104, 603] on textarea at bounding box center [295, 605] width 476 height 25
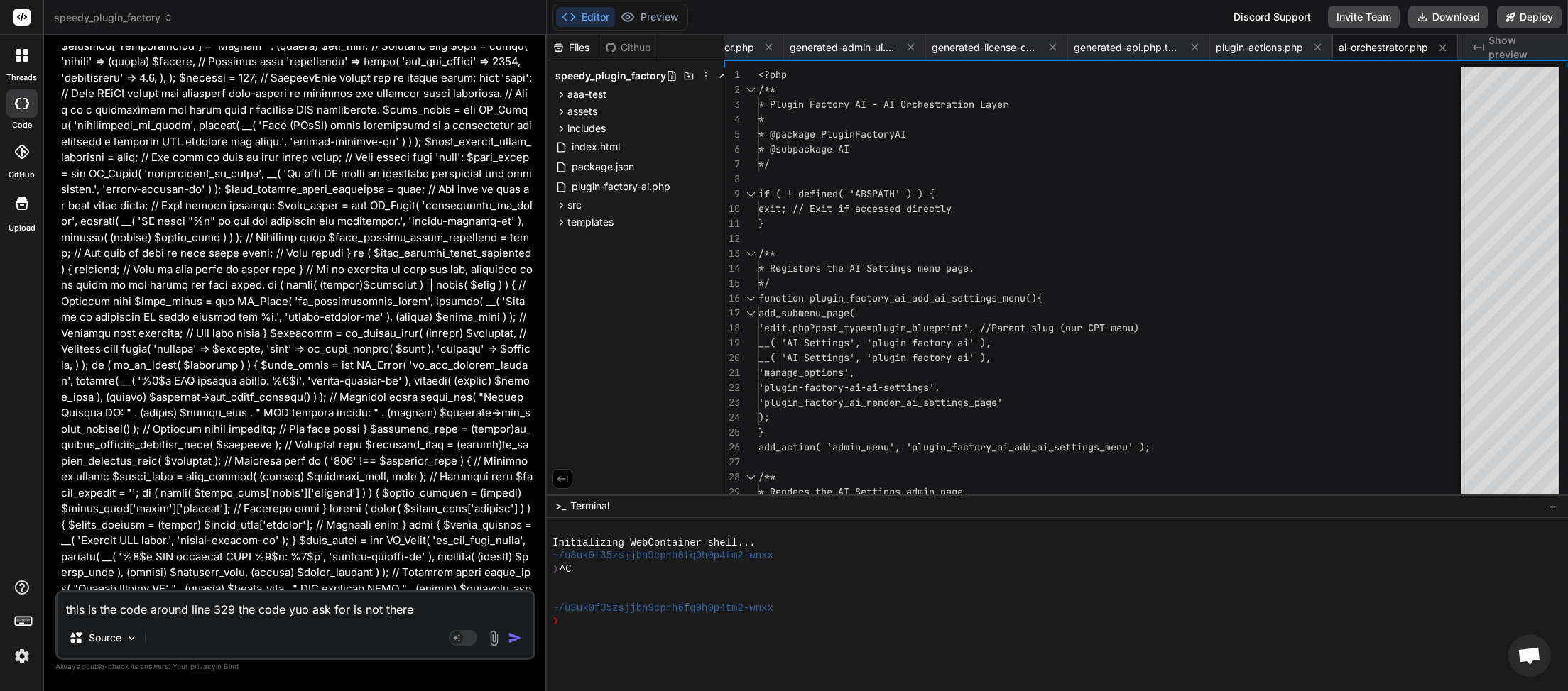
scroll to position [46369, 0]
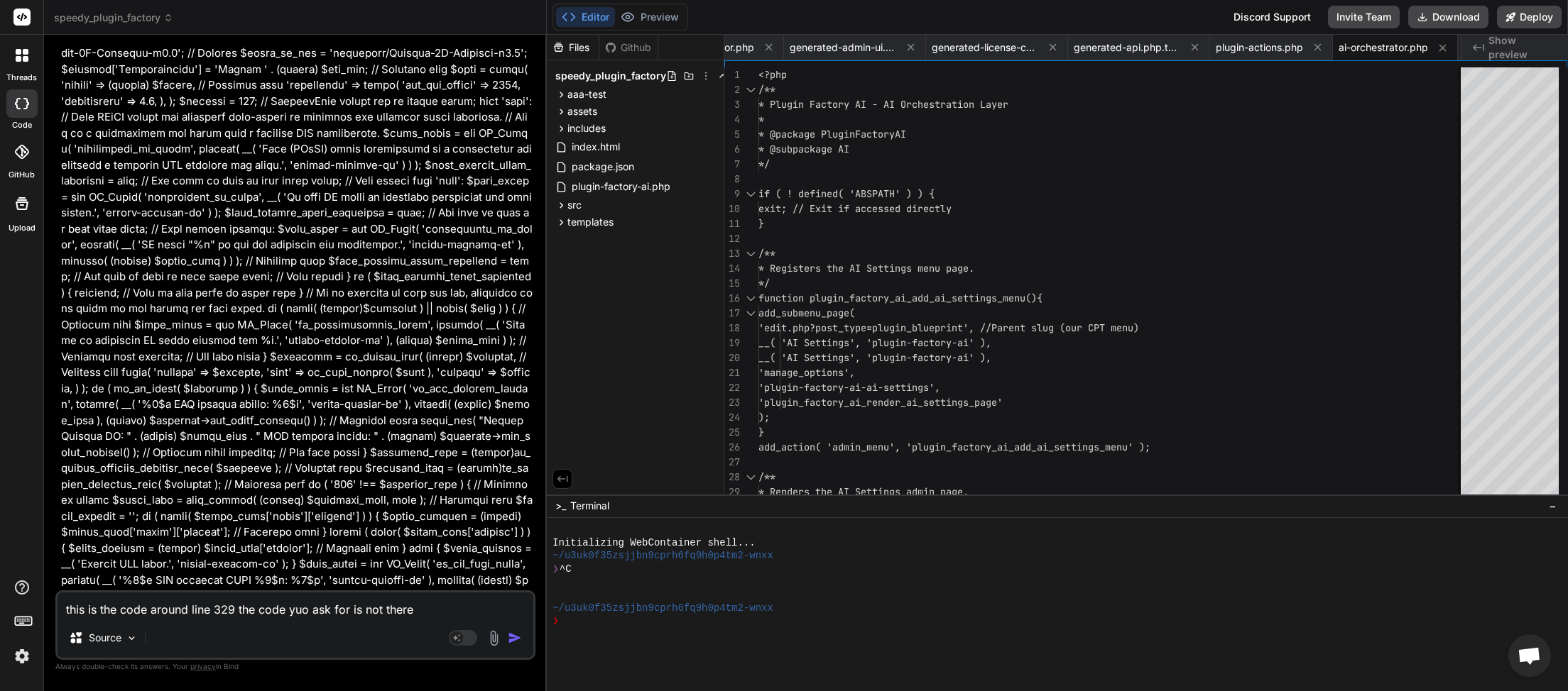
drag, startPoint x: 197, startPoint y: 300, endPoint x: 320, endPoint y: 294, distance: 123.1
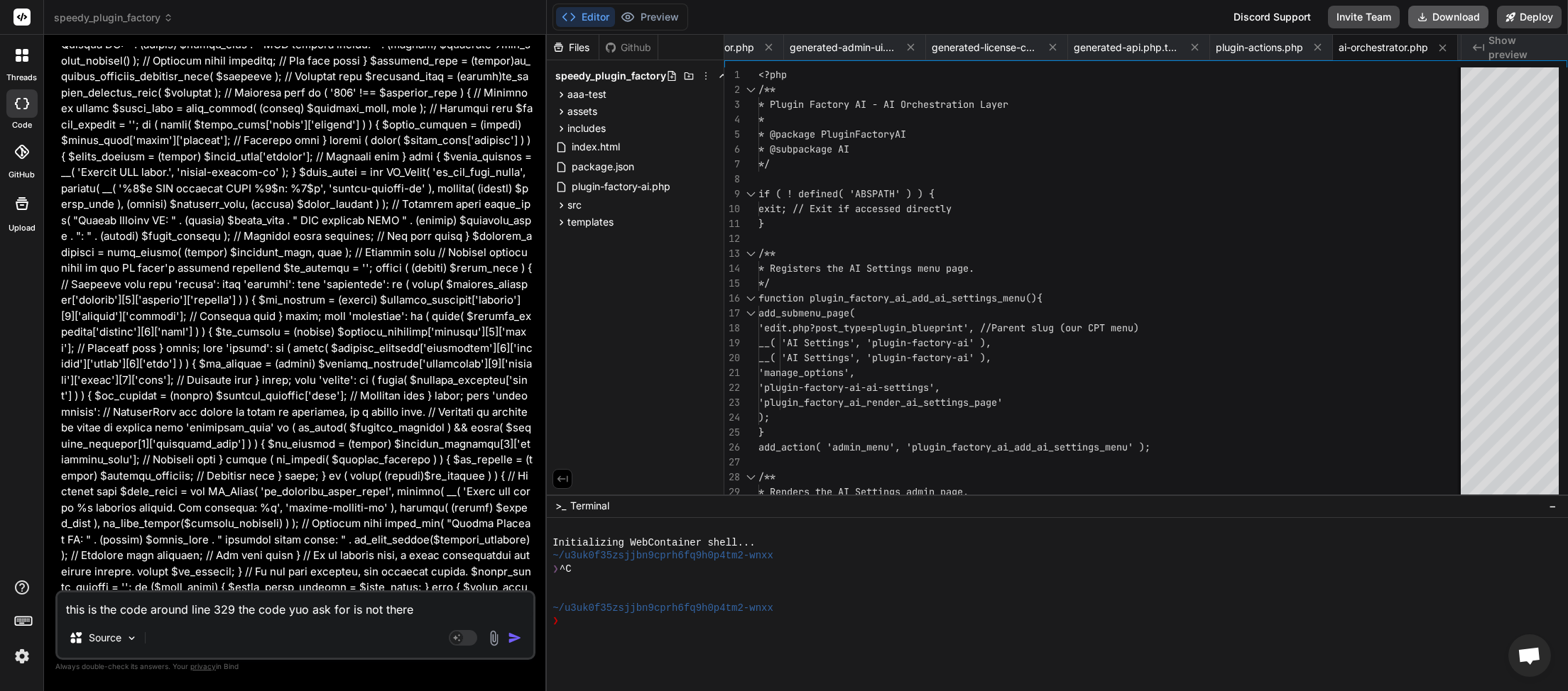
scroll to position [0, 75]
click at [1458, 12] on button "Download" at bounding box center [1448, 17] width 80 height 23
click at [516, 640] on img "button" at bounding box center [515, 638] width 14 height 14
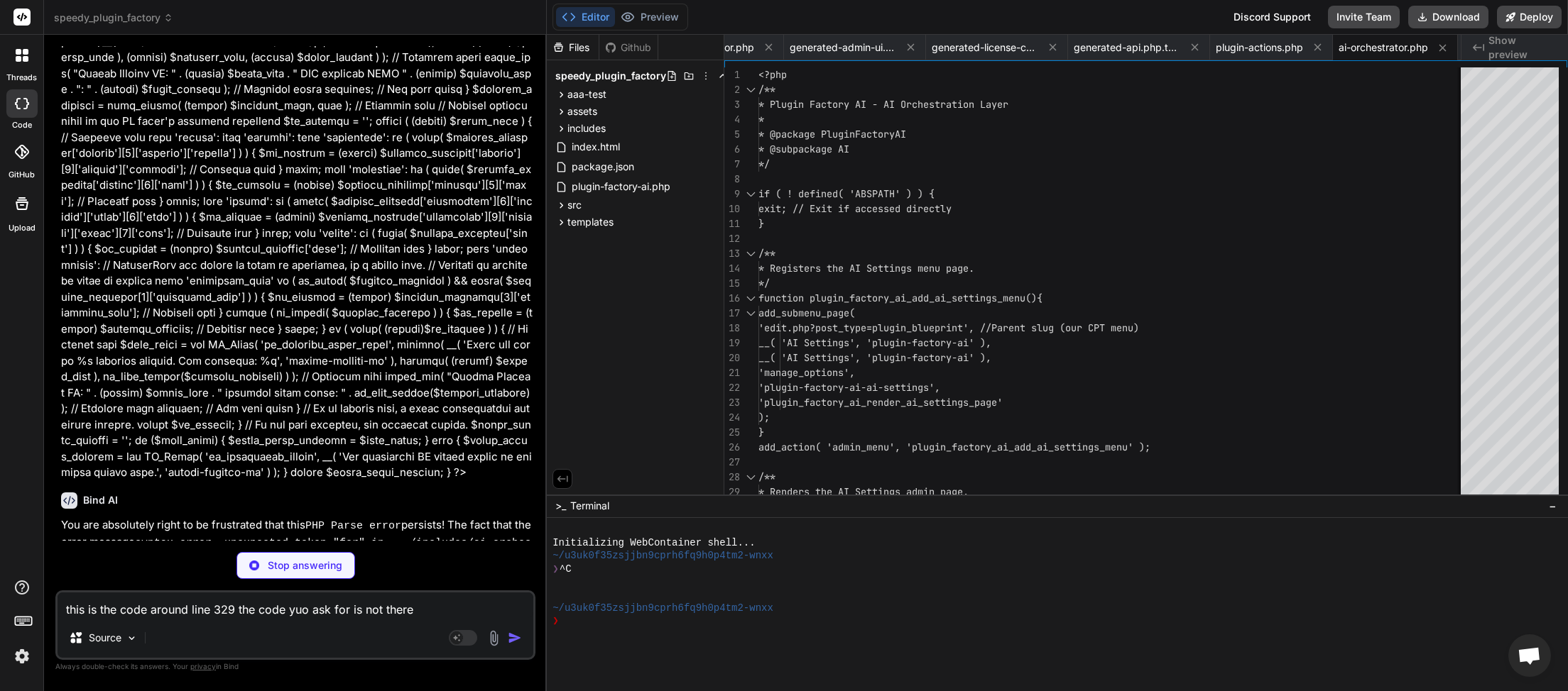
scroll to position [46987, 0]
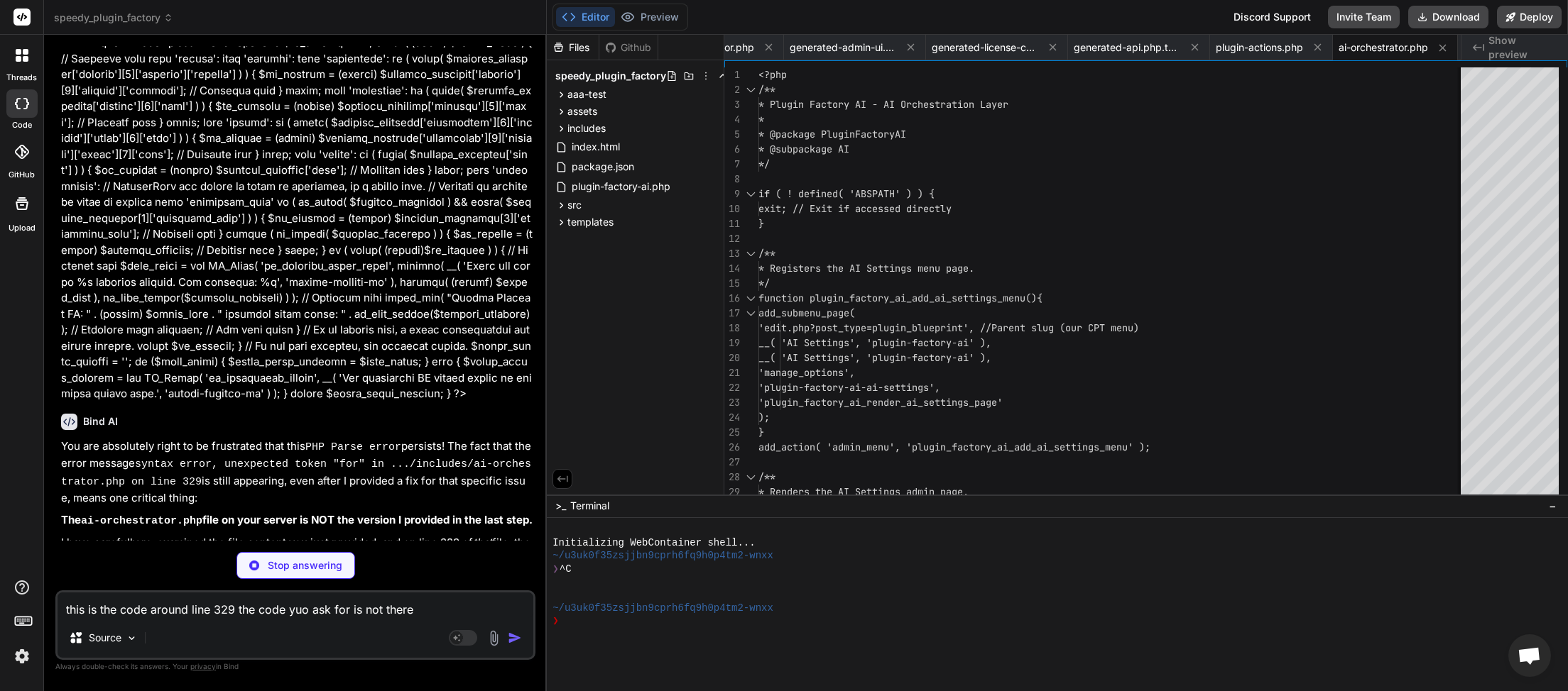
paste textarea "plugin_factory_ai_call"
drag, startPoint x: 27, startPoint y: 610, endPoint x: 0, endPoint y: 613, distance: 27.2
click at [58, 613] on textarea "plugin_factory_ai_call" at bounding box center [295, 605] width 476 height 25
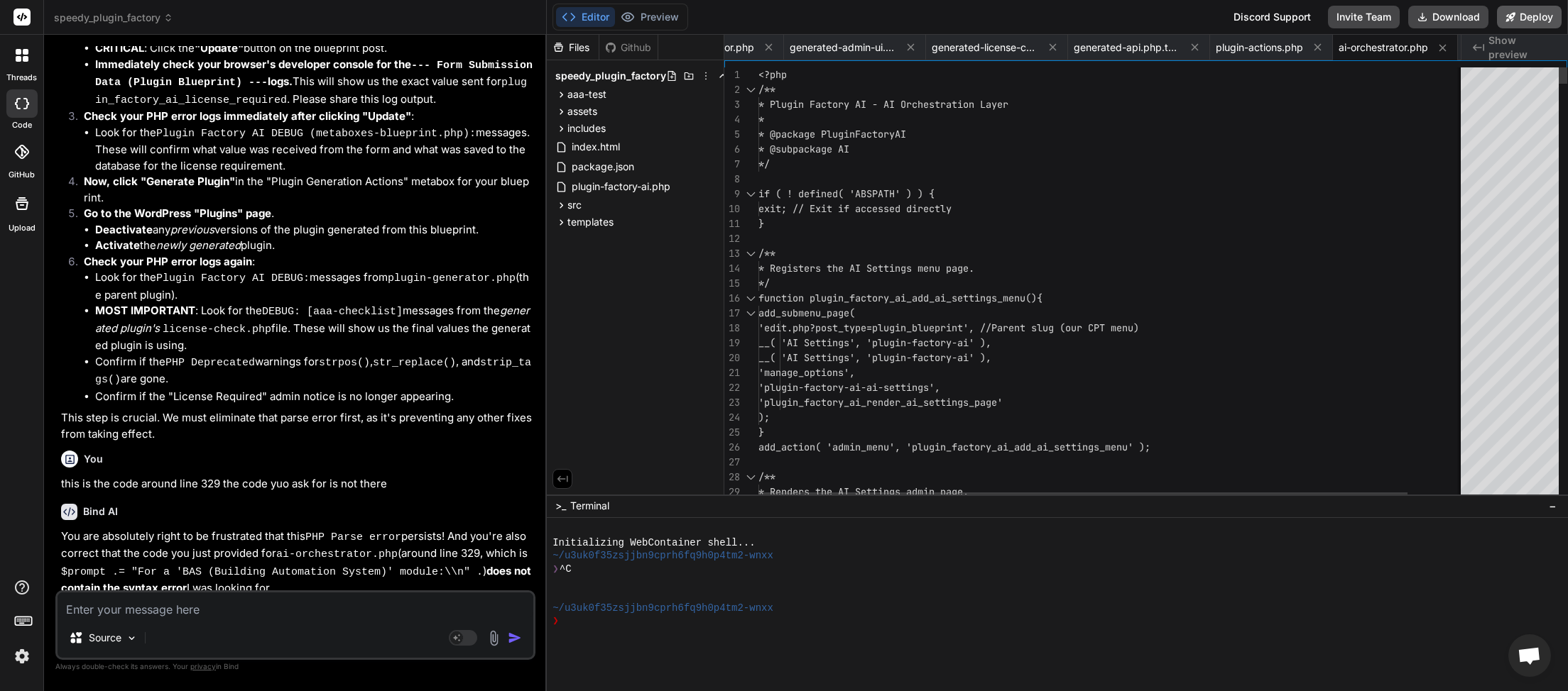
scroll to position [0, 75]
click at [1464, 17] on button "Download" at bounding box center [1448, 17] width 80 height 23
paste textarea "[[DATE] 05:54:18 UTC] PHP Parse error: syntax error, unexpected token "for" in …"
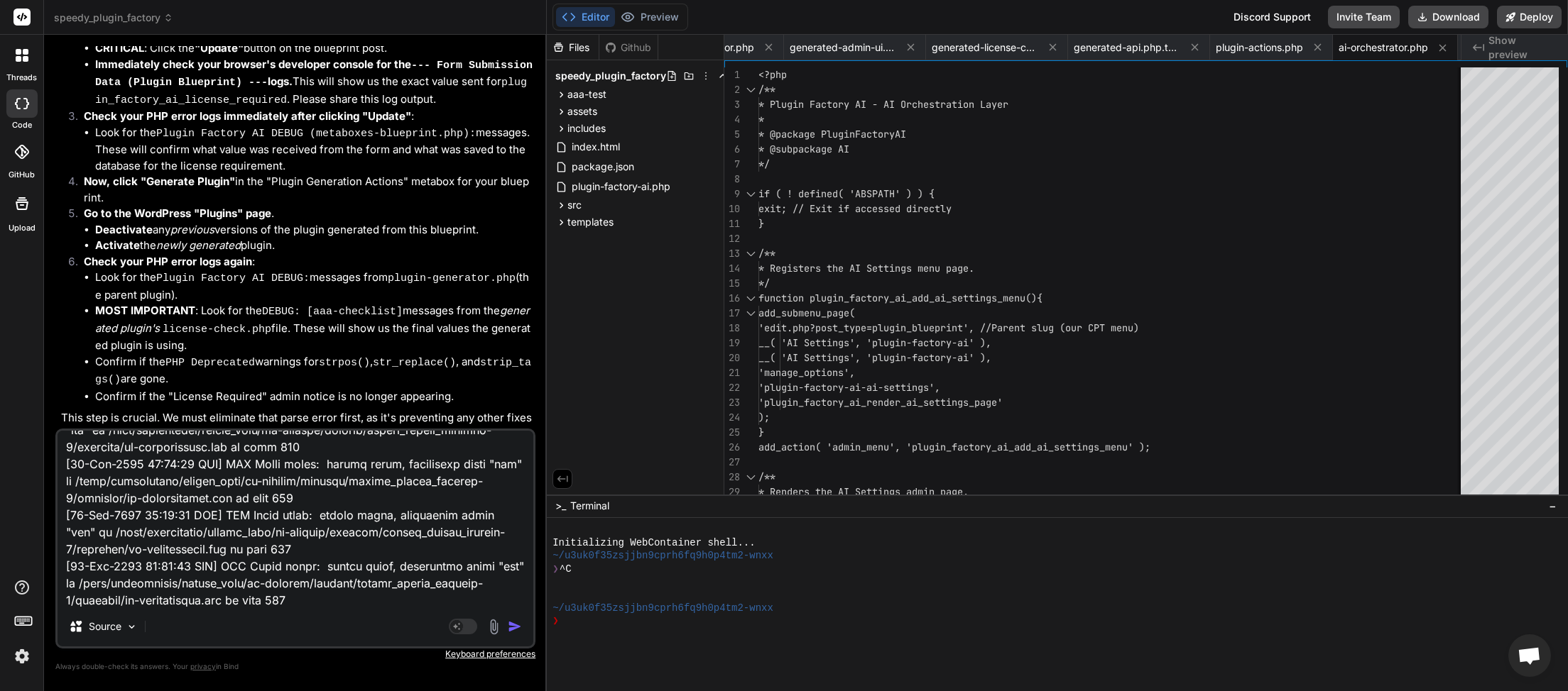
click at [515, 625] on img "button" at bounding box center [515, 627] width 14 height 14
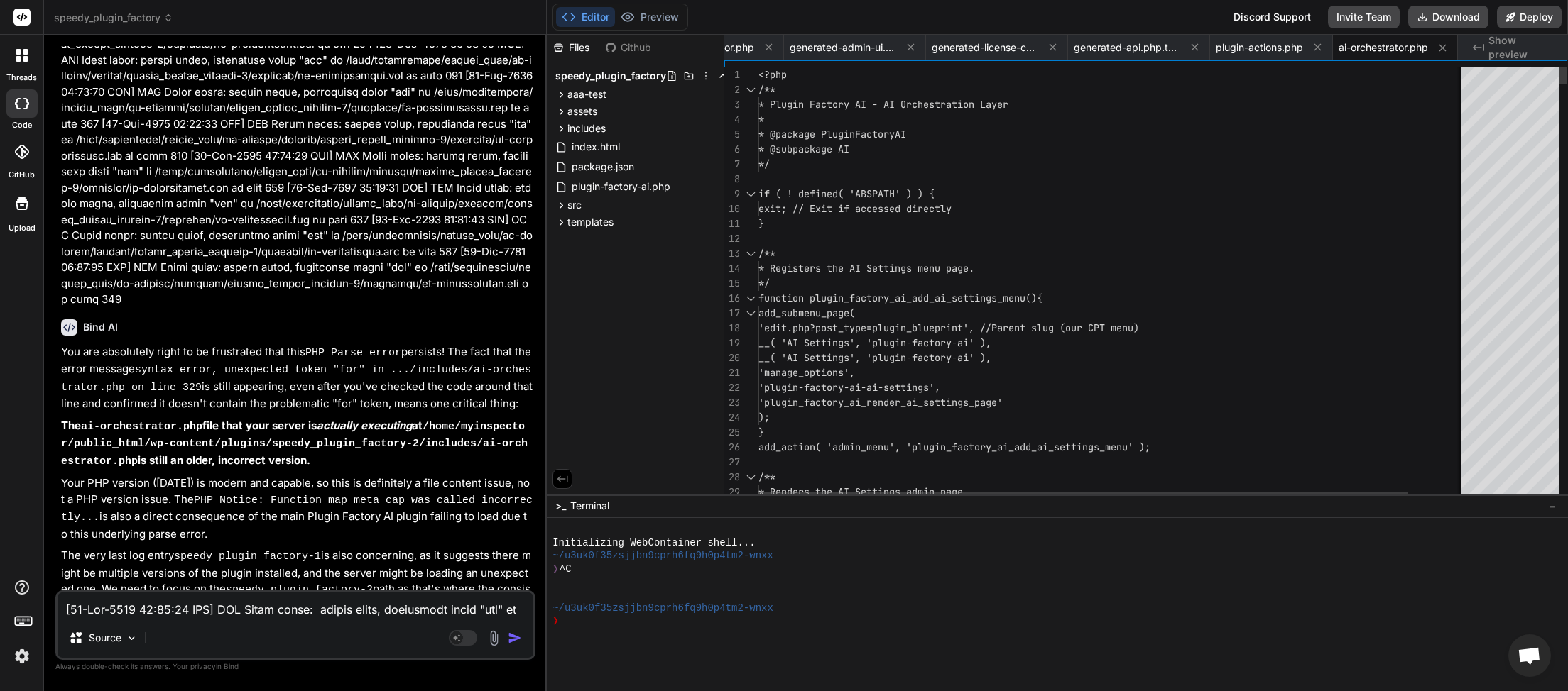
scroll to position [0, 75]
click at [1462, 13] on button "Download" at bounding box center [1448, 17] width 80 height 23
click at [104, 617] on textarea at bounding box center [295, 605] width 476 height 25
paste textarea "7:04:59"
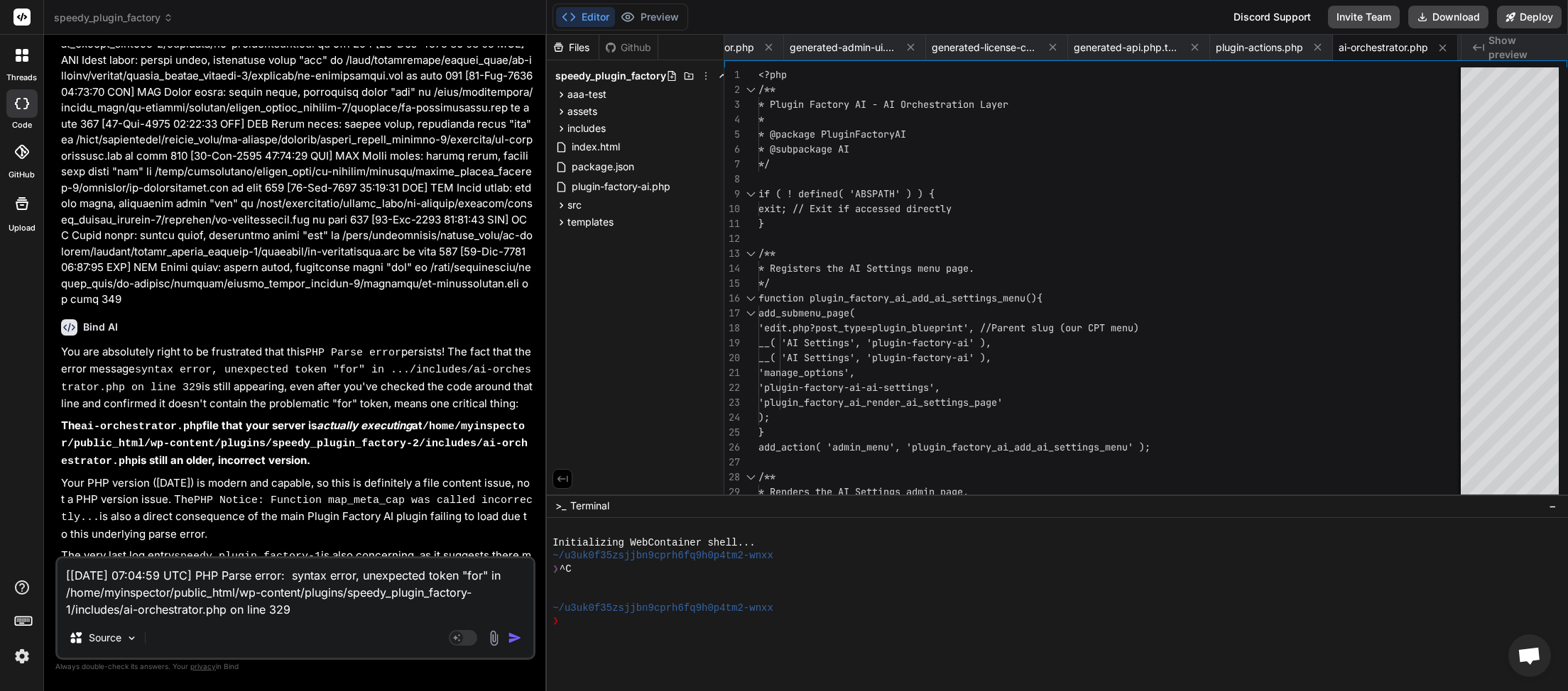
click at [512, 636] on img "button" at bounding box center [515, 638] width 14 height 14
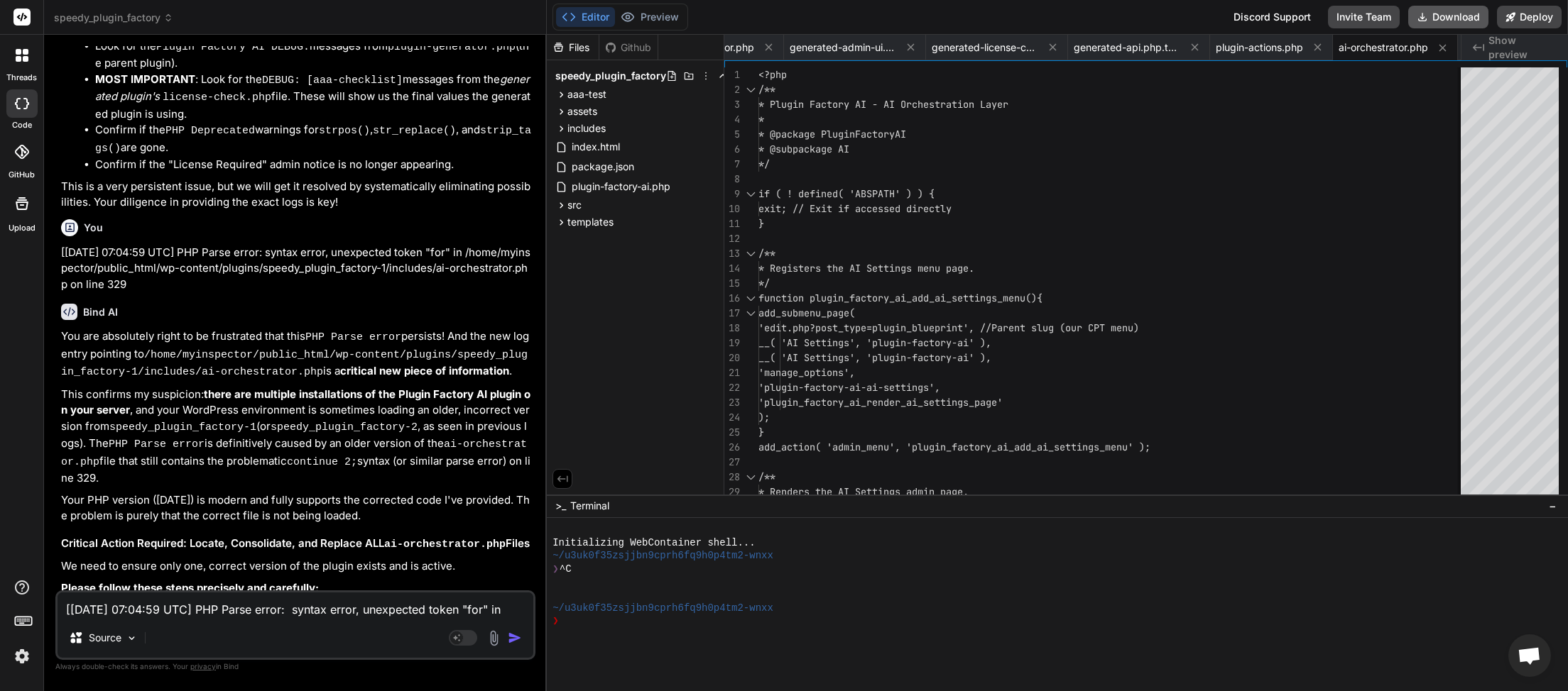
click at [1446, 21] on button "Download" at bounding box center [1448, 17] width 80 height 23
click at [179, 617] on textarea "[[DATE] 07:04:59 UTC] PHP Parse error: syntax error, unexpected token "for" in …" at bounding box center [295, 605] width 476 height 25
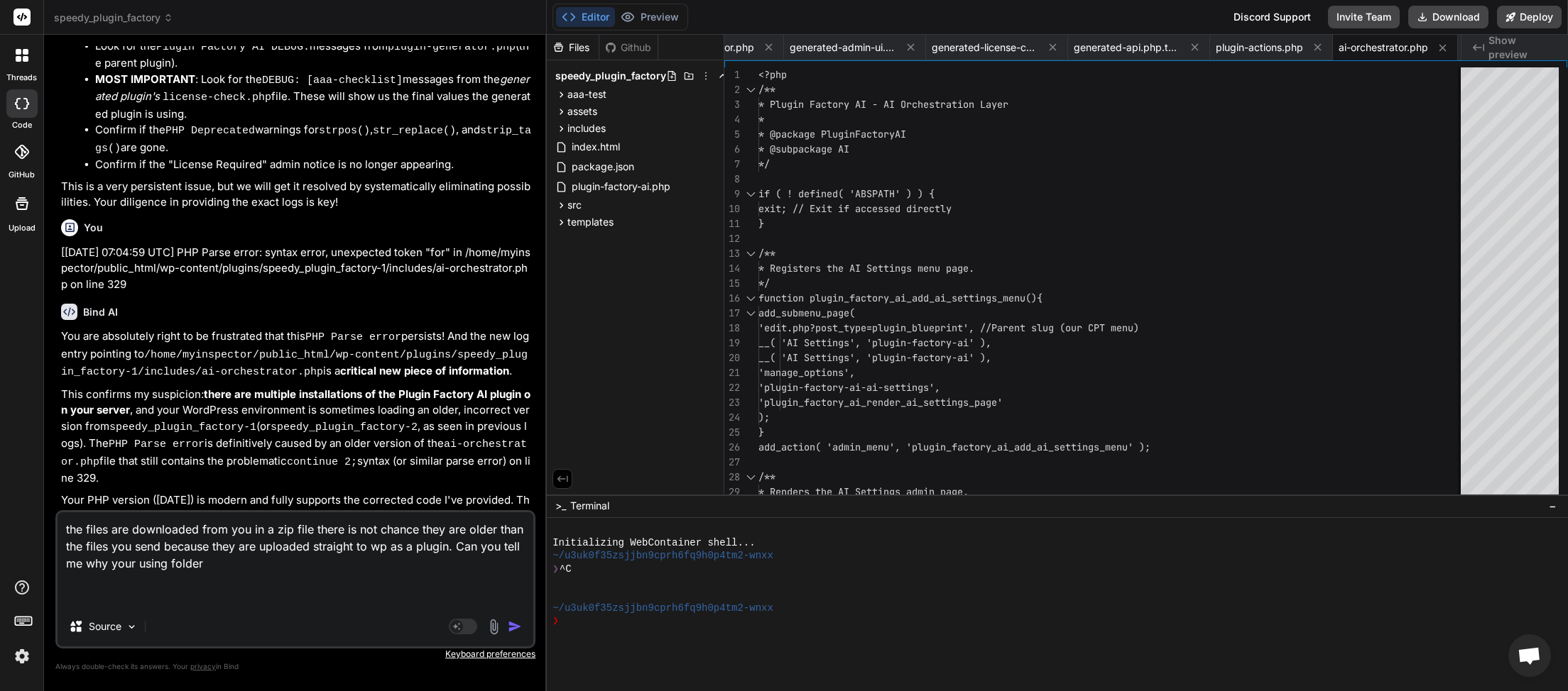
paste textarea "[[DATE] 07:08:49 UTC] PHP Parse error: syntax error, unexpected token "for" in …"
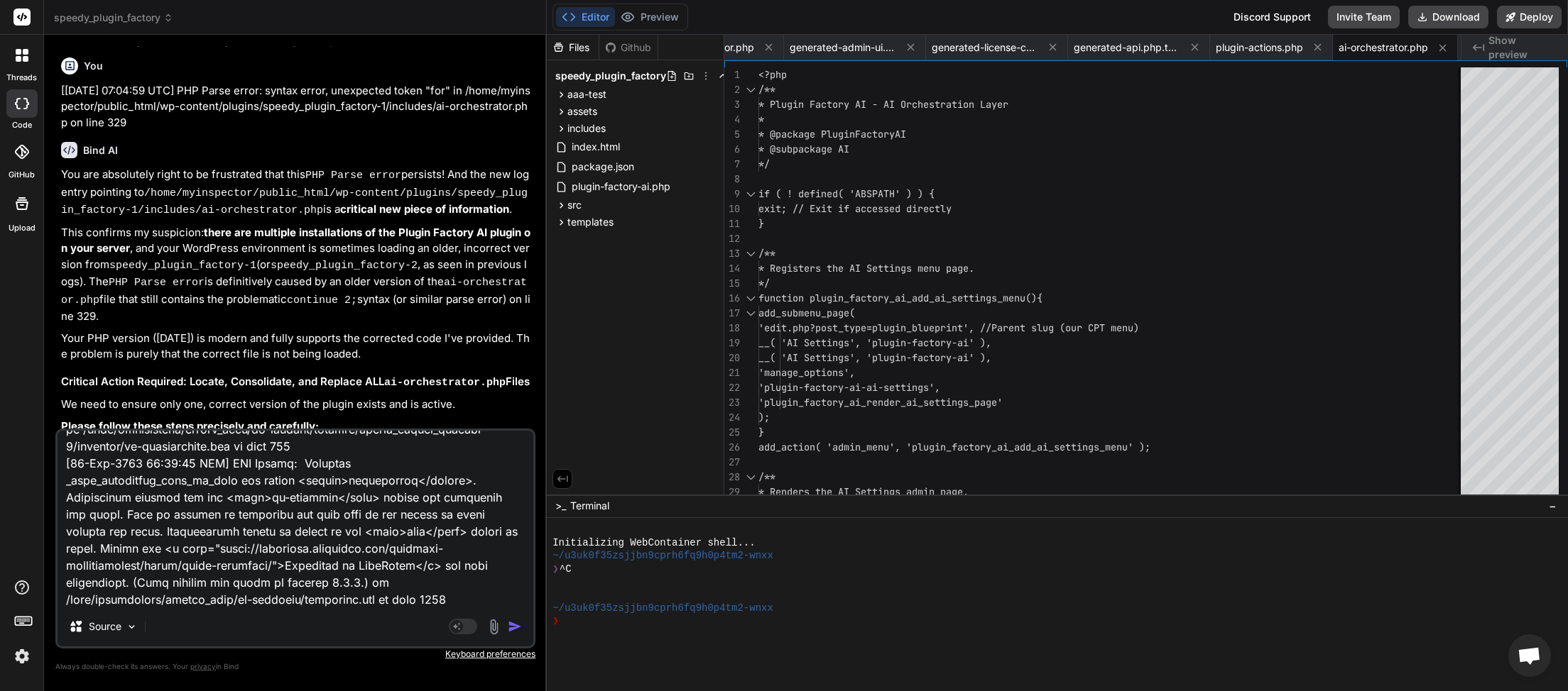
scroll to position [0, 0]
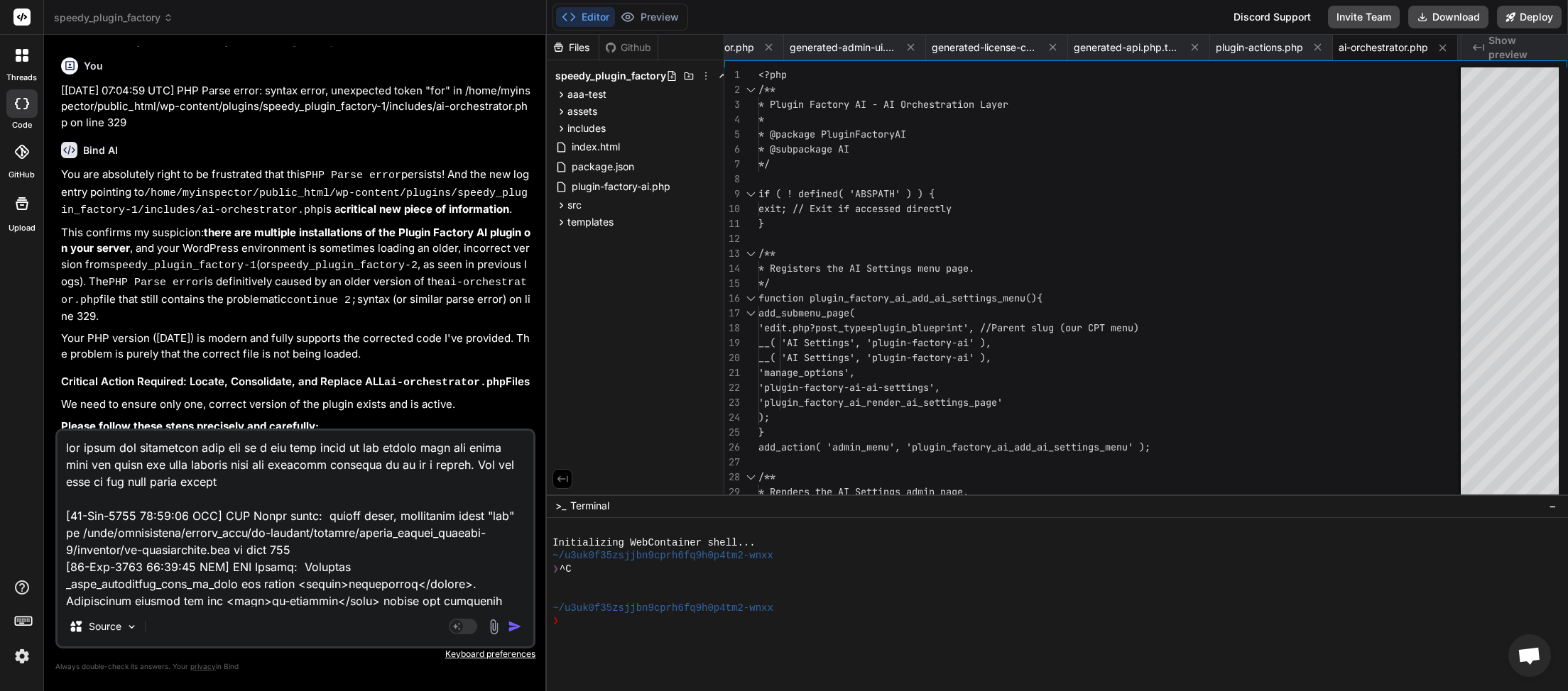
click at [296, 487] on textarea at bounding box center [295, 519] width 476 height 176
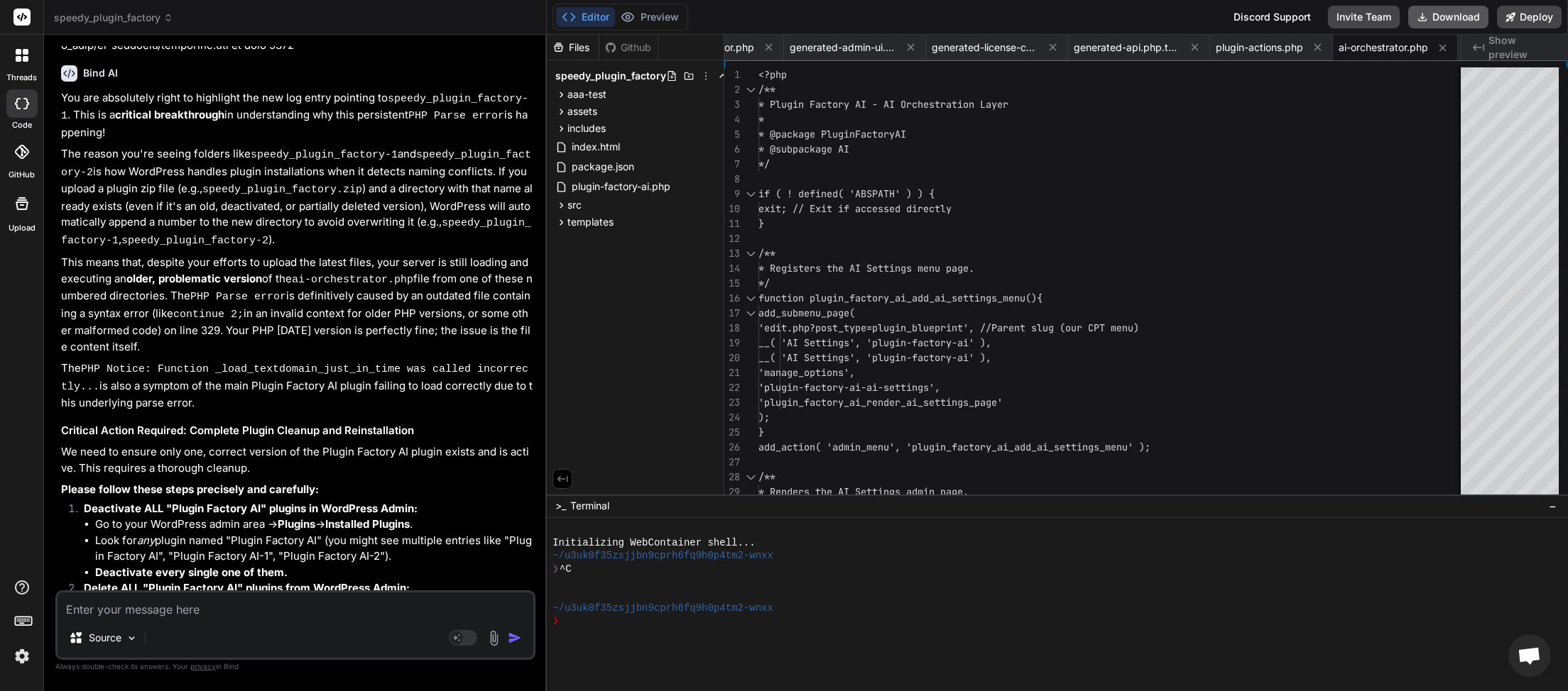
scroll to position [0, 75]
click at [1450, 14] on button "Download" at bounding box center [1448, 17] width 80 height 23
paste textarea "[[DATE] 07:21:46 UTC] PHP Parse error: syntax error, unexpected token "for" in …"
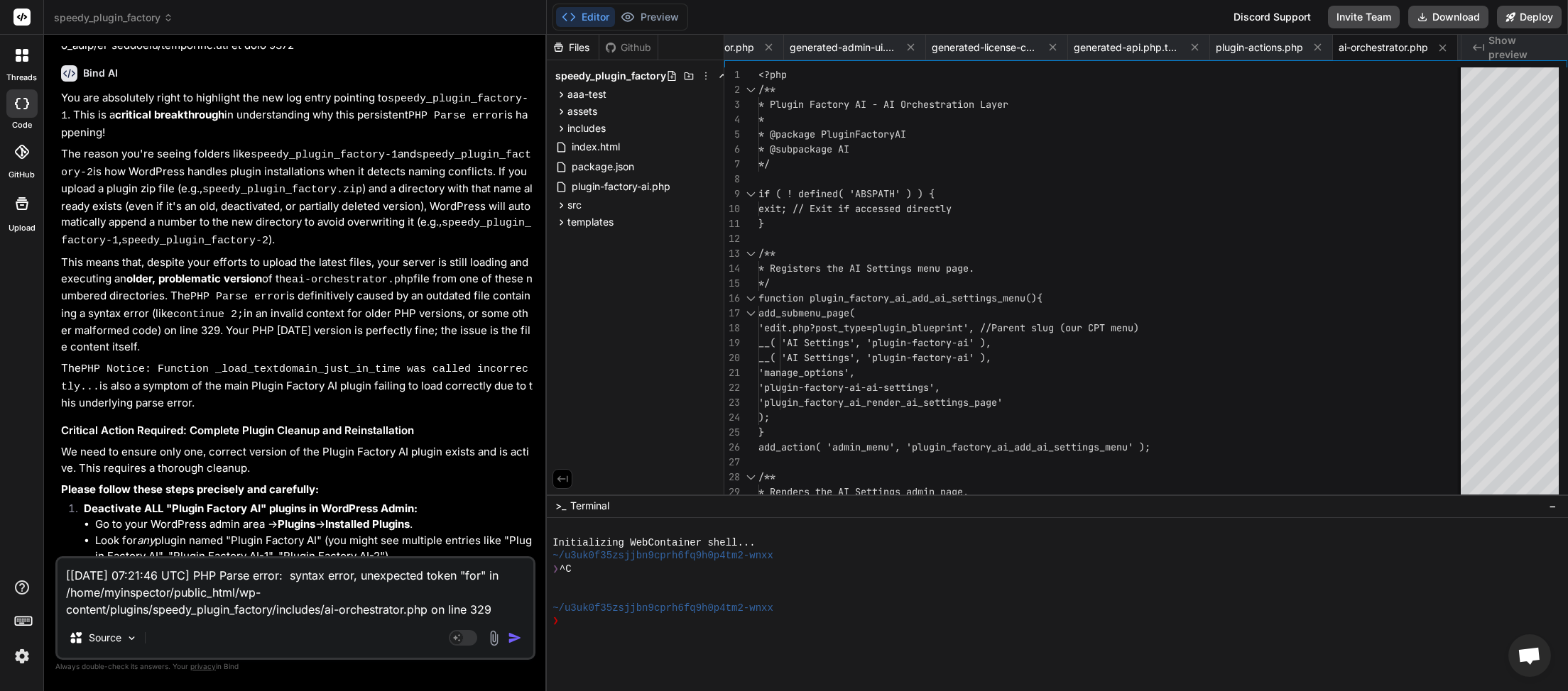
click at [518, 635] on img "button" at bounding box center [515, 638] width 14 height 14
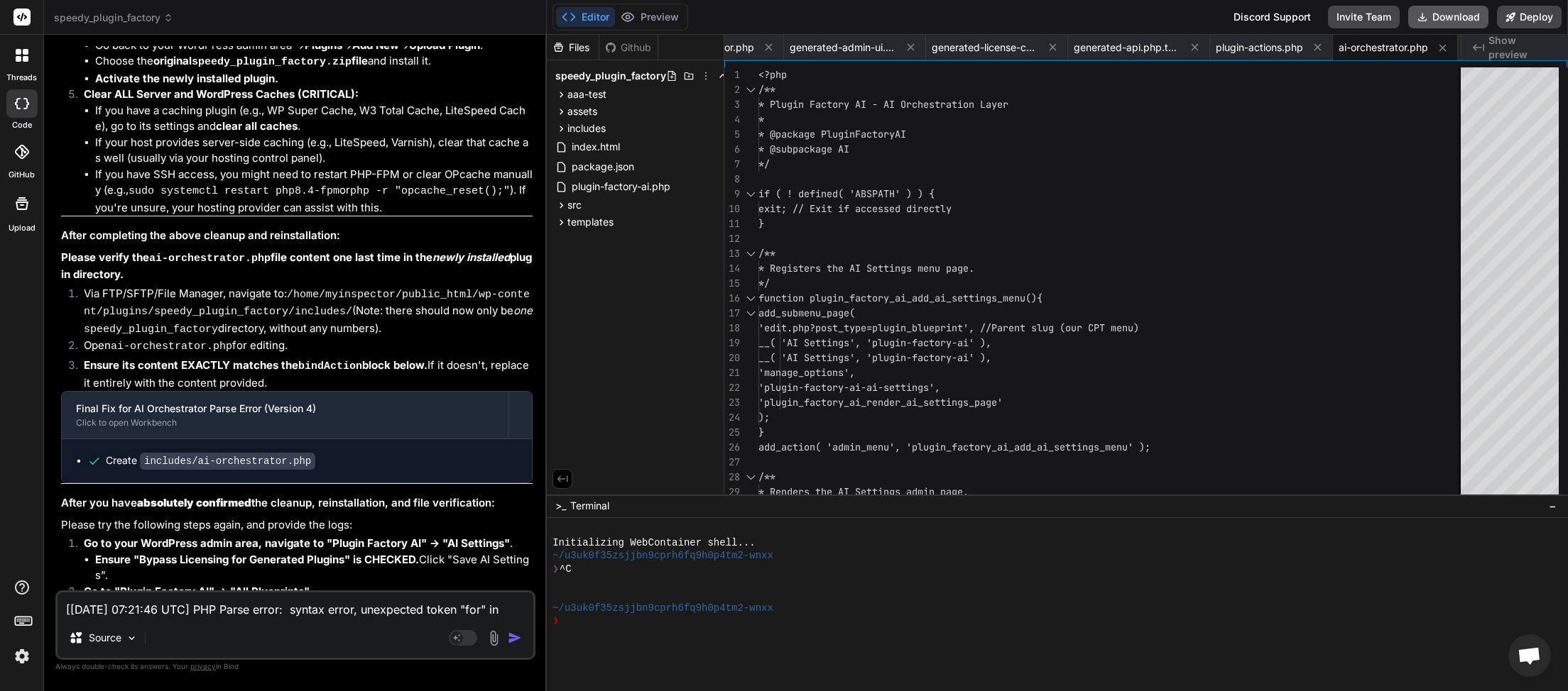
click at [1448, 17] on button "Download" at bounding box center [1448, 17] width 80 height 23
click at [195, 600] on textarea "[[DATE] 07:21:46 UTC] PHP Parse error: syntax error, unexpected token "for" in …" at bounding box center [295, 605] width 476 height 25
paste textarea "includes/ai-orchestrator.php on line 327 [[DATE] 07:26:58 UTC] PHP Parse error:…"
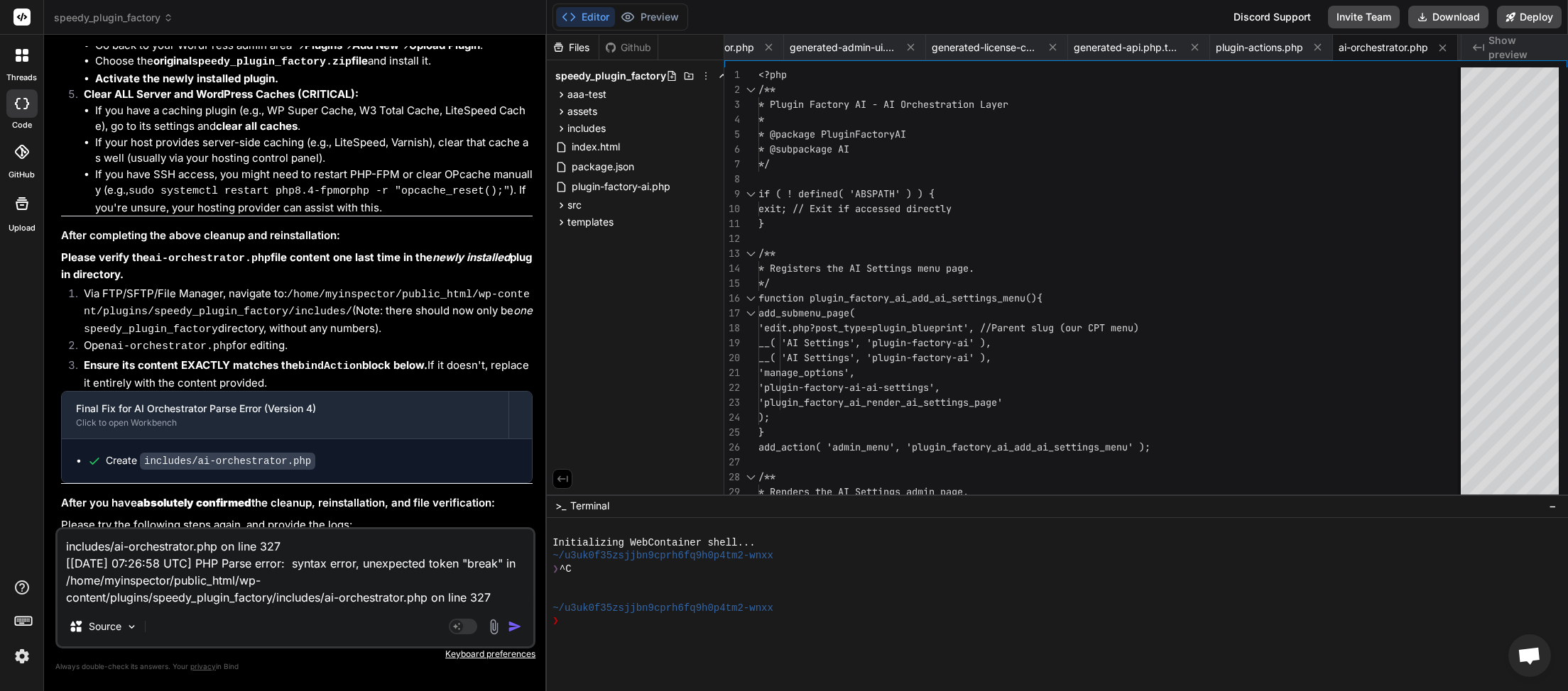
click at [516, 620] on div "Agent Mode. When this toggle is activated, AI automatically makes decisions, re…" at bounding box center [486, 627] width 81 height 17
click at [515, 627] on img "button" at bounding box center [515, 627] width 14 height 14
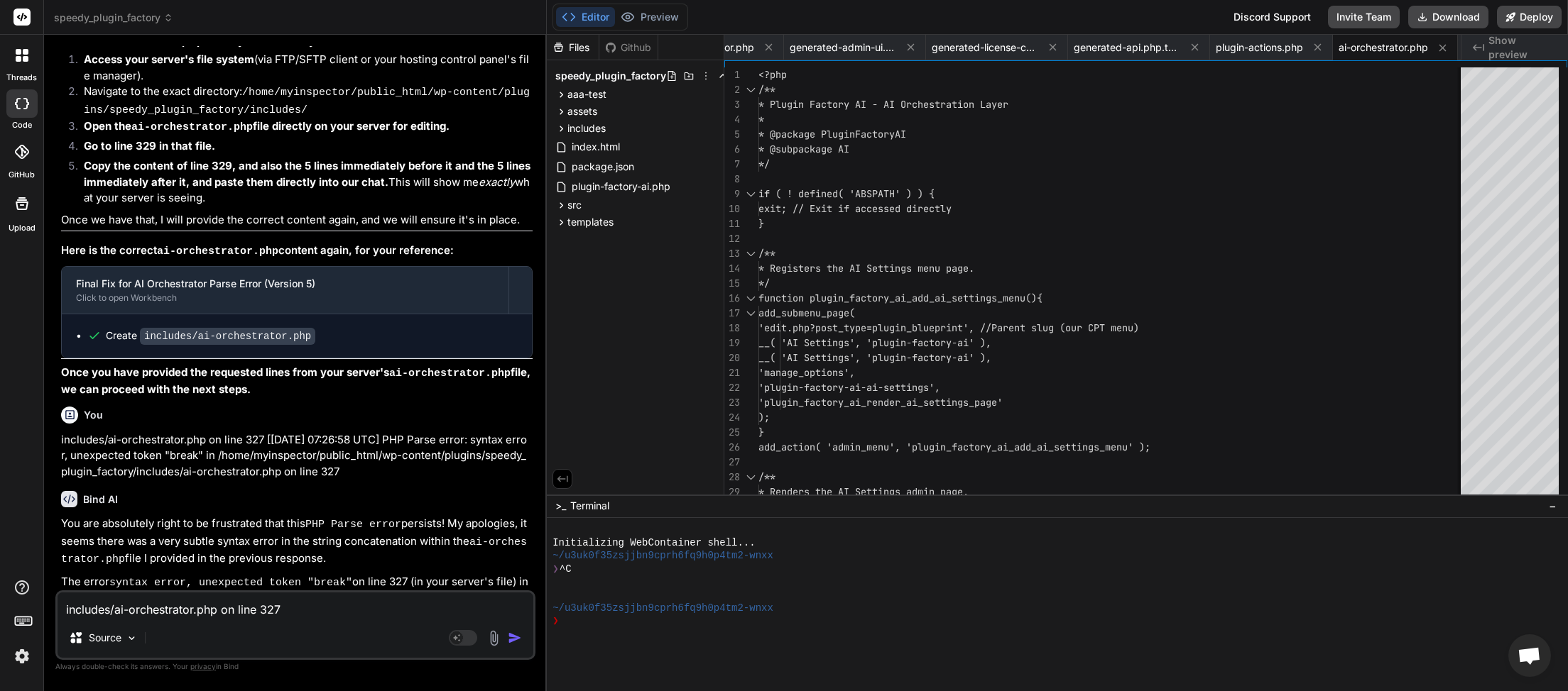
scroll to position [58655, 0]
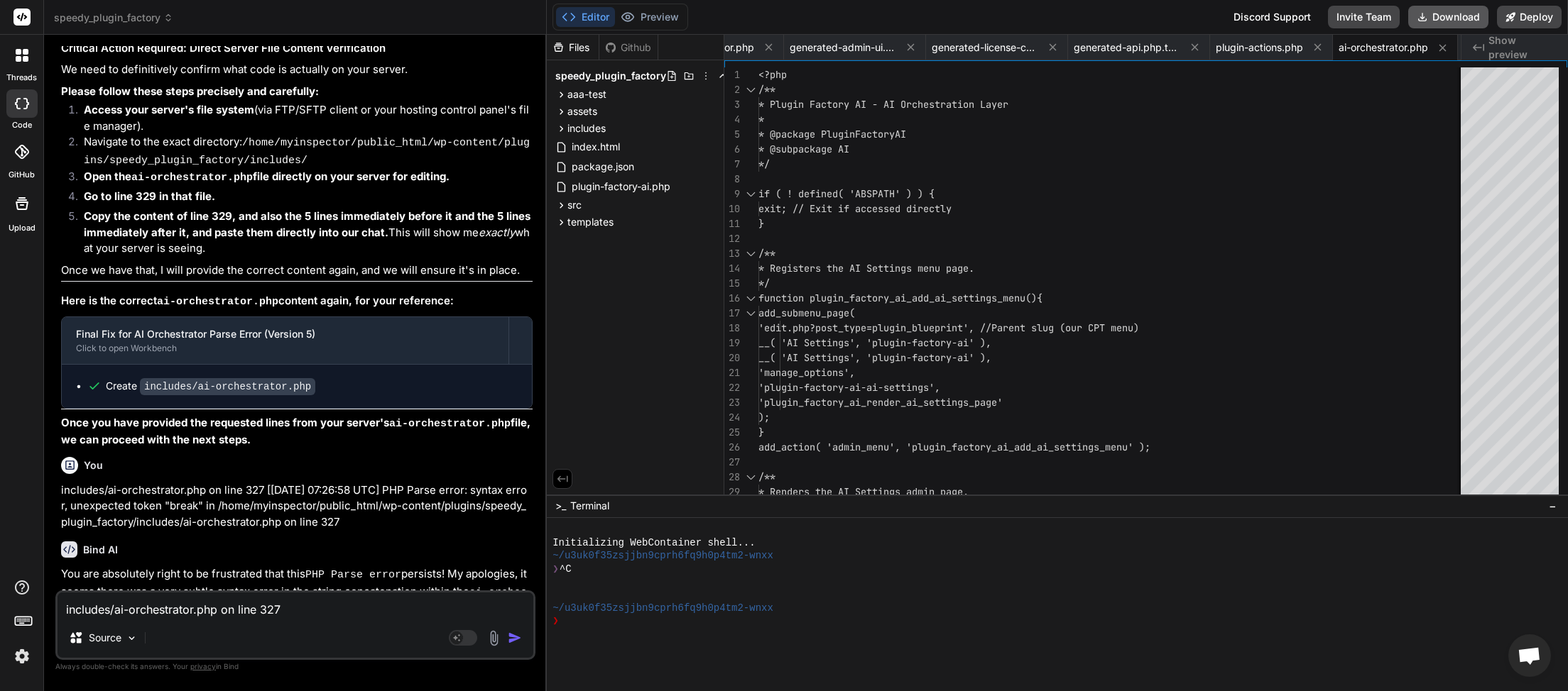
click at [1459, 14] on button "Download" at bounding box center [1448, 17] width 80 height 23
click at [218, 606] on textarea "includes/ai-orchestrator.php on line 327 [[DATE] 07:26:58 UTC] PHP Parse error:…" at bounding box center [295, 605] width 476 height 25
paste textarea "[[DATE] 07:28:53 UTC] PHP Parse error: syntax error, unexpected token "**" in /…"
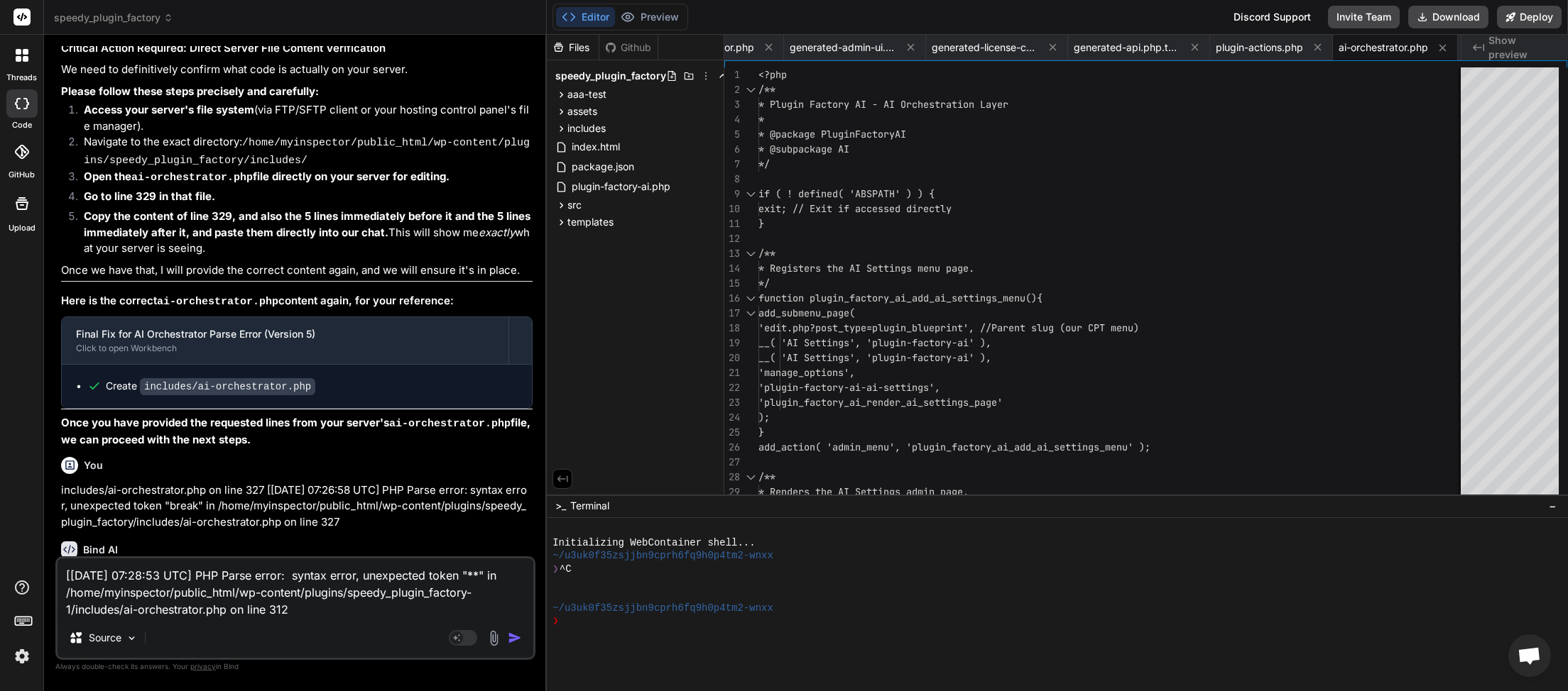
click at [513, 643] on img "button" at bounding box center [515, 638] width 14 height 14
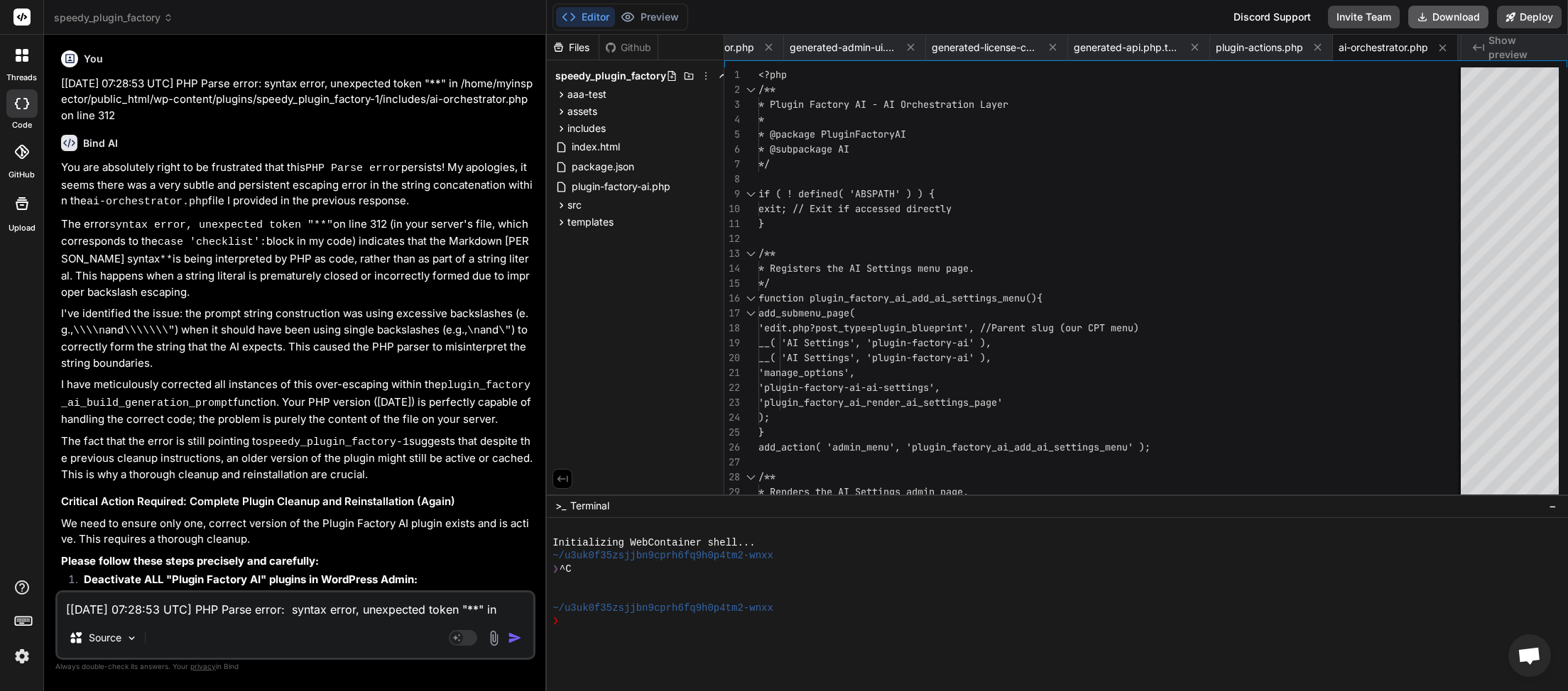
scroll to position [0, 75]
click at [1454, 22] on button "Download" at bounding box center [1448, 17] width 80 height 23
click at [112, 610] on textarea "[[DATE] 07:28:53 UTC] PHP Parse error: syntax error, unexpected token "**" in /…" at bounding box center [295, 605] width 476 height 25
paste textarea "pL@[URL][DOMAIN_NAME] n@[URL][DOMAIN_NAME] get@[URL][DOMAIN_NAME] t.prototype.r…"
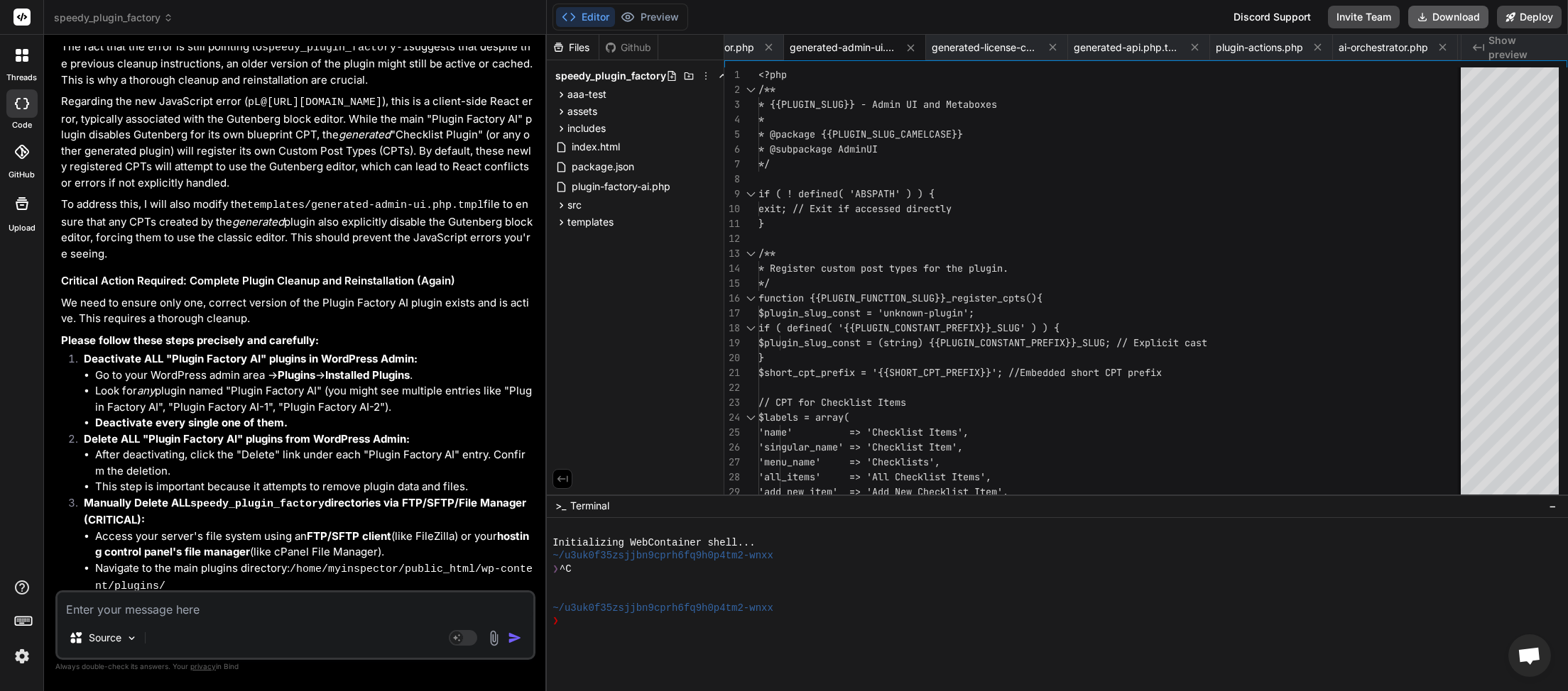
click at [1442, 17] on button "Download" at bounding box center [1448, 17] width 80 height 23
paste textarea "[[DATE] 07:48:12 UTC] PHP Parse error: syntax error, unexpected token "}" in /h…"
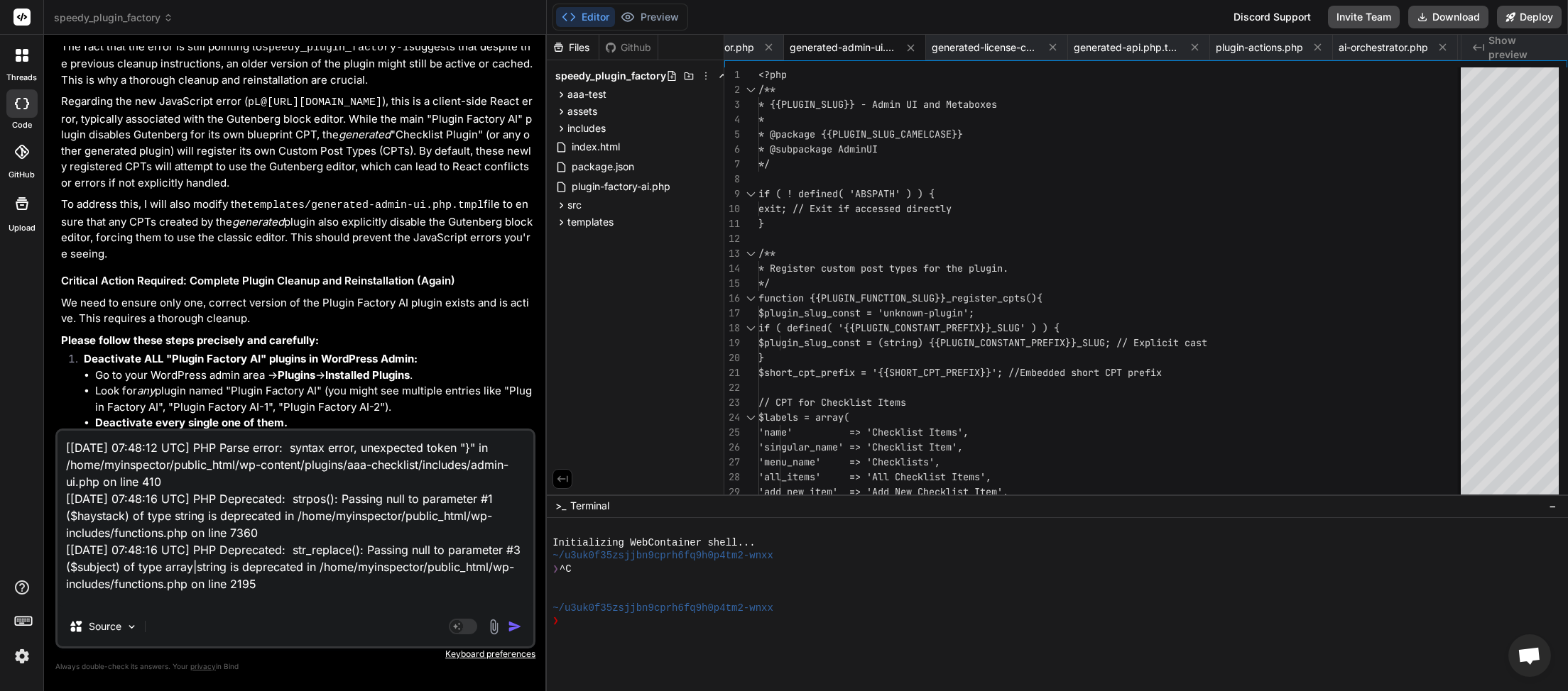
scroll to position [36, 0]
paste textarea "<?php /** * {{PLUGIN_SLUG}} - License Check Logic * * @package {{PLUGIN_SLUG_CA…"
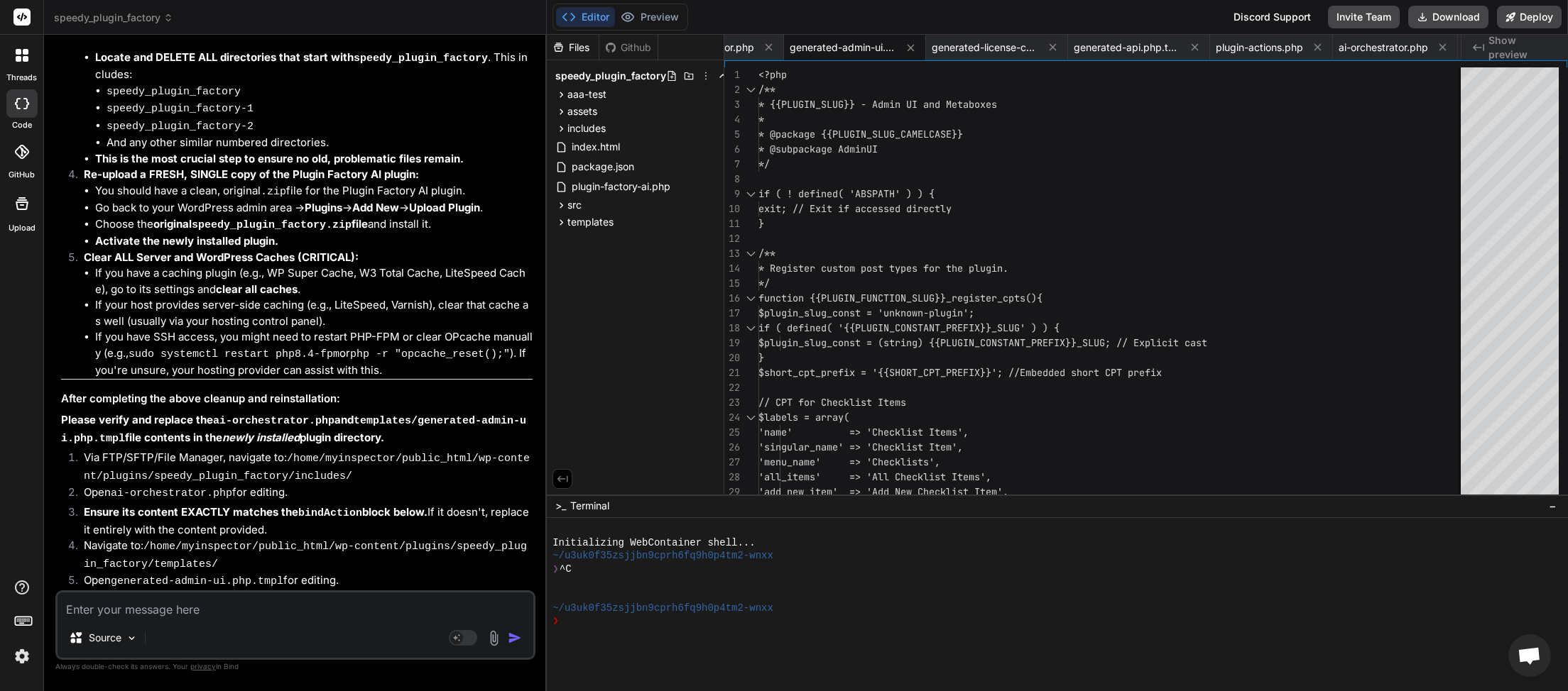
scroll to position [64238, 0]
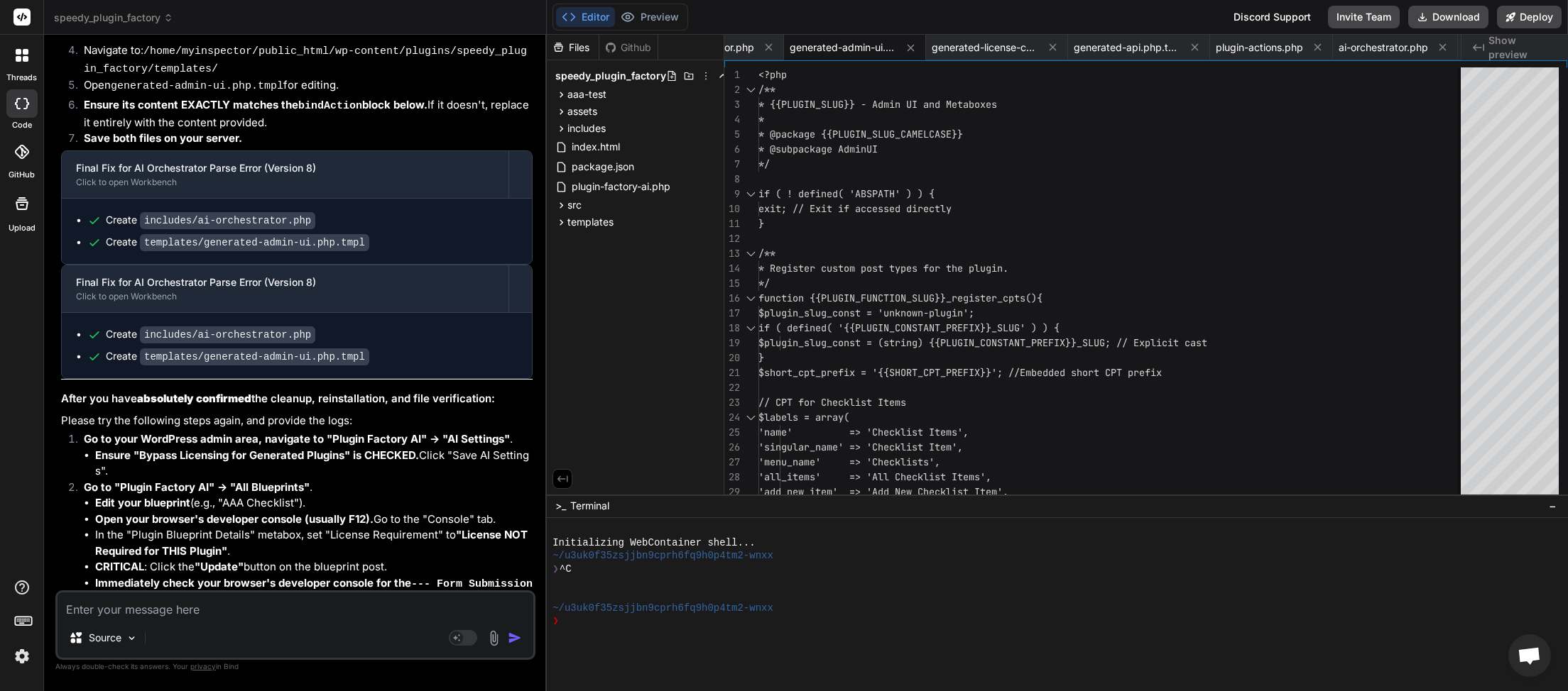
click at [187, 615] on textarea at bounding box center [295, 605] width 476 height 25
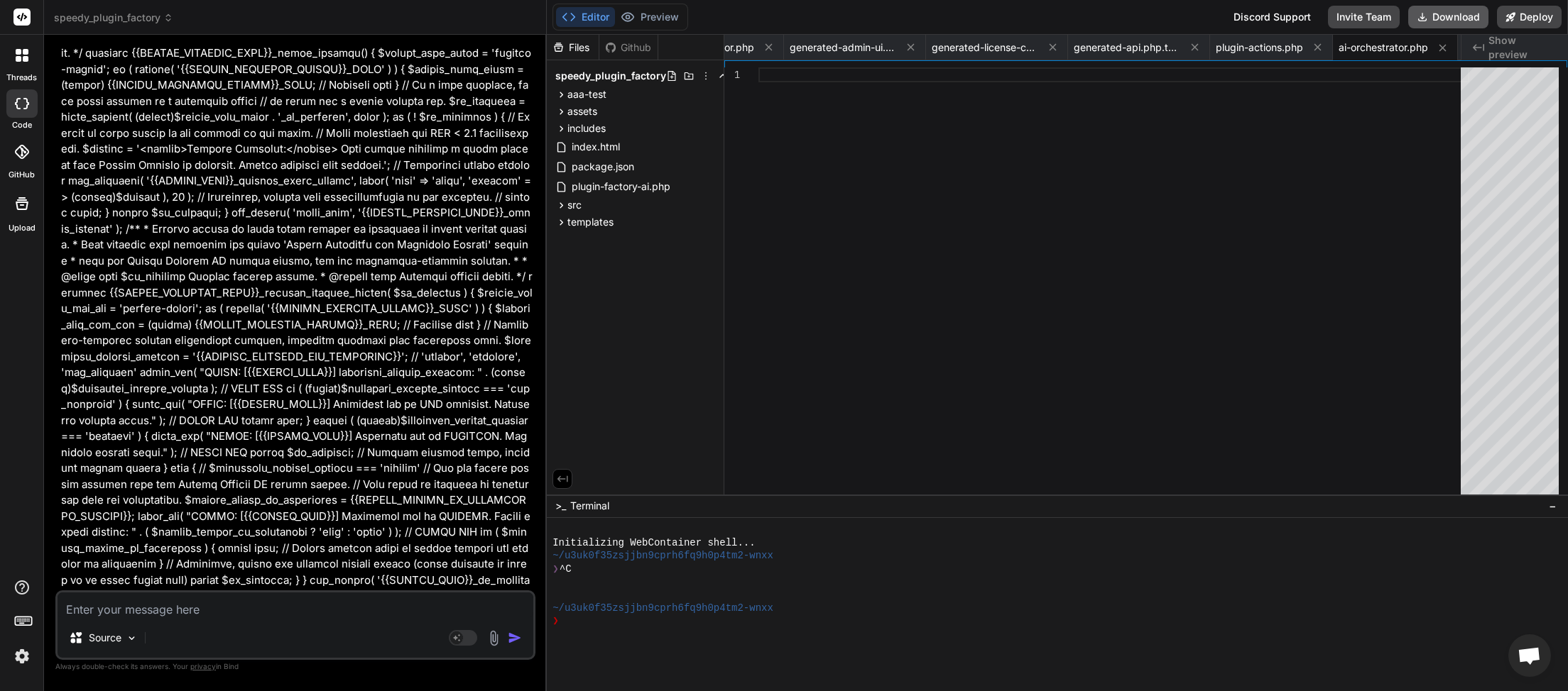
scroll to position [0, 75]
click at [1454, 13] on button "Download" at bounding box center [1448, 17] width 80 height 23
